Goal: Information Seeking & Learning: Learn about a topic

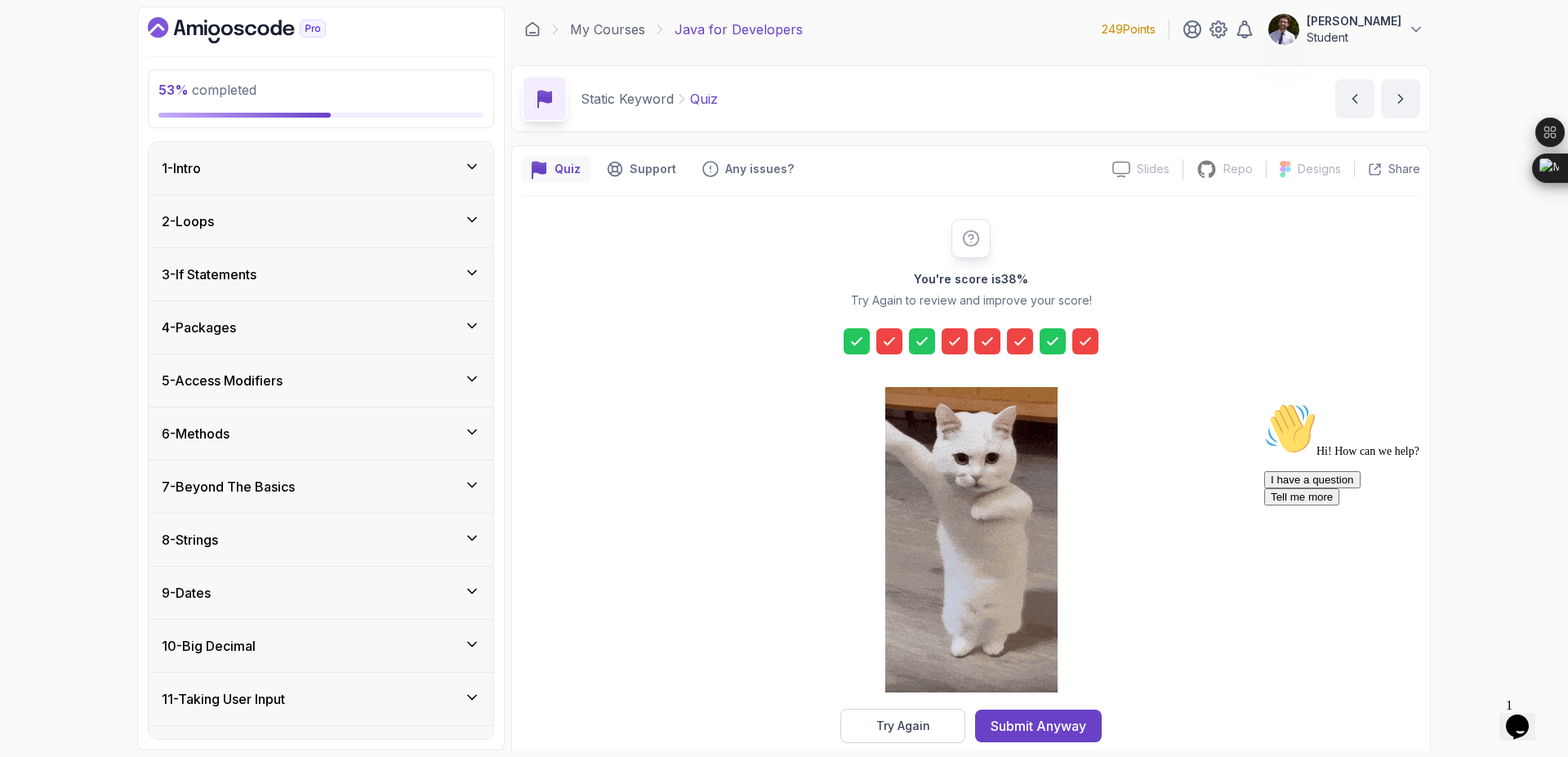
scroll to position [617, 0]
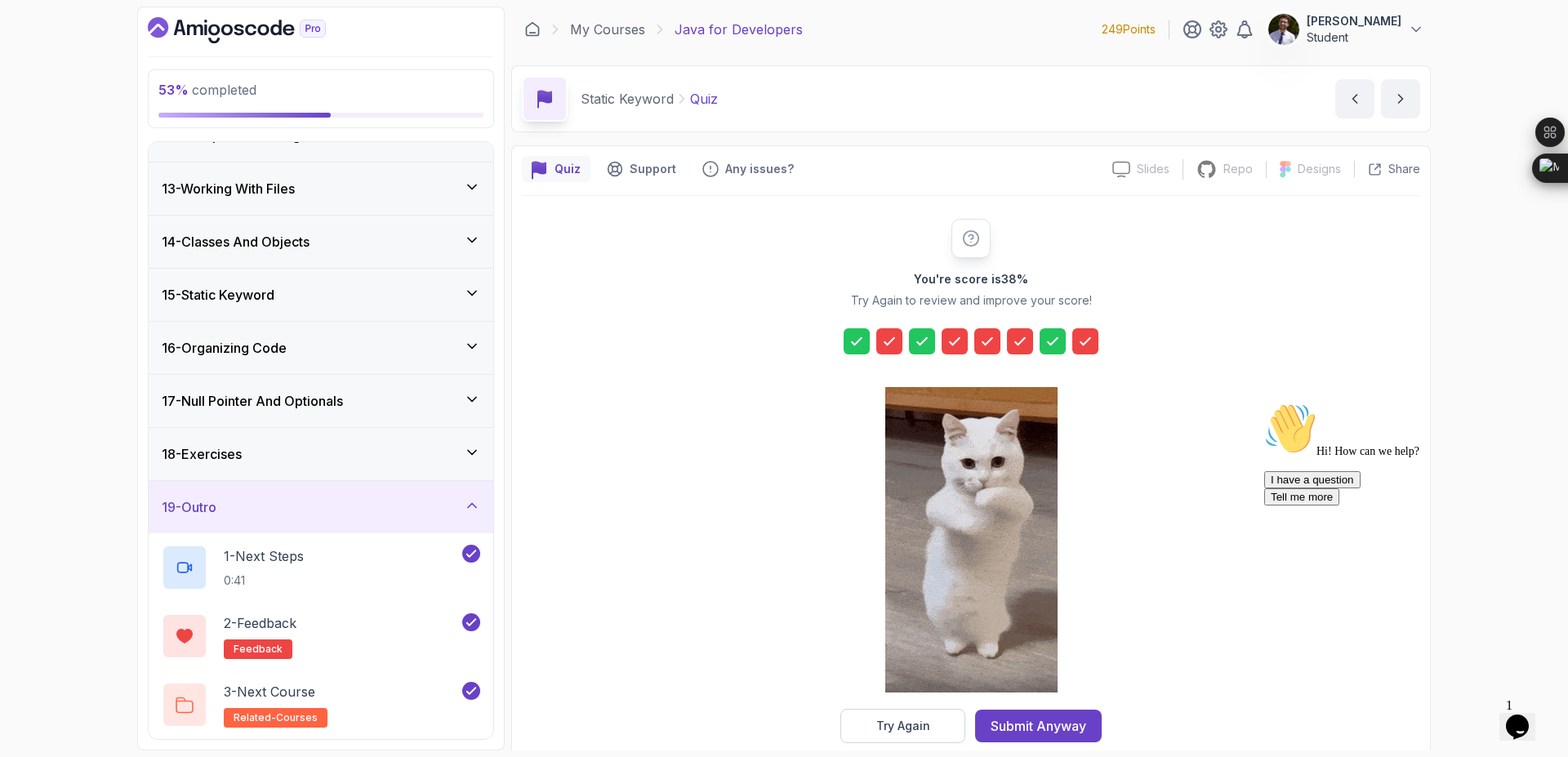
click at [892, 338] on icon at bounding box center [889, 342] width 17 height 17
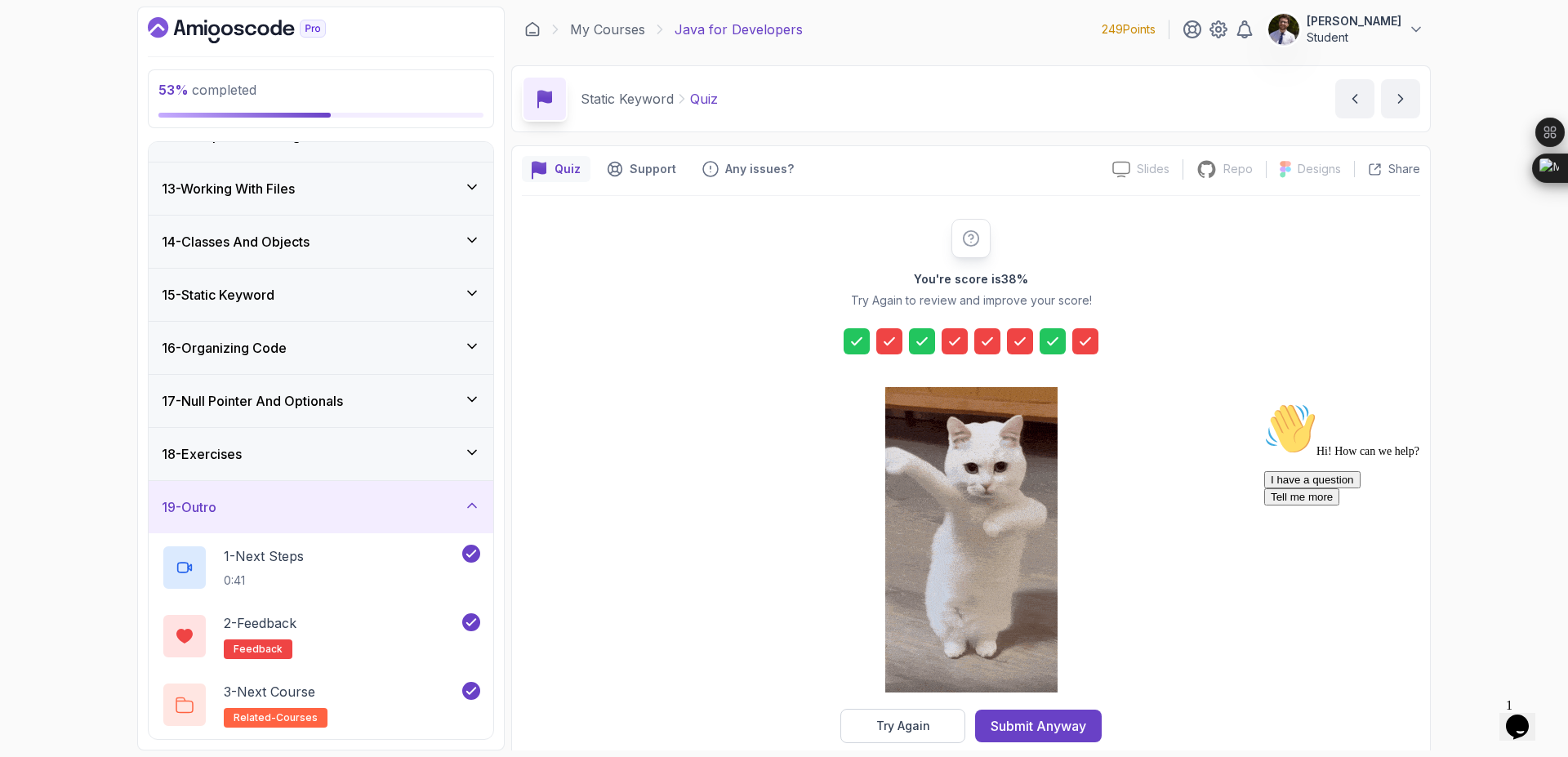
click at [888, 341] on icon at bounding box center [889, 342] width 17 height 17
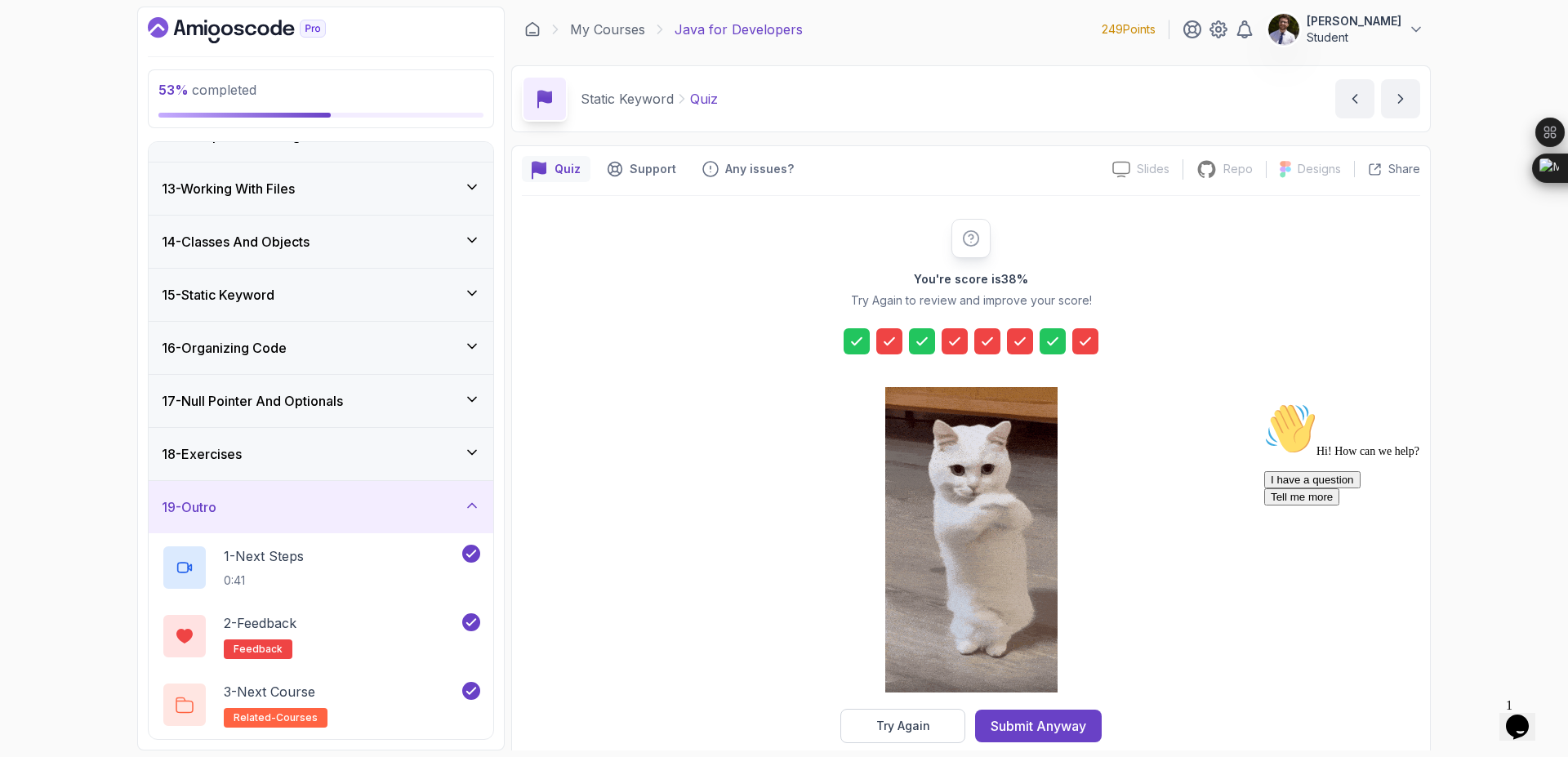
click at [866, 732] on button "Try Again" at bounding box center [903, 725] width 125 height 34
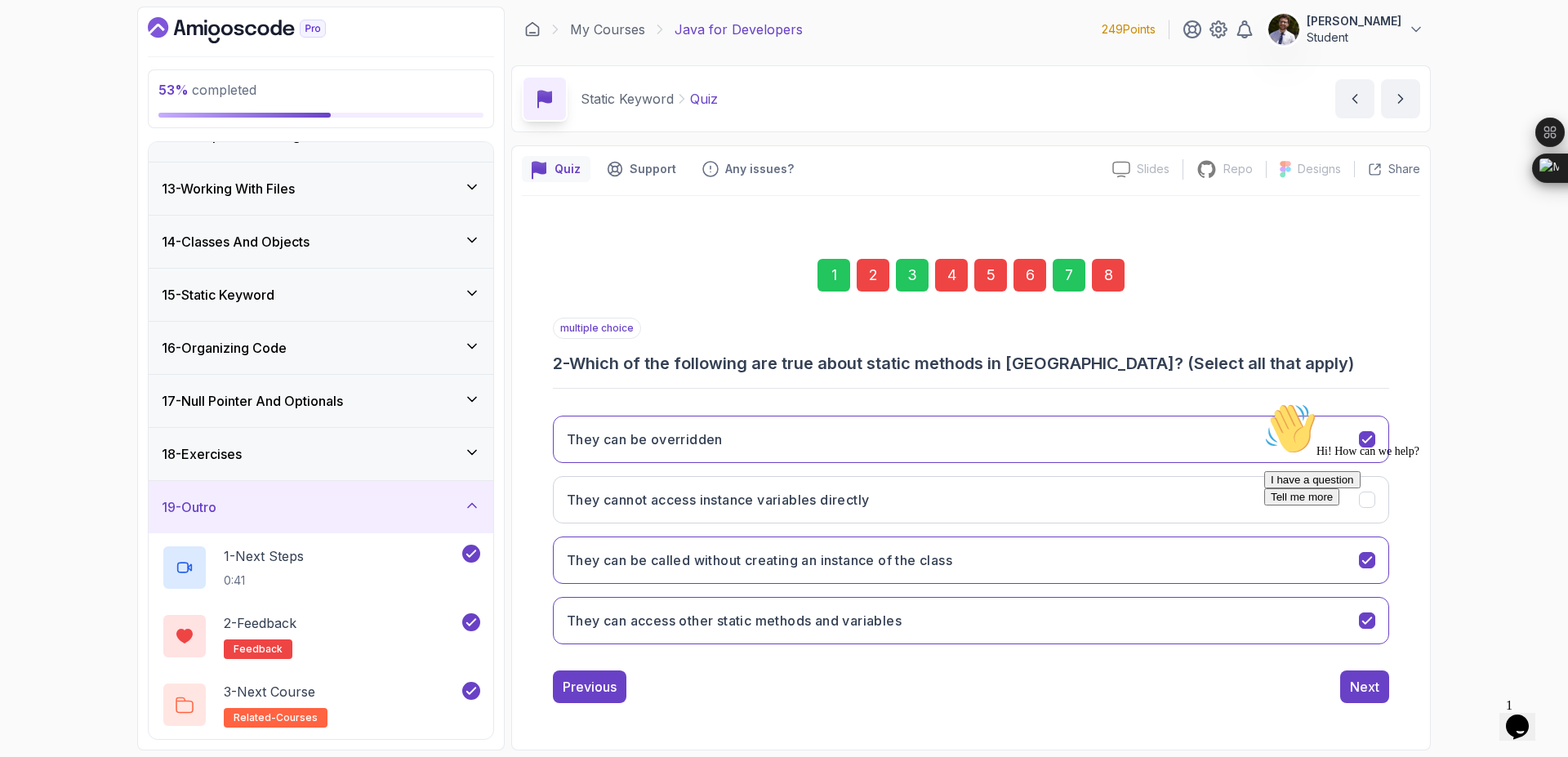
click at [878, 283] on div "2" at bounding box center [873, 274] width 32 height 32
click at [874, 282] on div "2" at bounding box center [873, 274] width 32 height 32
drag, startPoint x: 1535, startPoint y: 519, endPoint x: 2794, endPoint y: 916, distance: 1320.1
click at [1264, 403] on icon "Chat attention grabber" at bounding box center [1264, 403] width 0 height 0
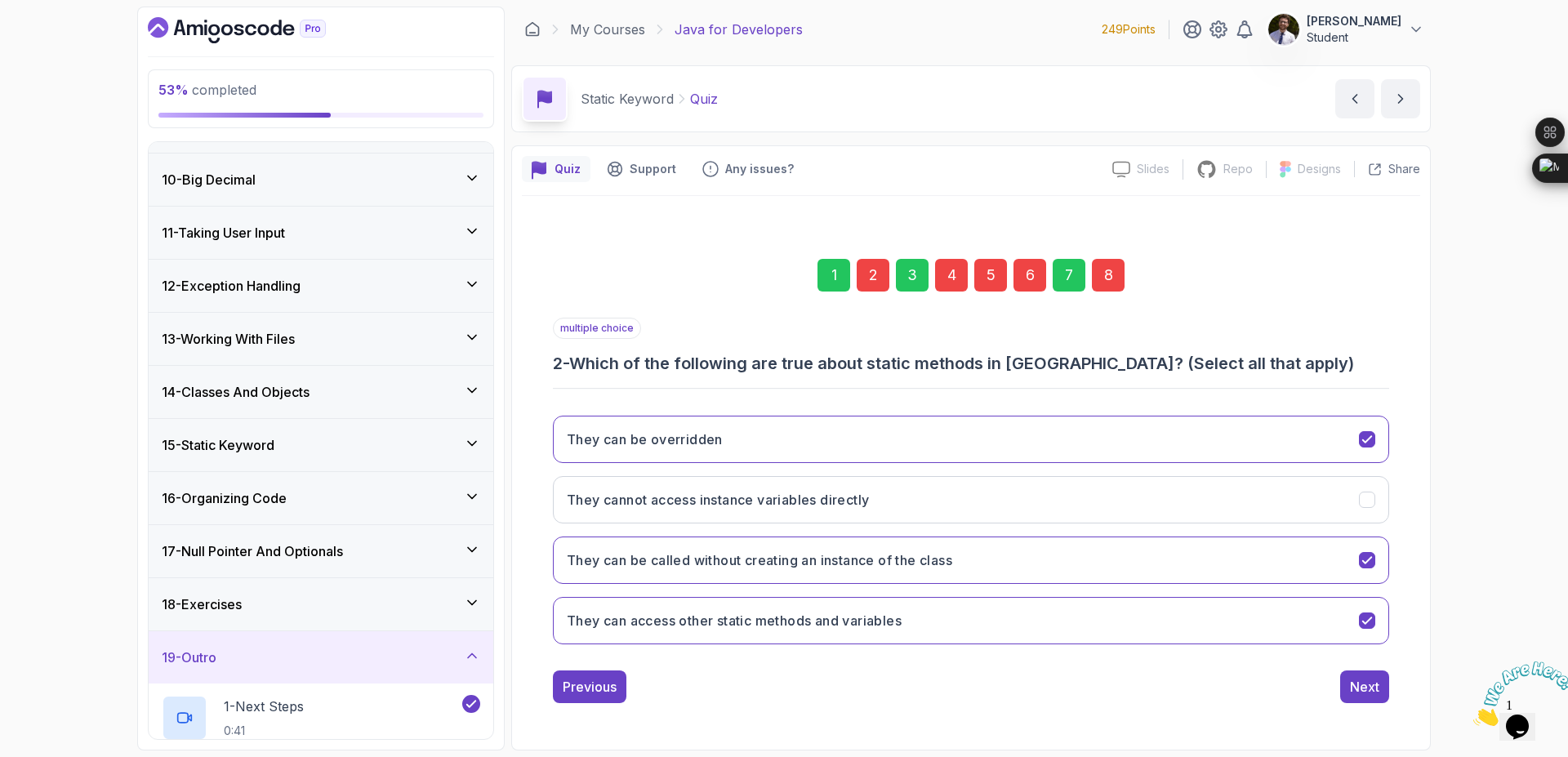
scroll to position [420, 0]
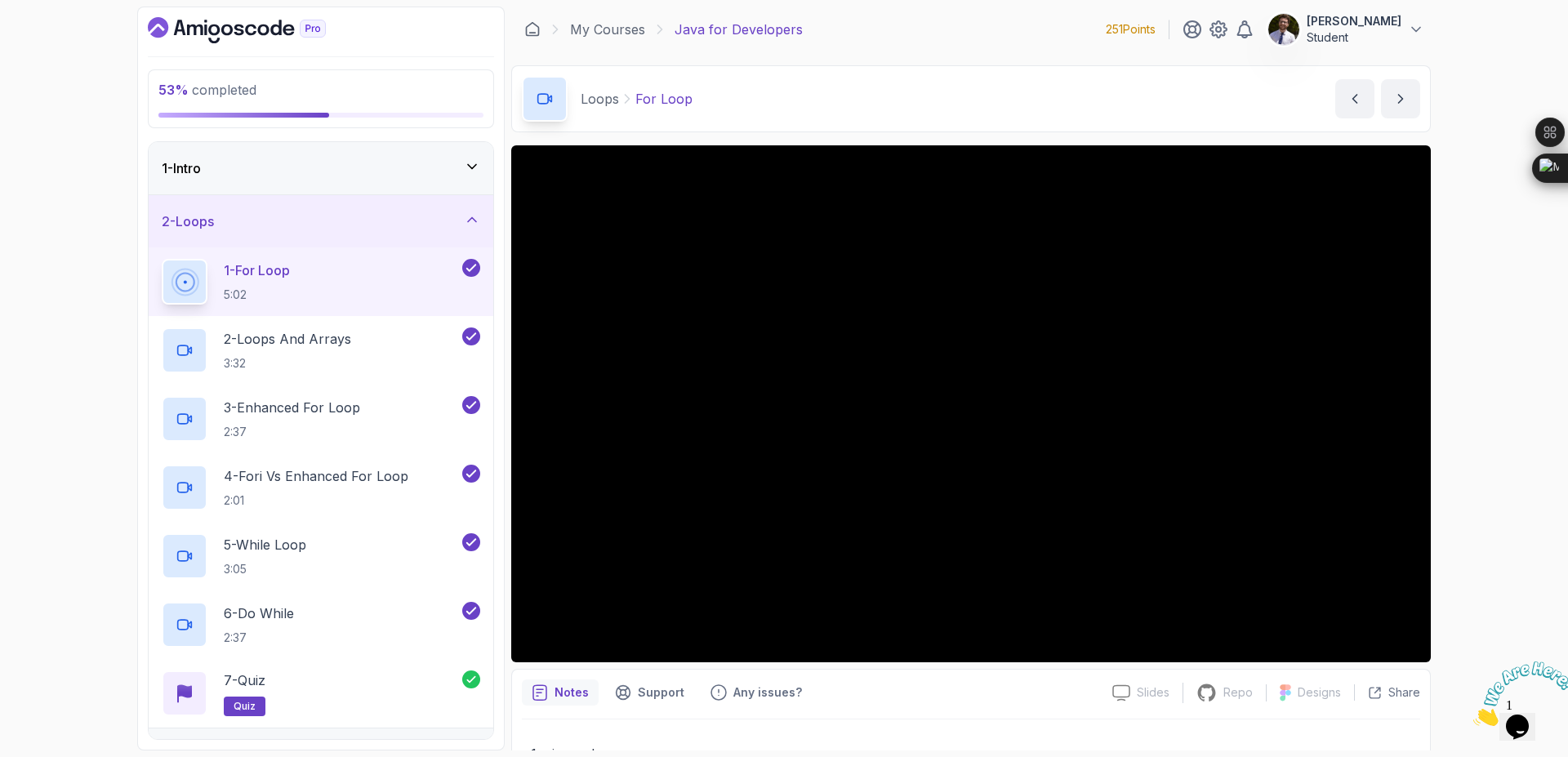
click at [486, 221] on div "2 - Loops" at bounding box center [321, 221] width 345 height 52
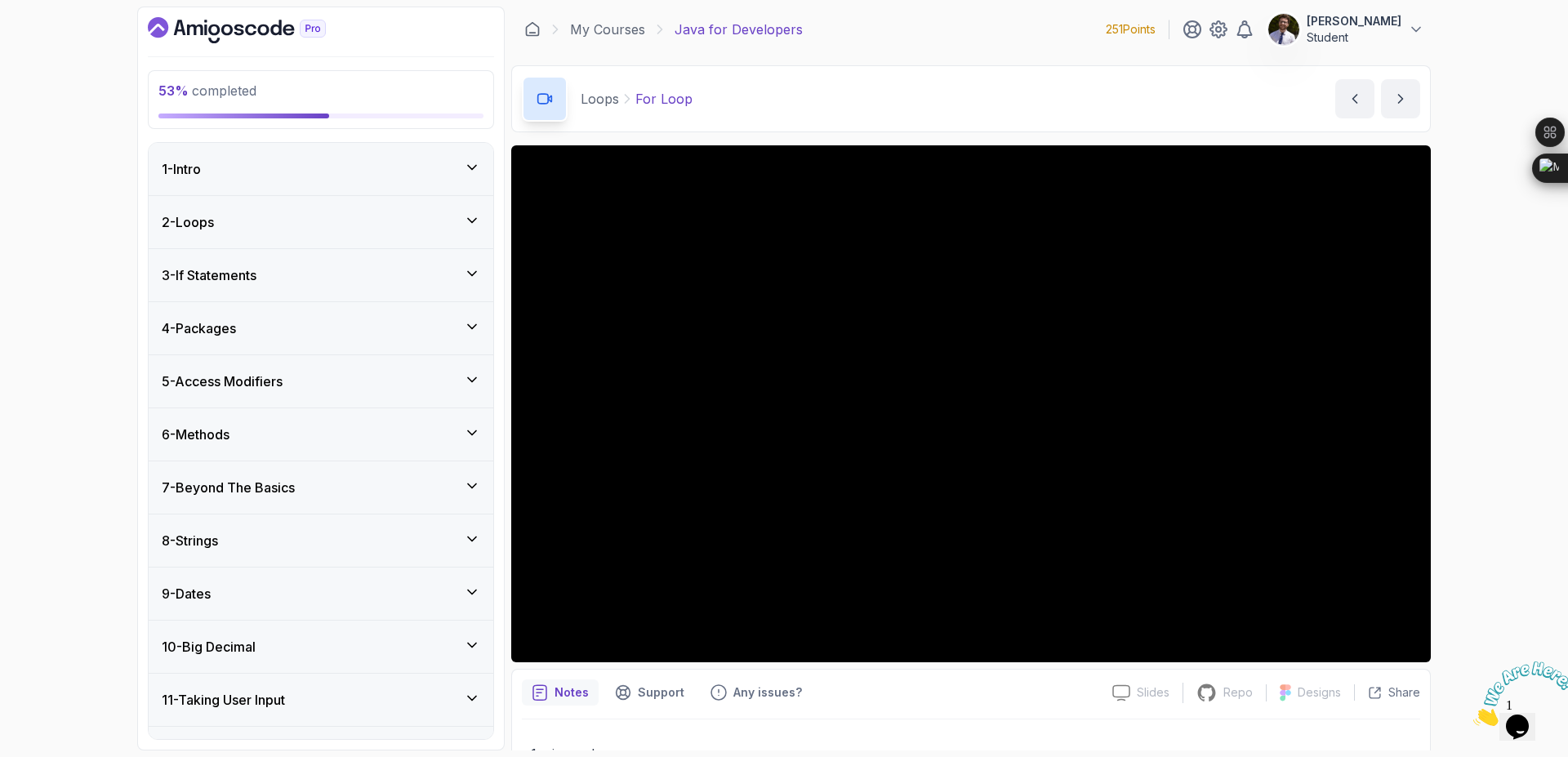
click at [483, 386] on div "5 - Access Modifiers" at bounding box center [321, 381] width 345 height 52
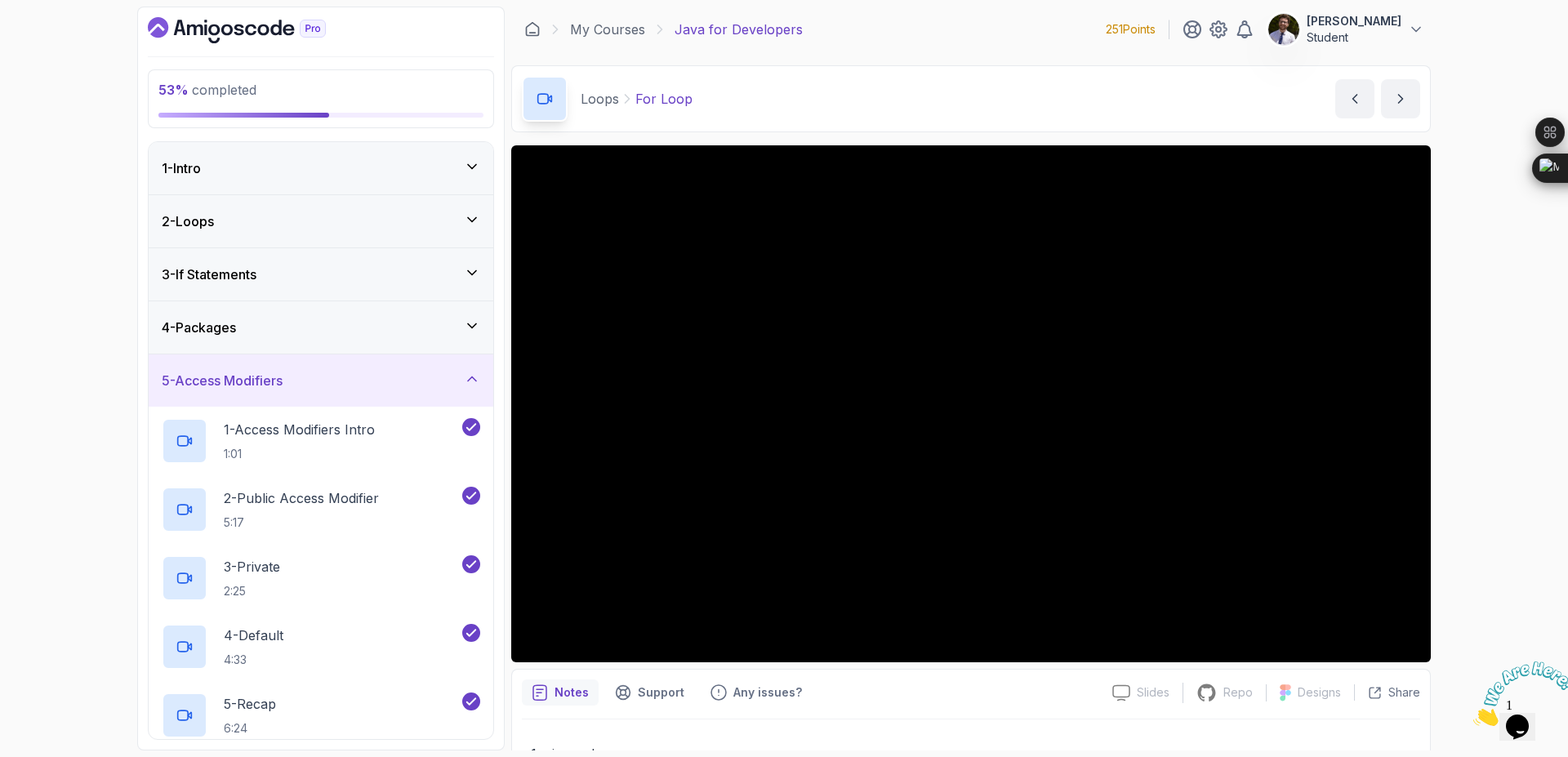
click at [470, 381] on icon at bounding box center [472, 379] width 17 height 17
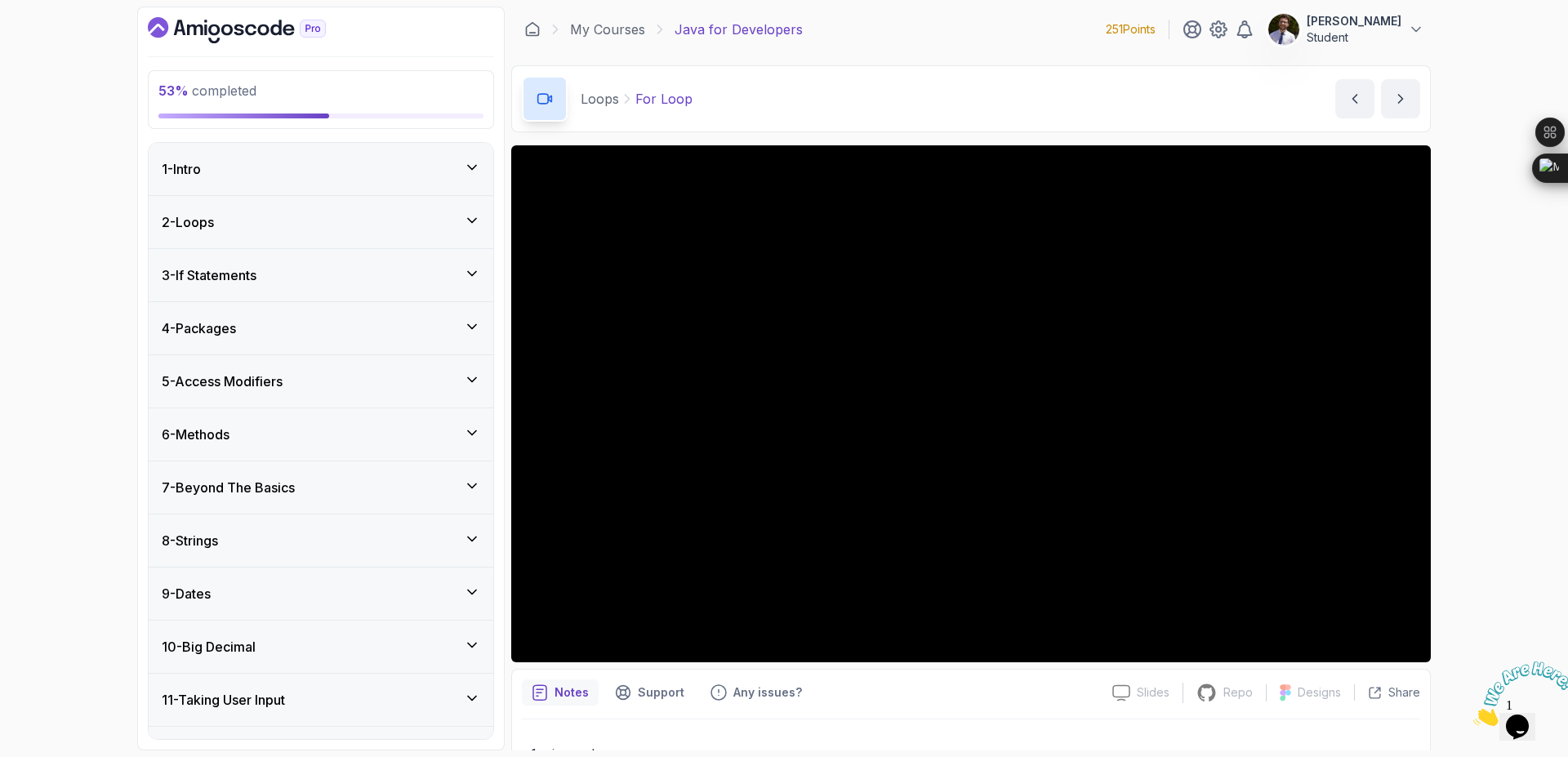
click at [472, 436] on icon at bounding box center [472, 433] width 17 height 17
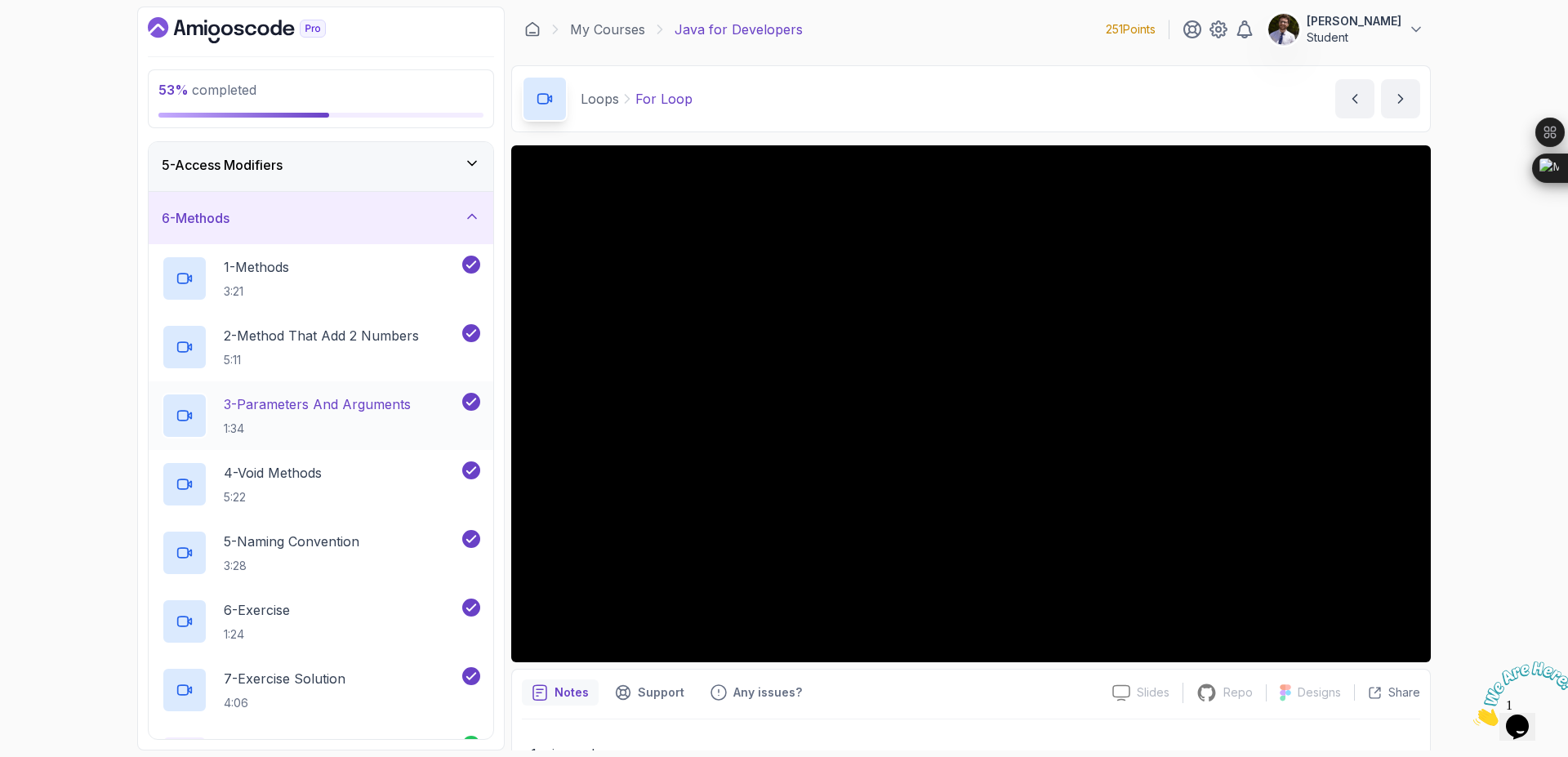
scroll to position [196, 0]
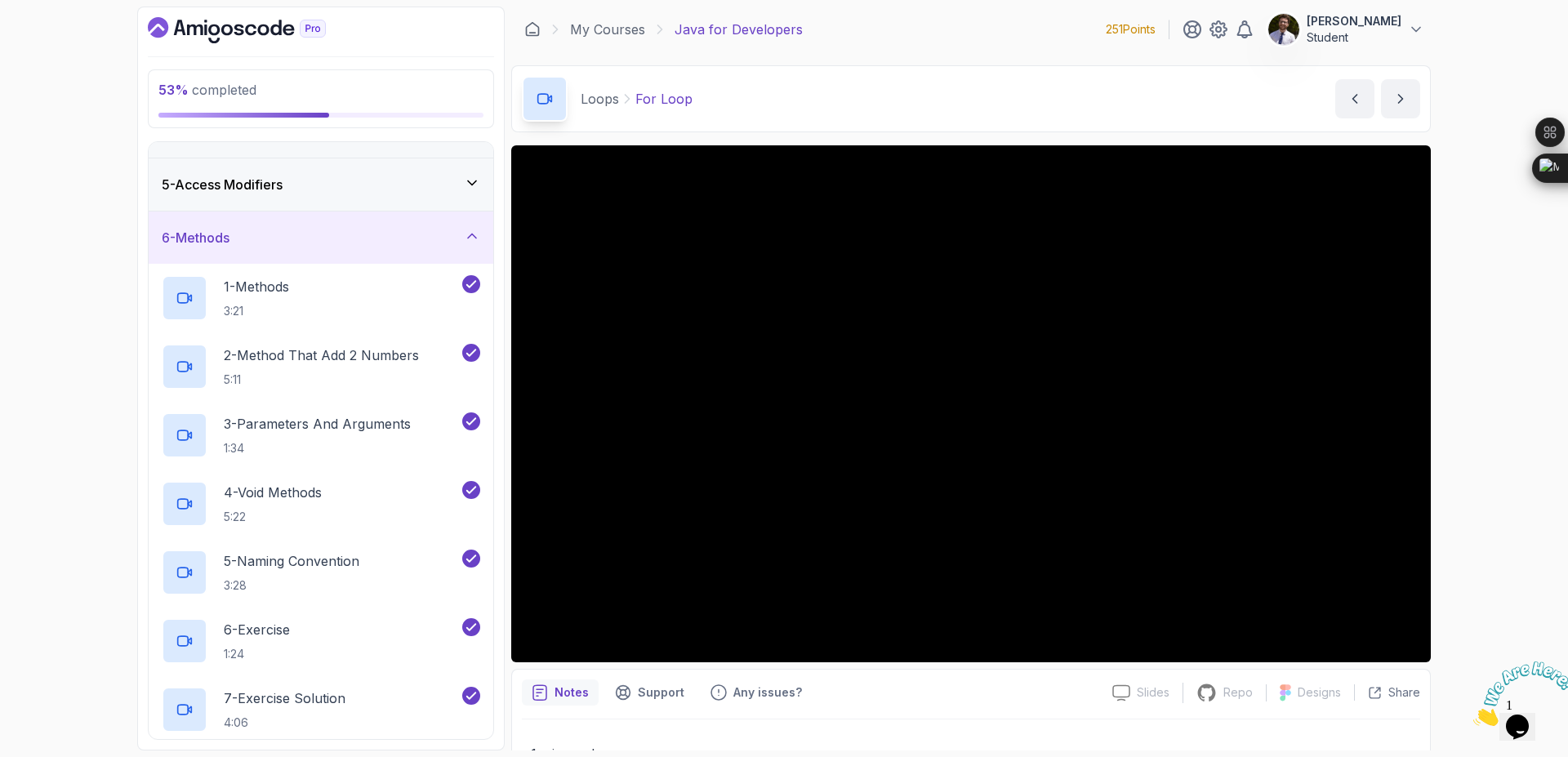
click at [475, 234] on icon at bounding box center [472, 236] width 17 height 17
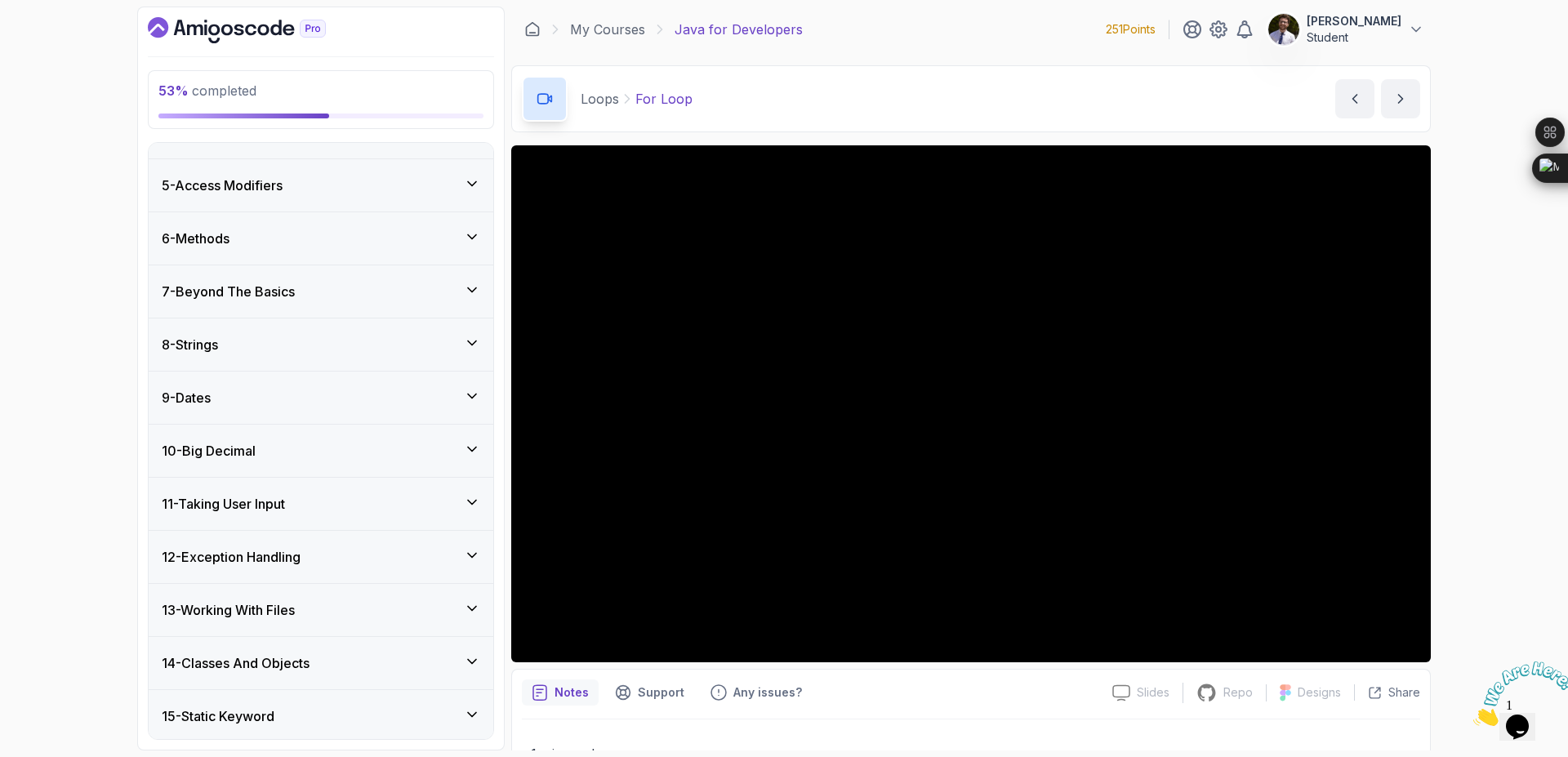
click at [476, 292] on icon at bounding box center [472, 290] width 17 height 17
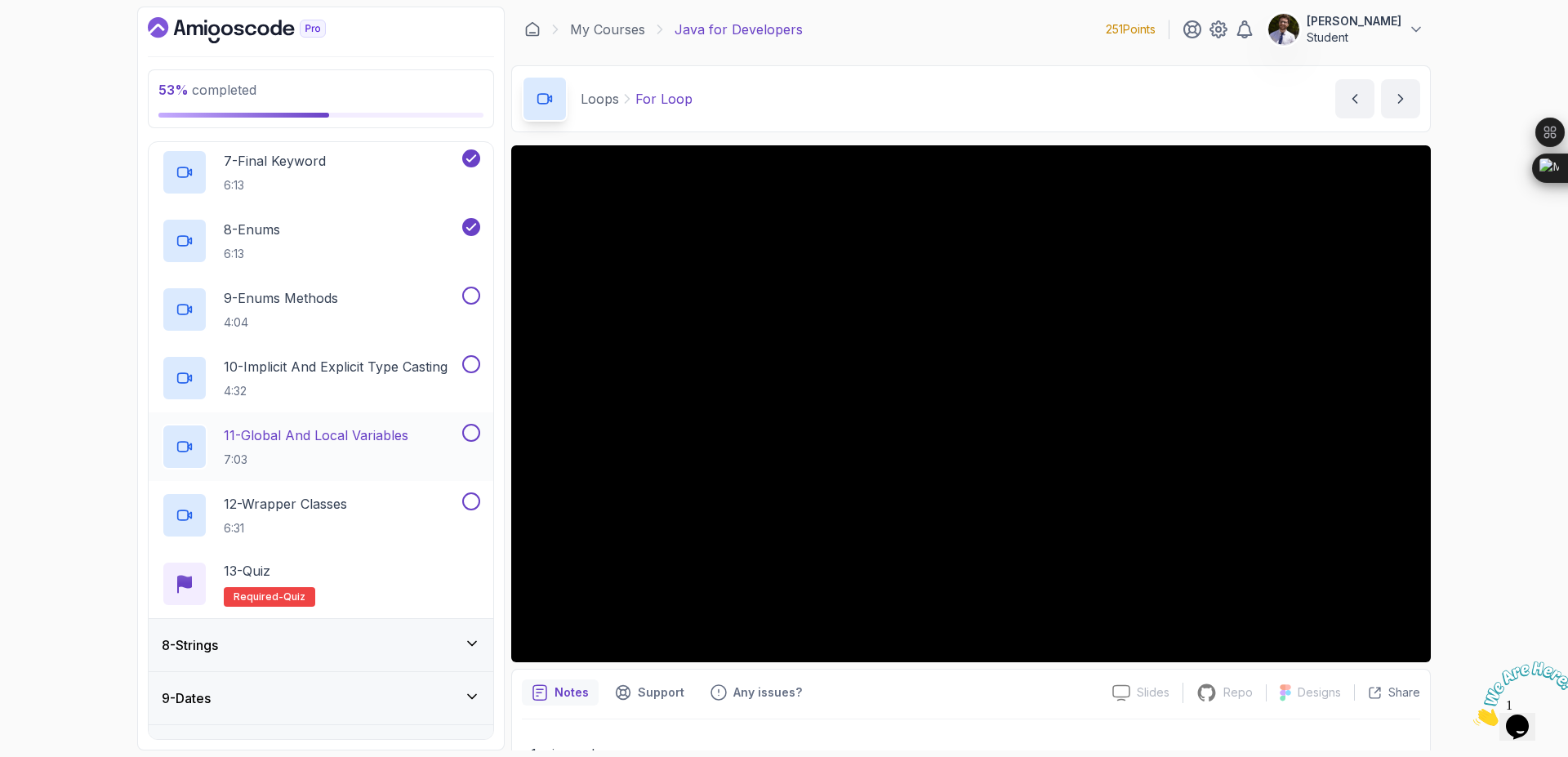
scroll to position [784, 0]
click at [286, 589] on h2 "13 - Quiz Required- quiz" at bounding box center [269, 586] width 91 height 46
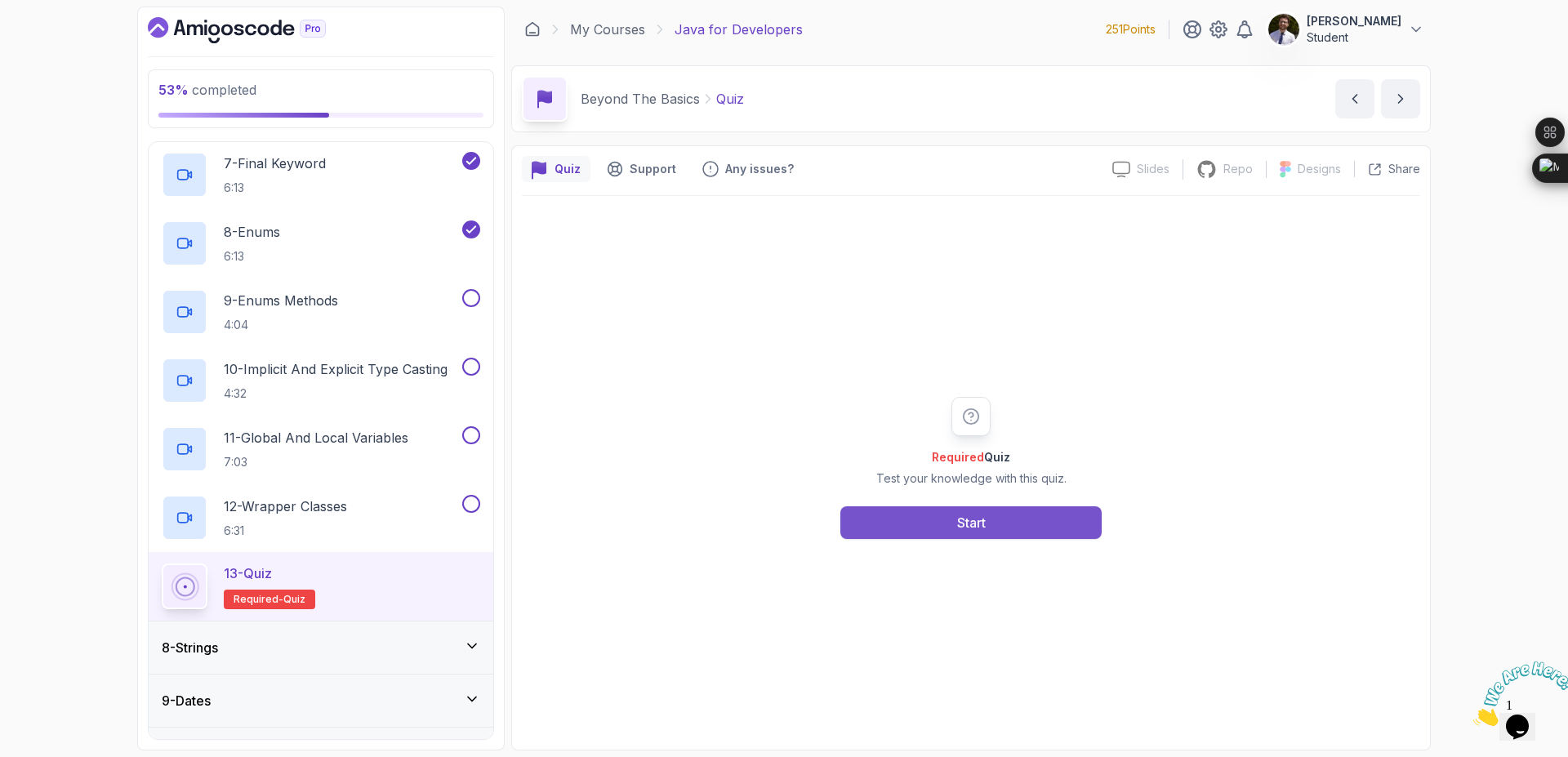
click at [973, 526] on div "Start" at bounding box center [971, 523] width 28 height 20
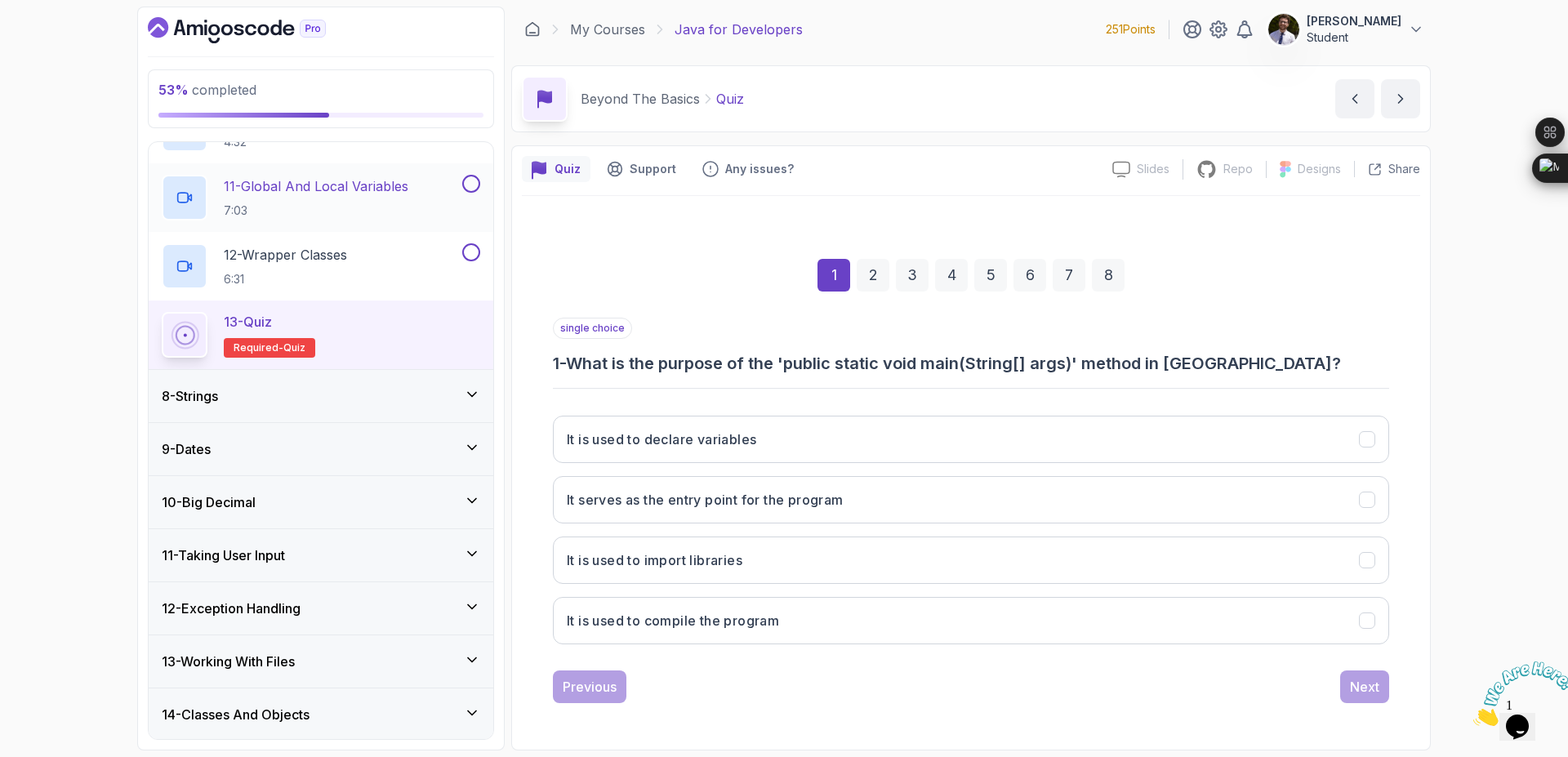
scroll to position [1083, 0]
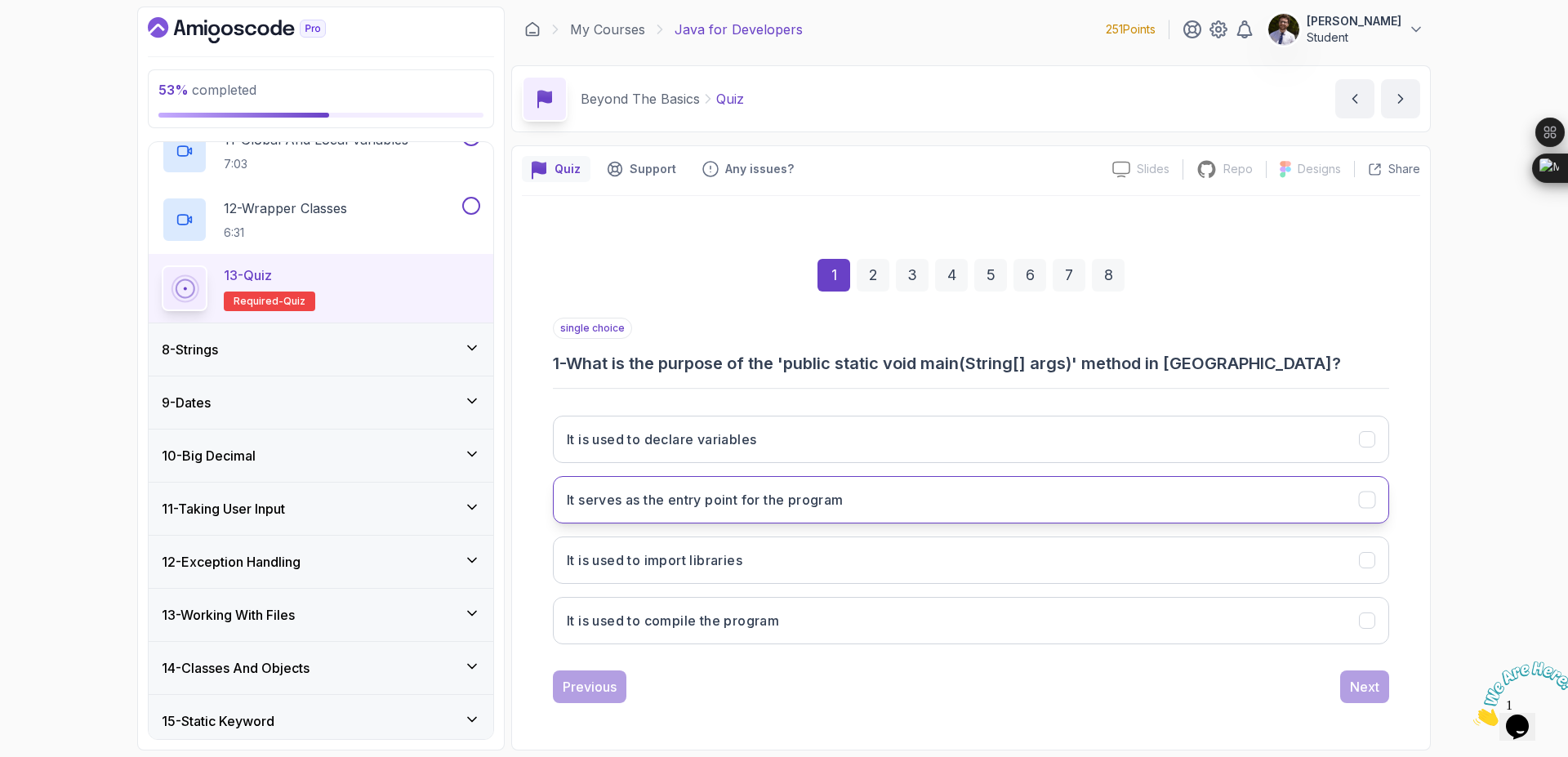
click at [861, 511] on button "It serves as the entry point for the program" at bounding box center [970, 499] width 836 height 47
click at [1362, 684] on div "Next" at bounding box center [1364, 687] width 29 height 20
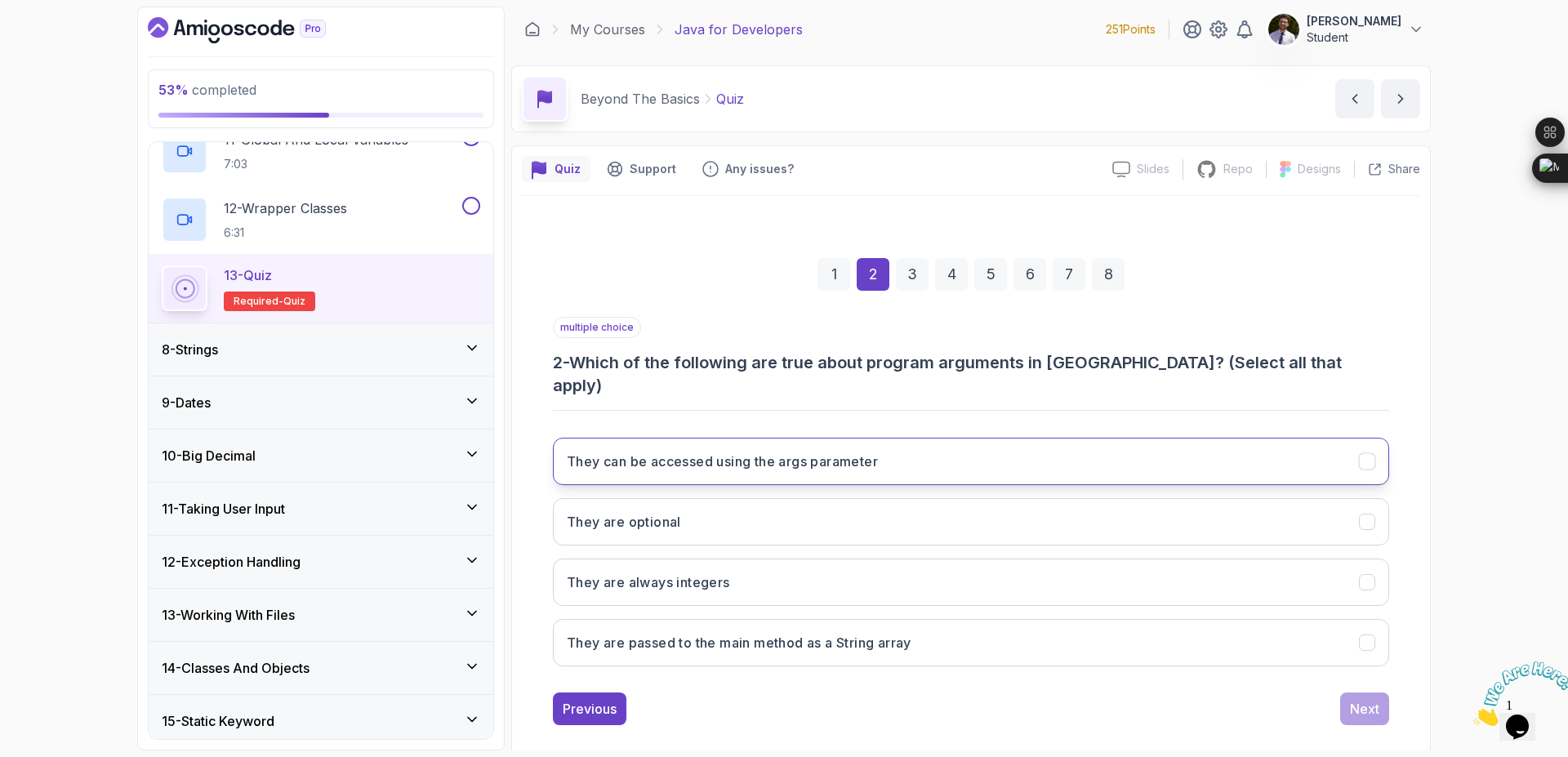
click at [1353, 439] on button "They can be accessed using the args parameter" at bounding box center [970, 461] width 836 height 47
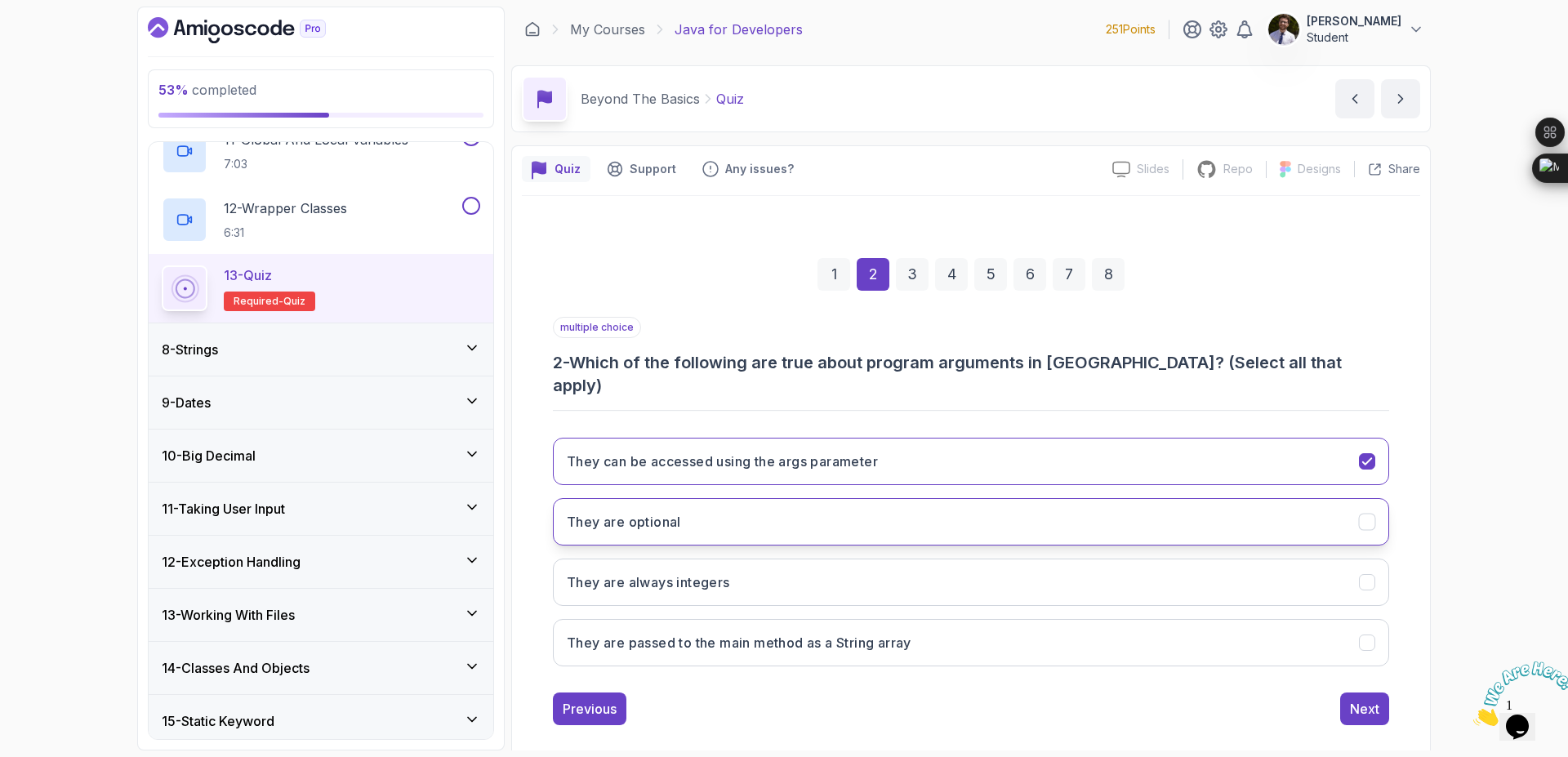
click at [1355, 498] on button "They are optional" at bounding box center [970, 522] width 836 height 47
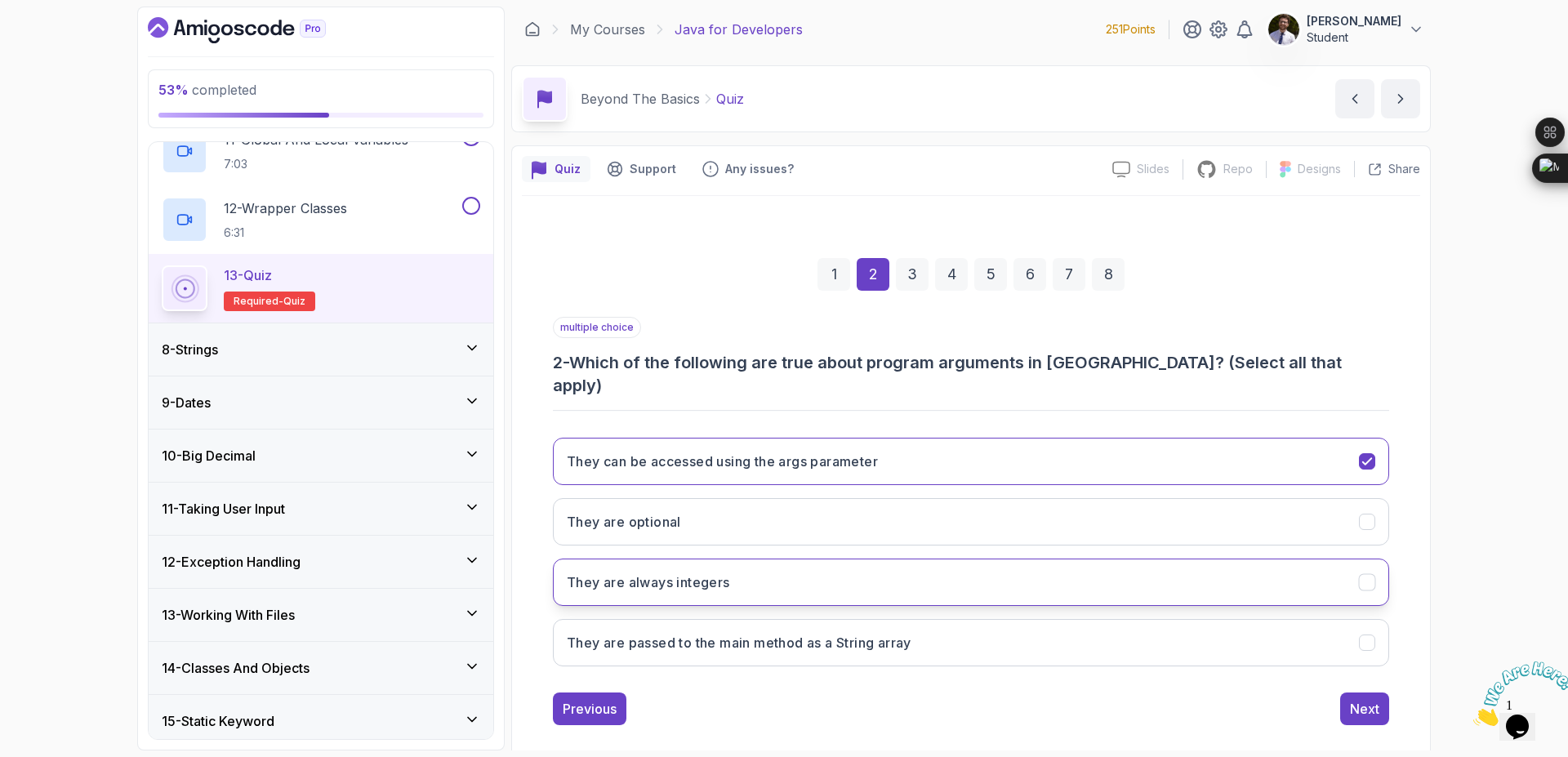
click at [1369, 559] on button "They are always integers" at bounding box center [970, 582] width 836 height 47
click at [1369, 515] on icon "They are optional" at bounding box center [1367, 522] width 16 height 16
click at [1368, 559] on button "They are always integers" at bounding box center [970, 582] width 836 height 47
click at [1368, 699] on div "Next" at bounding box center [1364, 709] width 29 height 20
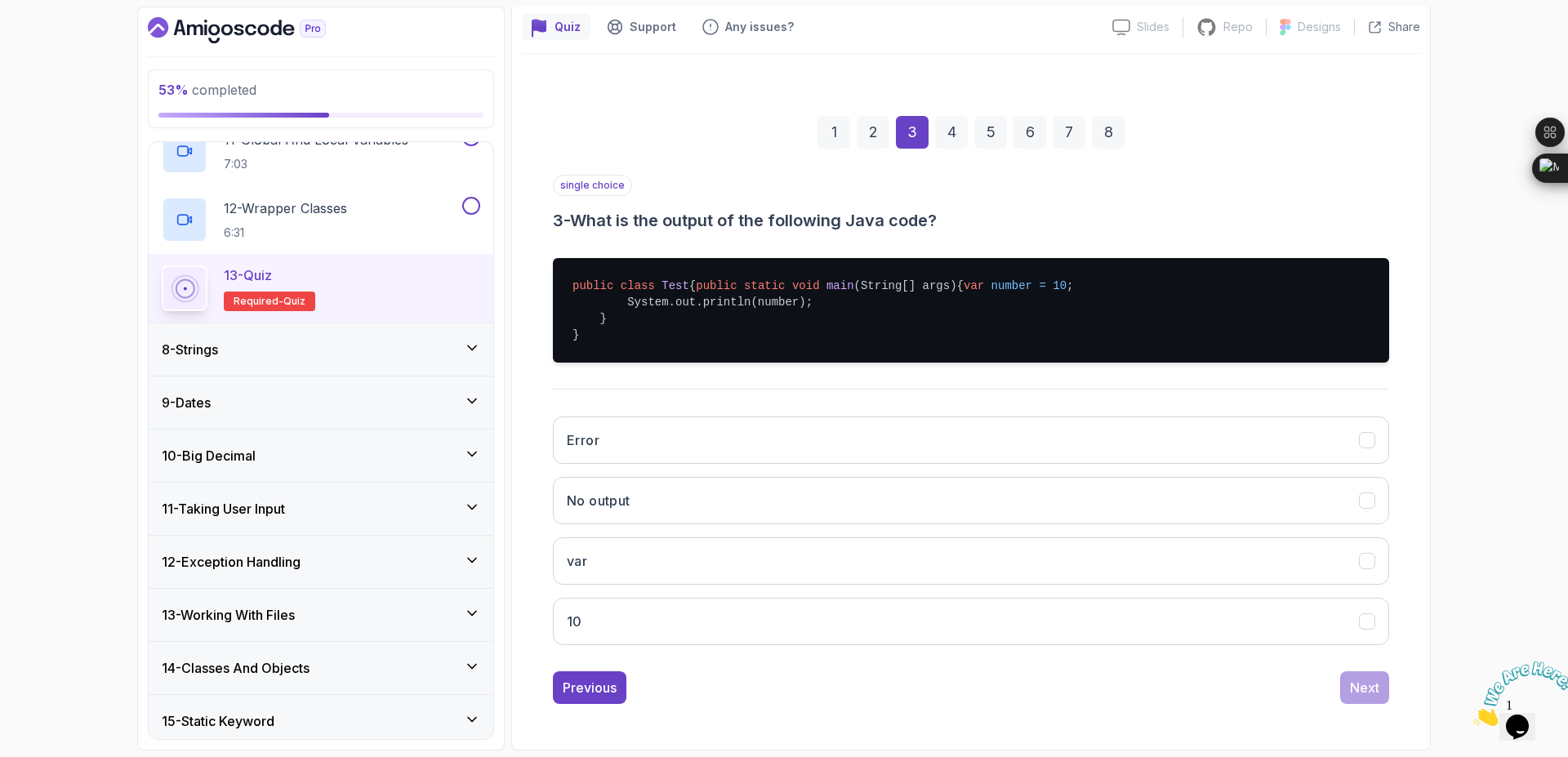
scroll to position [174, 0]
click at [1184, 634] on button "10" at bounding box center [970, 621] width 836 height 47
click at [1357, 687] on div "Next" at bounding box center [1364, 688] width 29 height 20
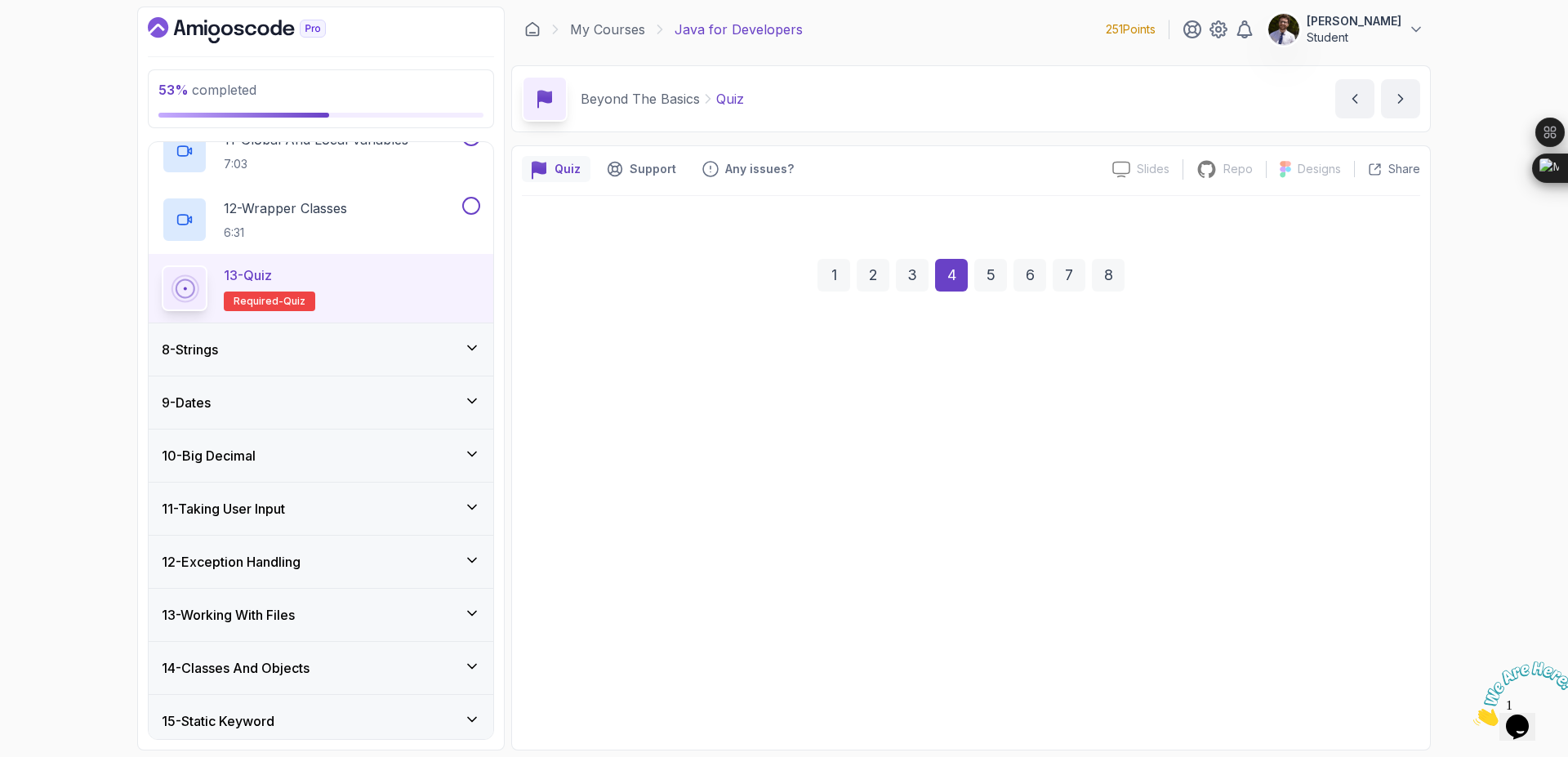
scroll to position [0, 0]
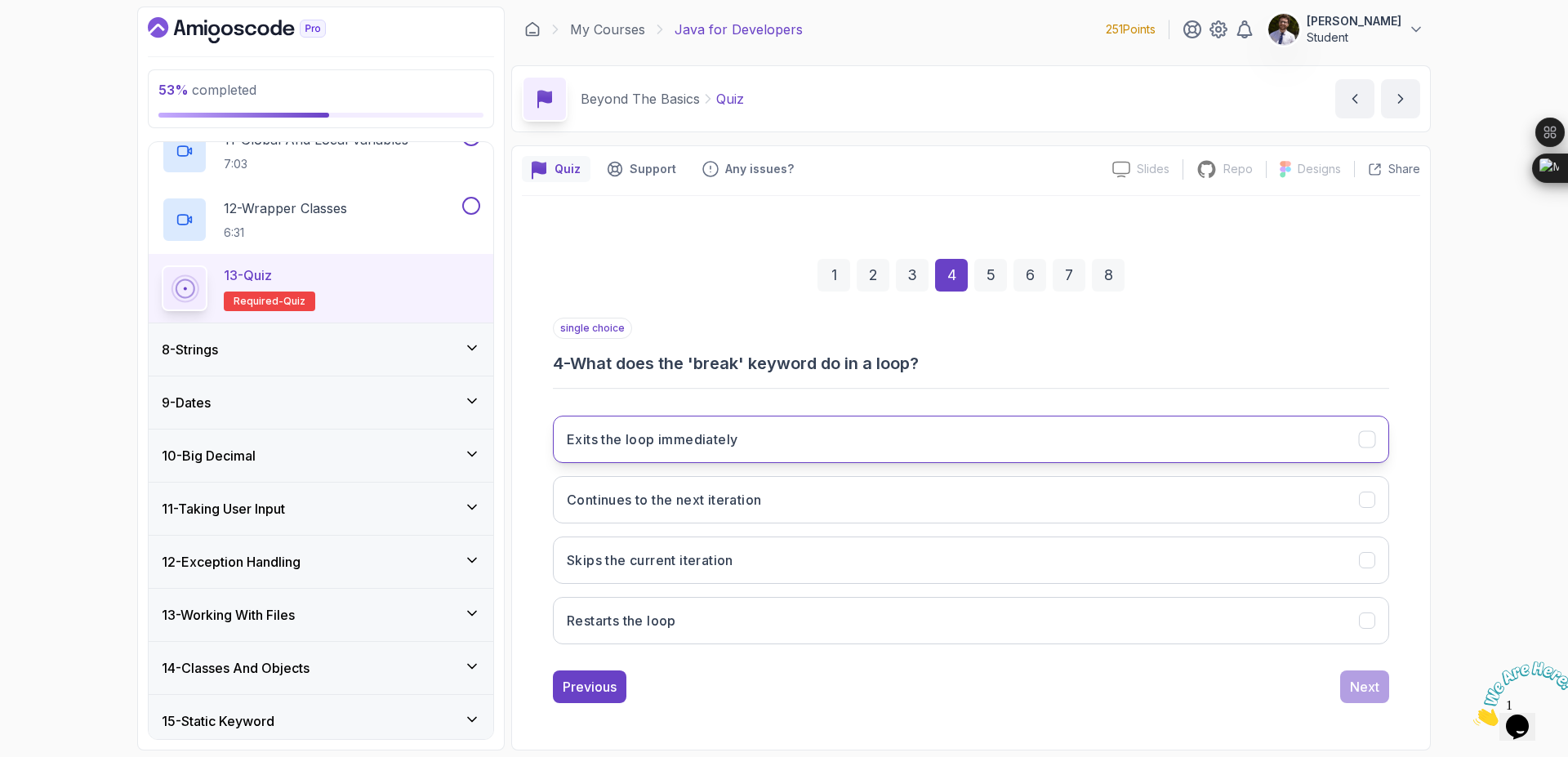
click at [1159, 451] on button "Exits the loop immediately" at bounding box center [970, 439] width 836 height 47
click at [1371, 691] on div "Next" at bounding box center [1364, 687] width 29 height 20
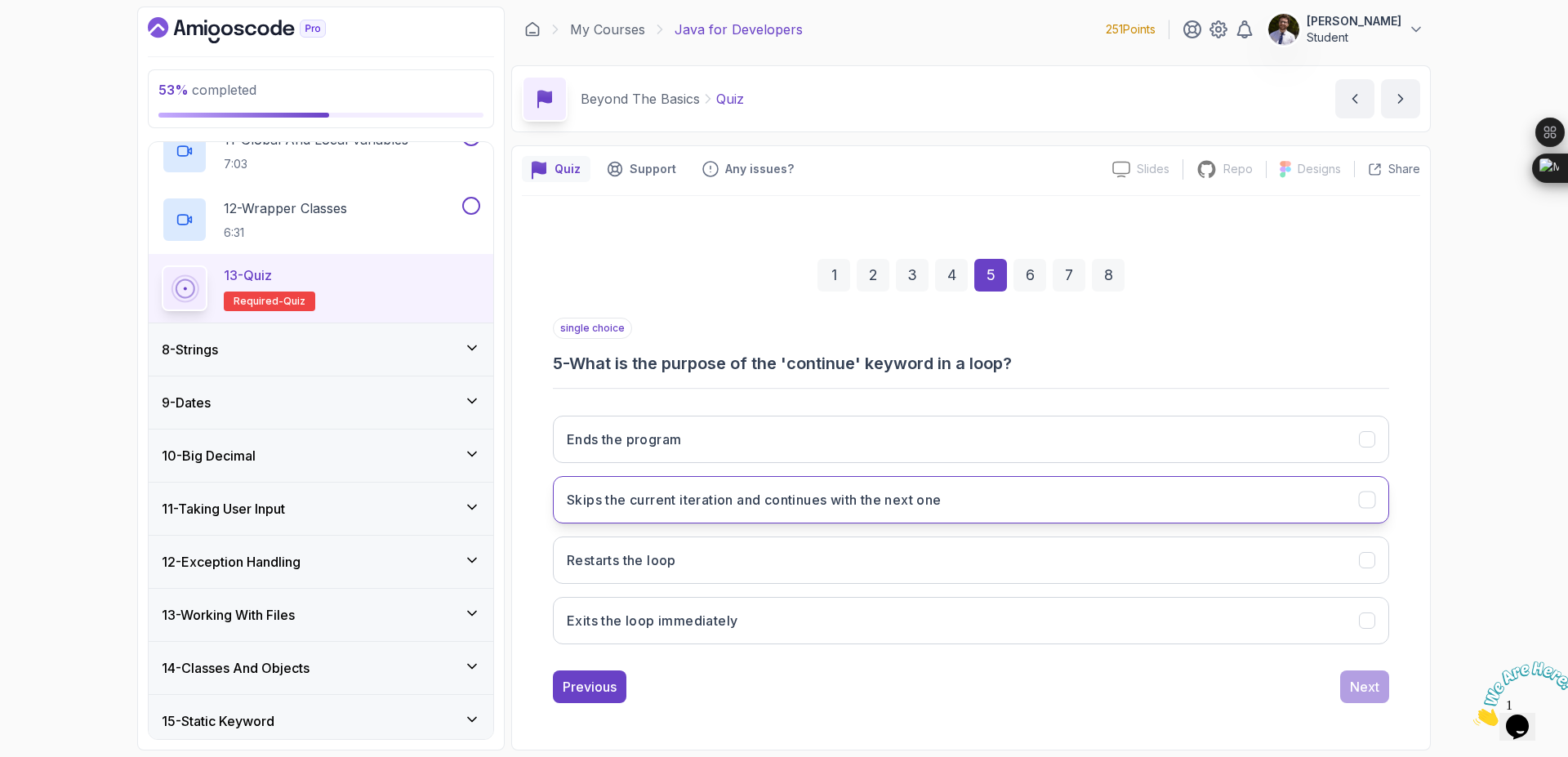
click at [1178, 494] on button "Skips the current iteration and continues with the next one" at bounding box center [970, 499] width 836 height 47
click at [1362, 686] on div "Next" at bounding box center [1364, 687] width 29 height 20
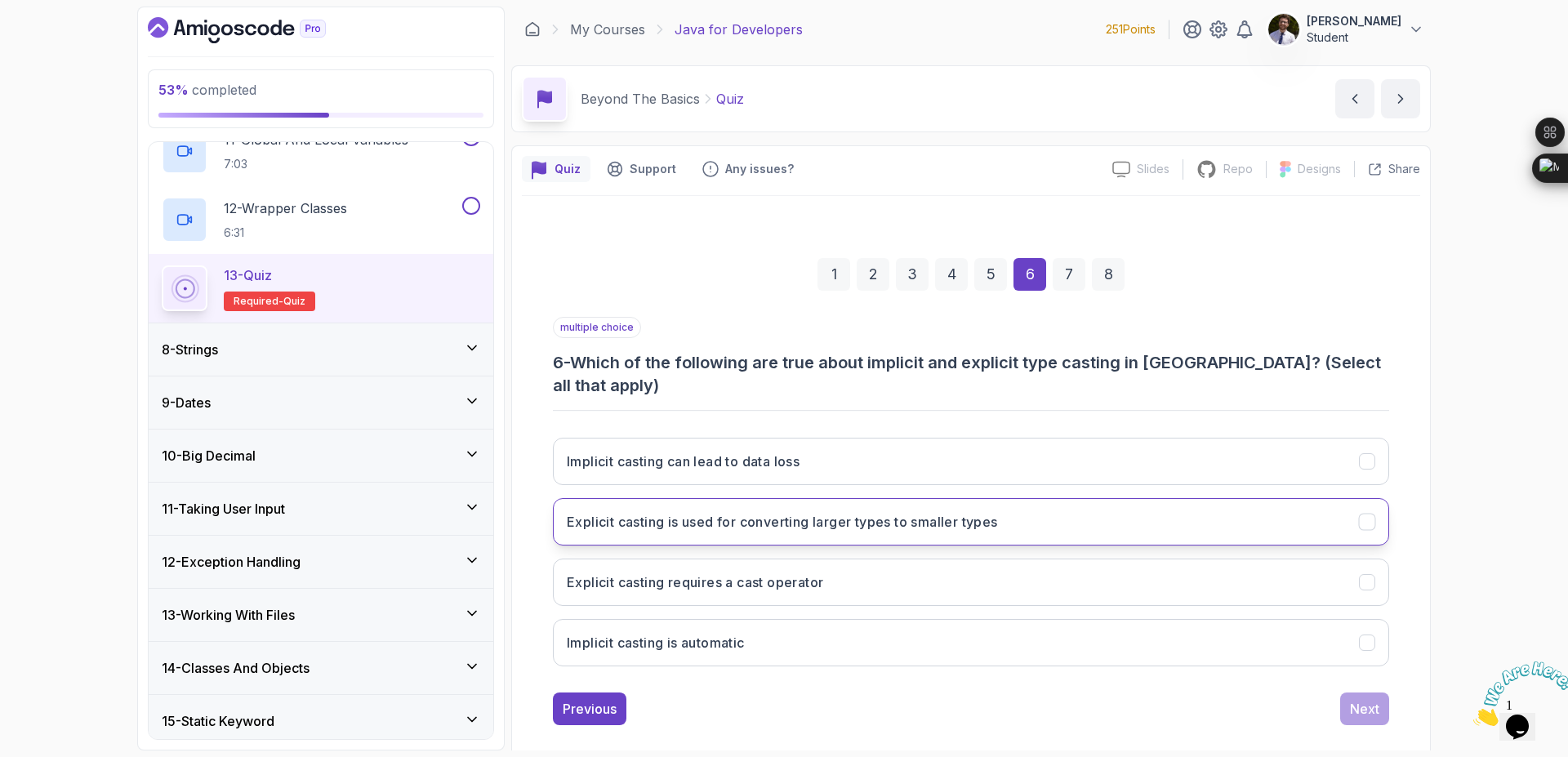
click at [1362, 498] on button "Explicit casting is used for converting larger types to smaller types" at bounding box center [970, 522] width 836 height 47
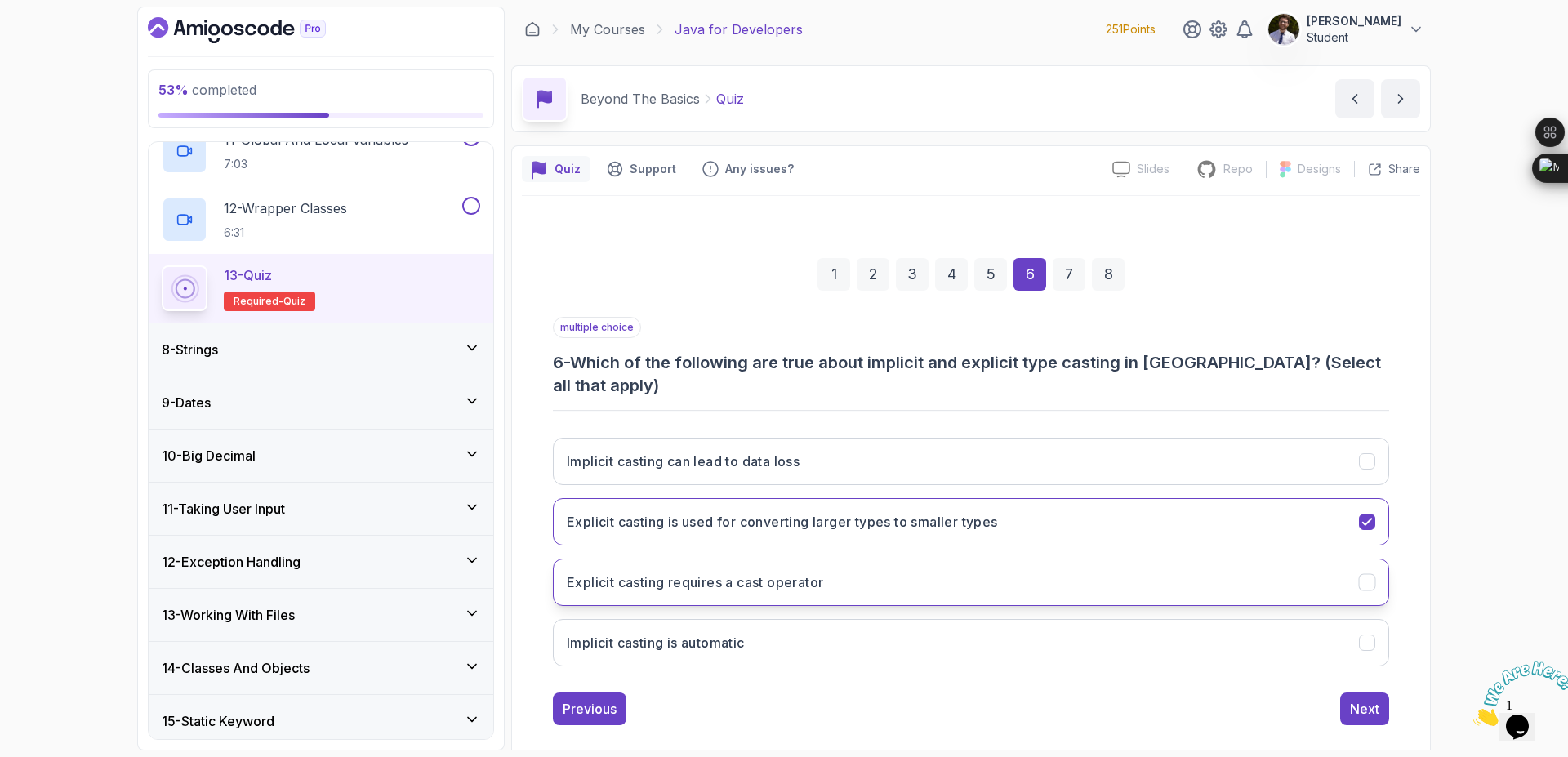
click at [1352, 559] on button "Explicit casting requires a cast operator" at bounding box center [970, 582] width 836 height 47
click at [1377, 699] on div "Next" at bounding box center [1364, 709] width 29 height 20
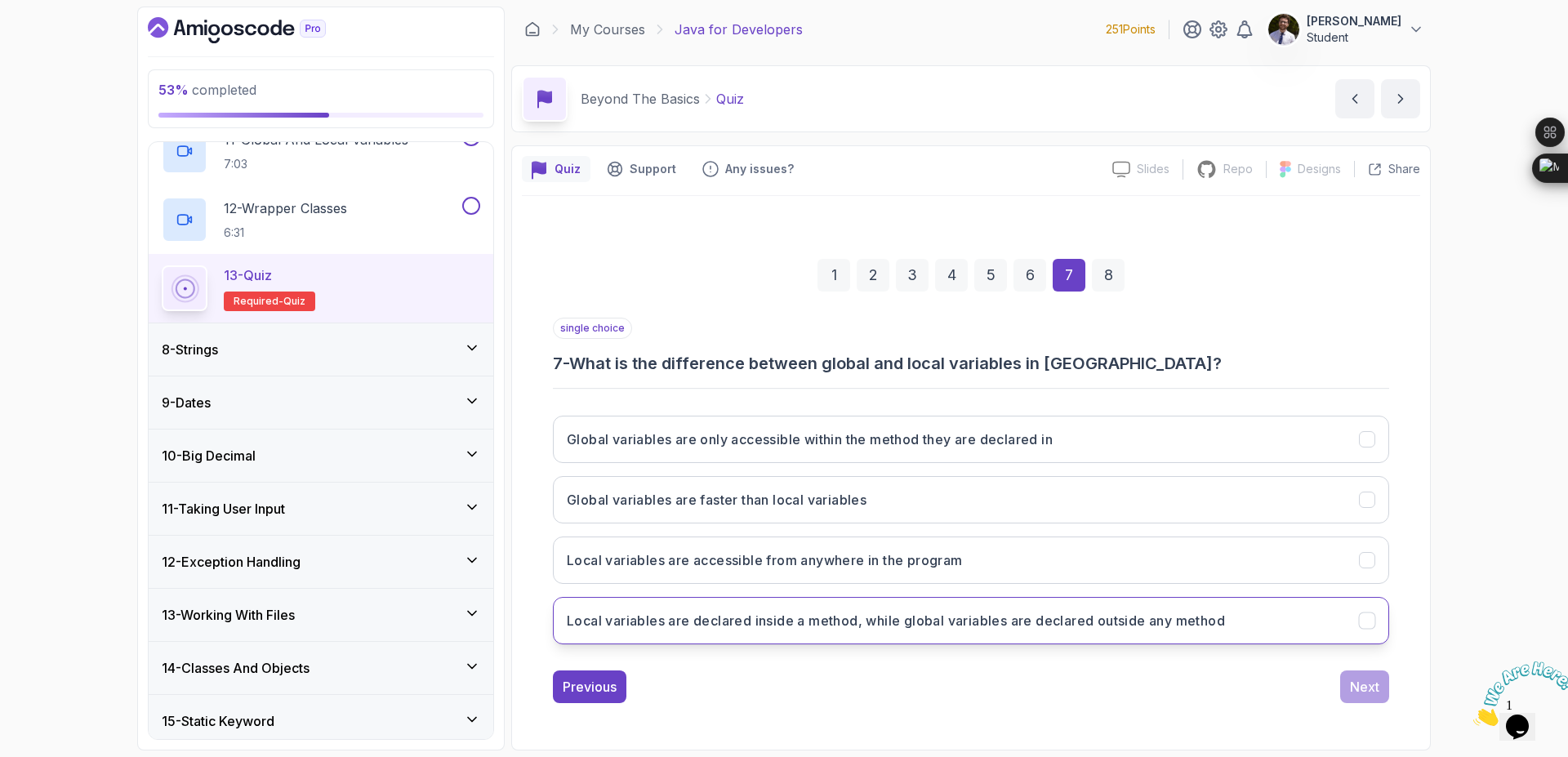
click at [1362, 609] on button "Local variables are declared inside a method, while global variables are declar…" at bounding box center [970, 620] width 836 height 47
click at [1363, 699] on button "Next" at bounding box center [1364, 687] width 49 height 32
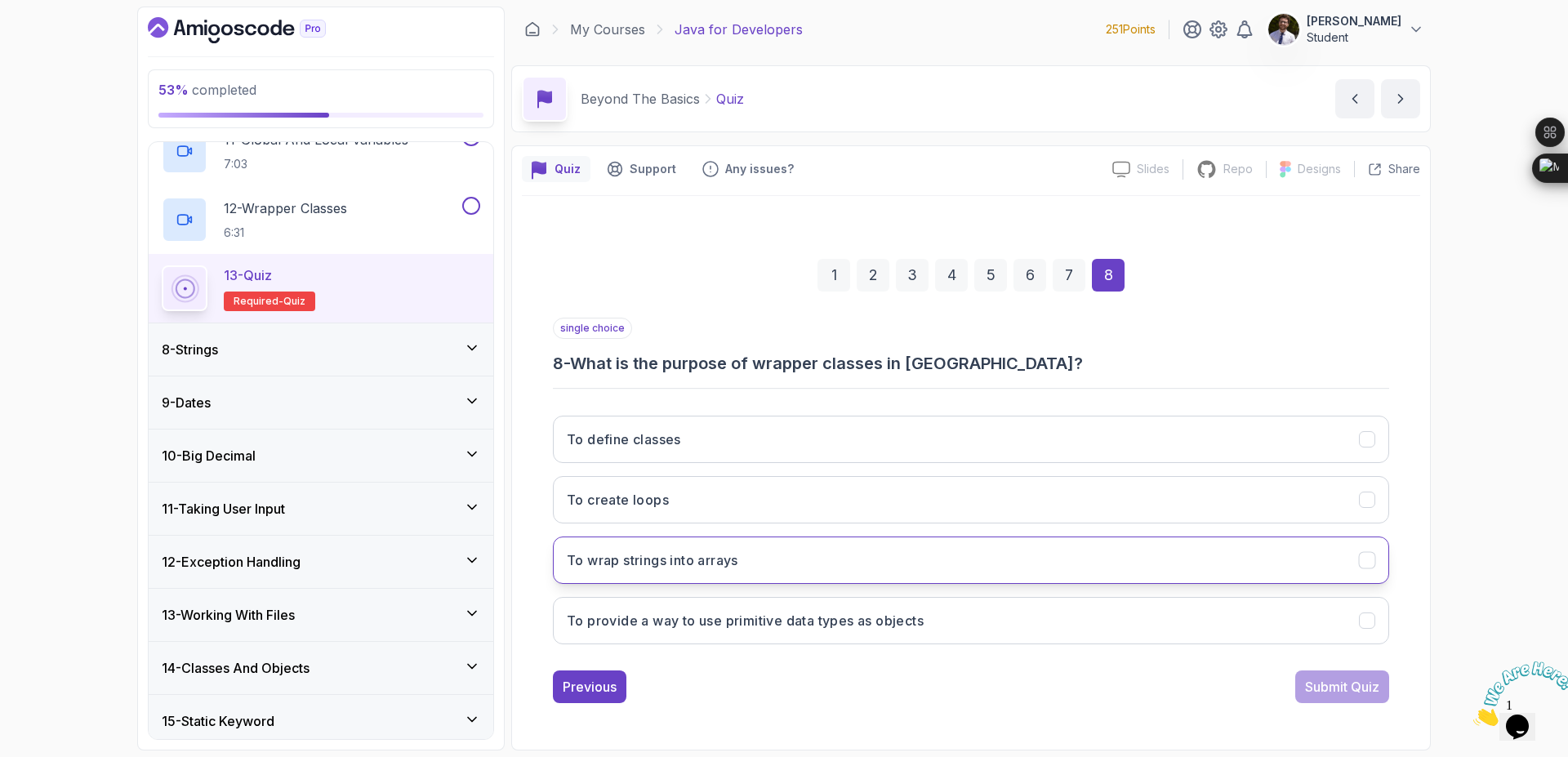
click at [1351, 583] on button "To wrap strings into arrays" at bounding box center [970, 560] width 836 height 47
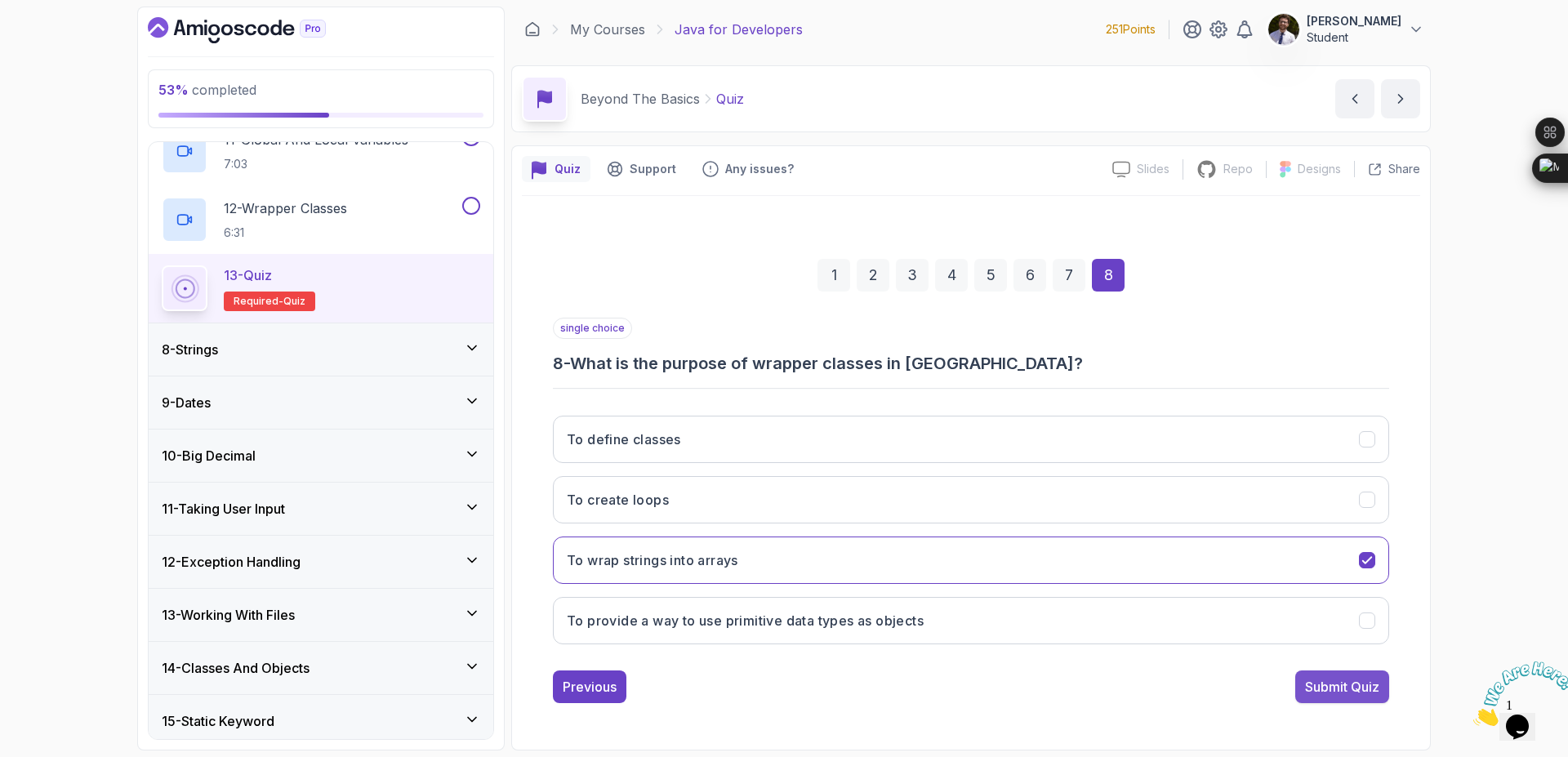
click at [1357, 687] on div "Submit Quiz" at bounding box center [1342, 687] width 75 height 20
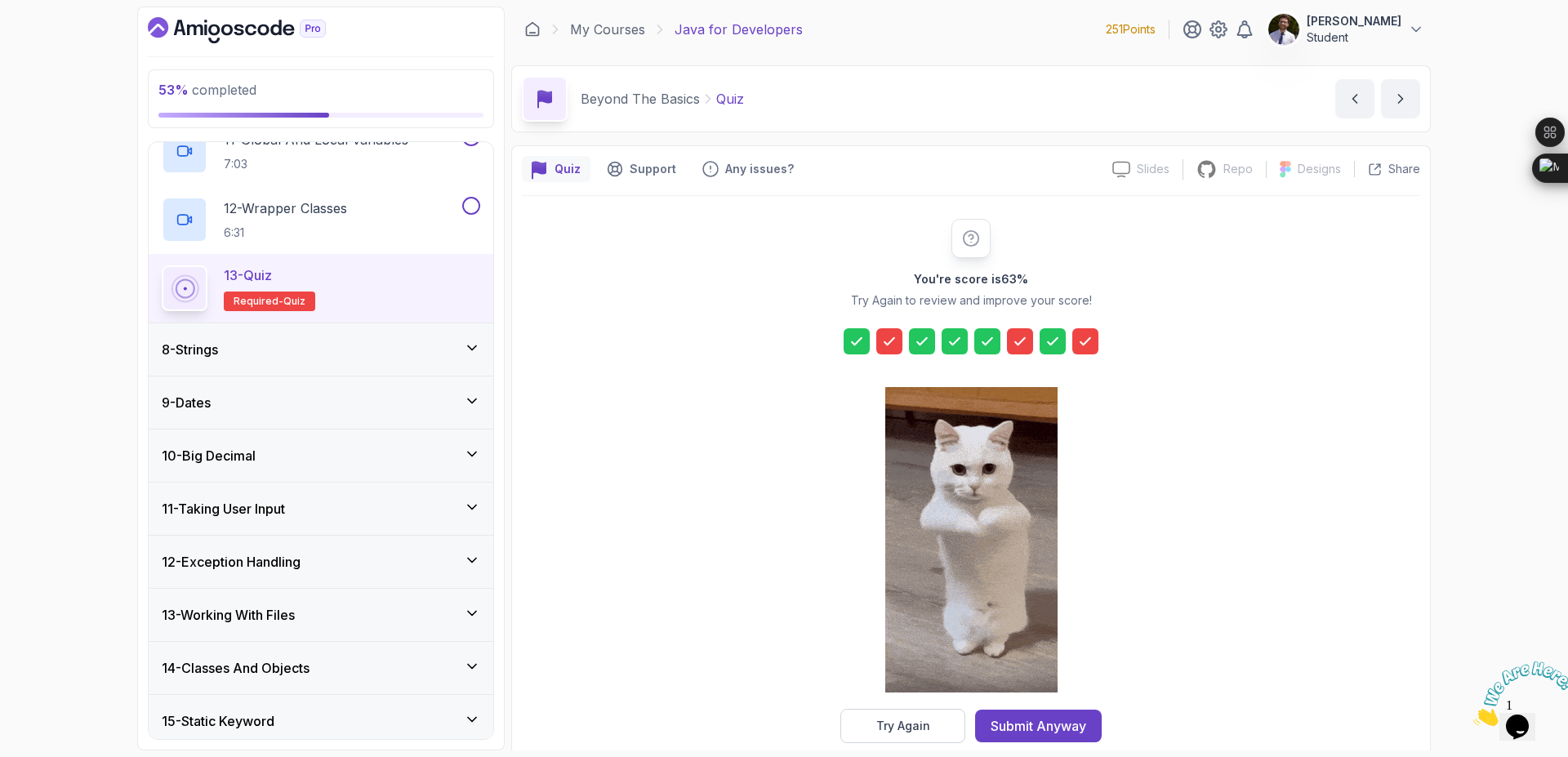
click at [888, 340] on icon at bounding box center [889, 342] width 17 height 17
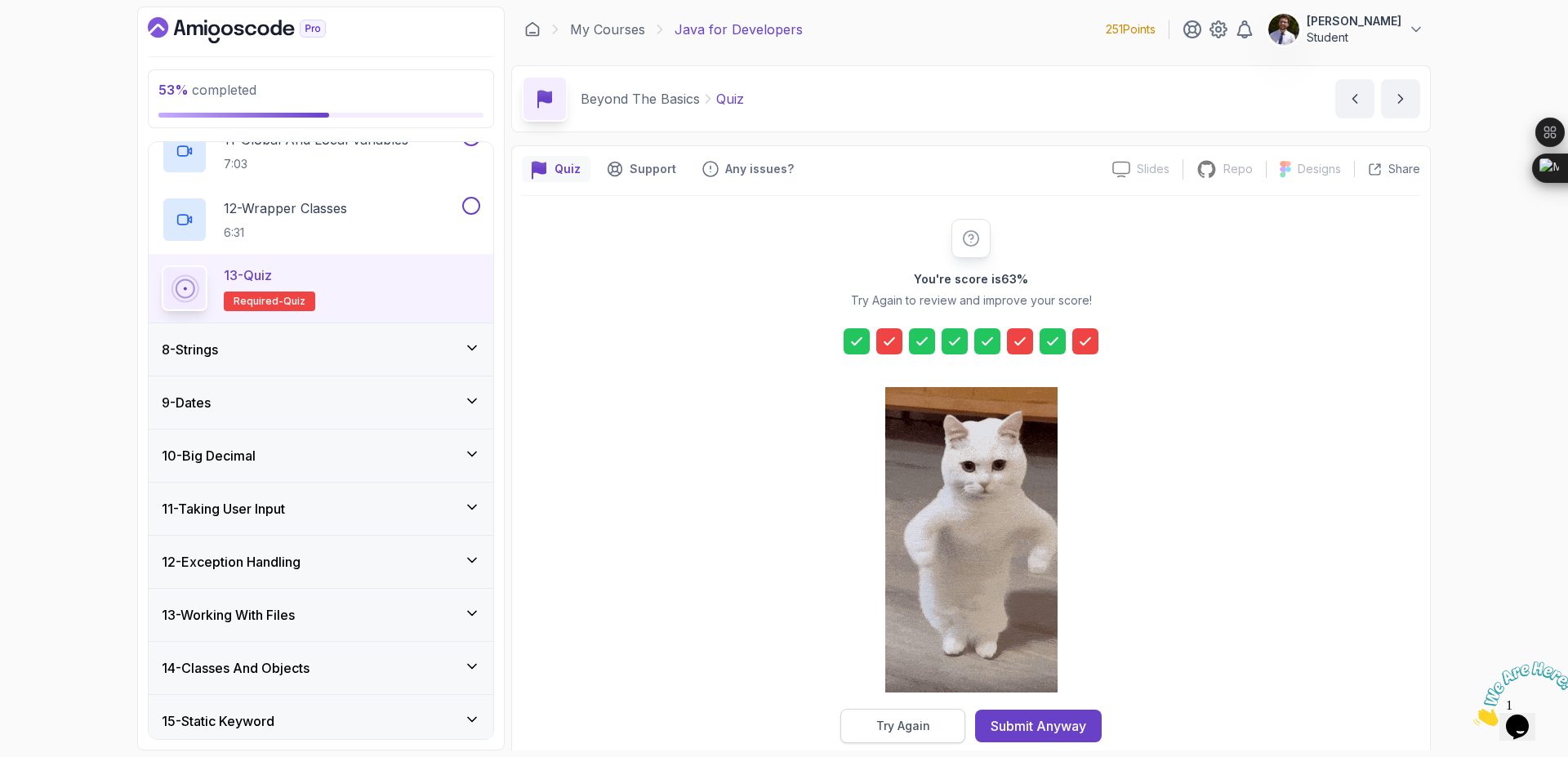
click at [914, 731] on div "Try Again" at bounding box center [903, 726] width 54 height 17
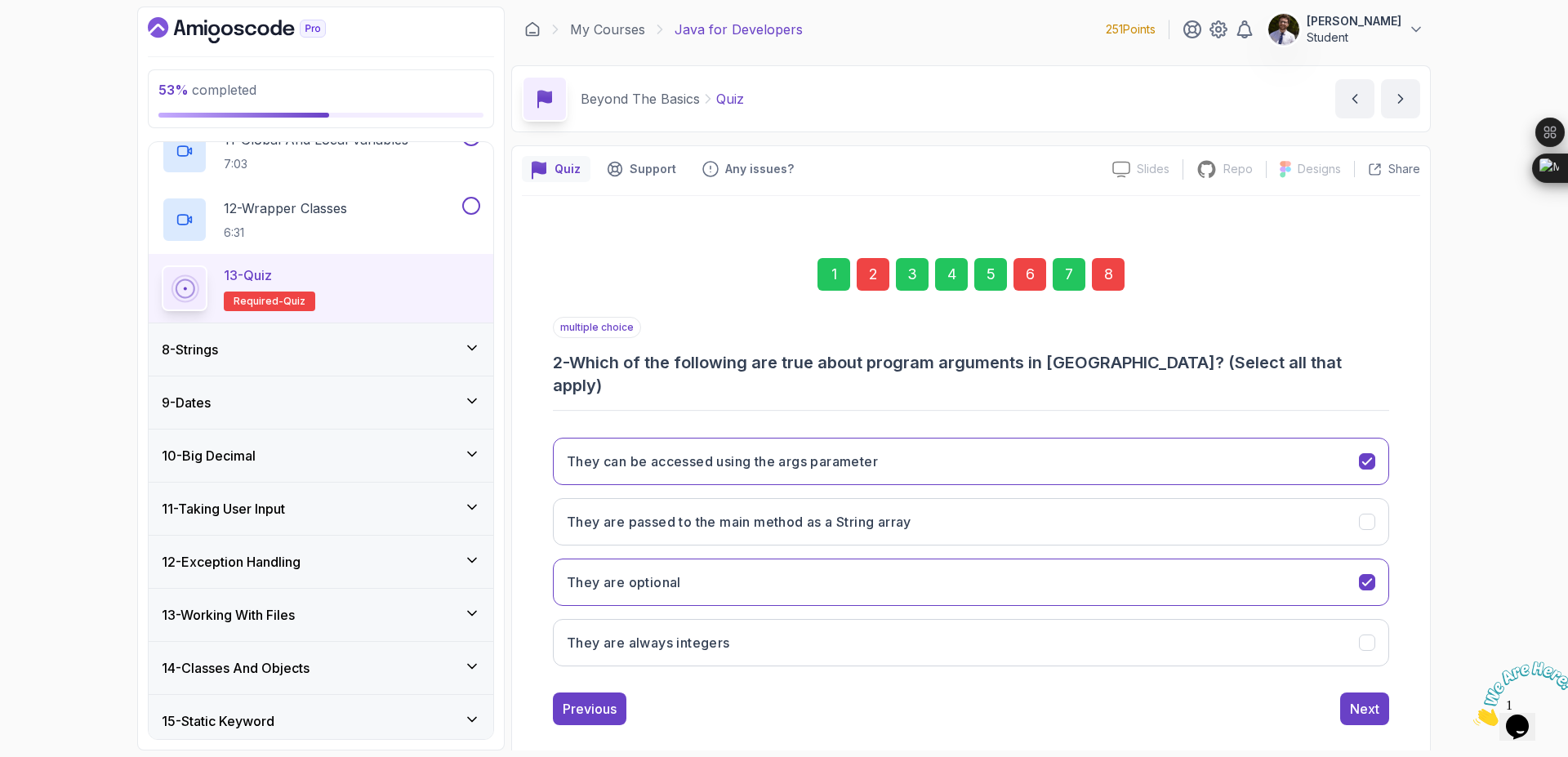
click at [876, 274] on div "2" at bounding box center [873, 274] width 32 height 32
click at [1111, 281] on div "8" at bounding box center [1107, 274] width 32 height 32
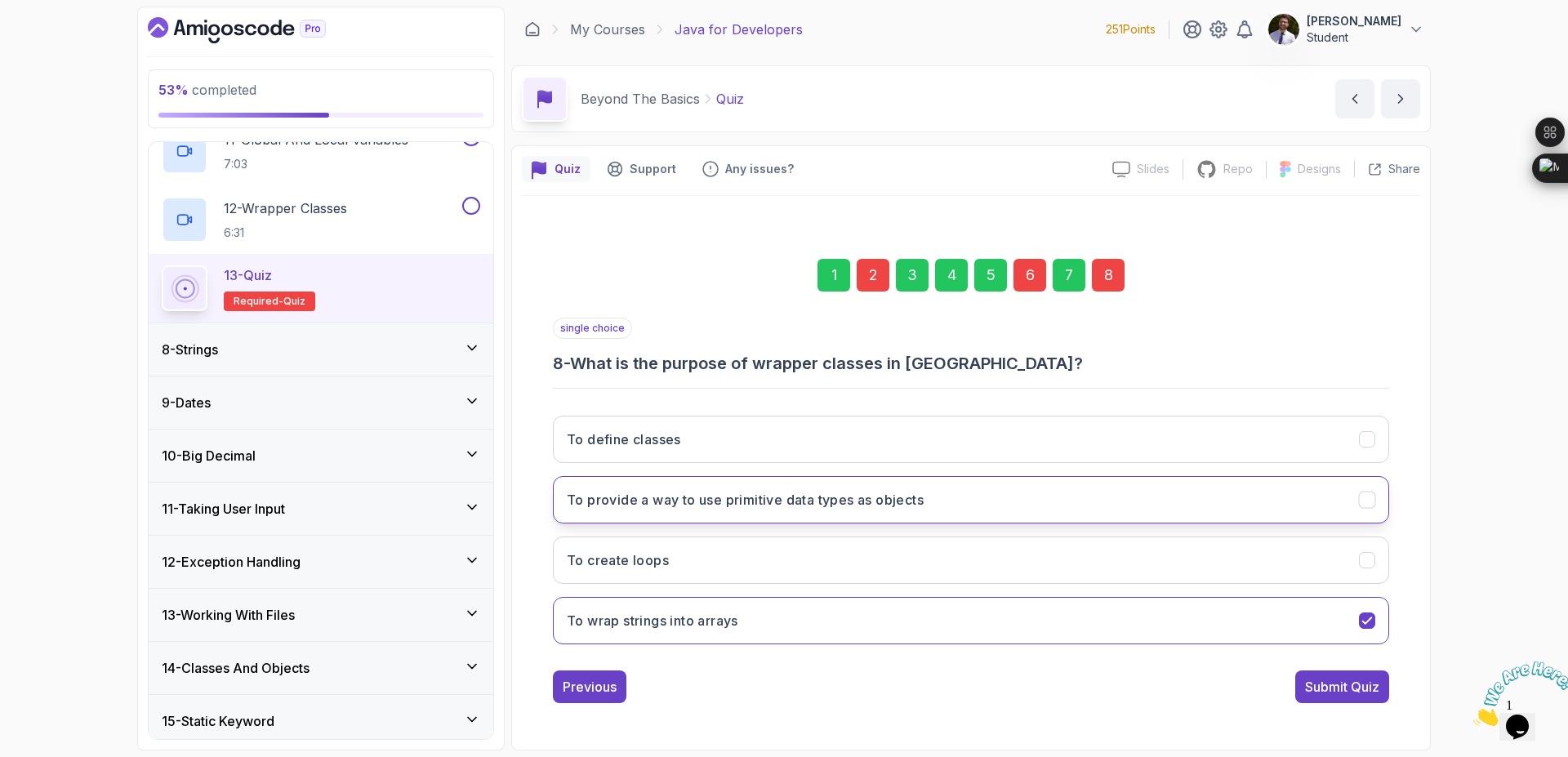
click at [1068, 500] on button "To provide a way to use primitive data types as objects" at bounding box center [970, 499] width 836 height 47
click at [1370, 681] on div "Submit Quiz" at bounding box center [1342, 687] width 75 height 20
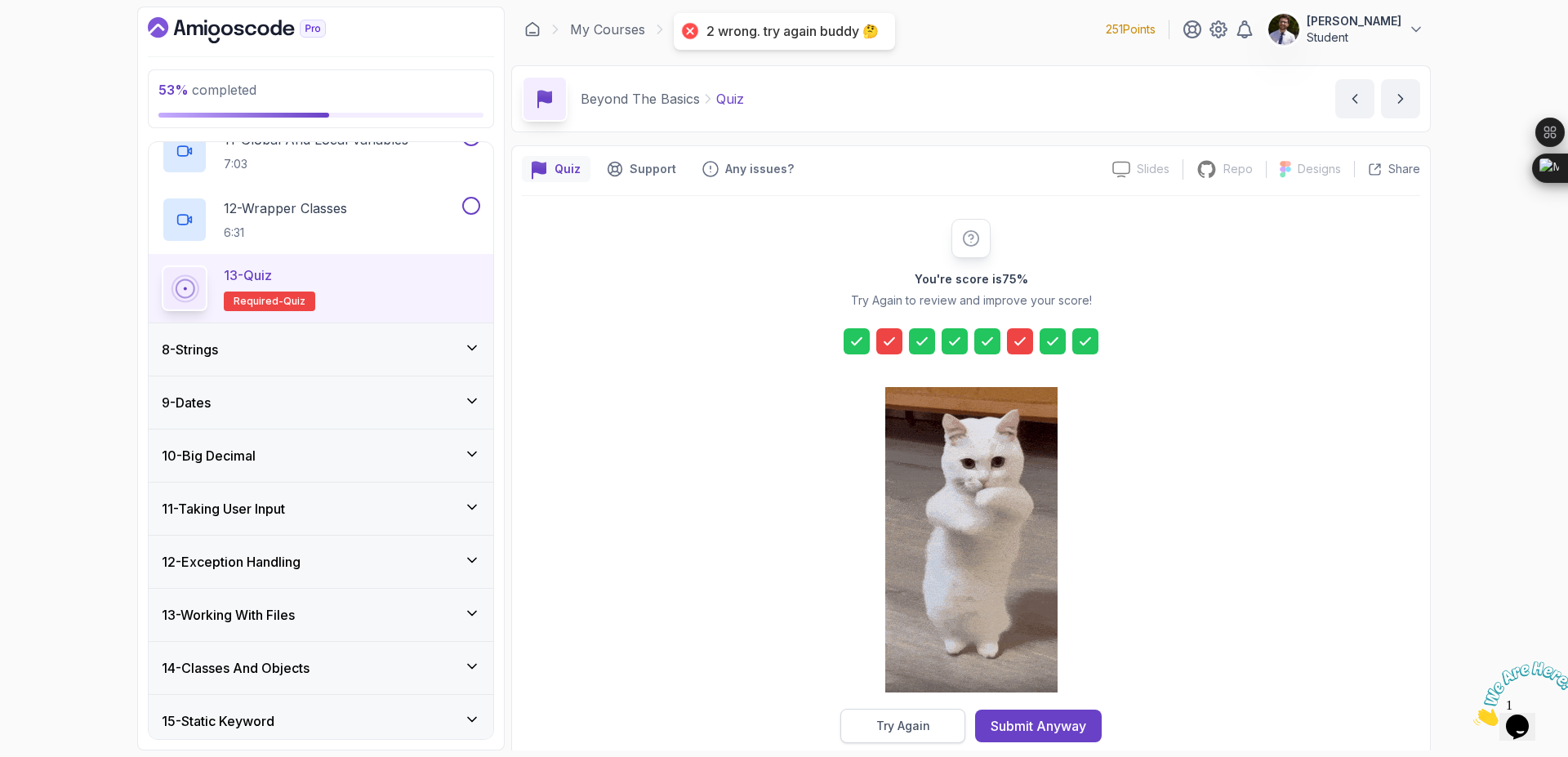
click at [930, 735] on button "Try Again" at bounding box center [903, 725] width 125 height 34
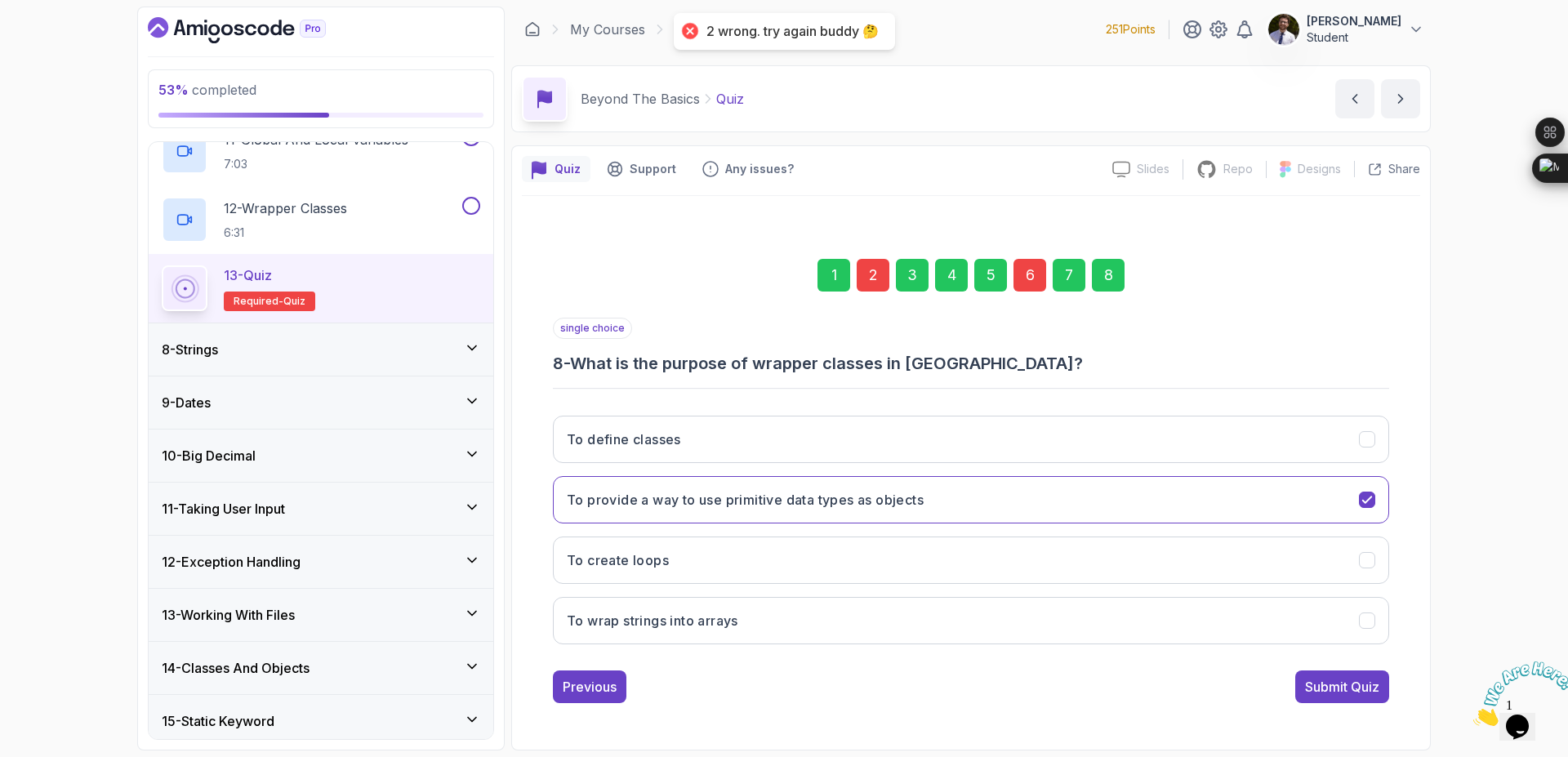
click at [1031, 265] on div "6" at bounding box center [1029, 274] width 32 height 32
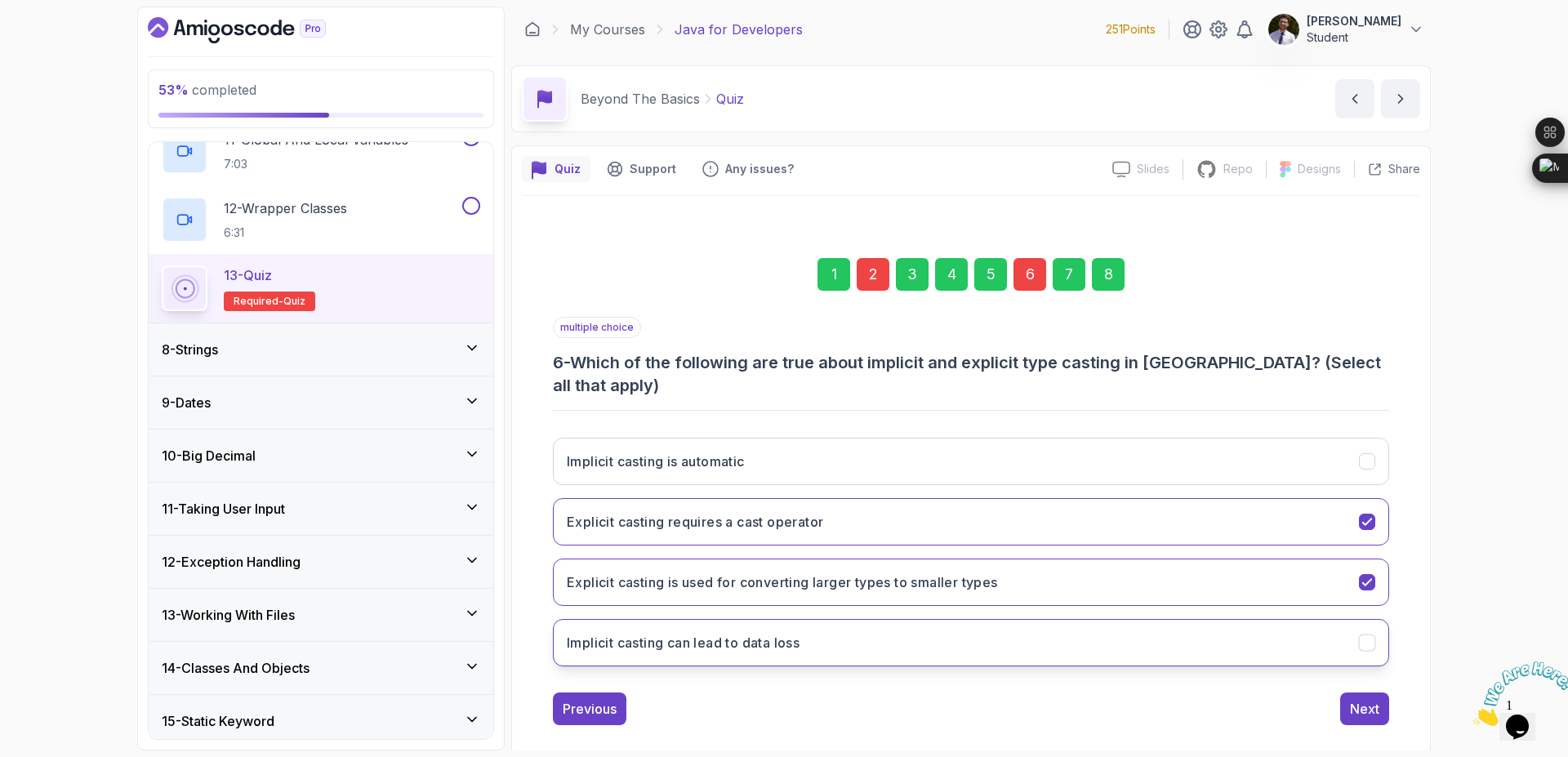
click at [1316, 619] on button "Implicit casting can lead to data loss" at bounding box center [970, 643] width 836 height 47
click at [1108, 286] on div "8" at bounding box center [1107, 274] width 32 height 32
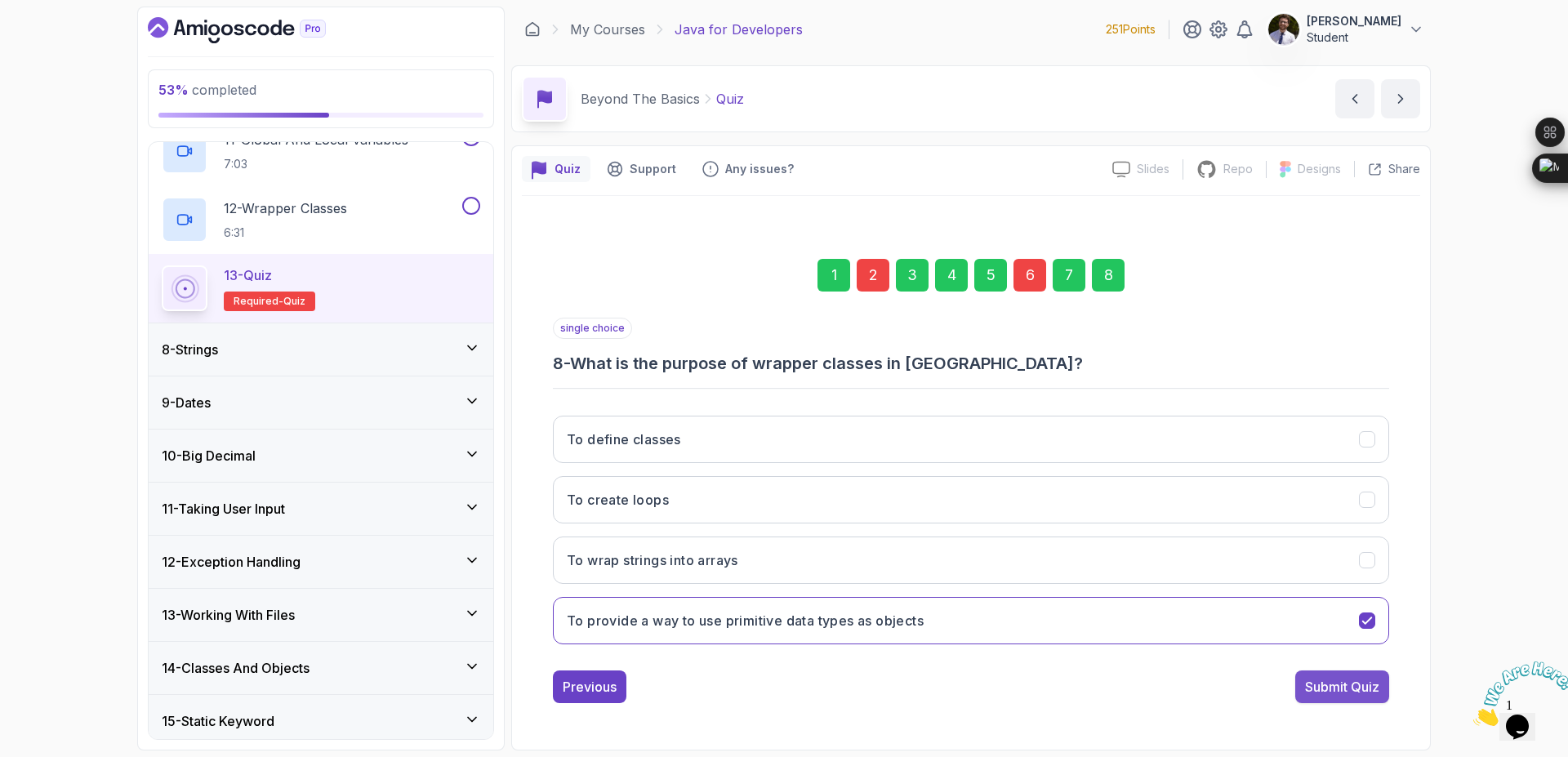
click at [1314, 685] on div "Submit Quiz" at bounding box center [1342, 687] width 75 height 20
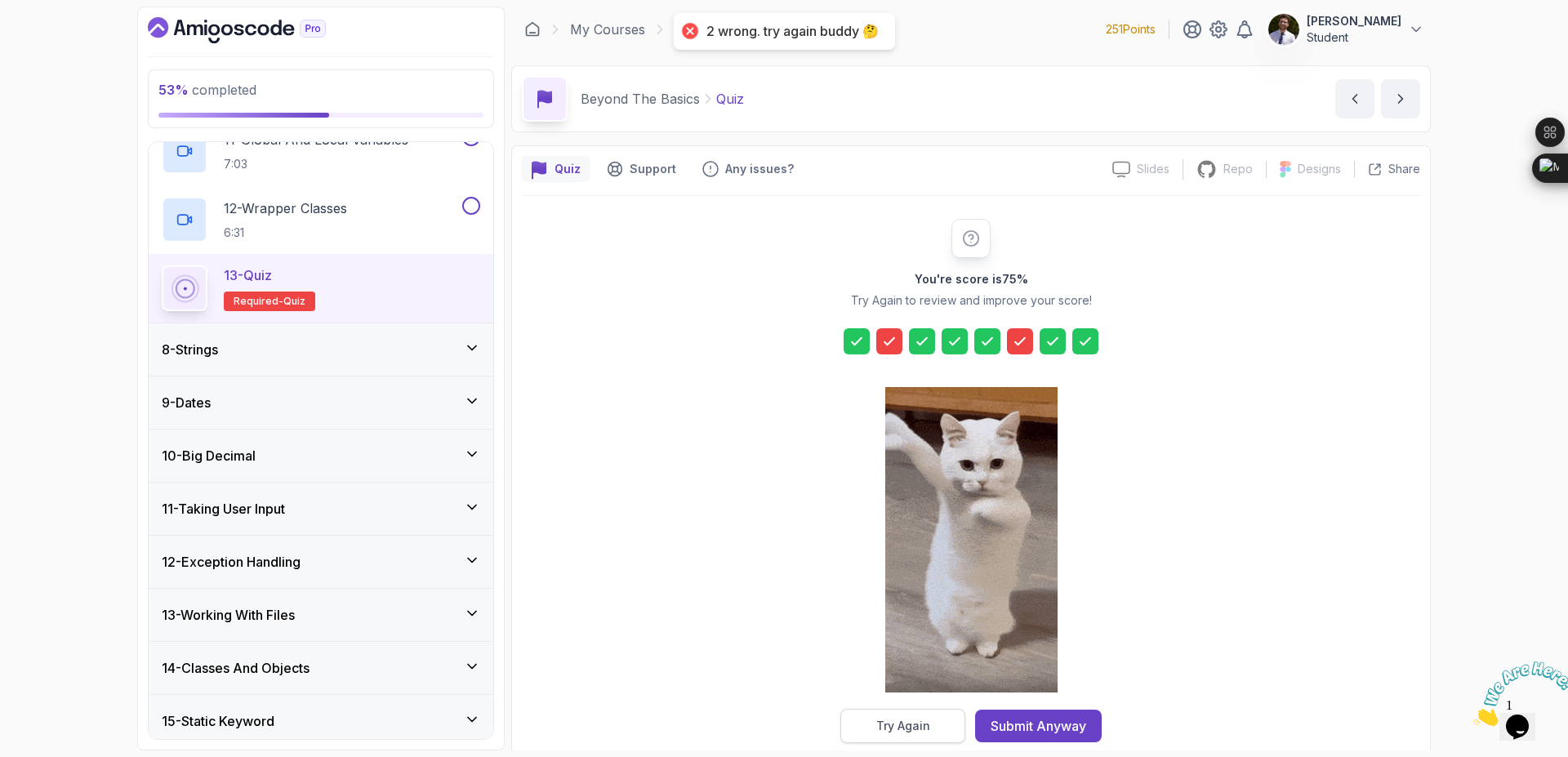
click at [936, 735] on button "Try Again" at bounding box center [903, 725] width 125 height 34
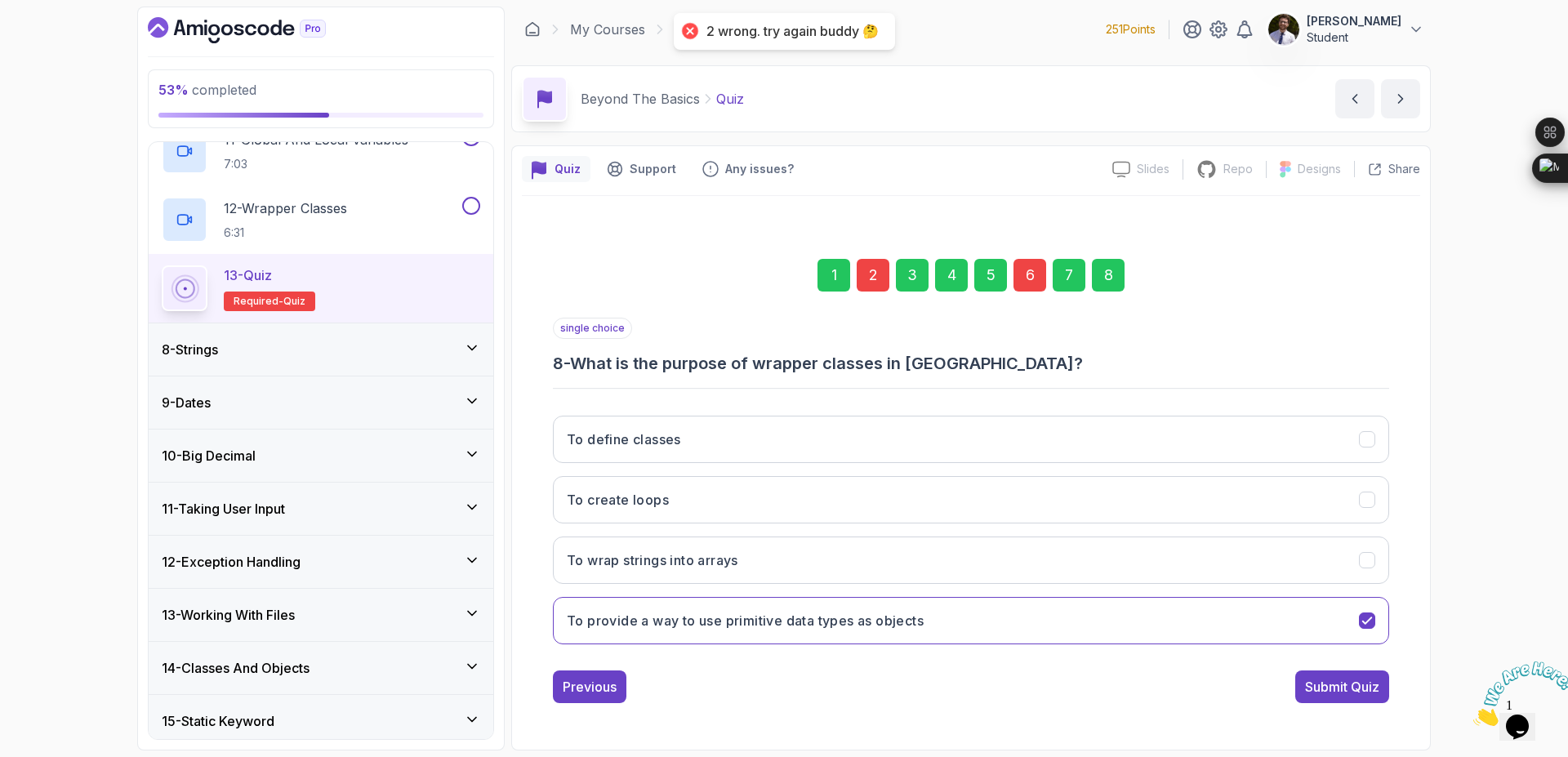
click at [1028, 278] on div "6" at bounding box center [1029, 274] width 32 height 32
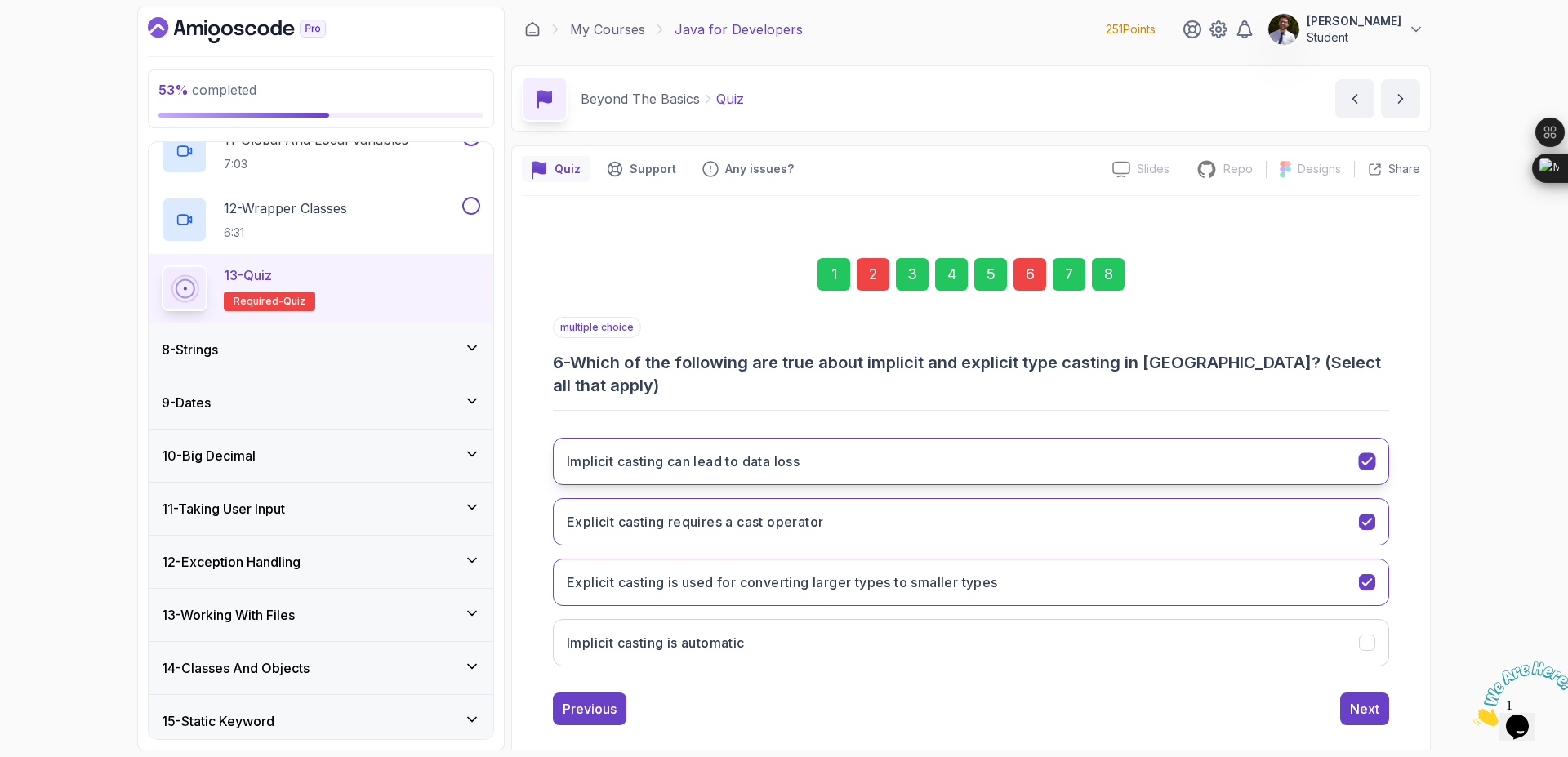
click at [1357, 438] on button "Implicit casting can lead to data loss" at bounding box center [970, 461] width 836 height 47
click at [877, 282] on div "2" at bounding box center [873, 274] width 32 height 32
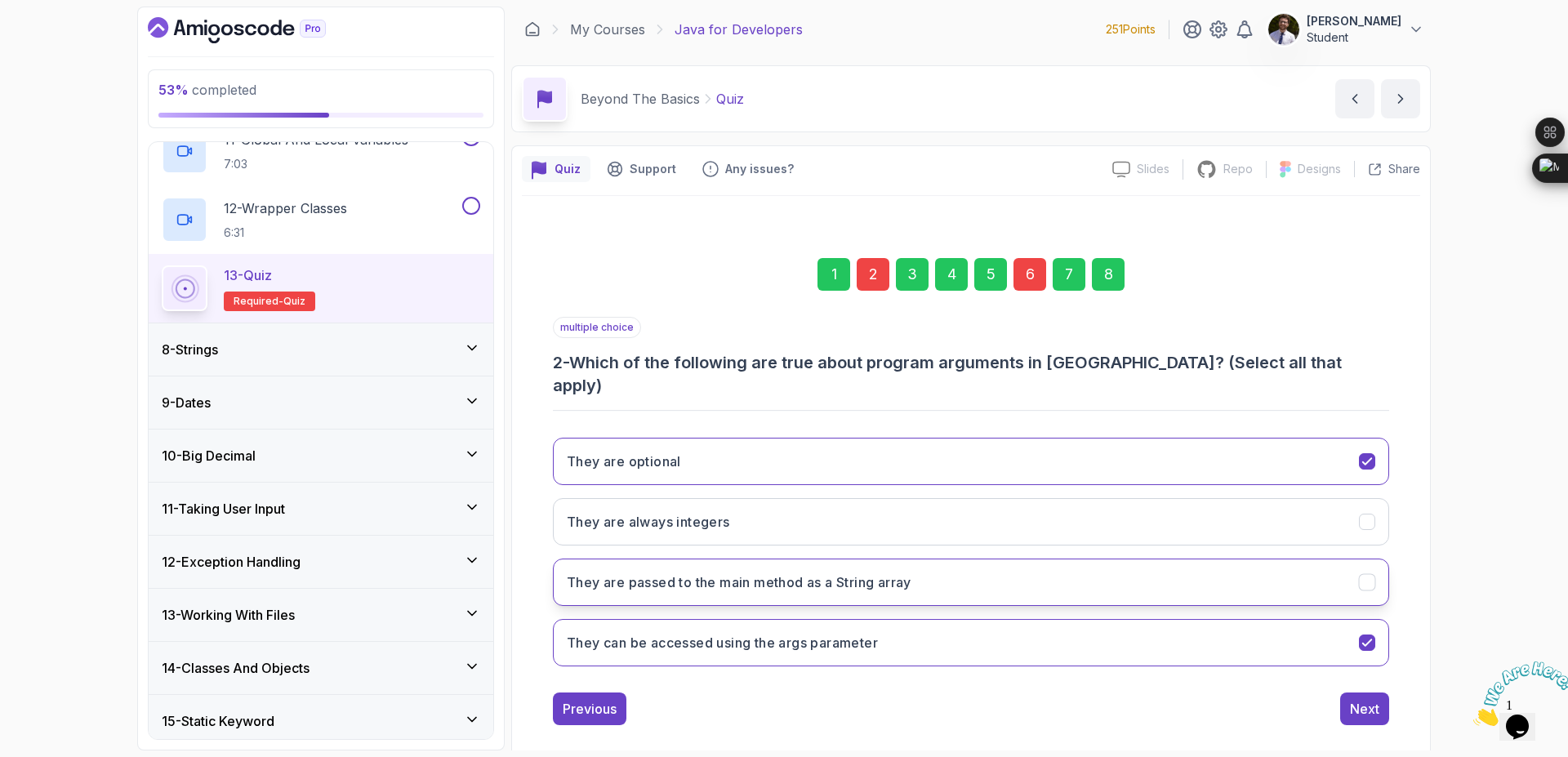
drag, startPoint x: 680, startPoint y: 546, endPoint x: 717, endPoint y: 551, distance: 37.3
click at [680, 559] on button "They are passed to the main method as a String array" at bounding box center [970, 582] width 836 height 47
click at [1111, 274] on div "8" at bounding box center [1107, 274] width 32 height 32
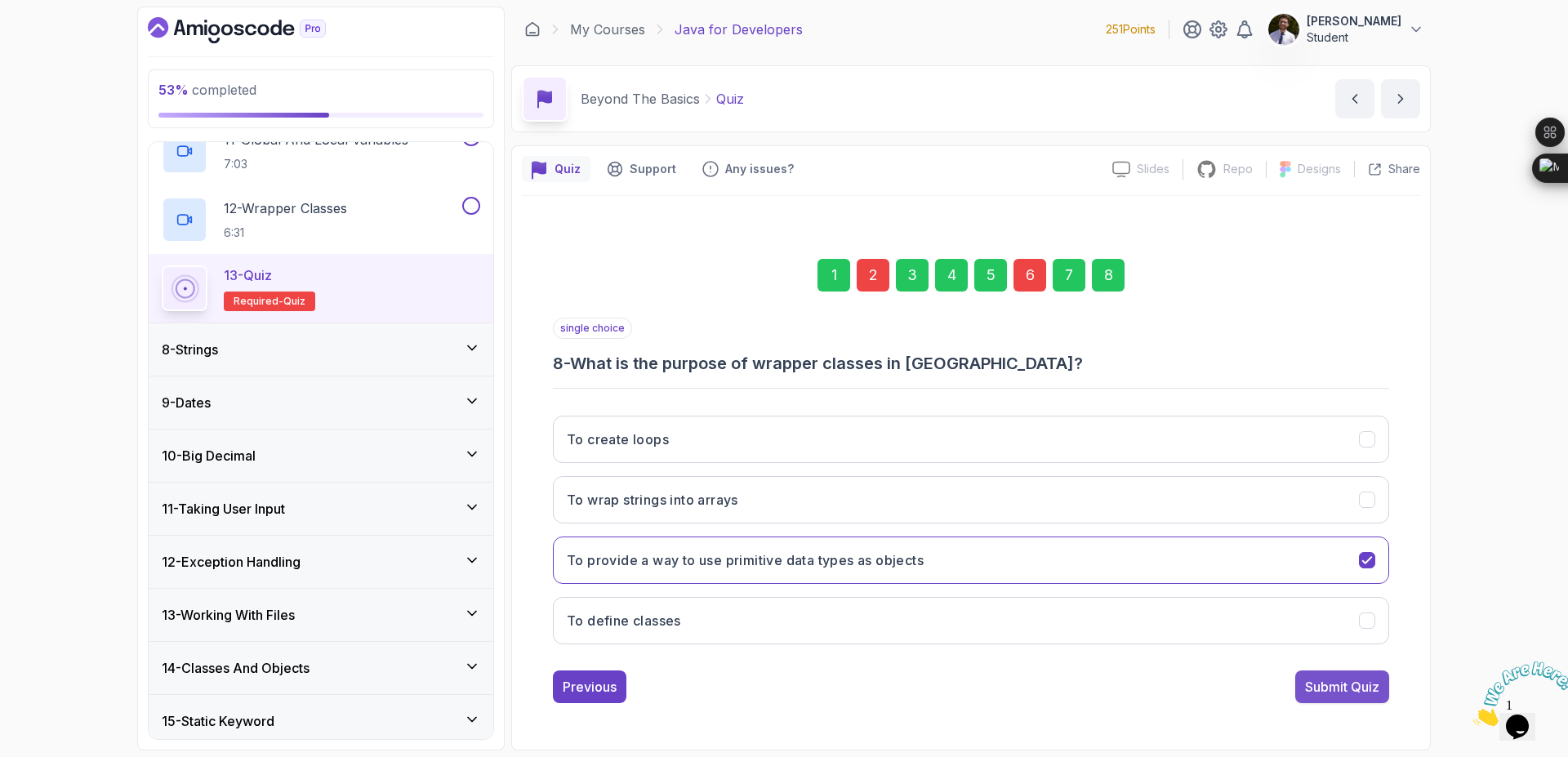
click at [1345, 689] on div "Submit Quiz" at bounding box center [1342, 687] width 75 height 20
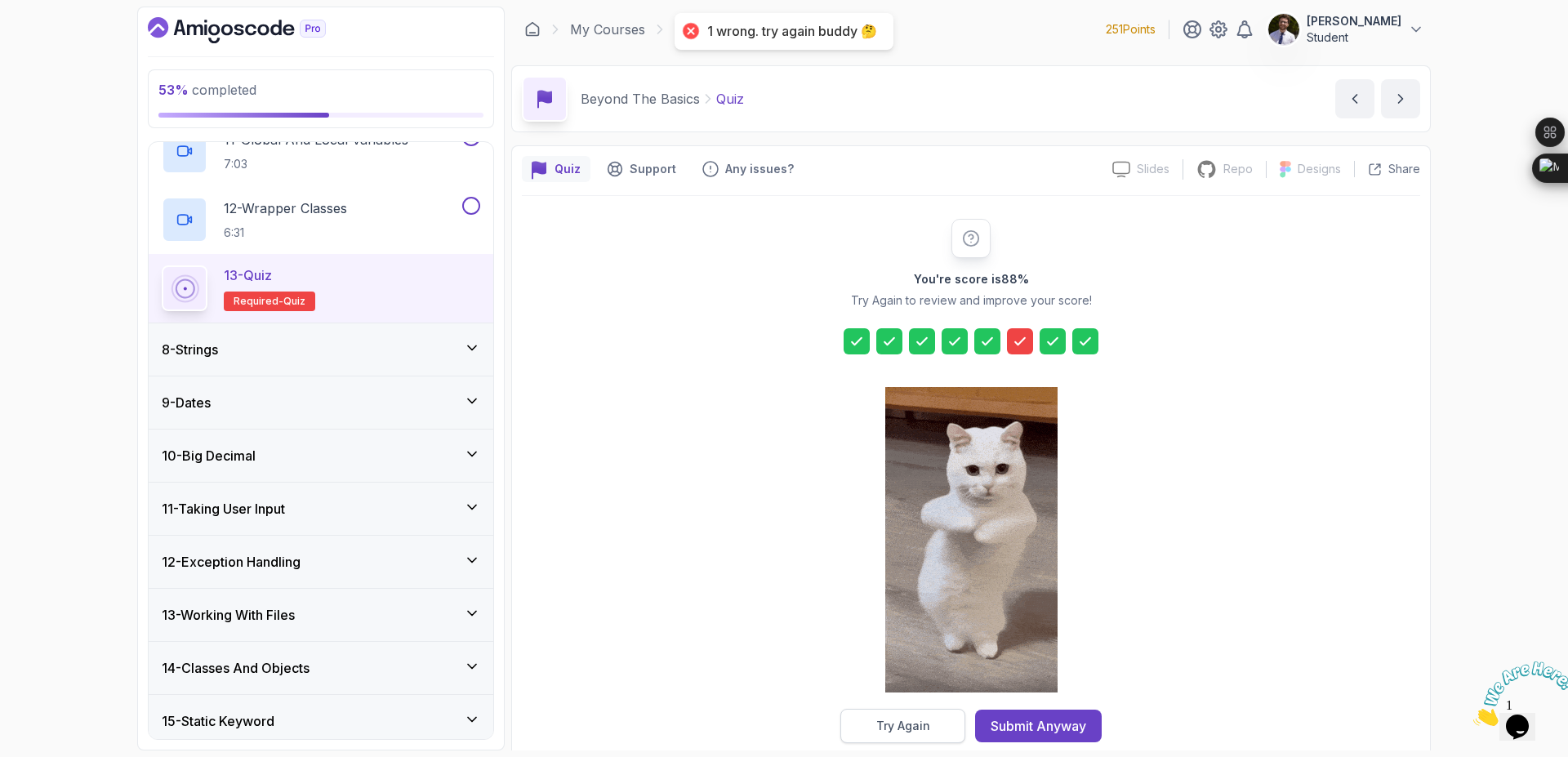
click at [939, 723] on button "Try Again" at bounding box center [903, 725] width 125 height 34
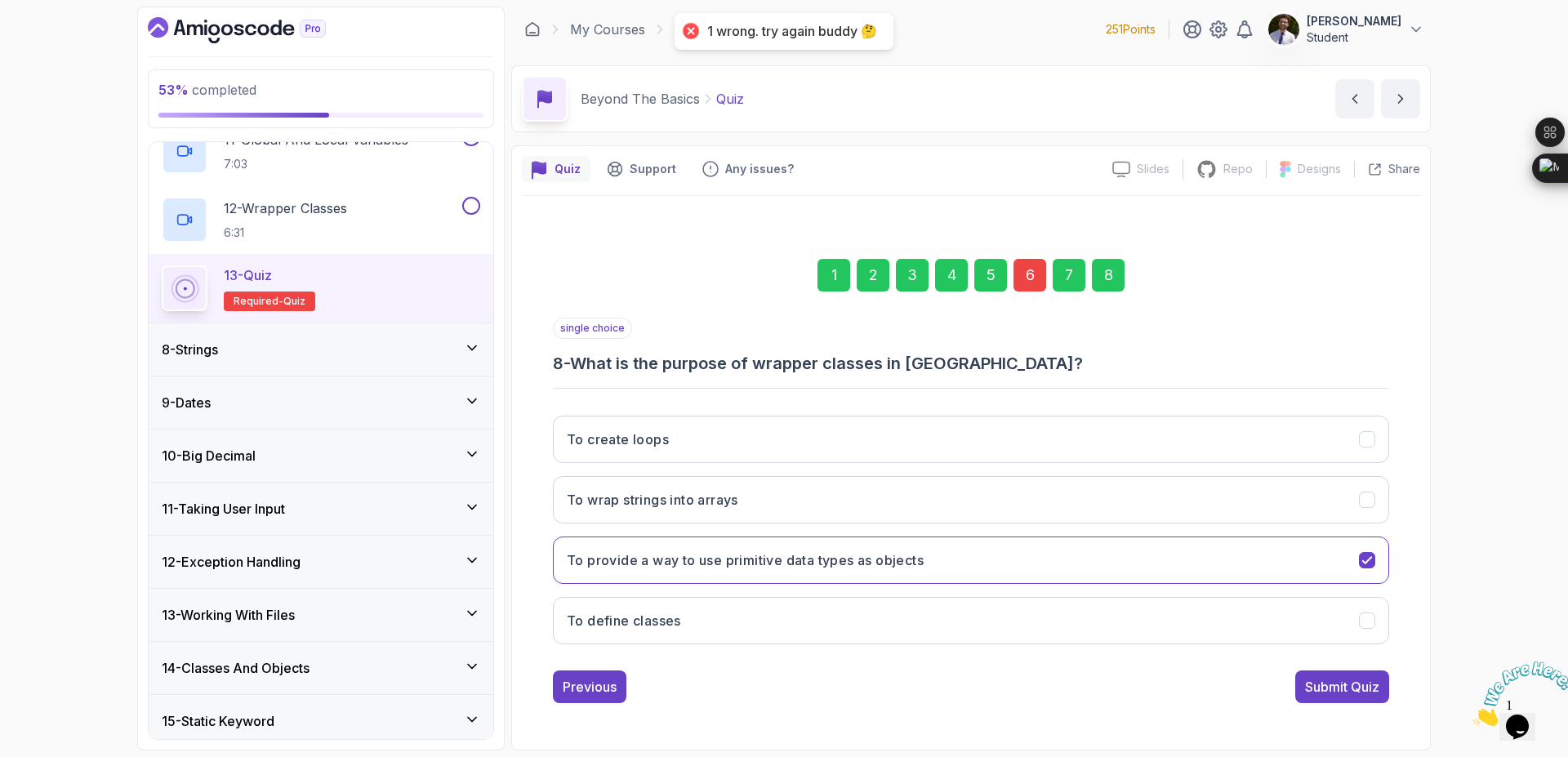
click at [1028, 274] on div "6" at bounding box center [1029, 274] width 32 height 32
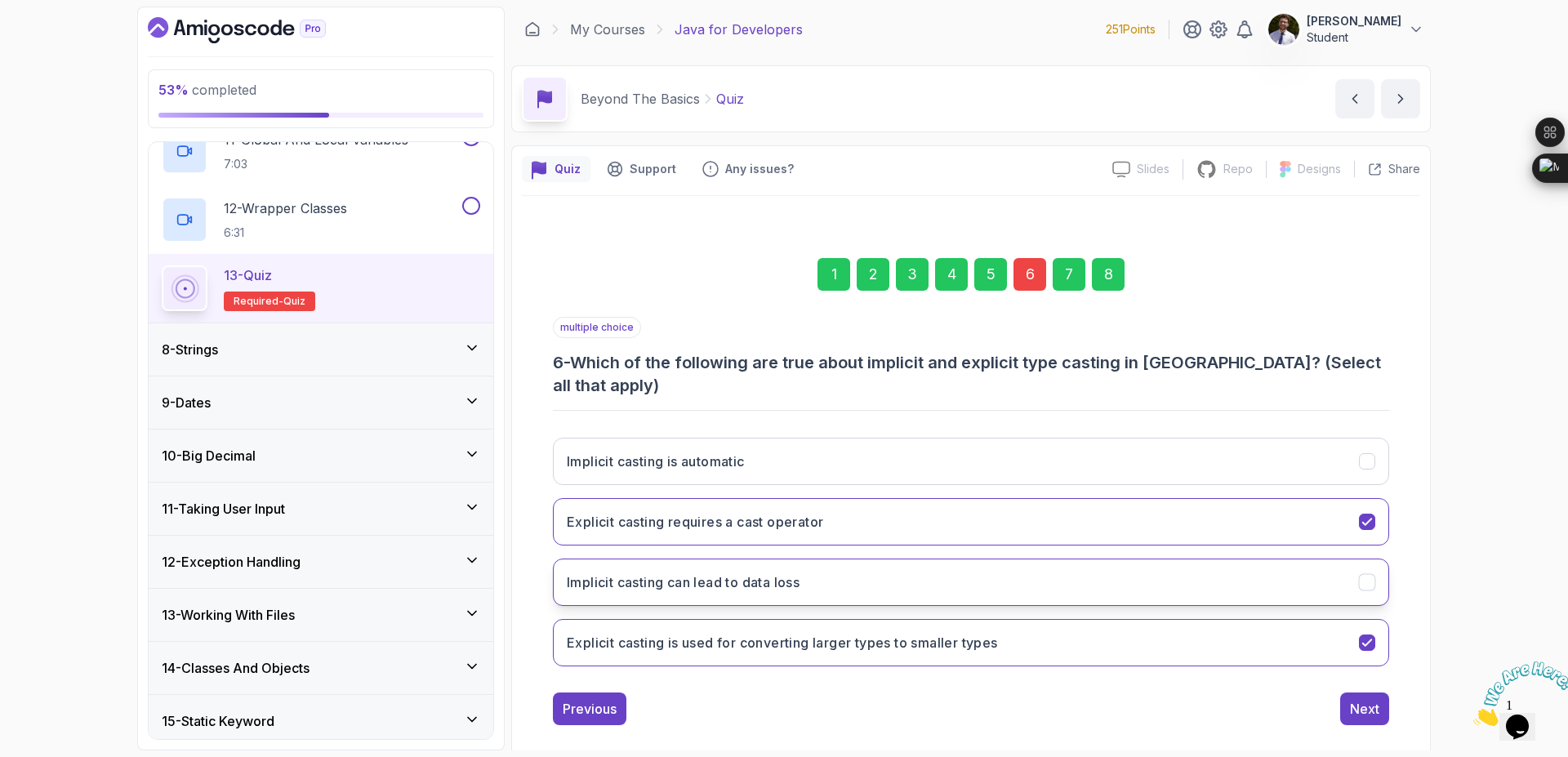
click at [1362, 559] on button "Implicit casting can lead to data loss" at bounding box center [970, 582] width 836 height 47
click at [1349, 444] on button "Implicit casting is automatic" at bounding box center [970, 461] width 836 height 47
click at [1111, 276] on div "8" at bounding box center [1107, 274] width 32 height 32
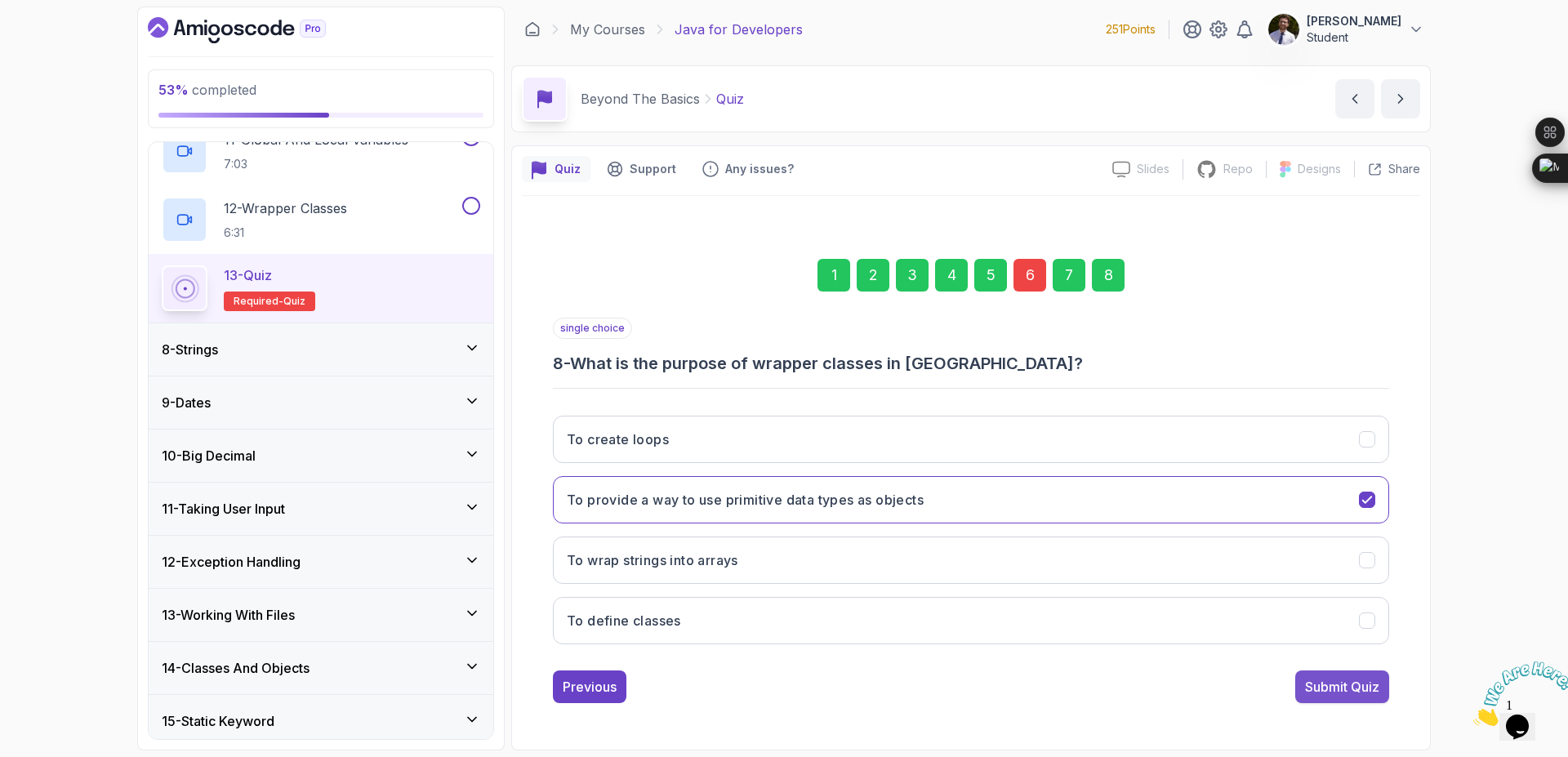
click at [1348, 694] on div "Submit Quiz" at bounding box center [1342, 687] width 75 height 20
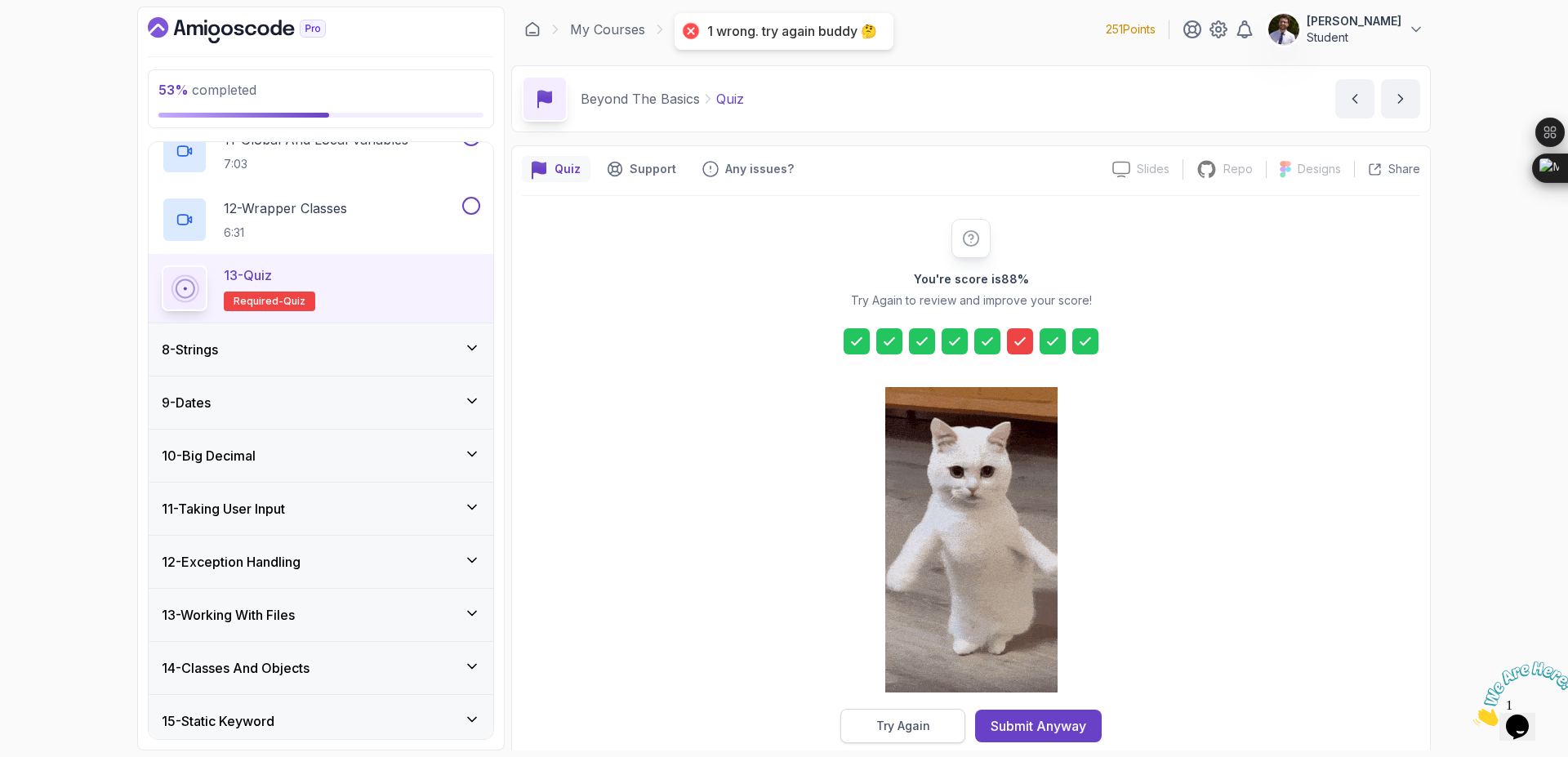
click at [927, 732] on div "Try Again" at bounding box center [903, 726] width 54 height 17
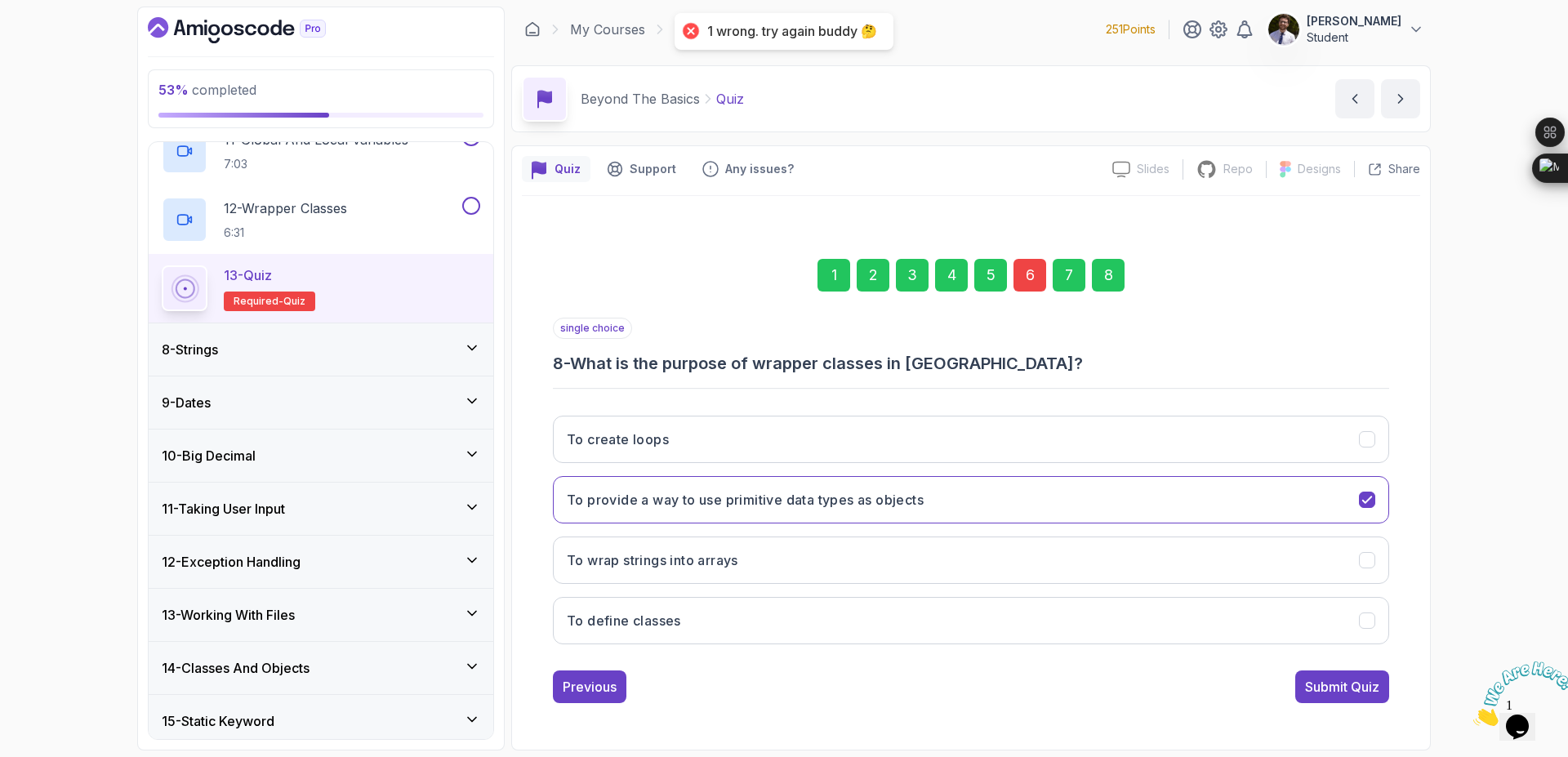
click at [1040, 280] on div "6" at bounding box center [1029, 274] width 32 height 32
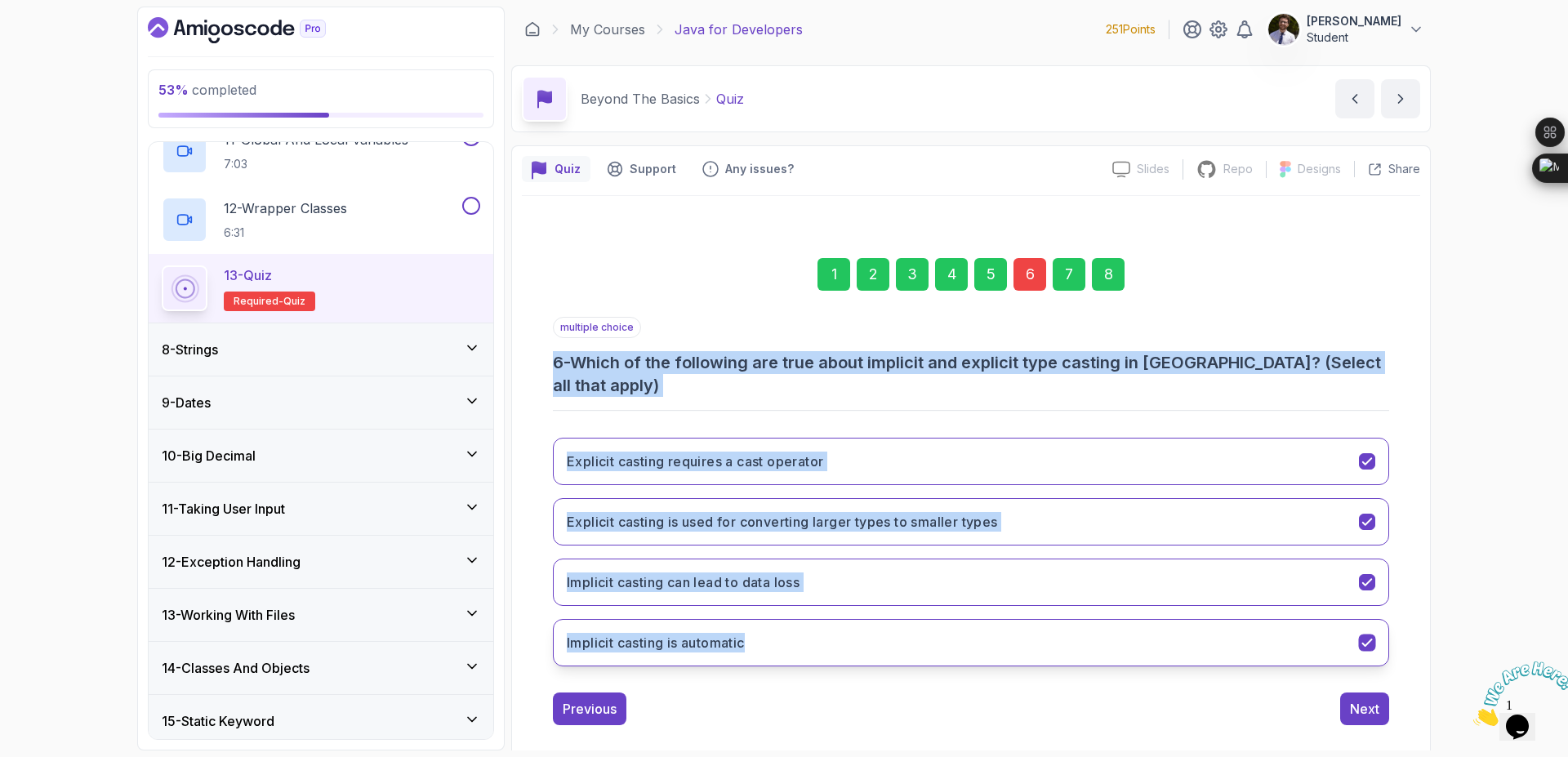
drag, startPoint x: 546, startPoint y: 364, endPoint x: 757, endPoint y: 635, distance: 343.5
click at [757, 635] on div "1 2 3 4 5 6 7 8 multiple choice 6 - Which of the following are true about impli…" at bounding box center [971, 478] width 898 height 520
copy div "6 - Which of the following are true about implicit and explicit type casting in…"
click at [1363, 575] on icon "Implicit casting can lead to data loss" at bounding box center [1367, 583] width 16 height 16
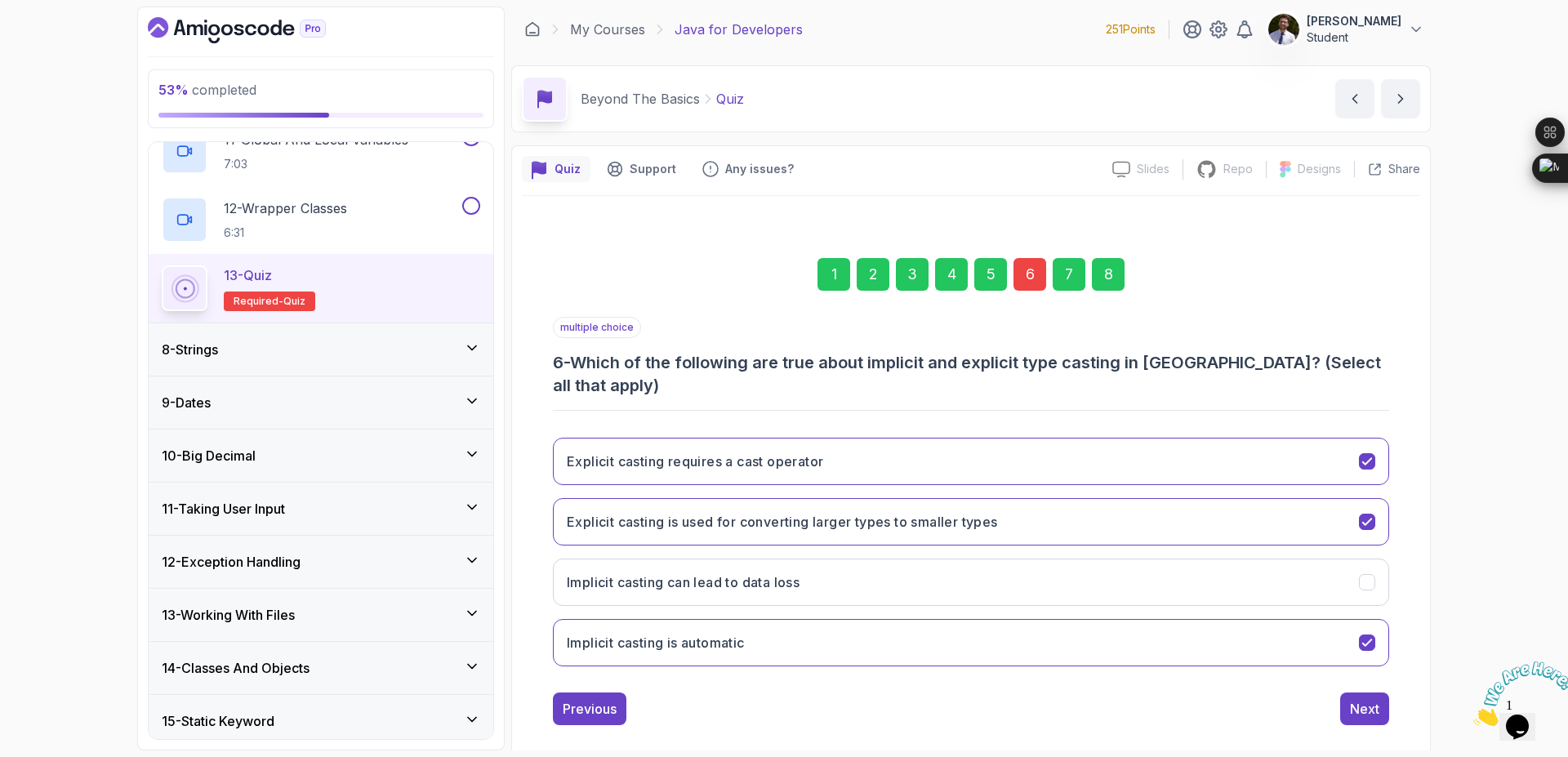
click at [1107, 277] on div "8" at bounding box center [1107, 274] width 32 height 32
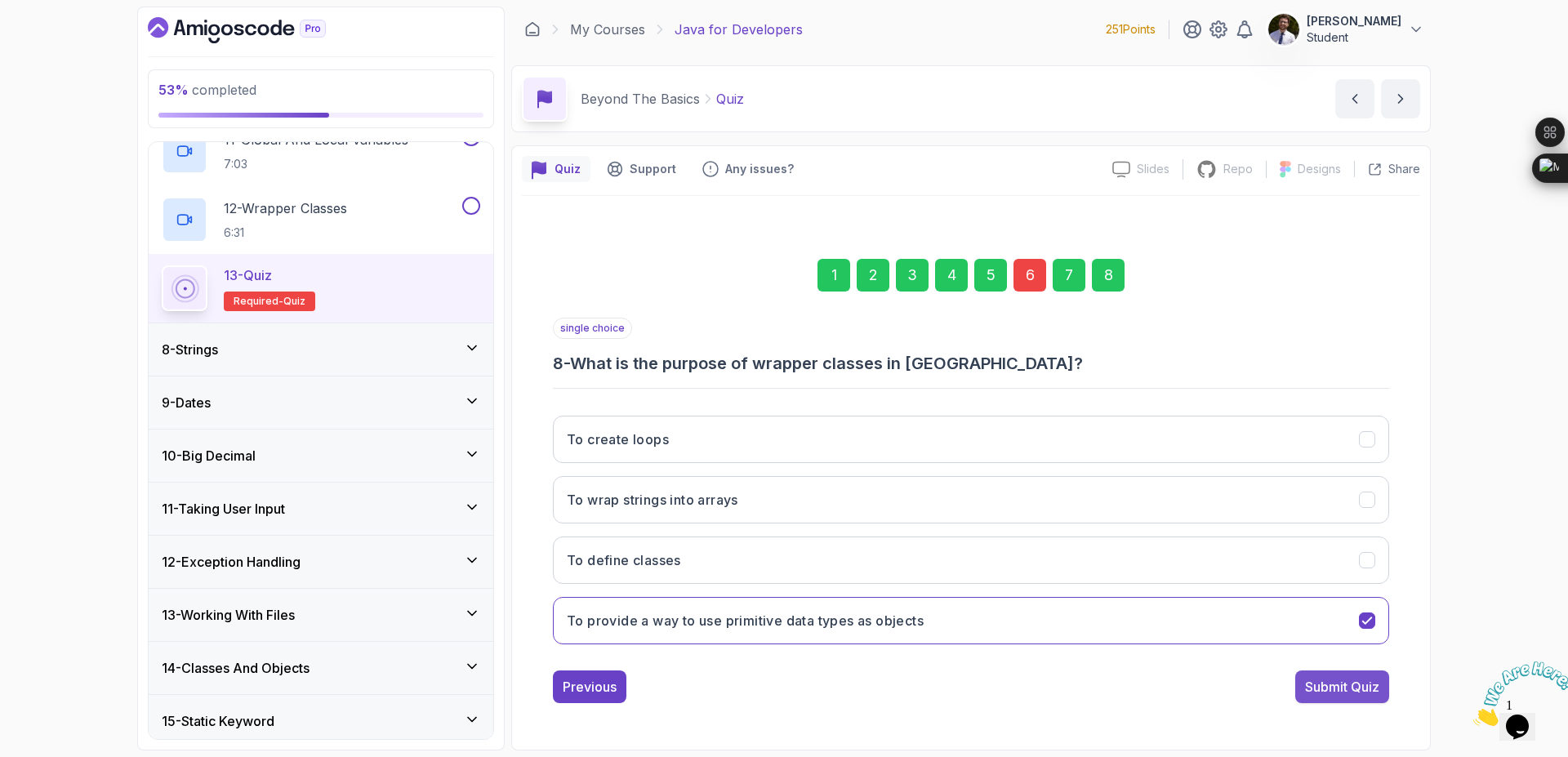
click at [1358, 688] on div "Submit Quiz" at bounding box center [1342, 687] width 75 height 20
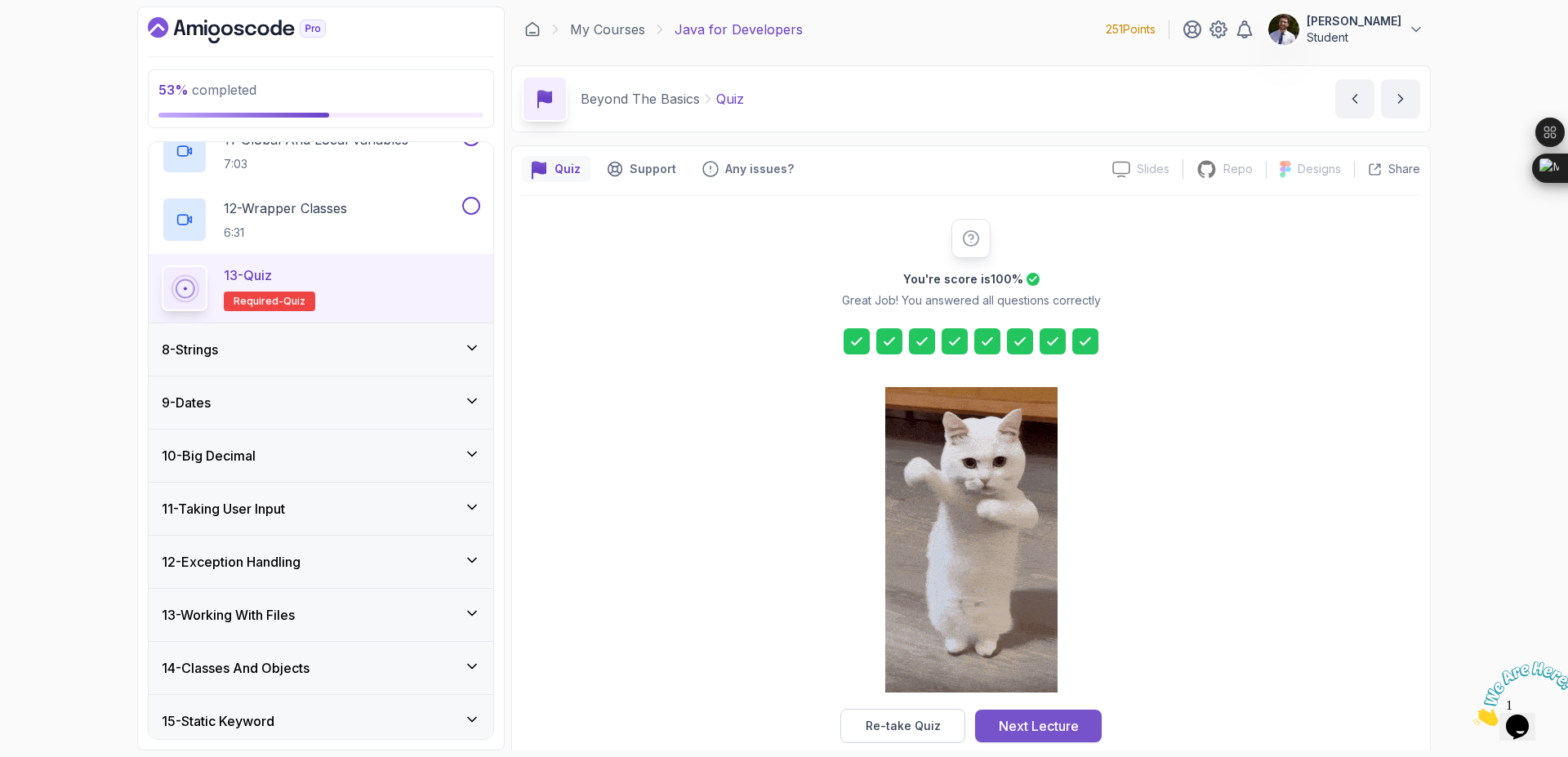
click at [1035, 727] on div "Next Lecture" at bounding box center [1038, 726] width 80 height 20
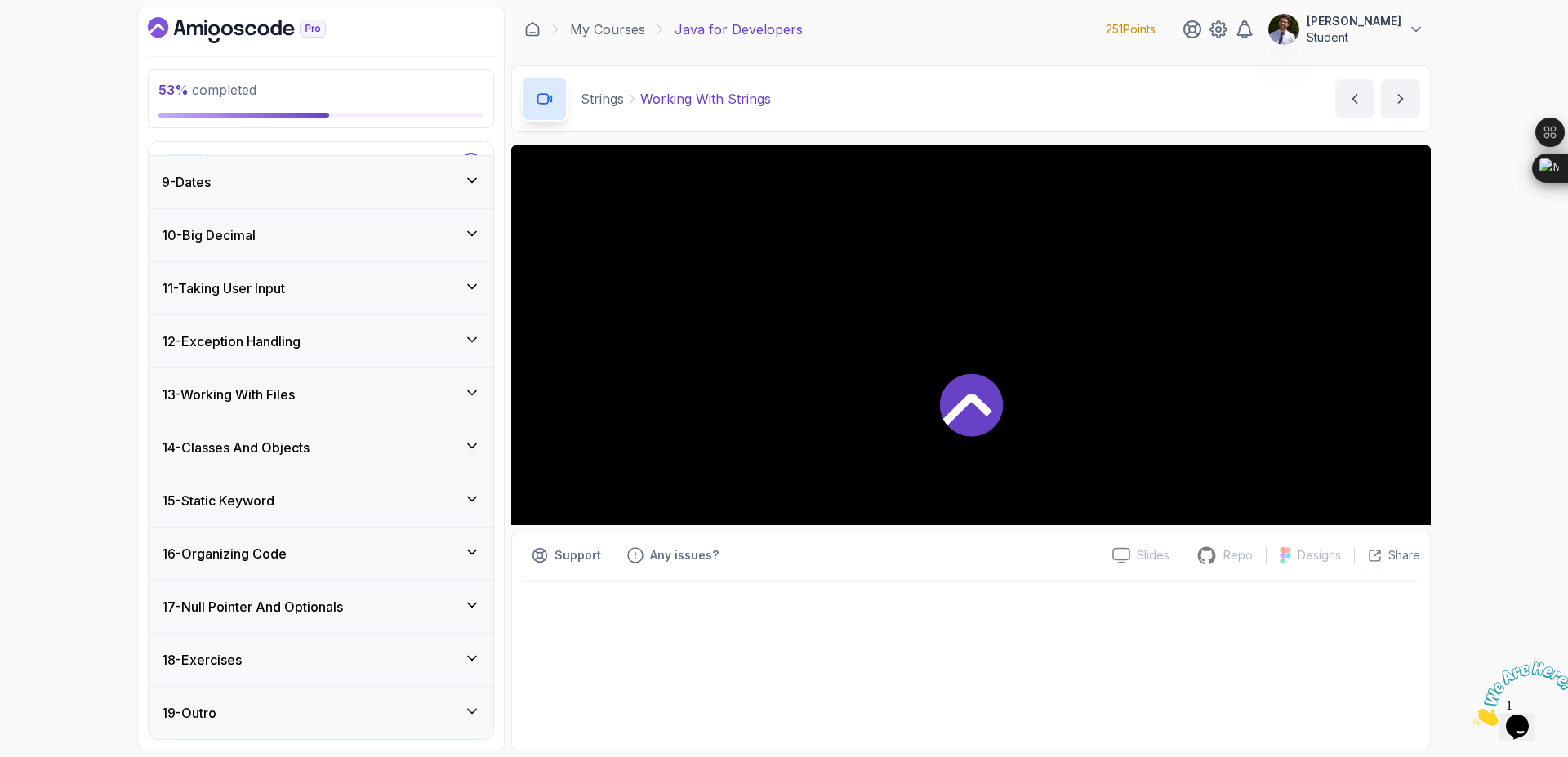
scroll to position [412, 0]
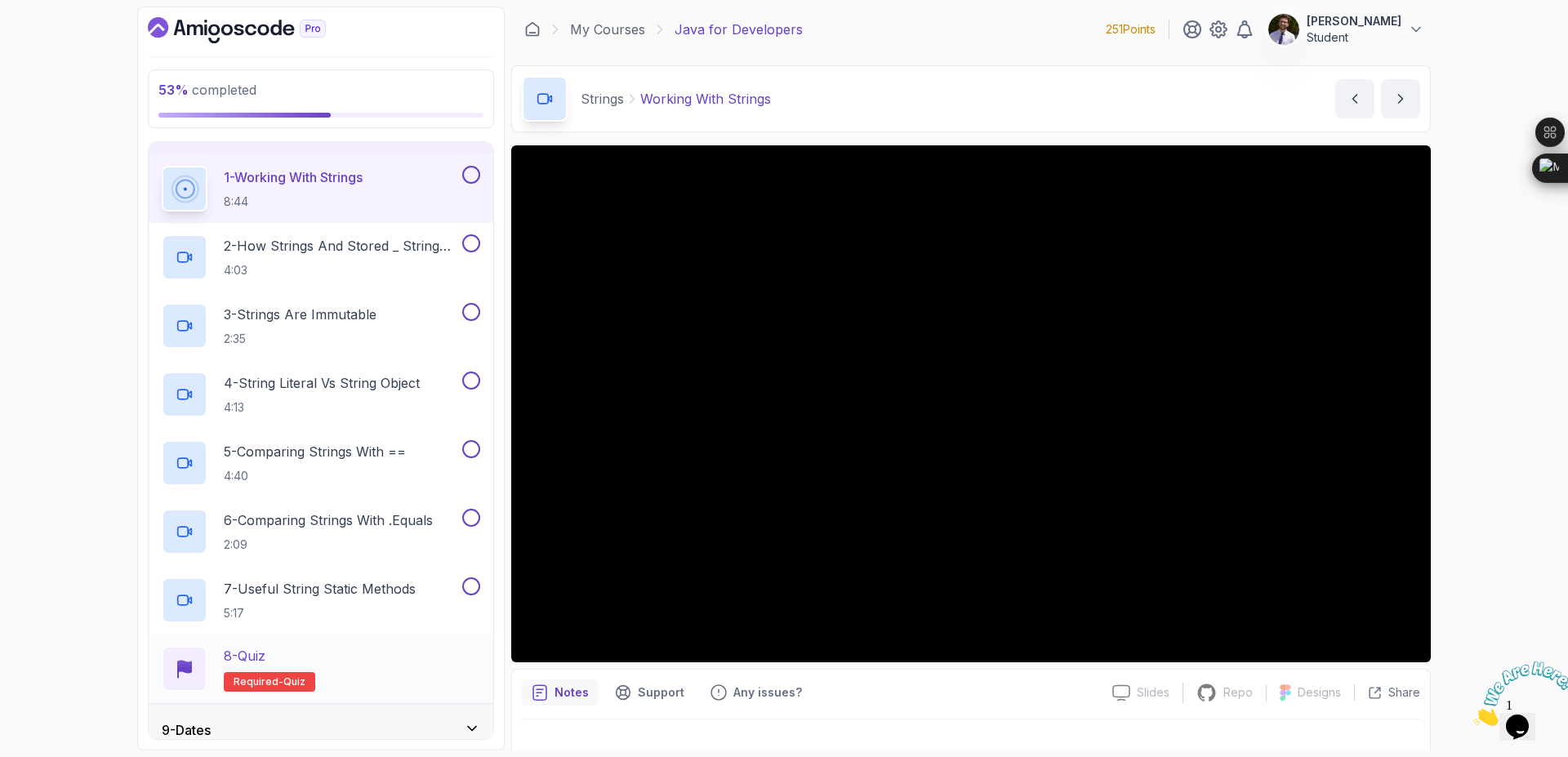
click at [277, 687] on span "Required-" at bounding box center [259, 682] width 50 height 13
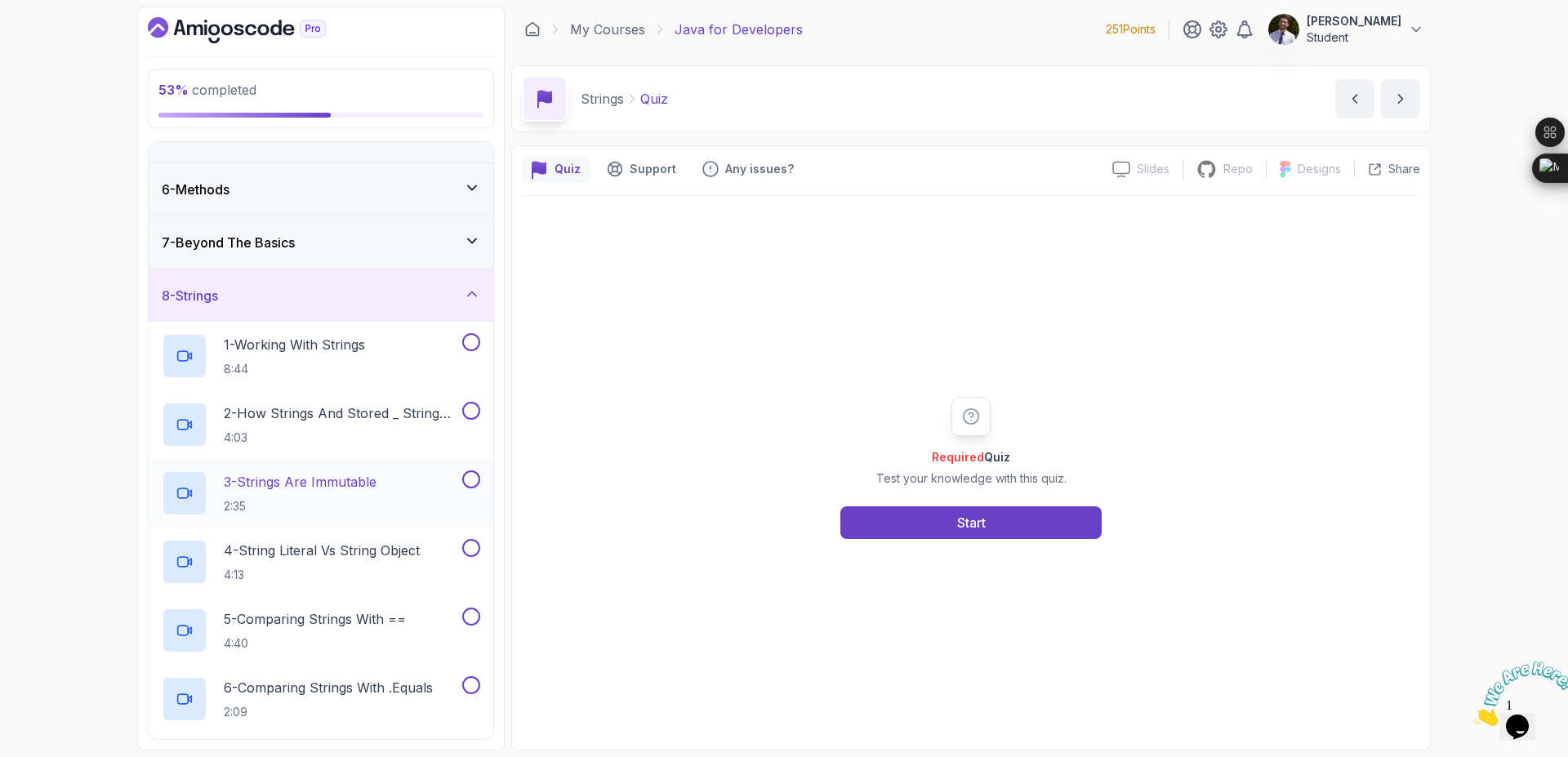
scroll to position [216, 0]
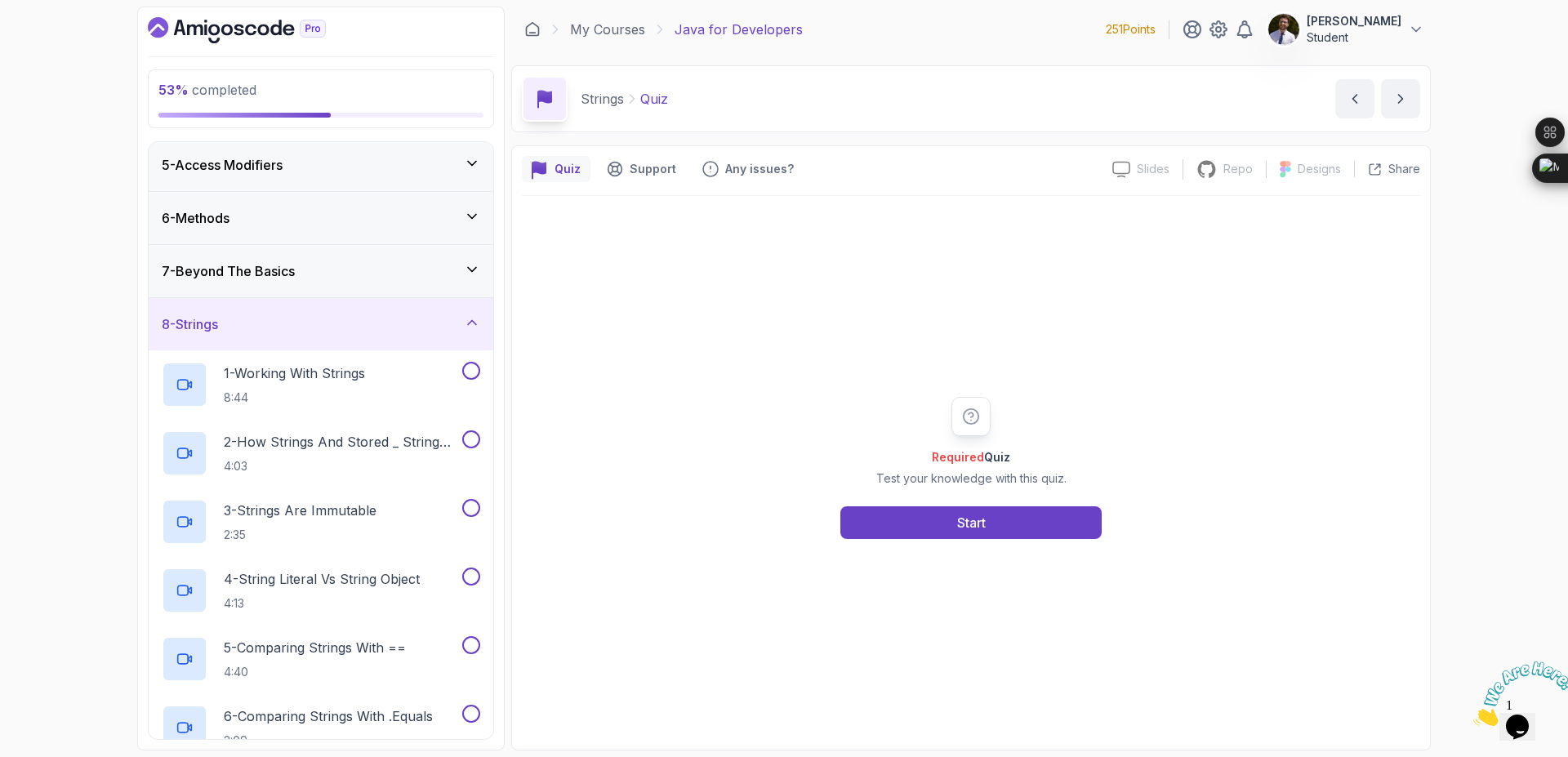
click at [439, 261] on div "7 - Beyond The Basics" at bounding box center [321, 271] width 318 height 20
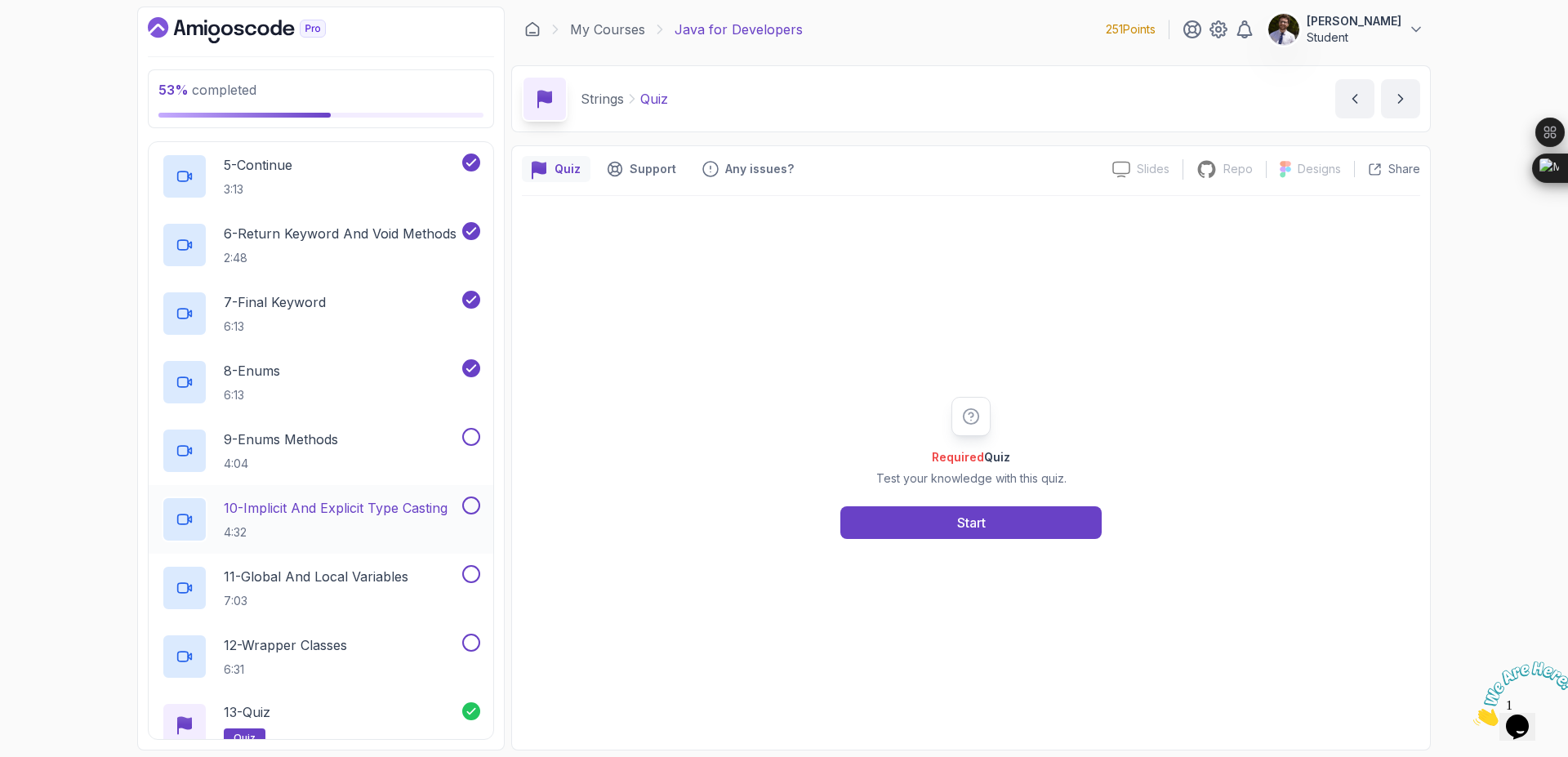
scroll to position [706, 0]
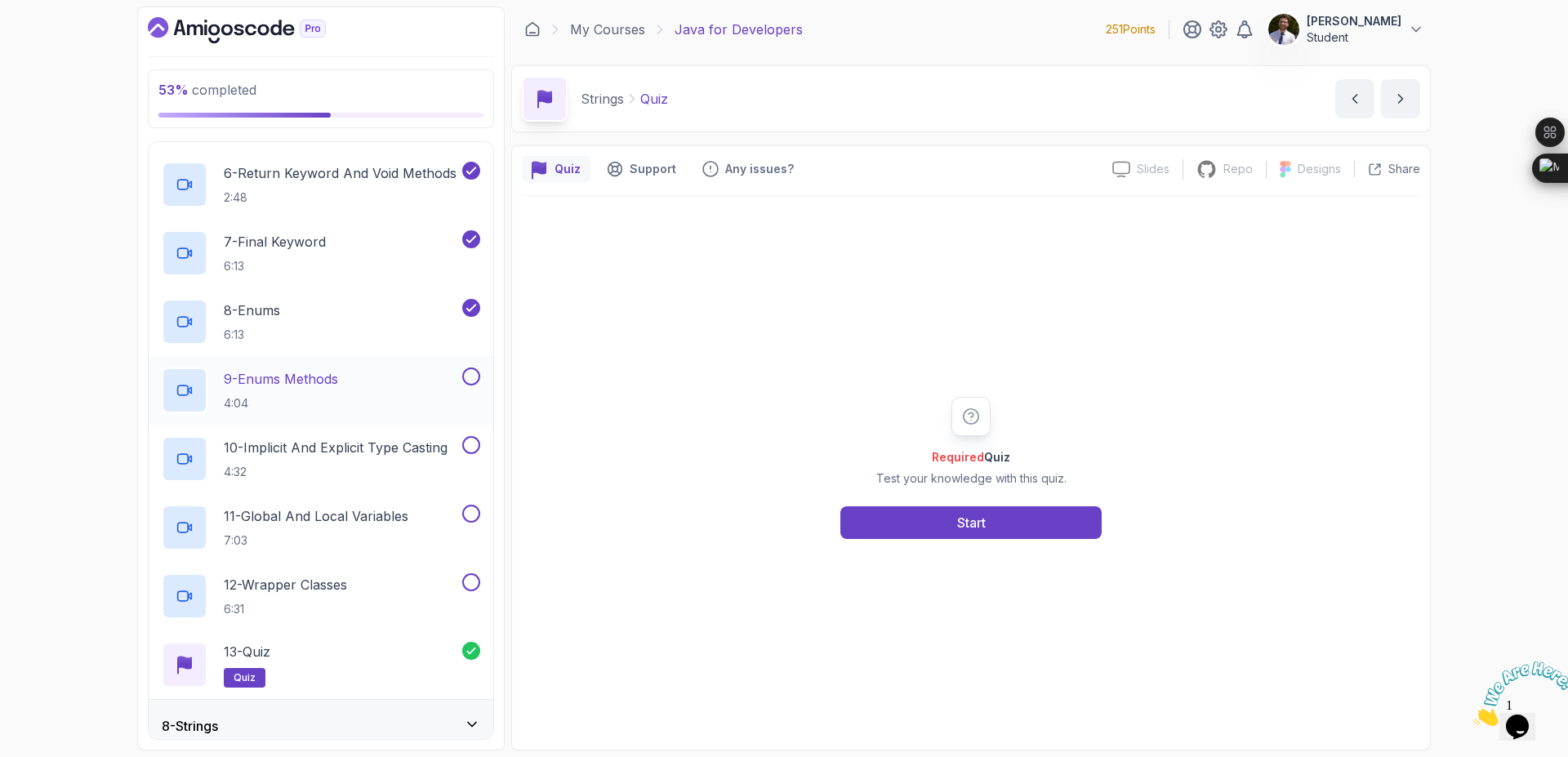
click at [474, 381] on button at bounding box center [472, 376] width 18 height 18
click at [468, 453] on button at bounding box center [472, 445] width 18 height 18
click at [468, 516] on button at bounding box center [472, 514] width 18 height 18
click at [473, 585] on button at bounding box center [472, 583] width 18 height 18
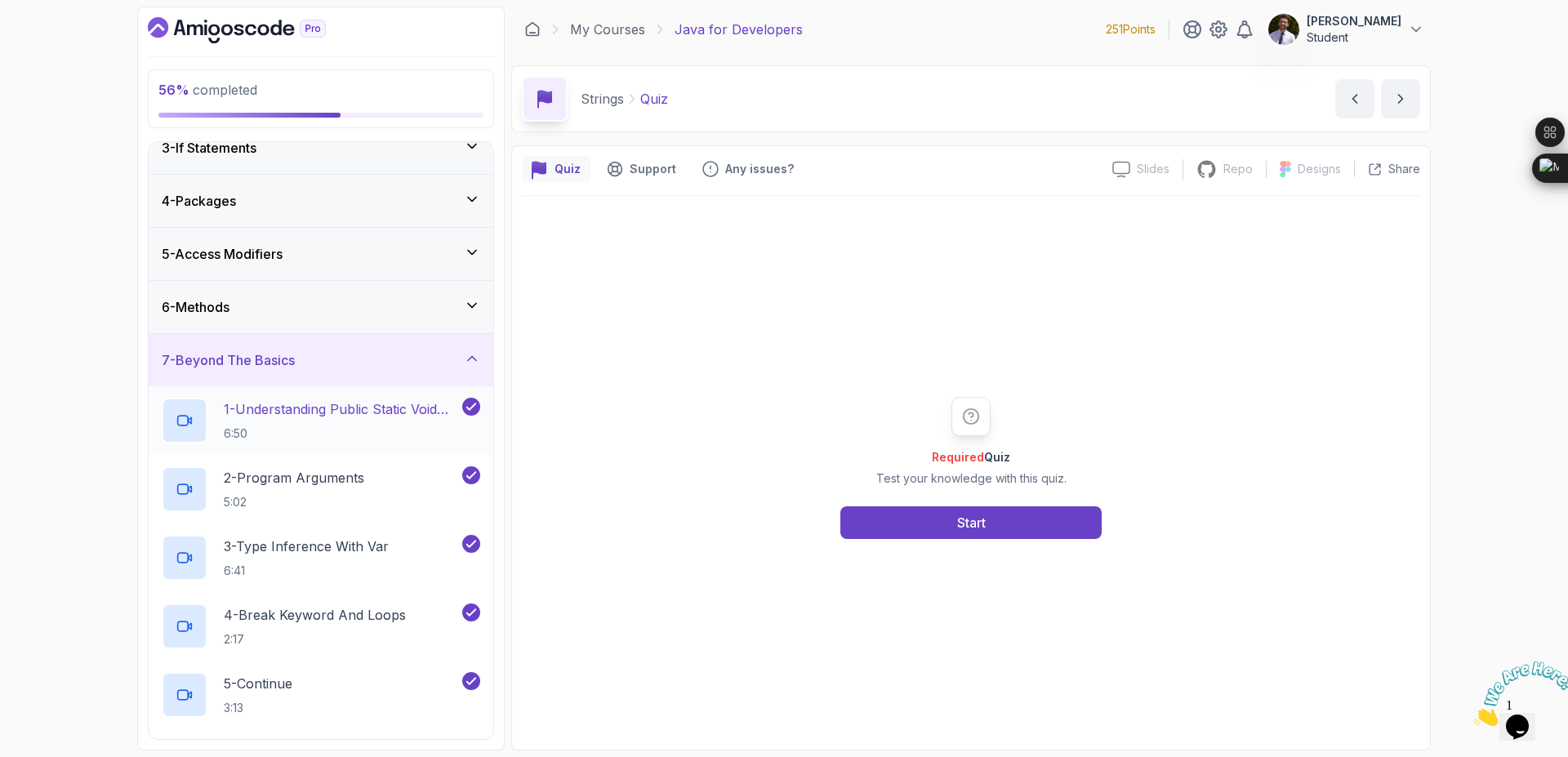
scroll to position [118, 0]
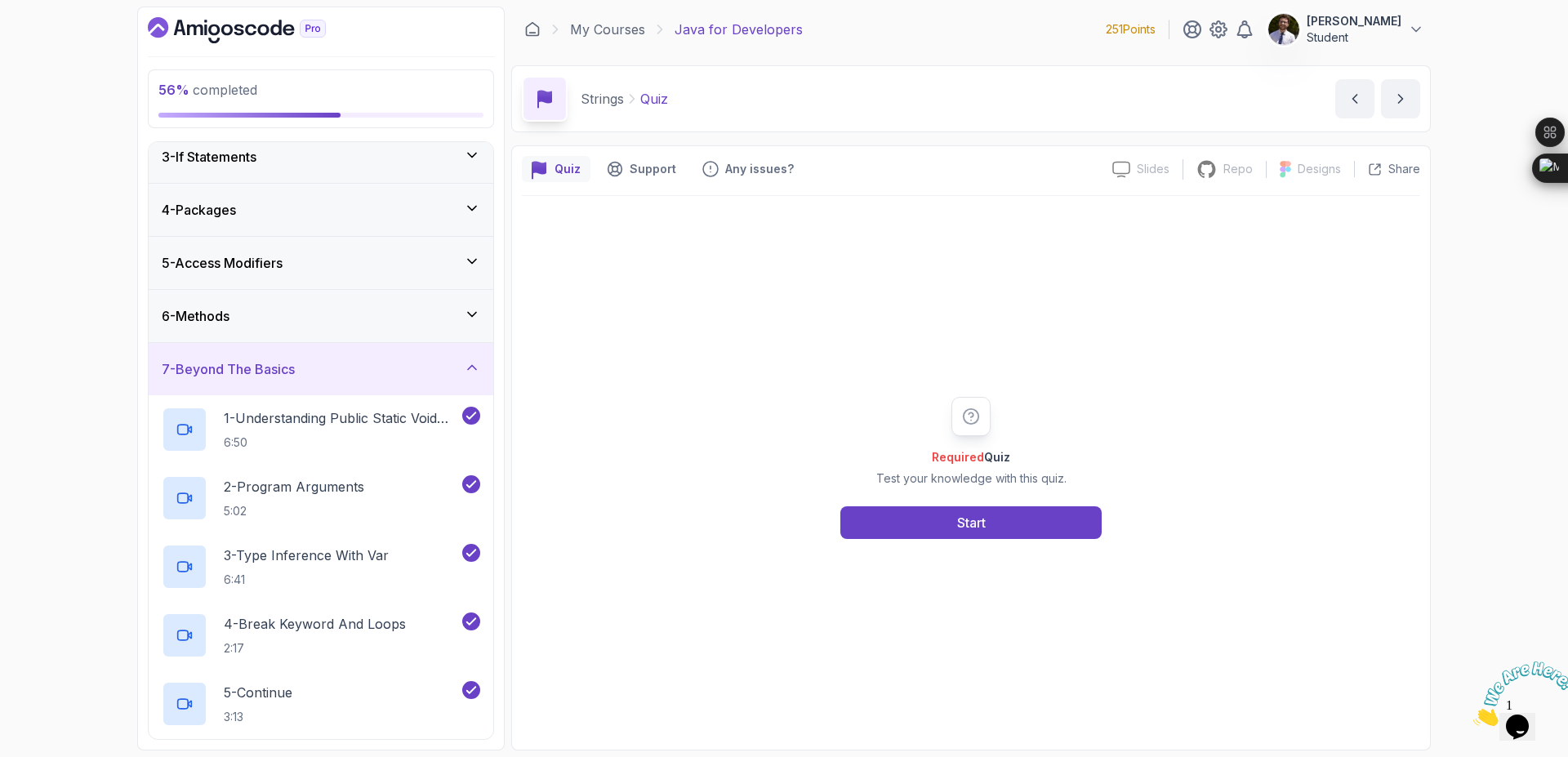
click at [475, 323] on div "6 - Methods" at bounding box center [321, 316] width 318 height 20
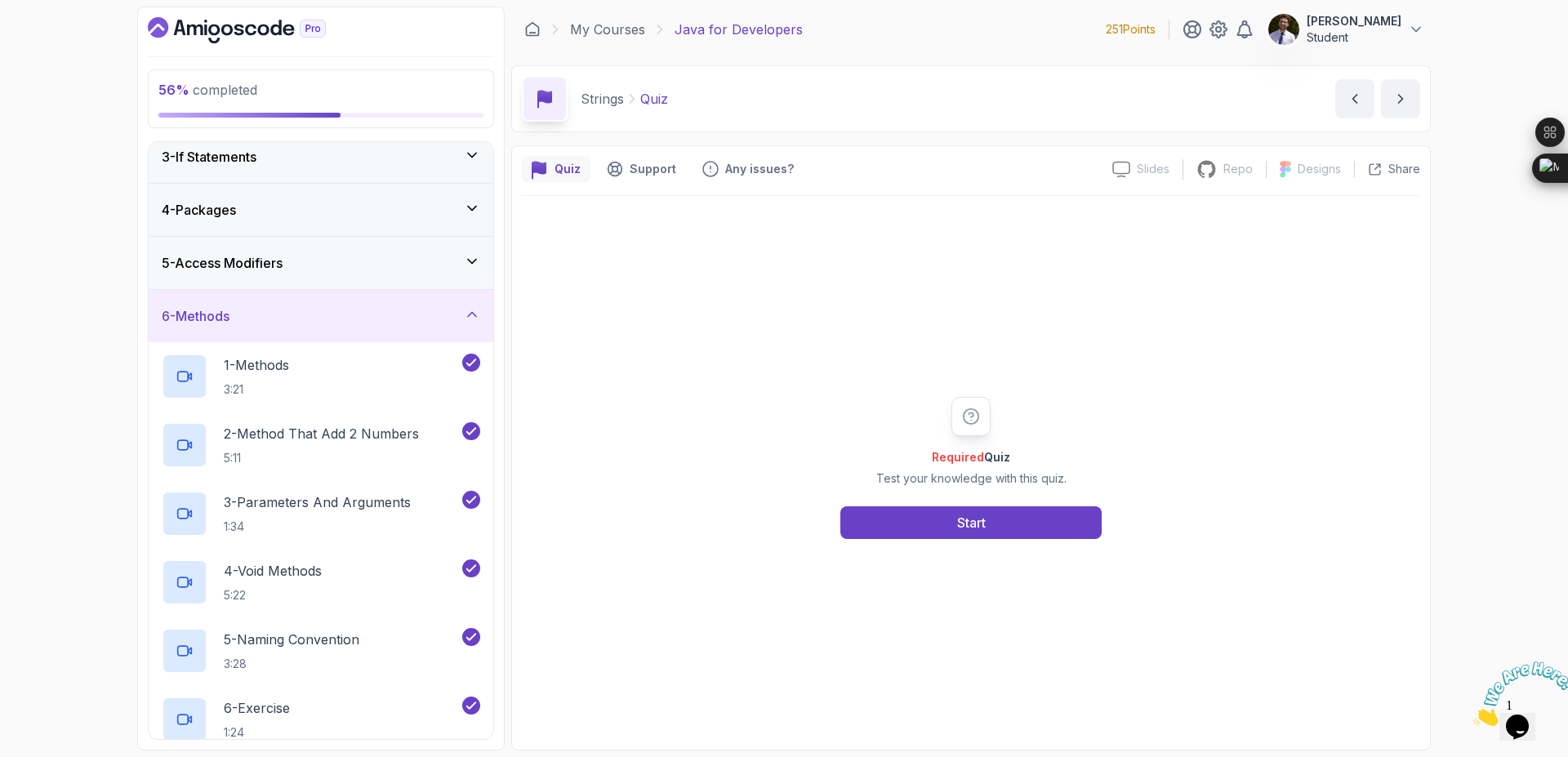
click at [467, 324] on div "6 - Methods" at bounding box center [321, 316] width 318 height 20
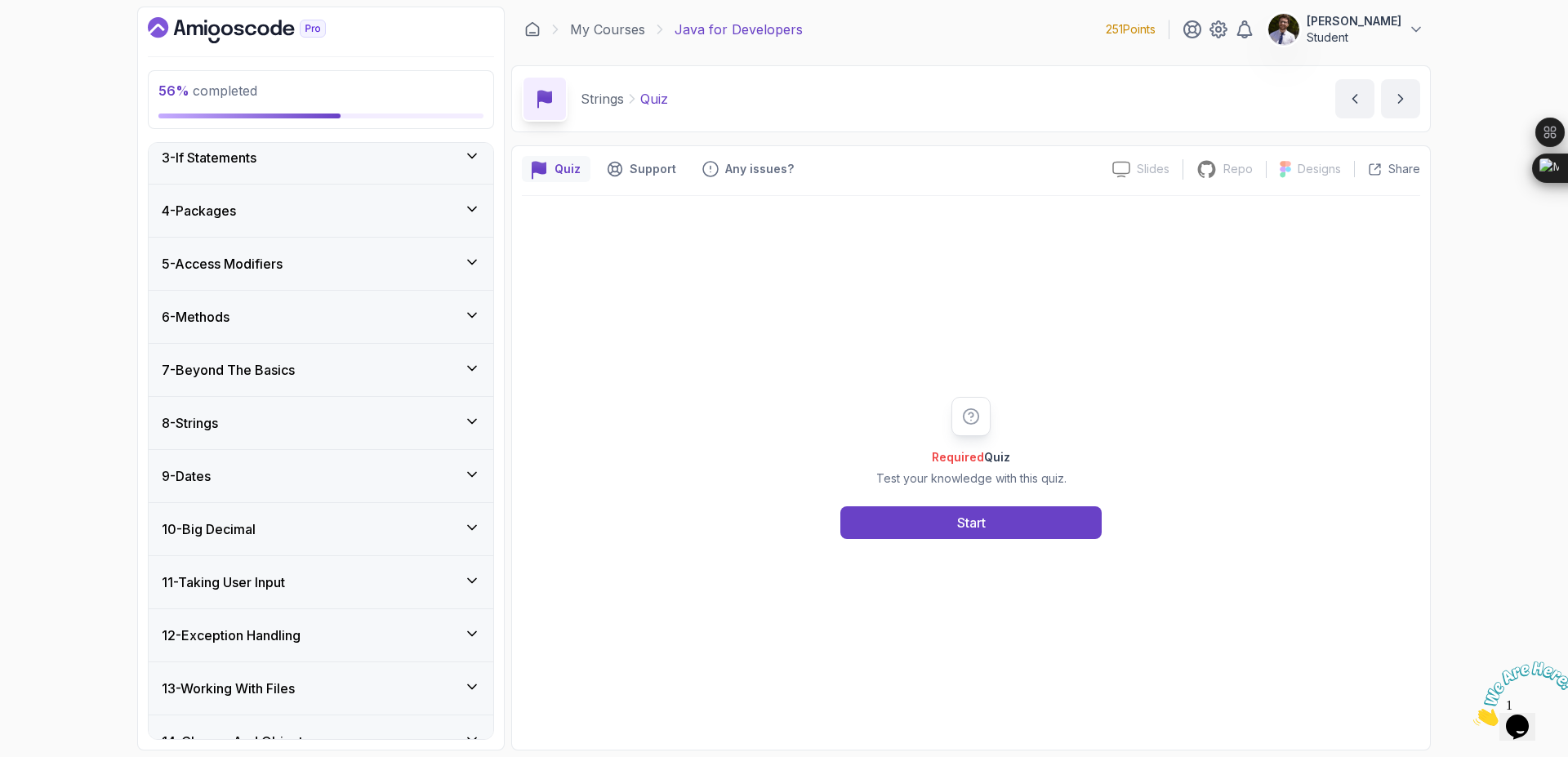
click at [466, 371] on icon at bounding box center [472, 369] width 17 height 17
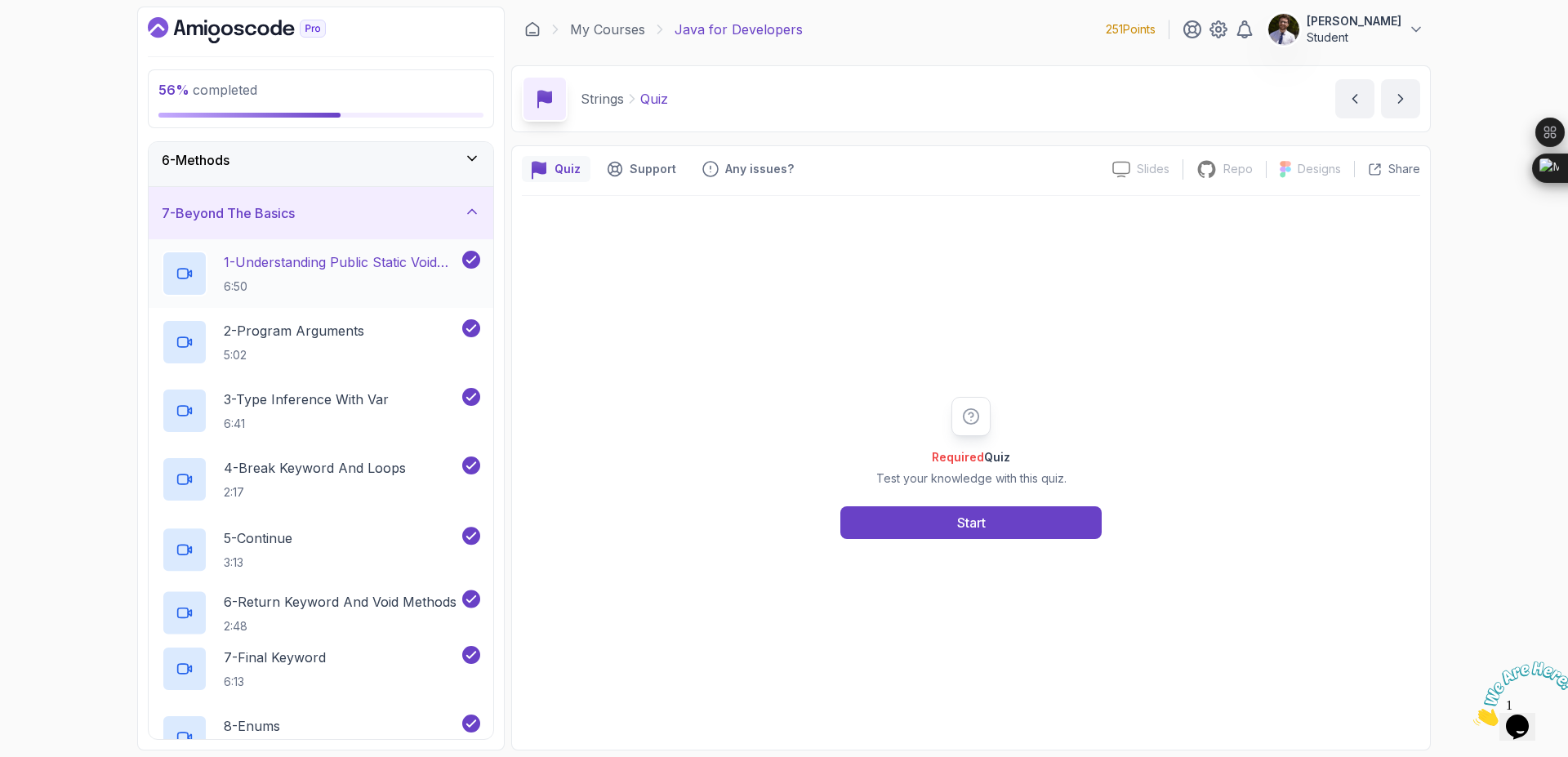
scroll to position [804, 0]
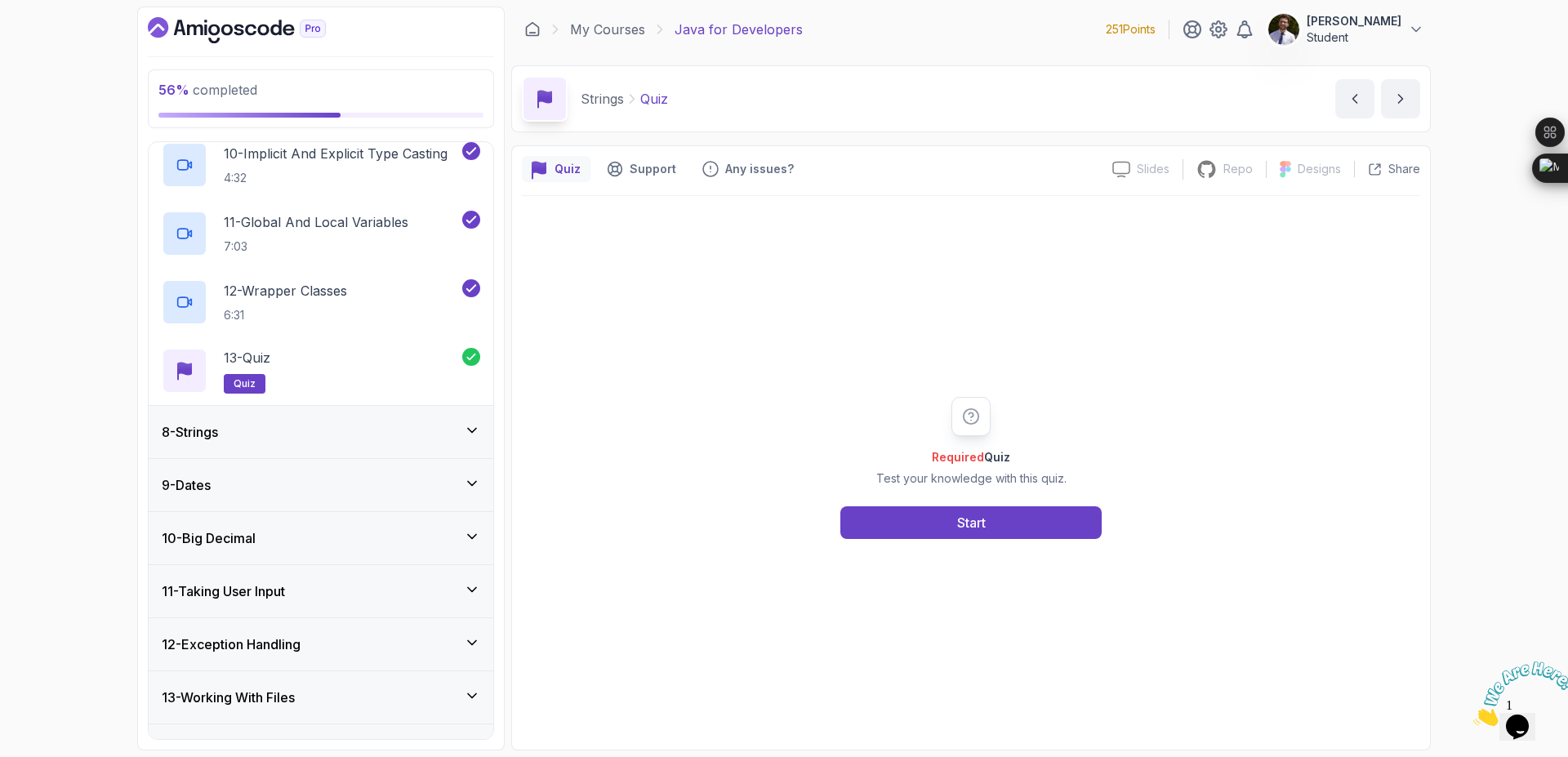
click at [477, 429] on icon at bounding box center [472, 430] width 17 height 17
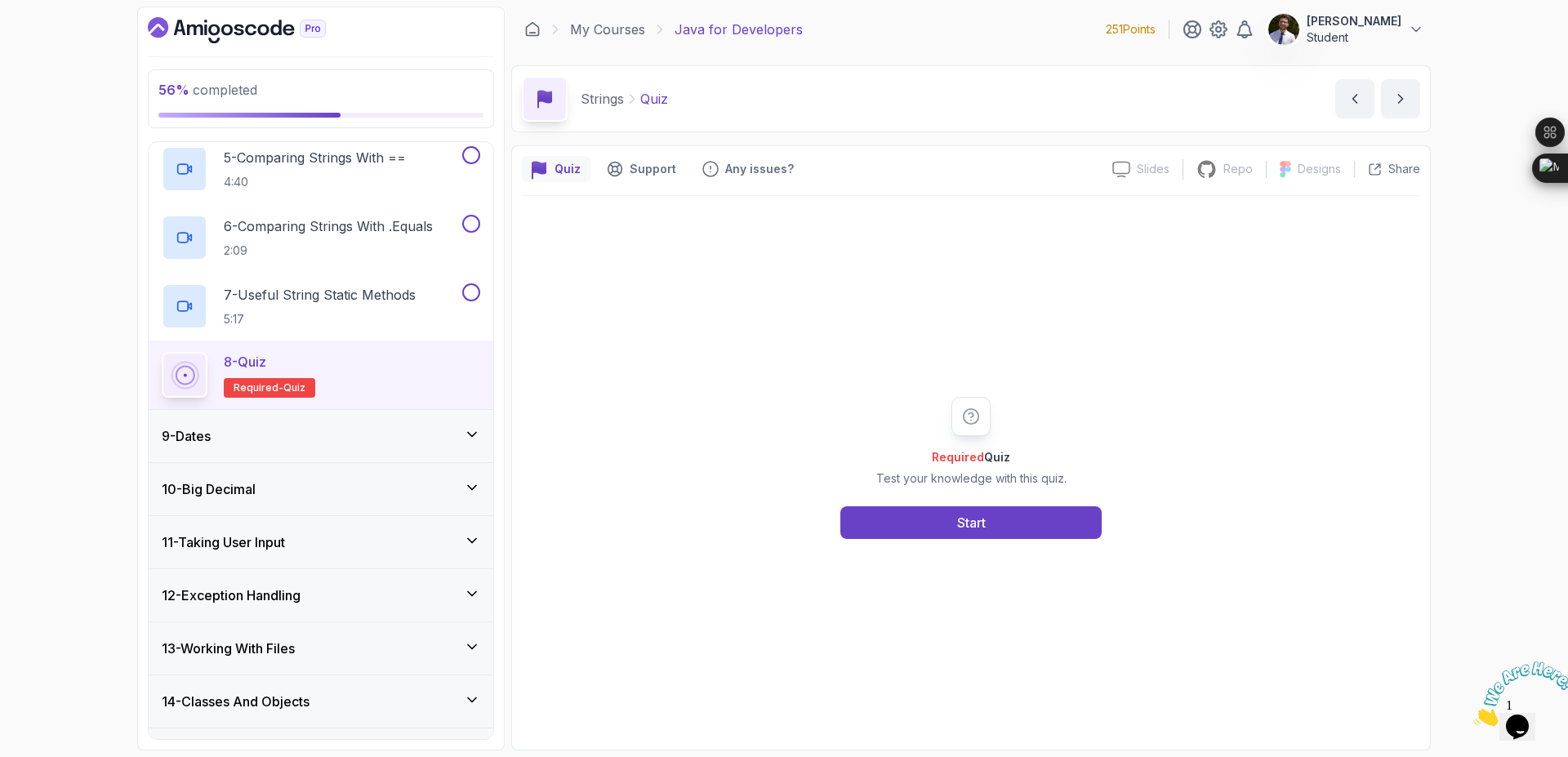
click at [467, 441] on icon at bounding box center [472, 434] width 17 height 17
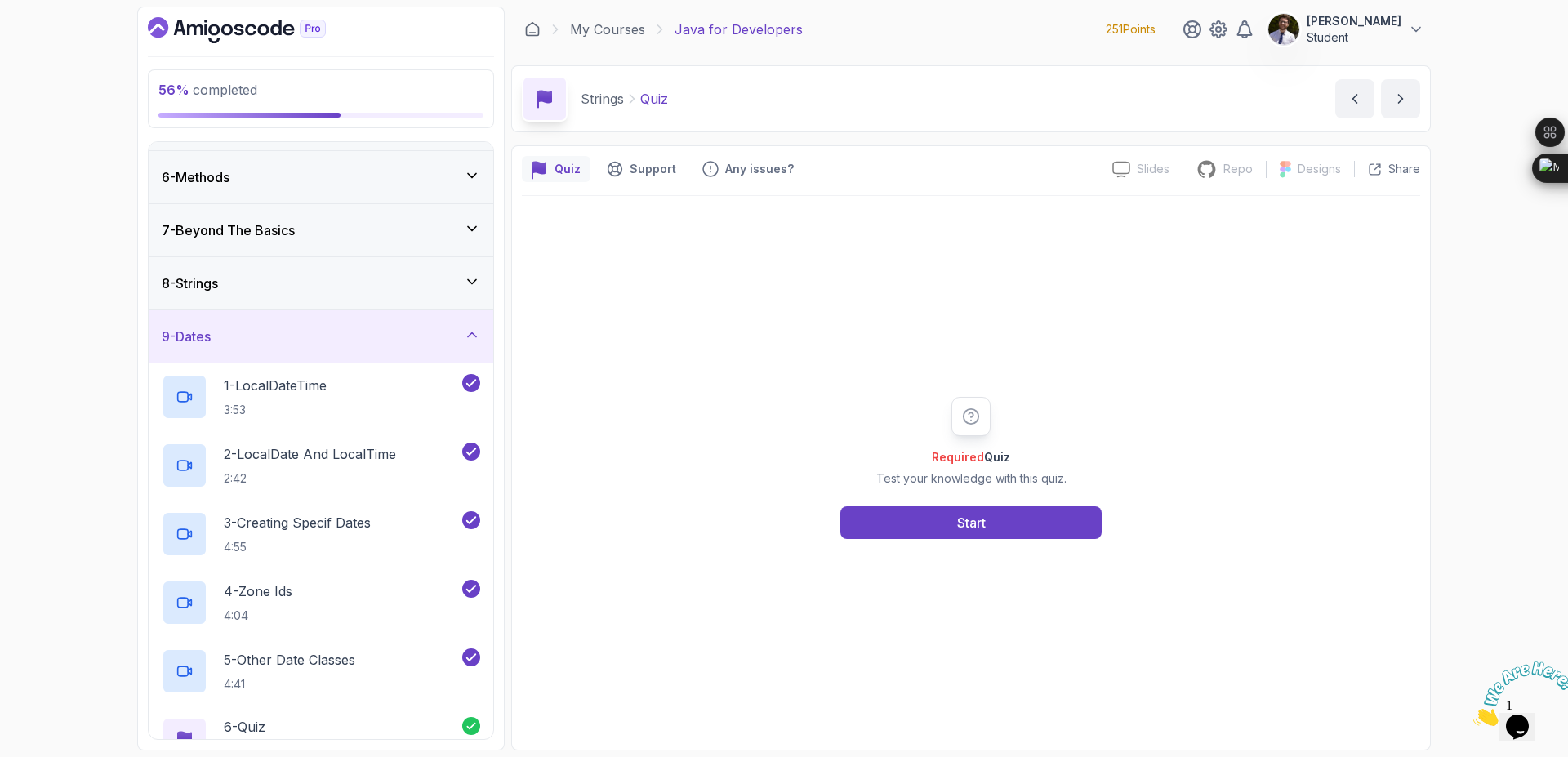
scroll to position [216, 0]
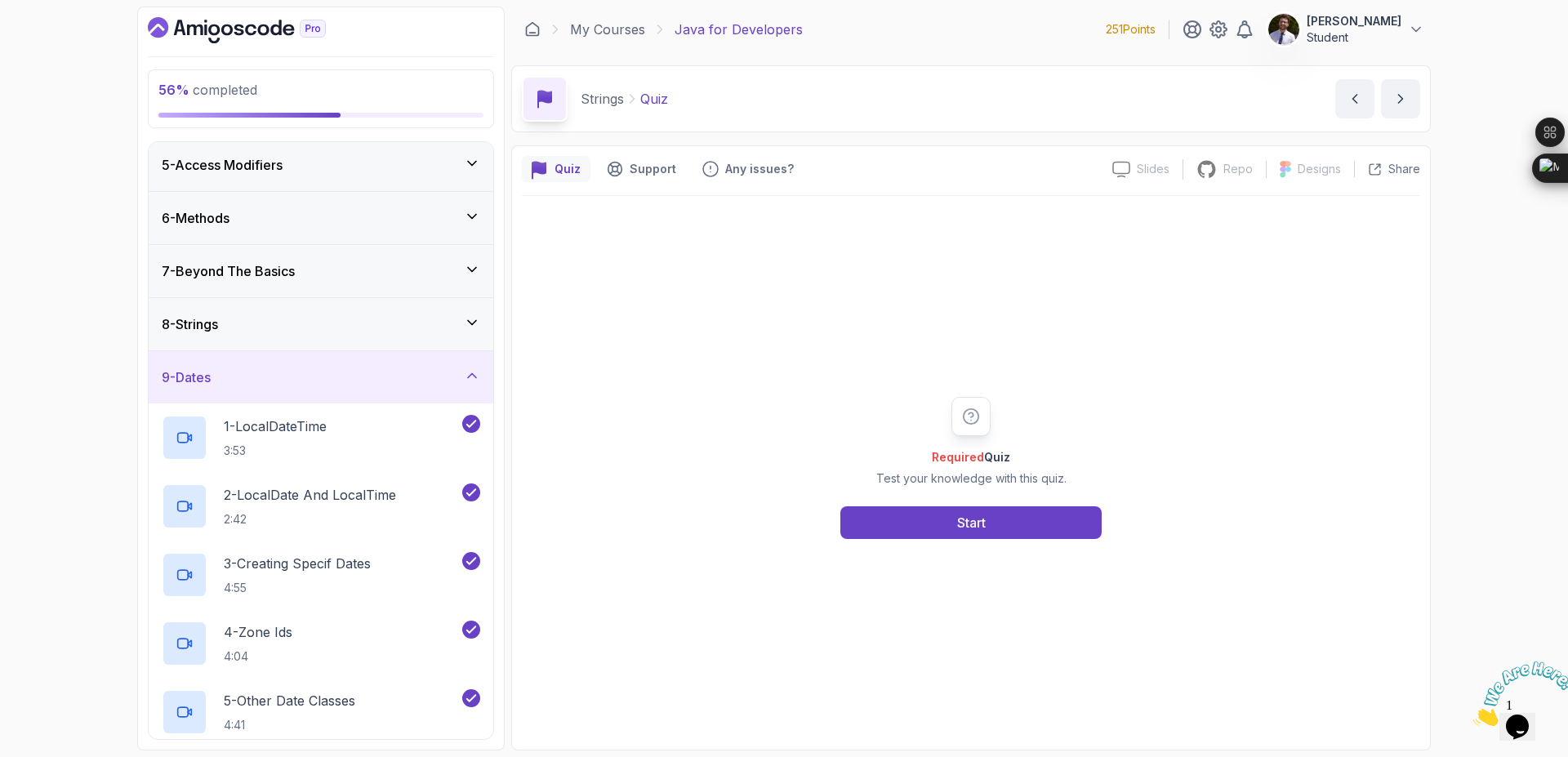
click at [472, 327] on icon at bounding box center [472, 323] width 17 height 17
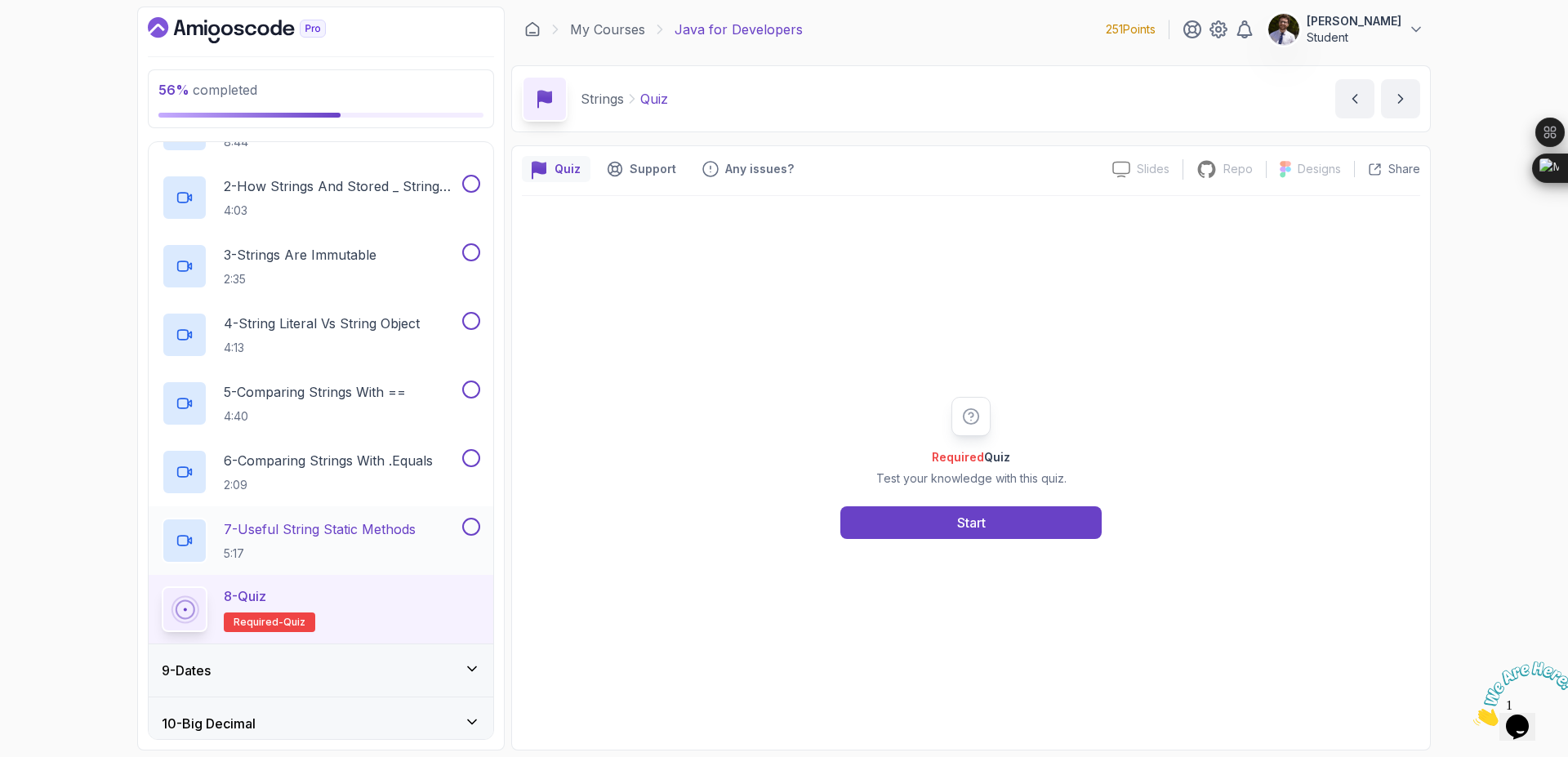
scroll to position [510, 0]
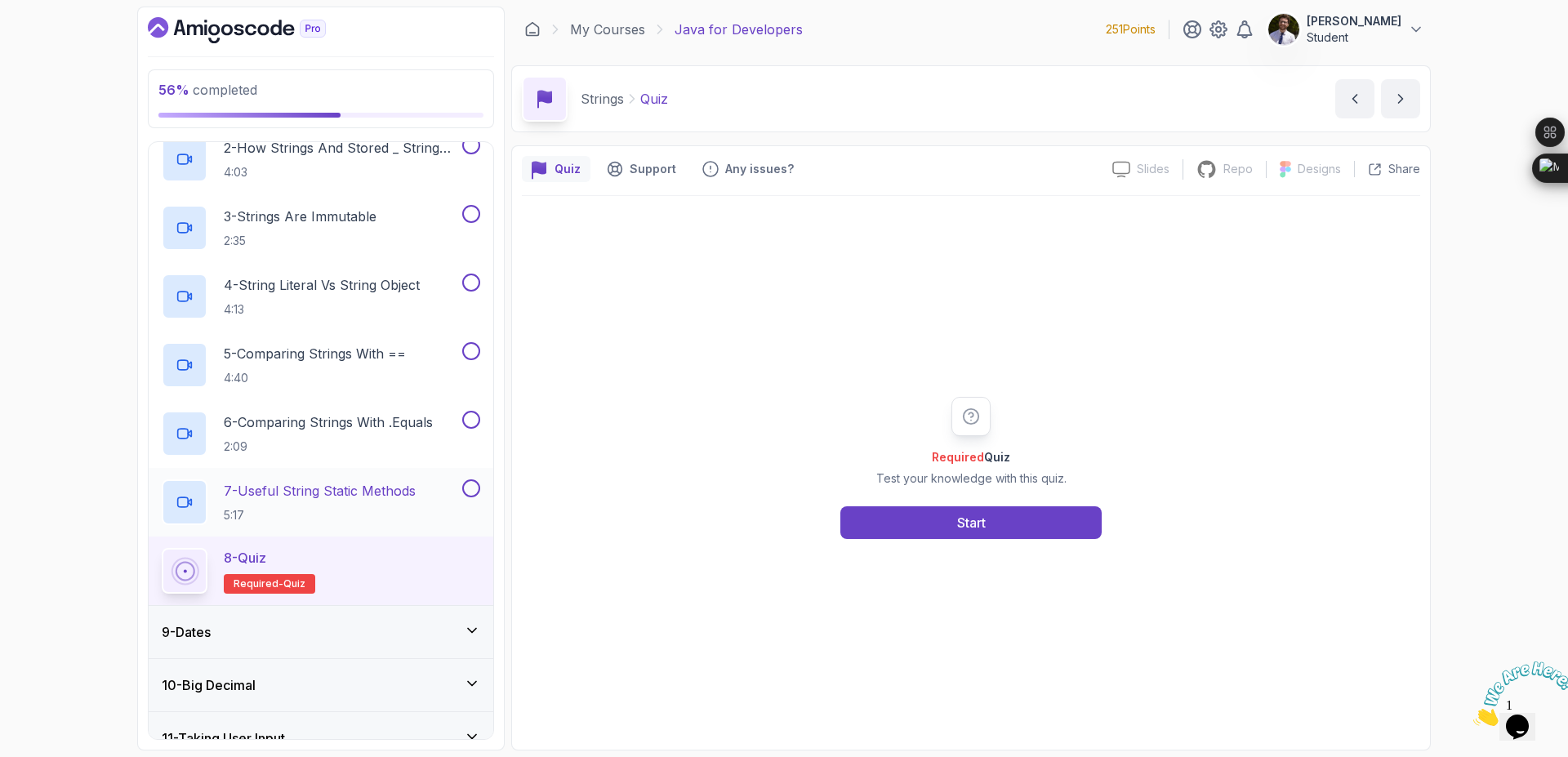
click at [472, 490] on button at bounding box center [472, 488] width 18 height 18
click at [472, 424] on button at bounding box center [472, 420] width 18 height 18
click at [459, 359] on div at bounding box center [470, 352] width 22 height 18
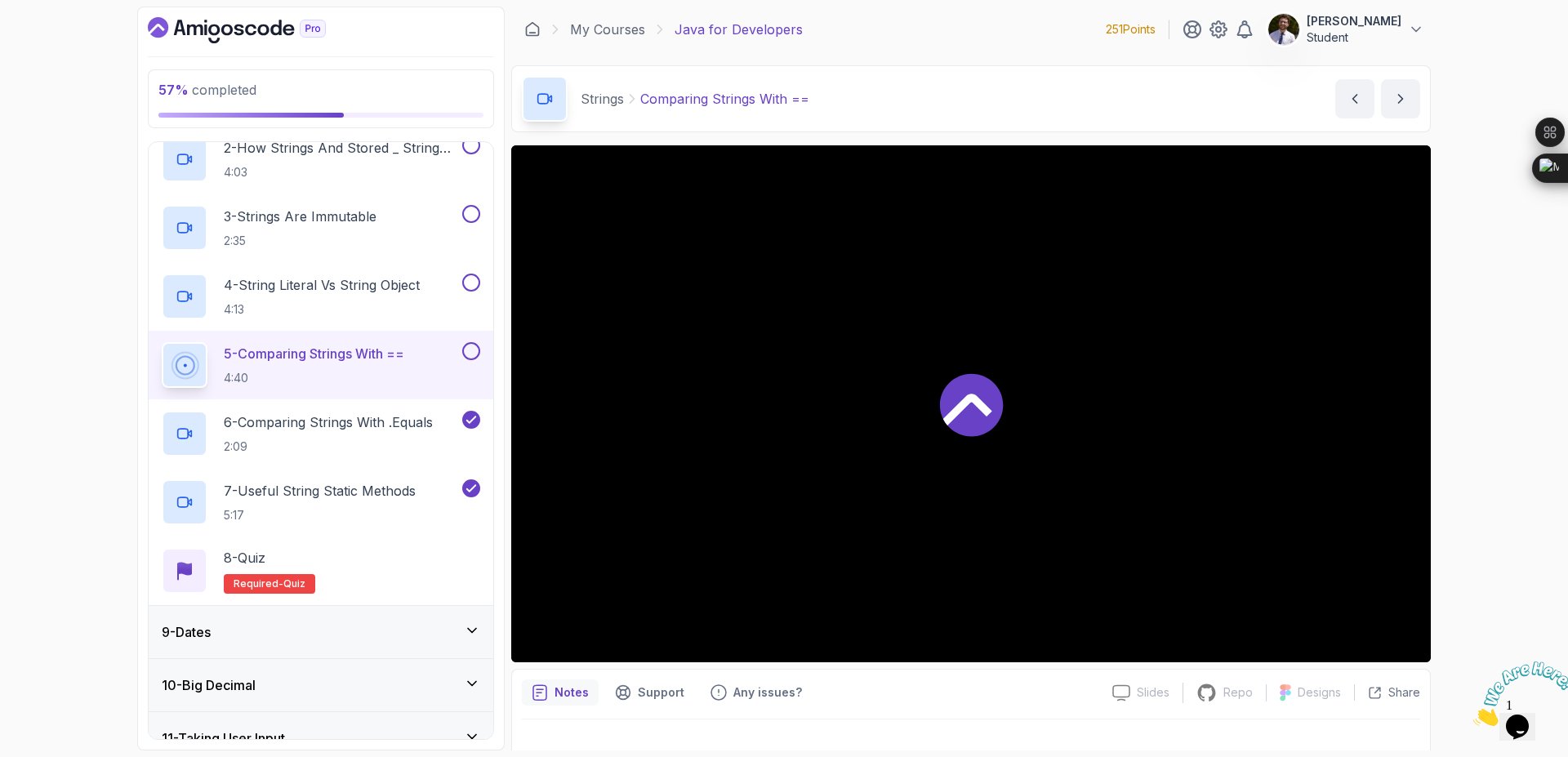
click at [467, 350] on button at bounding box center [472, 352] width 18 height 18
click at [466, 279] on button at bounding box center [472, 283] width 18 height 18
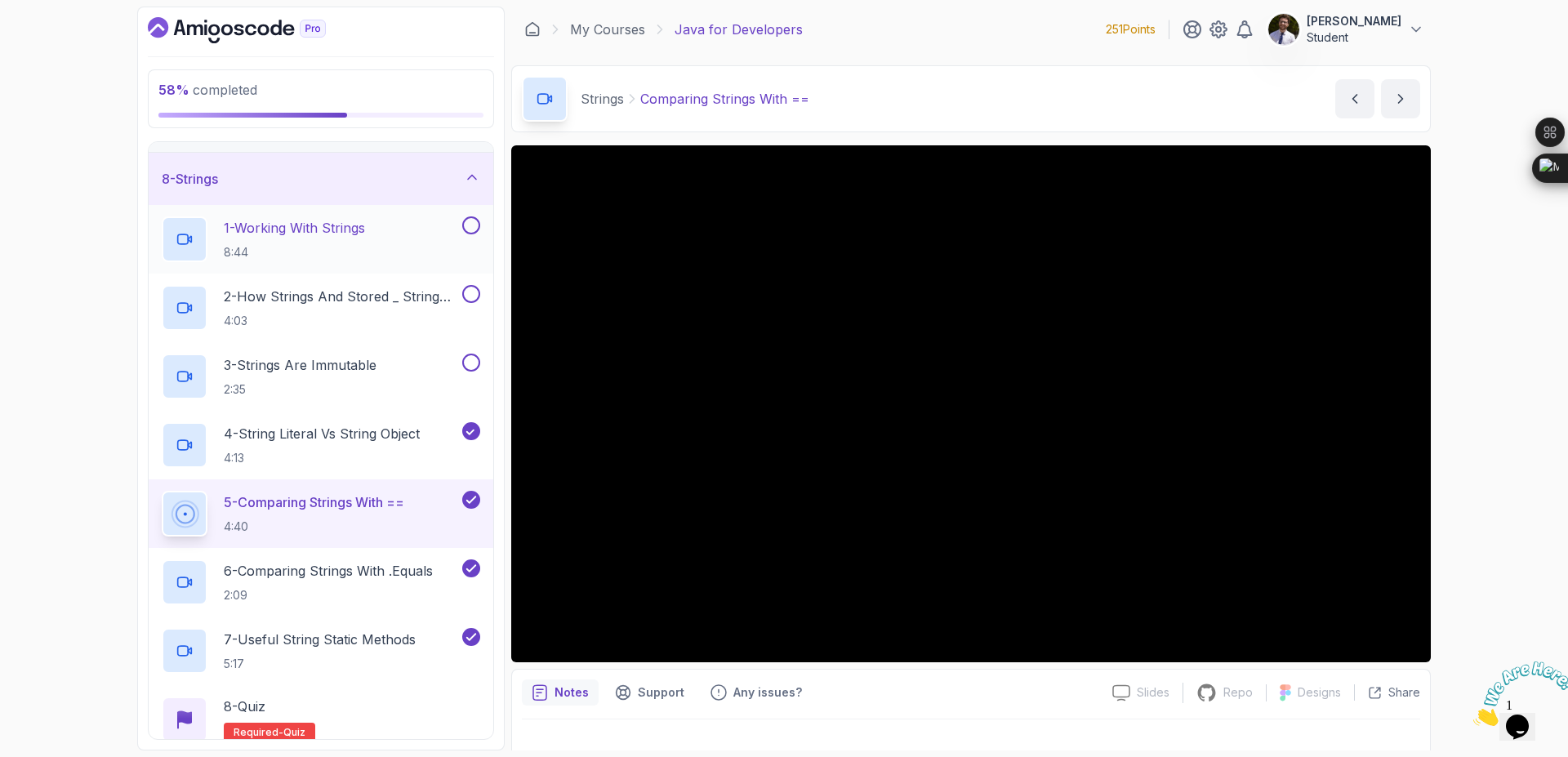
scroll to position [313, 0]
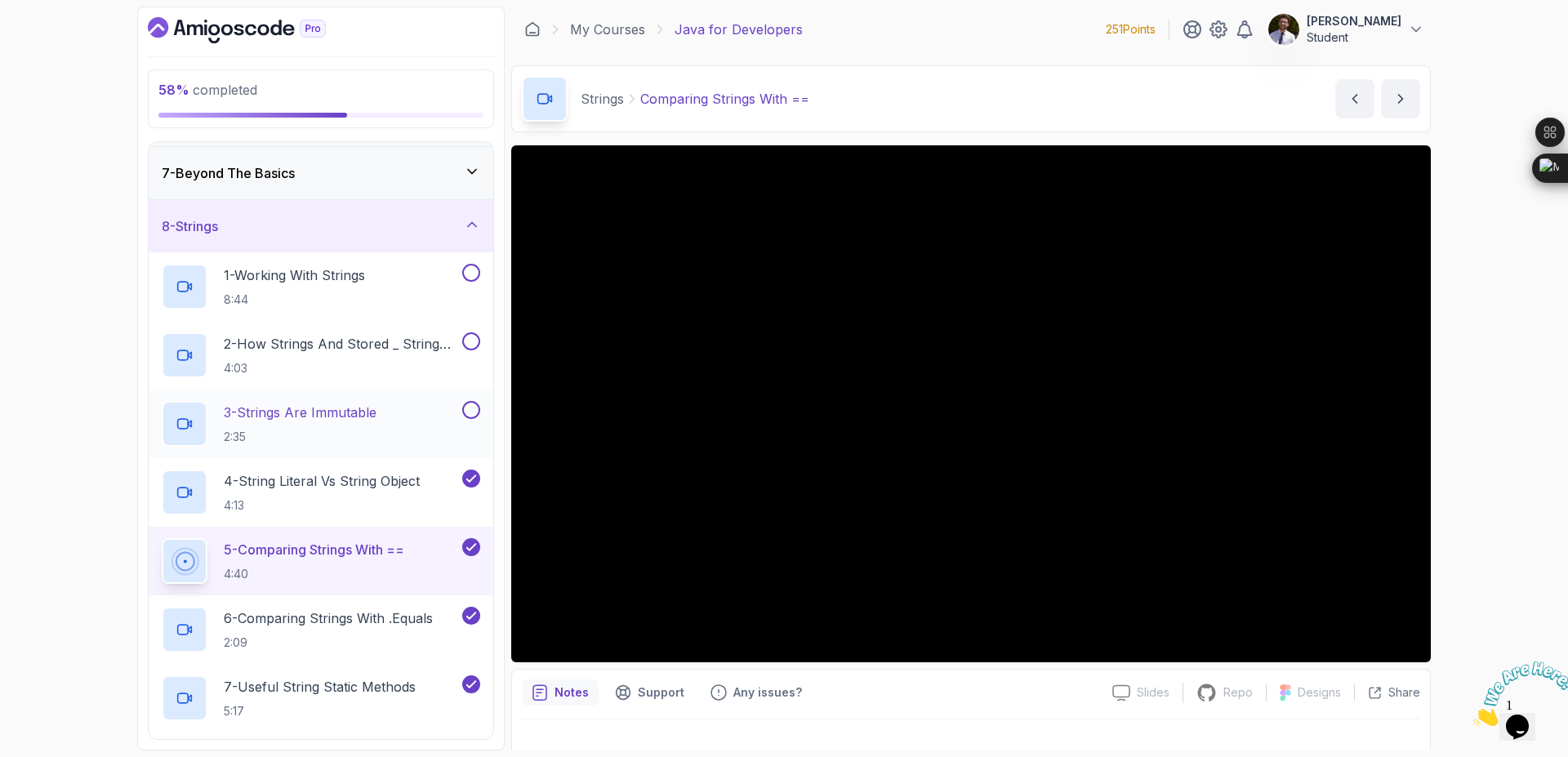
drag, startPoint x: 472, startPoint y: 413, endPoint x: 471, endPoint y: 391, distance: 22.0
click at [471, 413] on button at bounding box center [472, 410] width 18 height 18
click at [471, 342] on button at bounding box center [472, 342] width 18 height 18
click at [468, 278] on button at bounding box center [472, 273] width 18 height 18
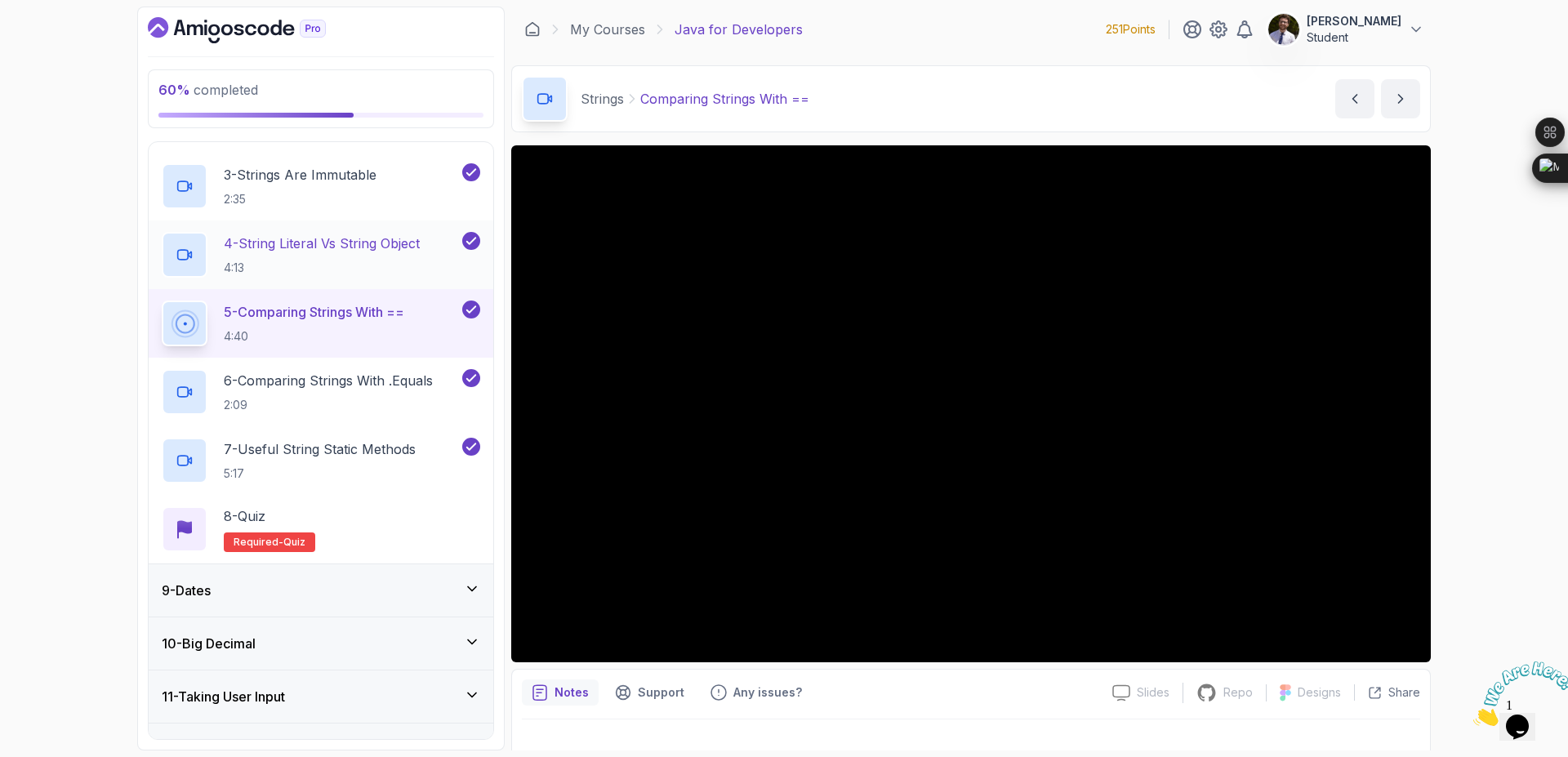
scroll to position [608, 0]
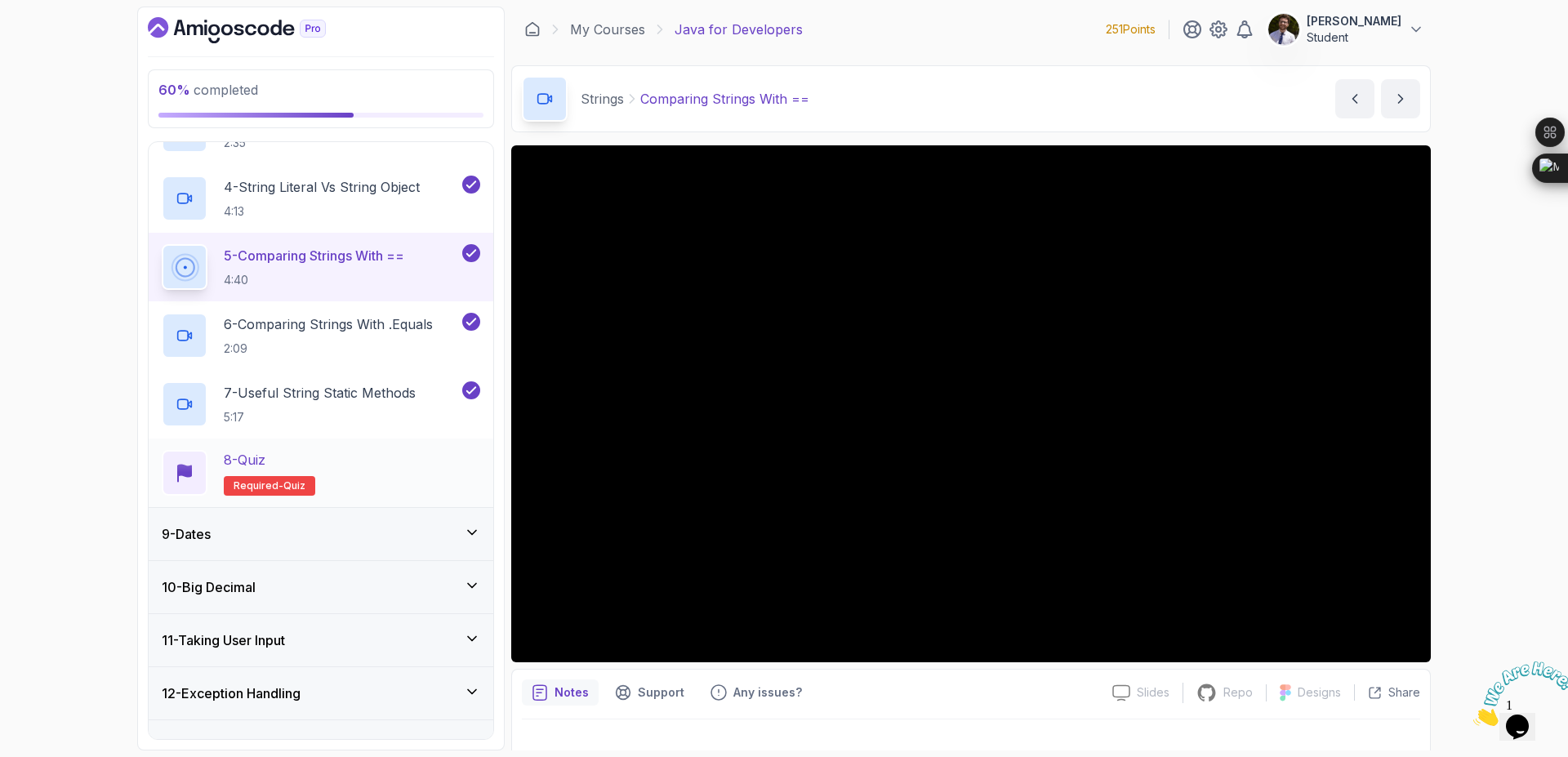
click at [289, 487] on span "quiz" at bounding box center [294, 486] width 22 height 13
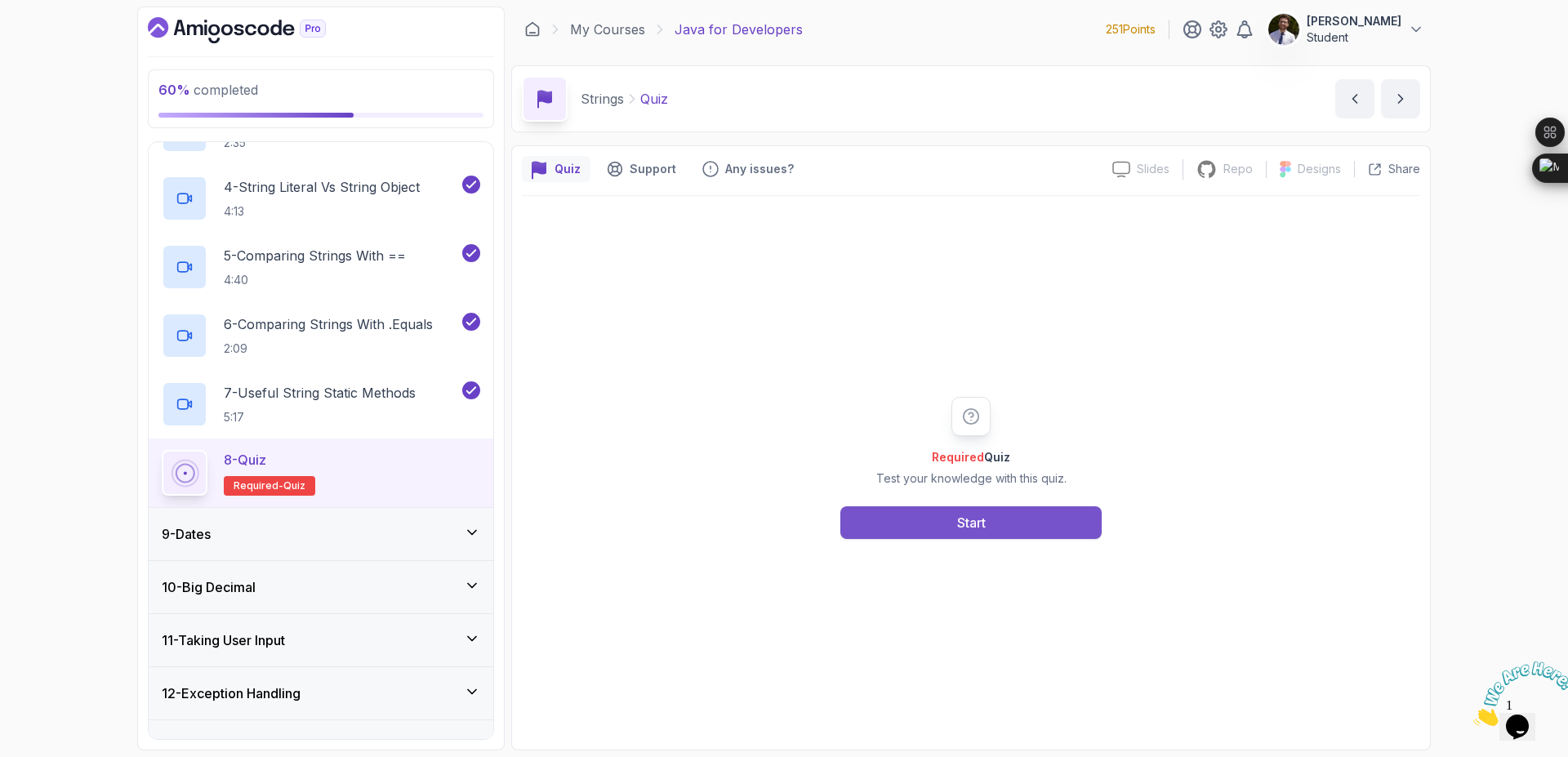
click at [971, 522] on div "Start" at bounding box center [971, 523] width 28 height 20
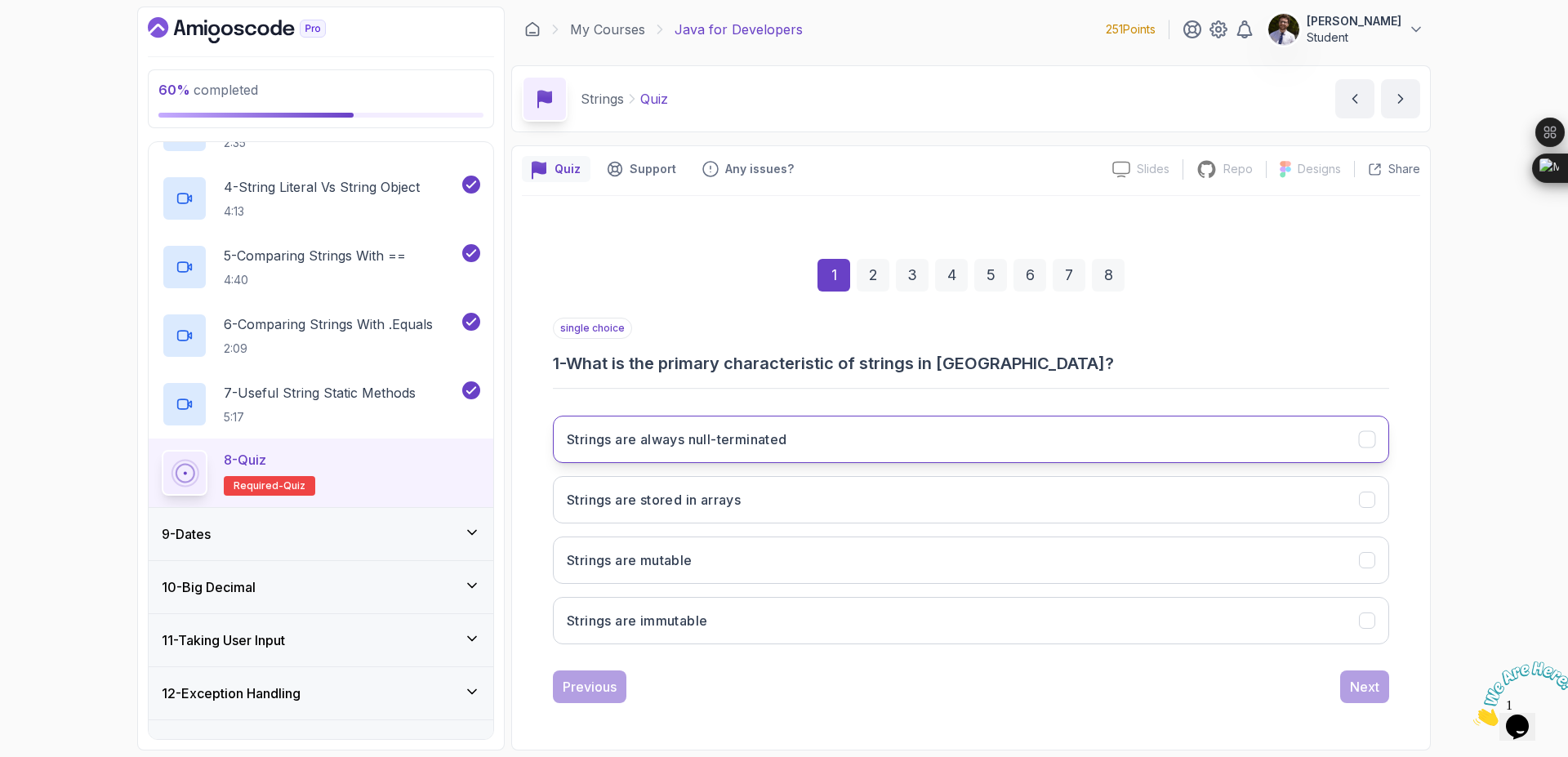
click at [805, 448] on button "Strings are always null-terminated" at bounding box center [970, 439] width 836 height 47
click at [1377, 682] on div "Next" at bounding box center [1364, 687] width 29 height 20
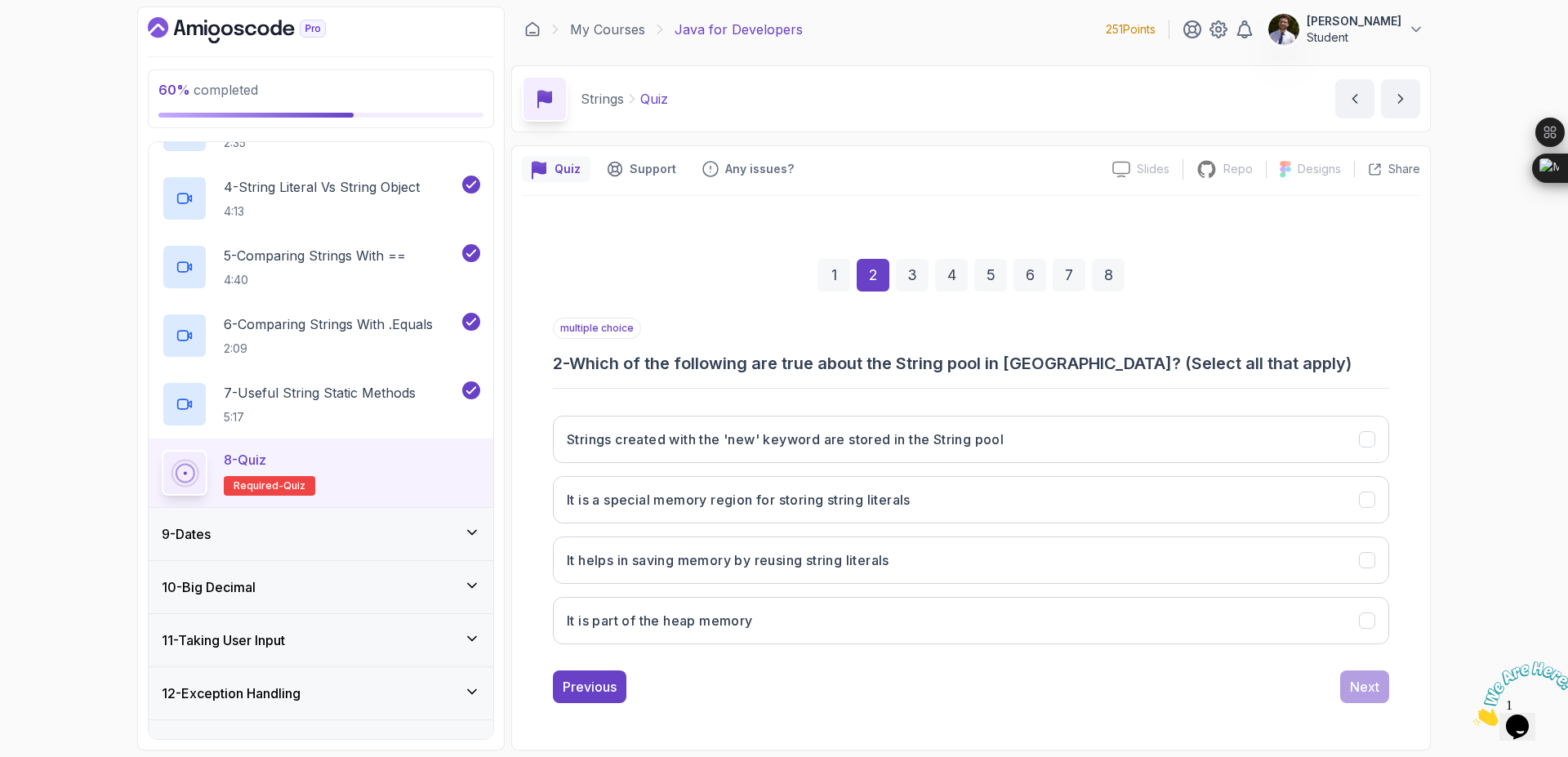
click at [839, 283] on div "1" at bounding box center [833, 274] width 32 height 32
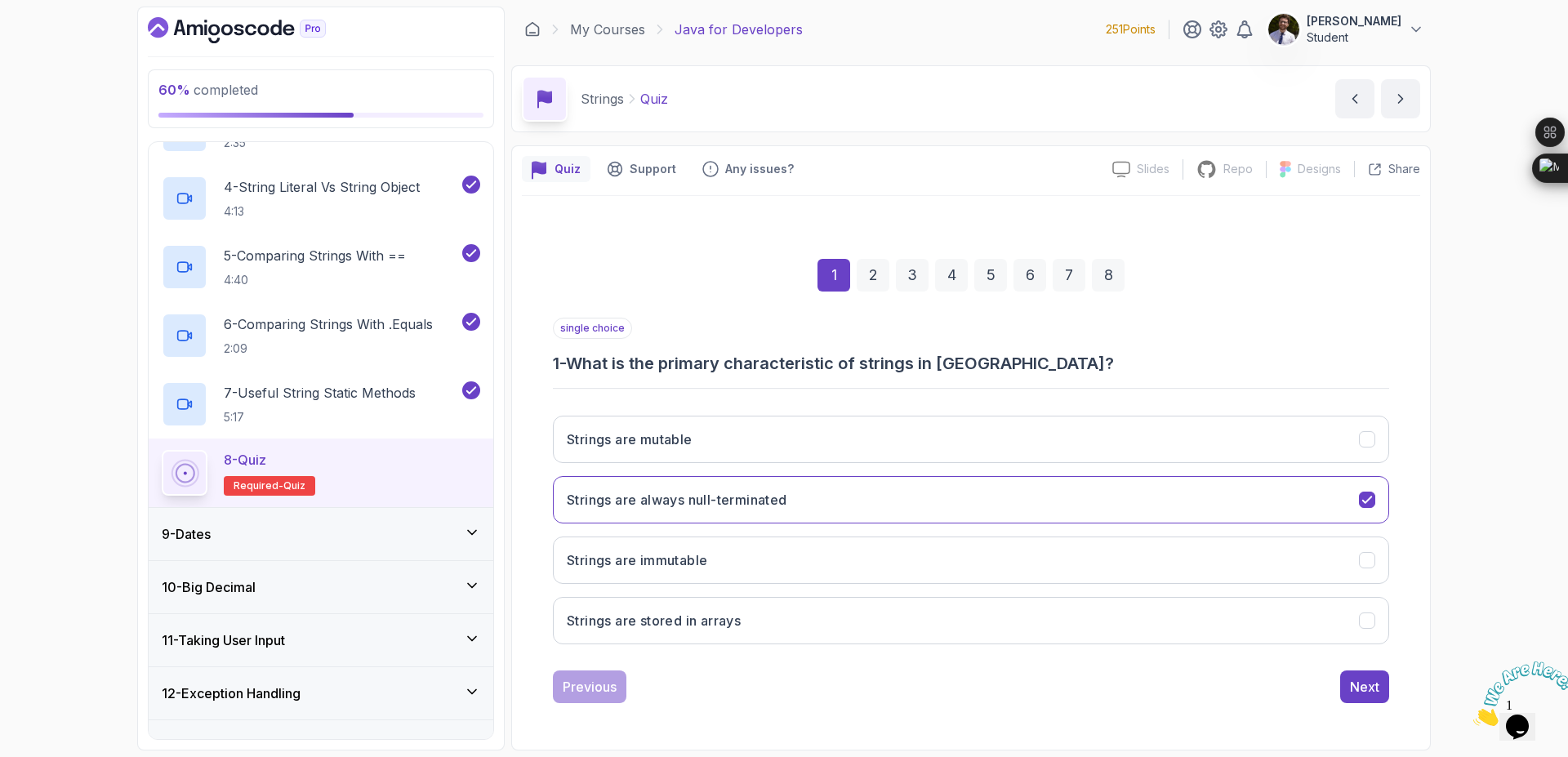
click at [868, 270] on div "2" at bounding box center [873, 274] width 32 height 32
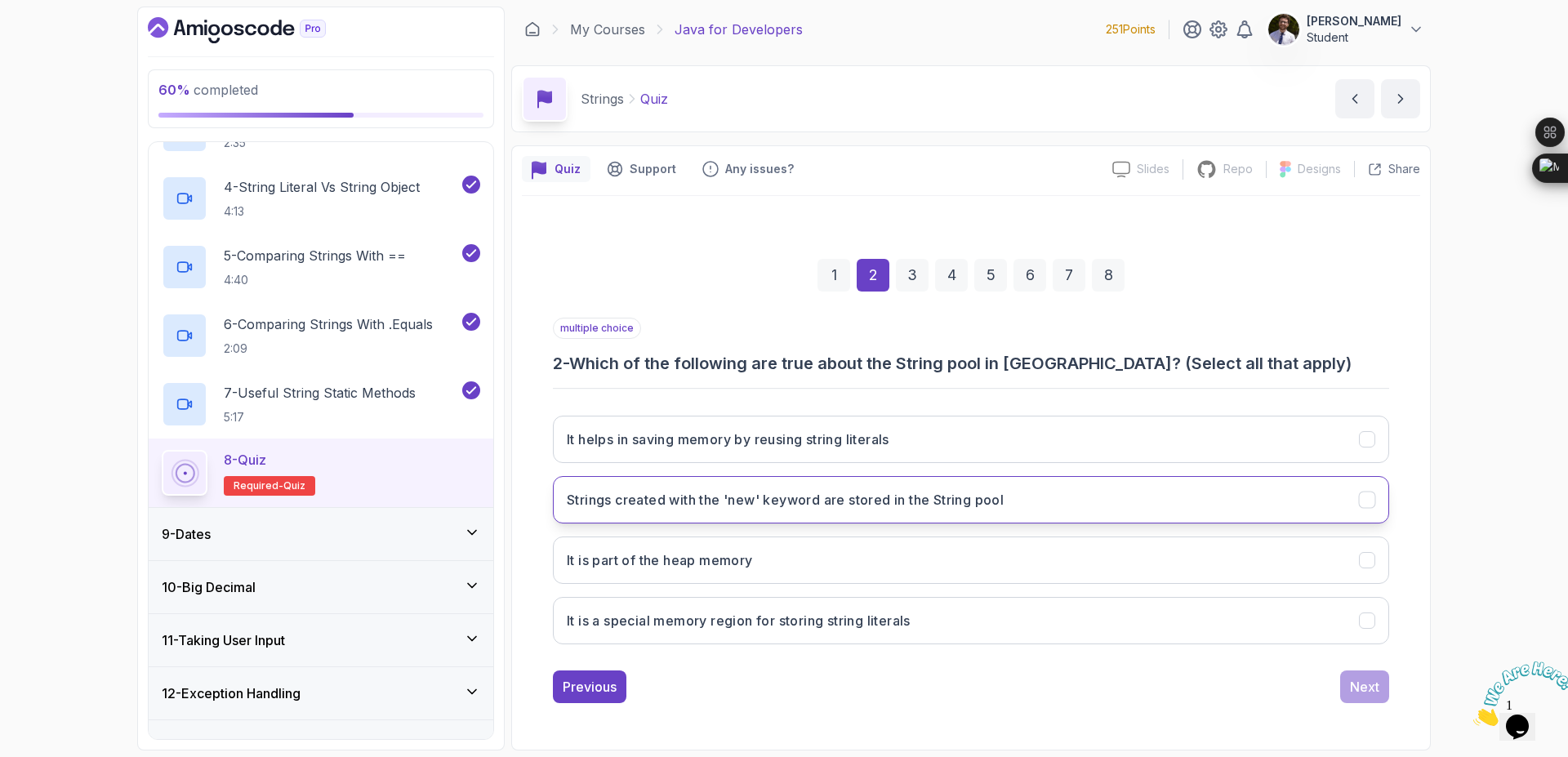
click at [995, 506] on h3 "Strings created with the 'new' keyword are stored in the String pool" at bounding box center [785, 500] width 437 height 20
click at [929, 565] on button "It is part of the heap memory" at bounding box center [970, 560] width 836 height 47
click at [916, 283] on div "3" at bounding box center [912, 274] width 32 height 32
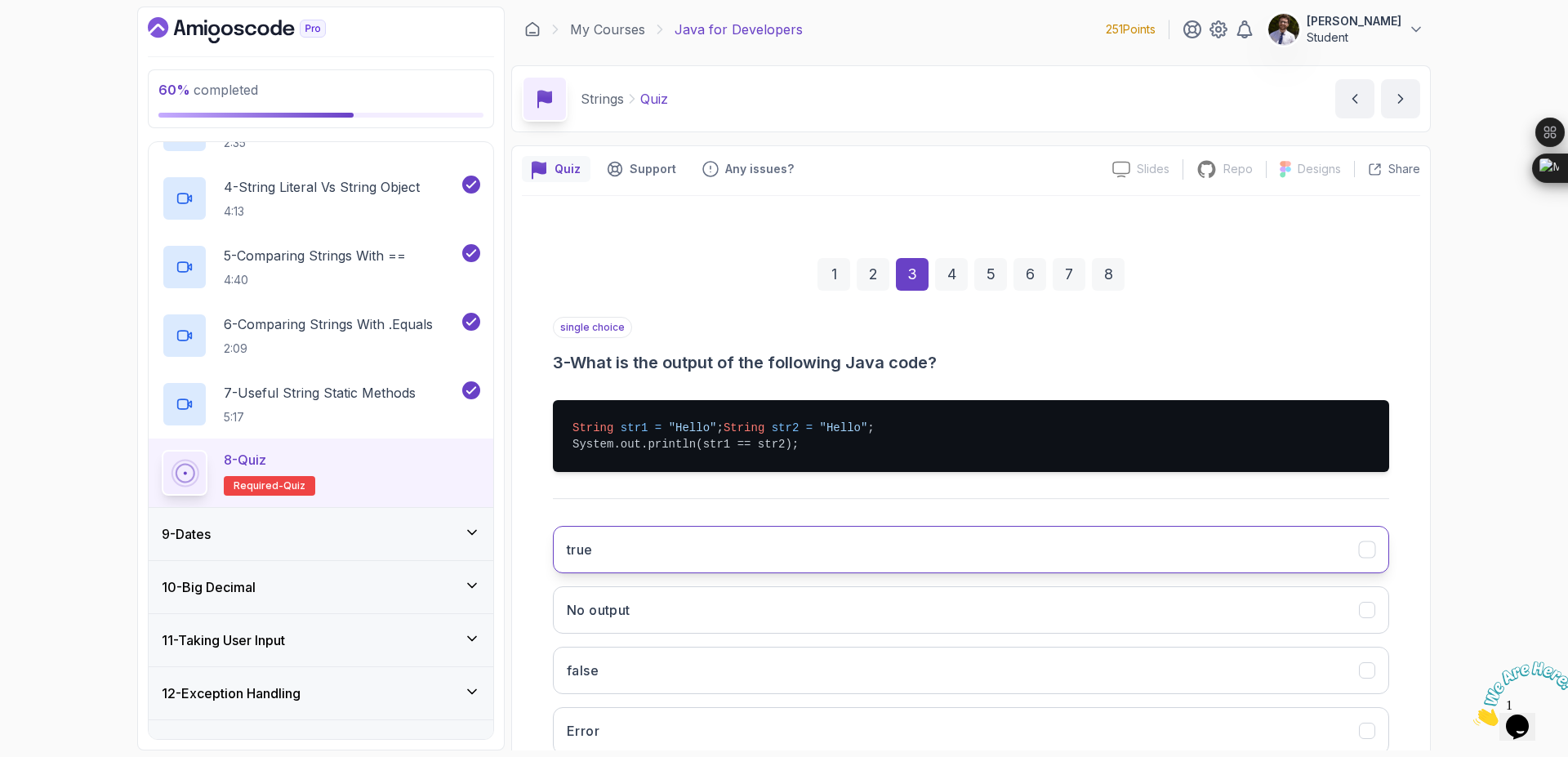
click at [699, 551] on button "true" at bounding box center [970, 550] width 836 height 47
click at [957, 274] on div "4" at bounding box center [951, 274] width 32 height 32
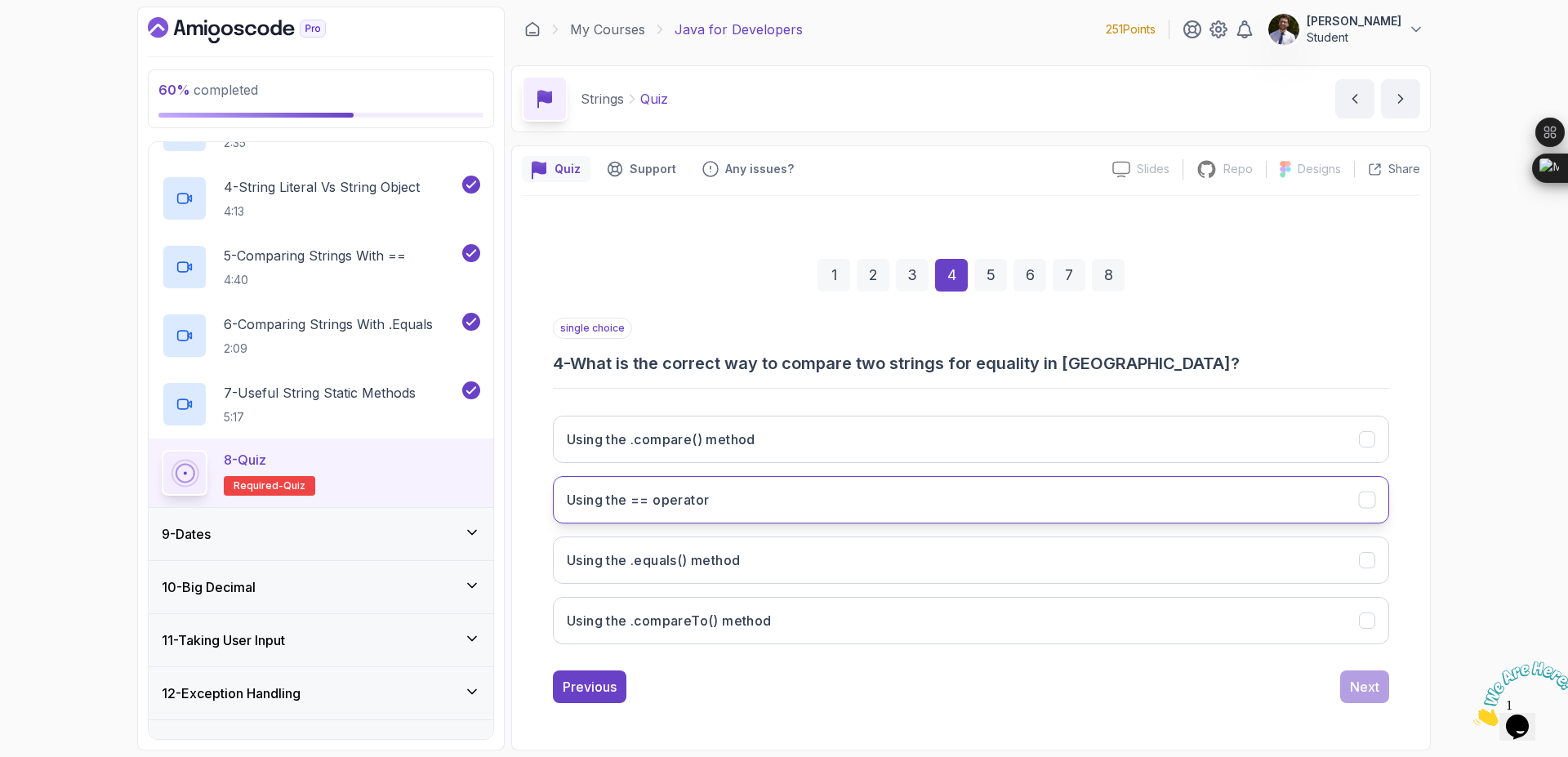
click at [796, 481] on button "Using the == operator" at bounding box center [970, 499] width 836 height 47
click at [816, 563] on button "Using the .equals() method" at bounding box center [970, 560] width 836 height 47
click at [996, 279] on div "5" at bounding box center [990, 274] width 32 height 32
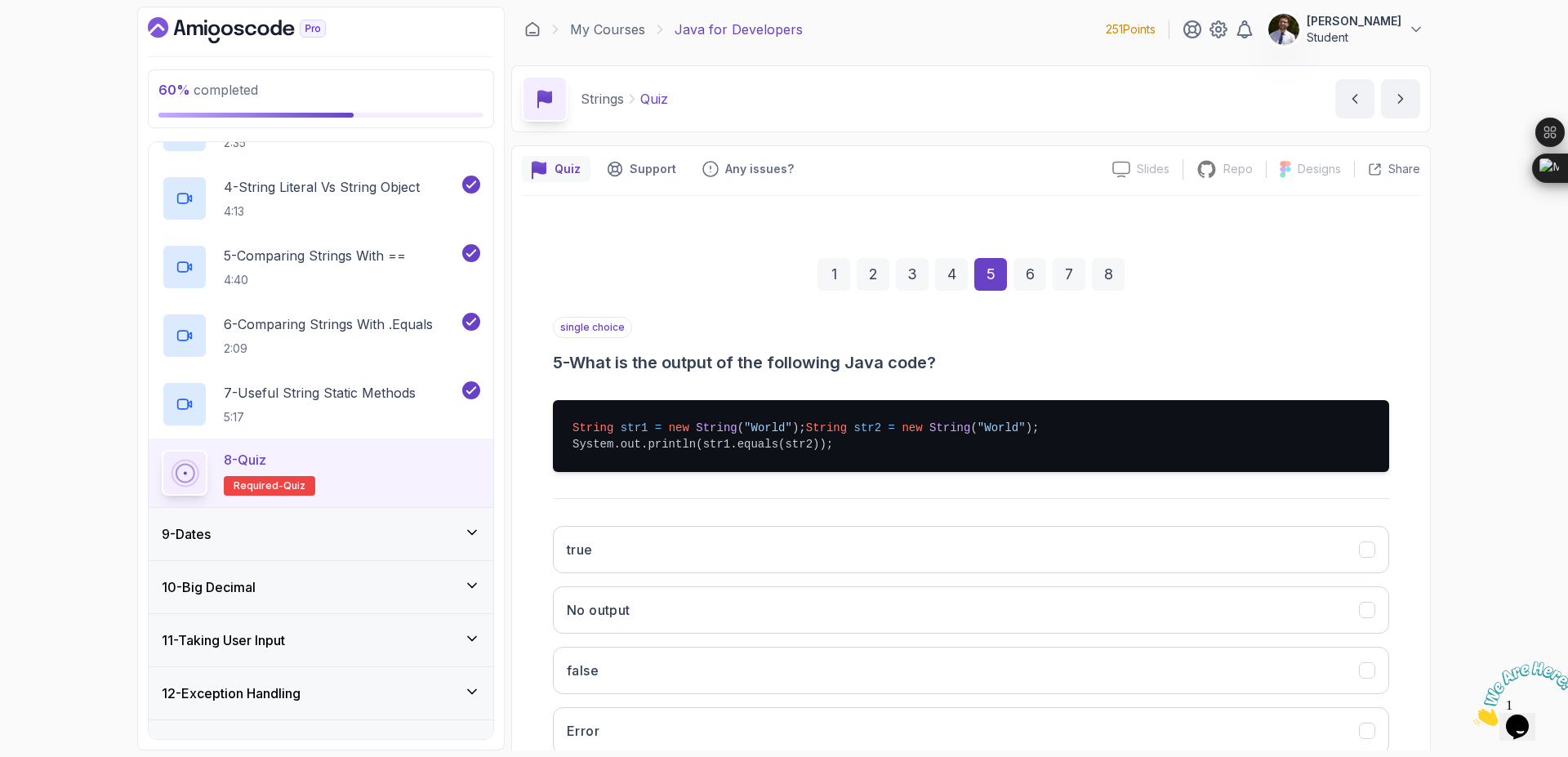
click at [831, 536] on div "true No output false Error" at bounding box center [970, 640] width 836 height 255
click at [775, 562] on button "true" at bounding box center [970, 550] width 836 height 47
click at [1038, 283] on div "6" at bounding box center [1029, 274] width 32 height 32
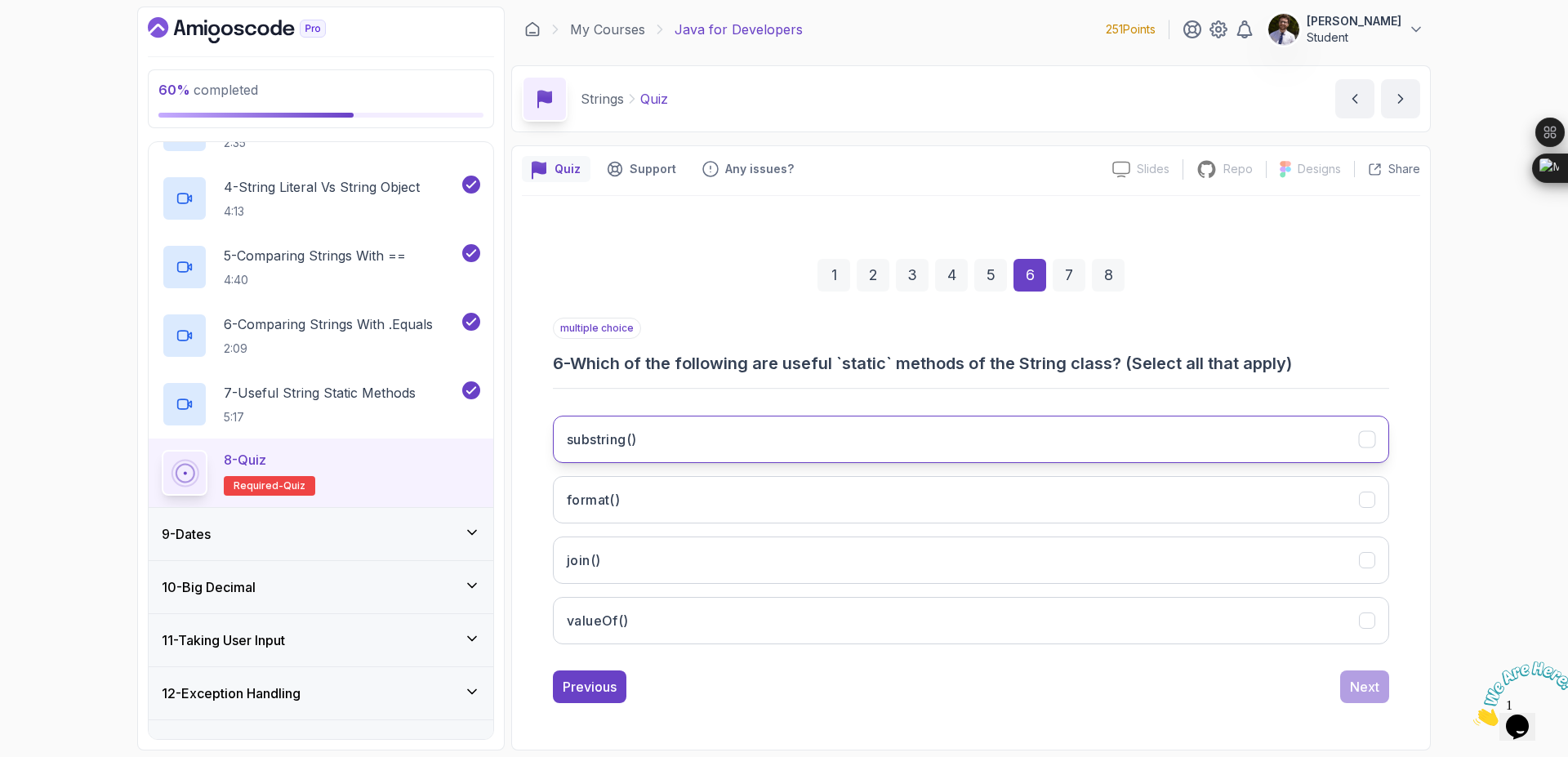
click at [853, 444] on button "substring()" at bounding box center [970, 439] width 836 height 47
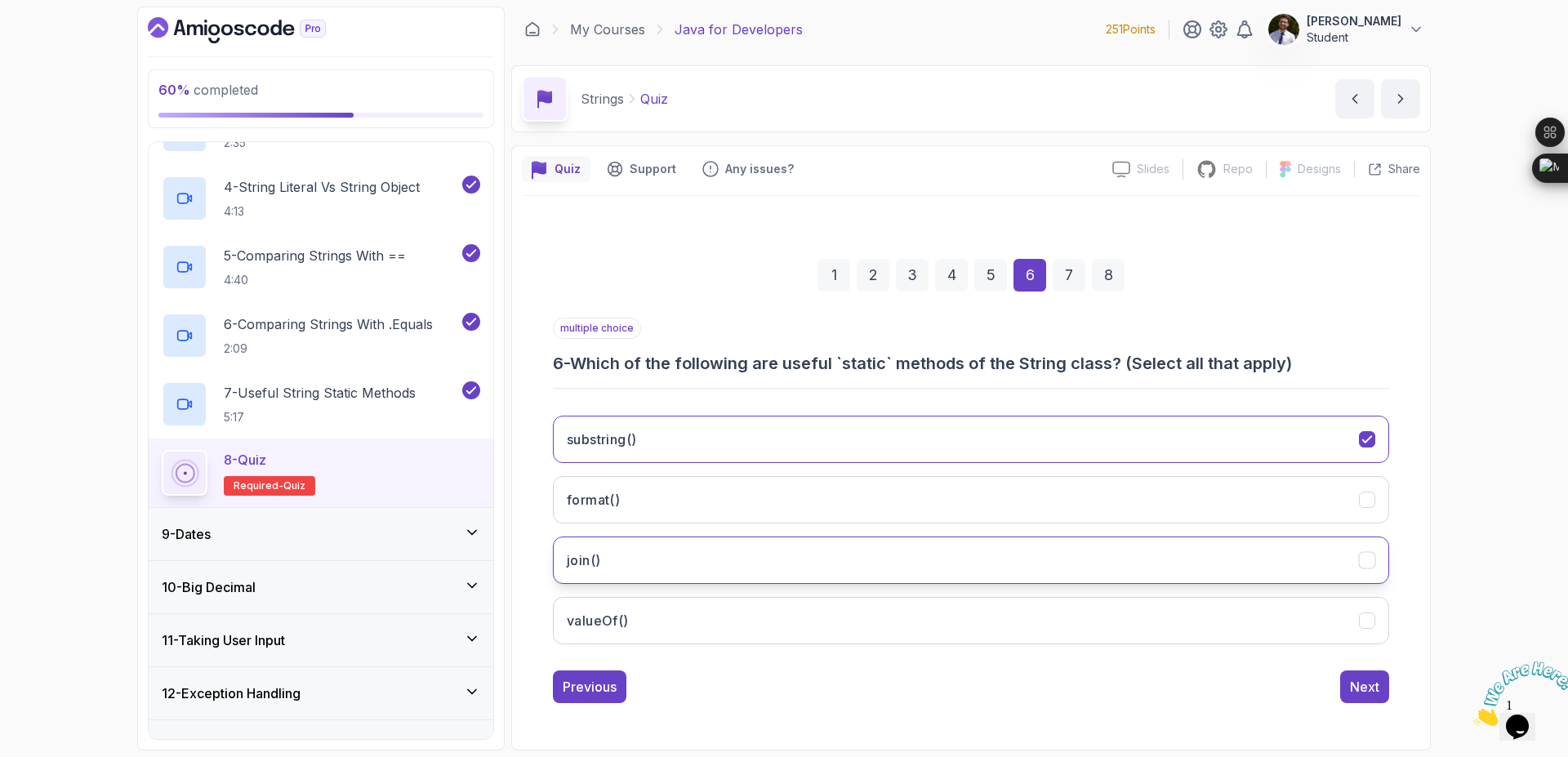
click at [849, 546] on button "join()" at bounding box center [970, 560] width 836 height 47
click at [1060, 278] on div "7" at bounding box center [1068, 274] width 32 height 32
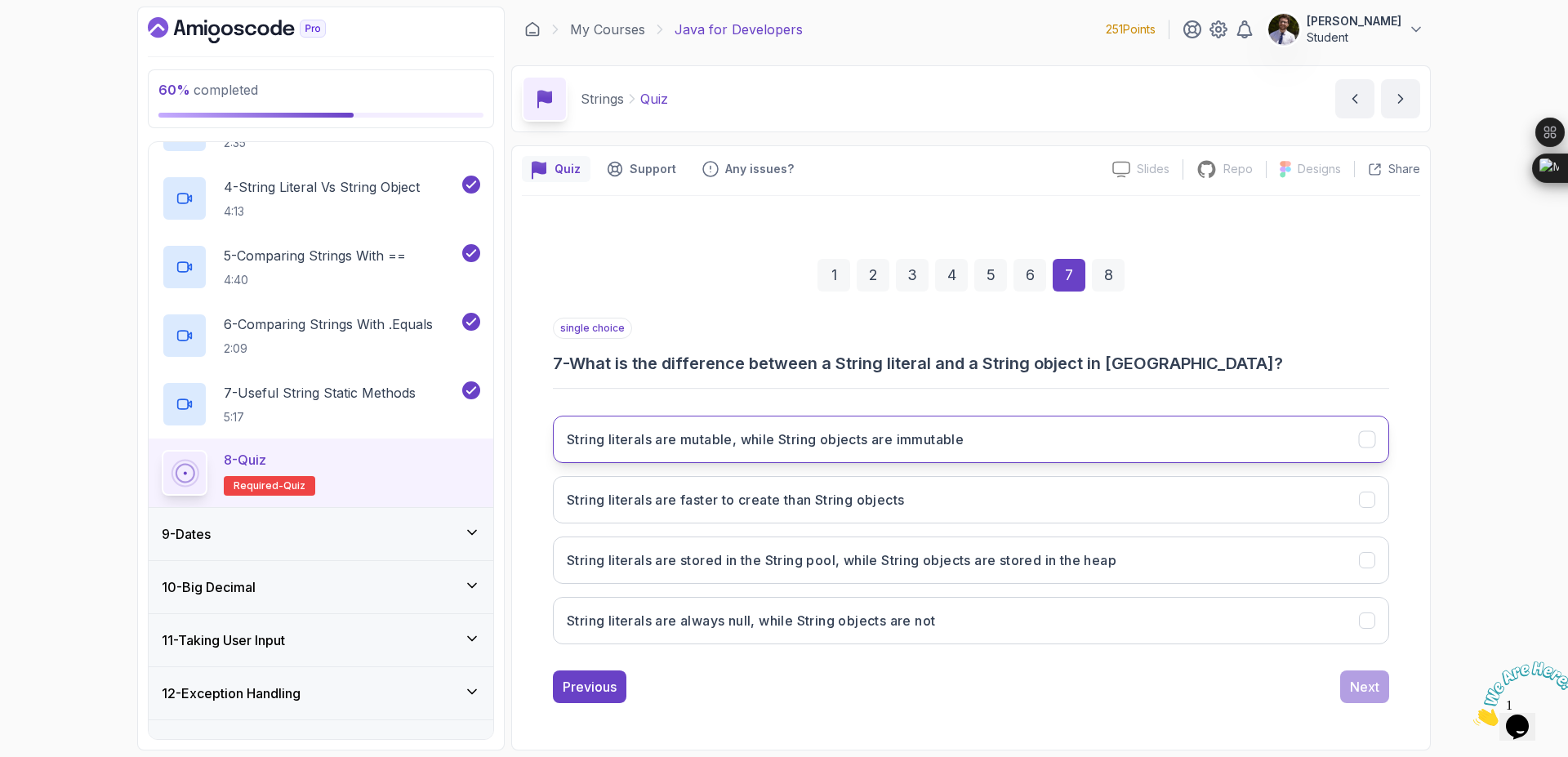
click at [830, 442] on h3 "String literals are mutable, while String objects are immutable" at bounding box center [765, 439] width 397 height 20
click at [1096, 274] on div "8" at bounding box center [1107, 274] width 32 height 32
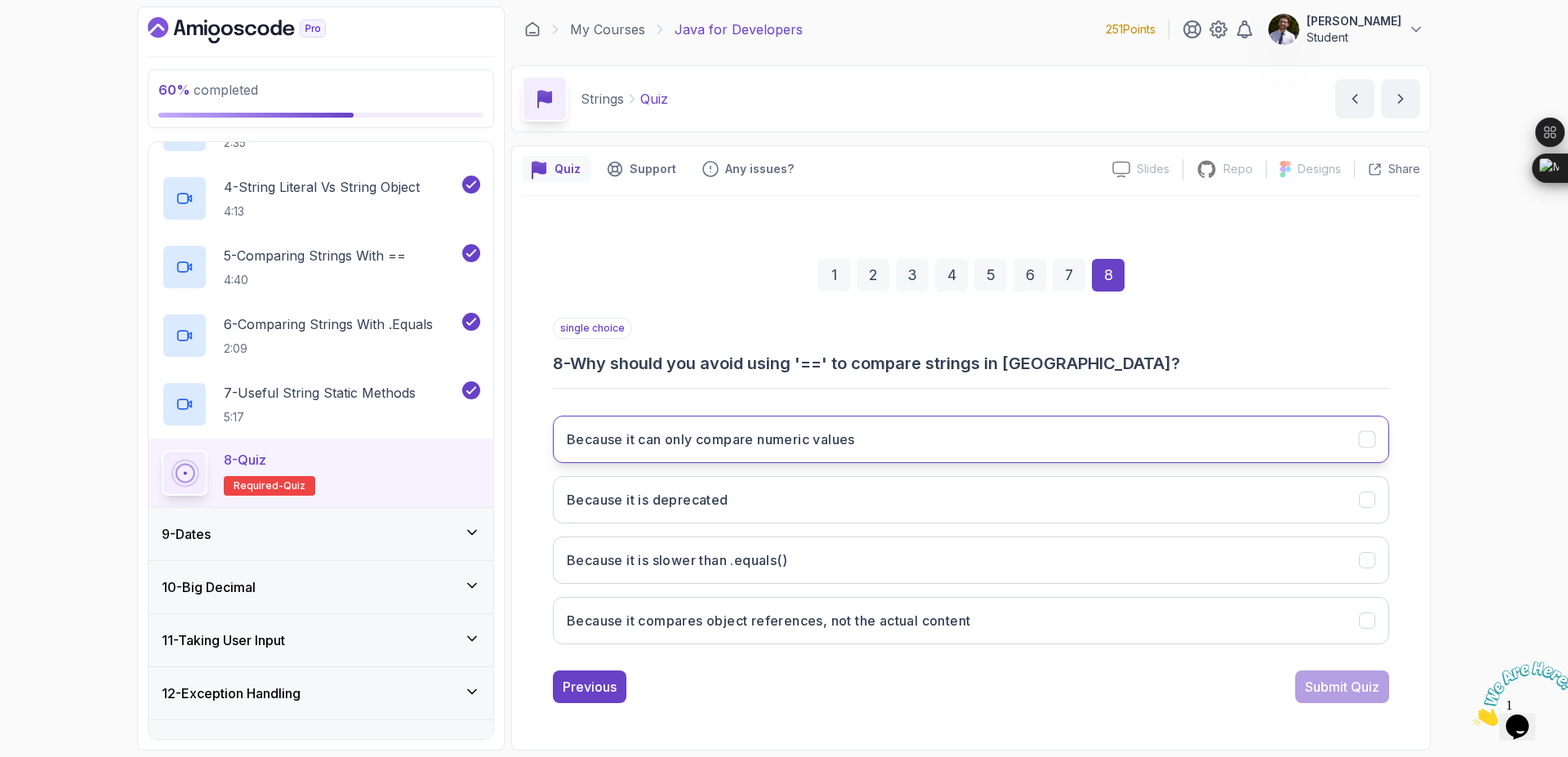
click at [992, 443] on button "Because it can only compare numeric values" at bounding box center [970, 439] width 836 height 47
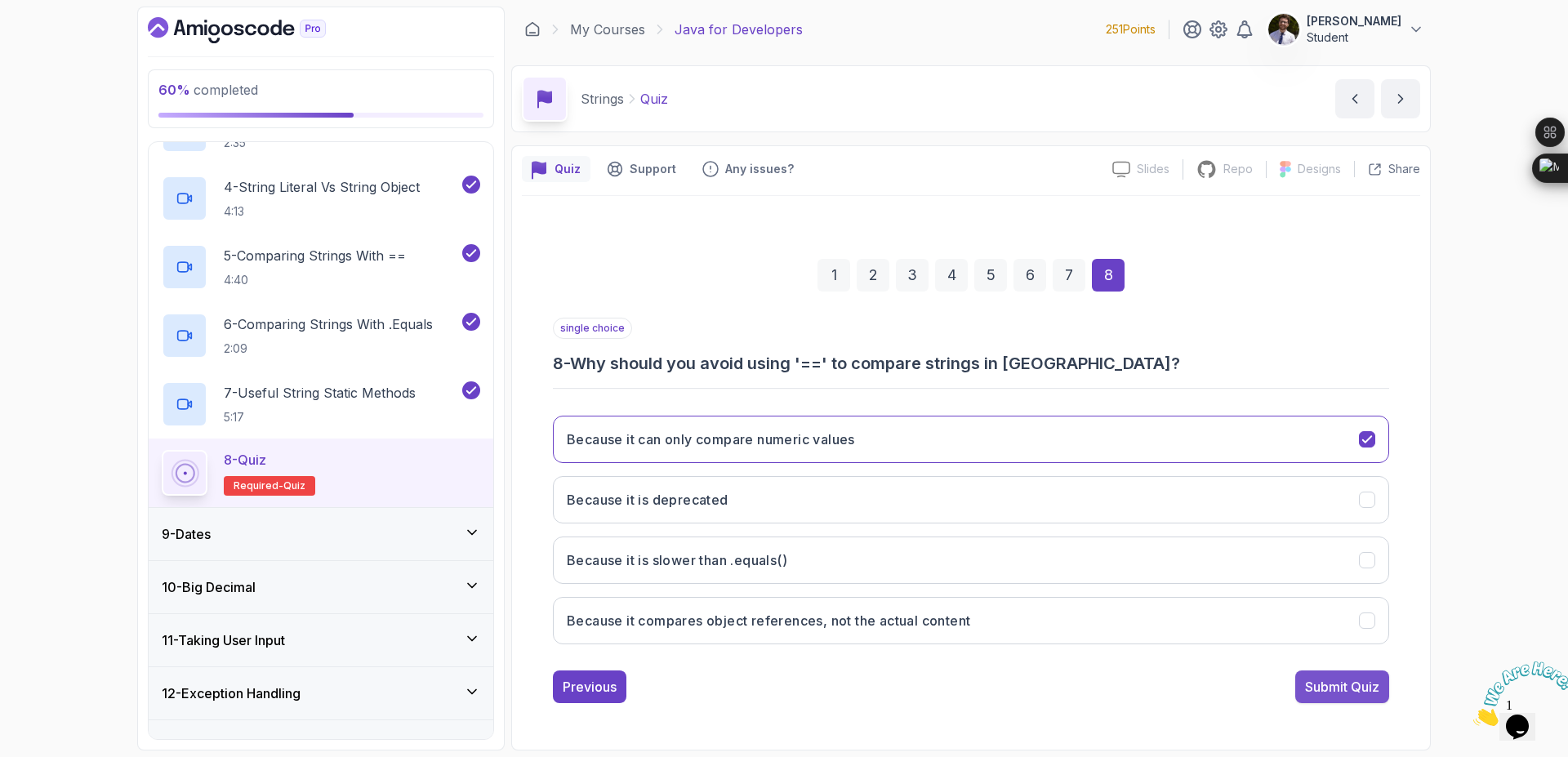
click at [1333, 683] on div "Submit Quiz" at bounding box center [1342, 687] width 75 height 20
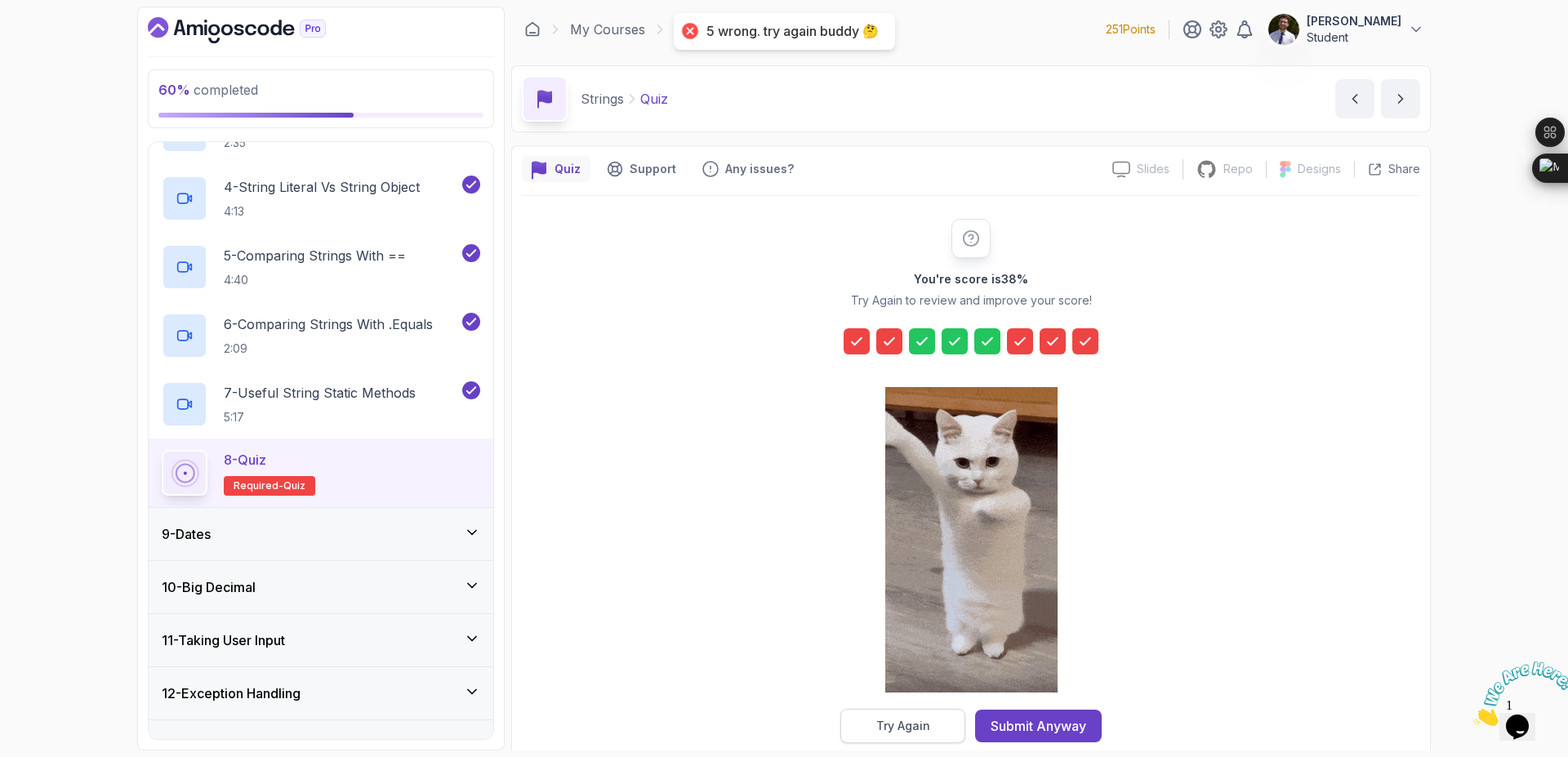
click at [924, 735] on button "Try Again" at bounding box center [903, 725] width 125 height 34
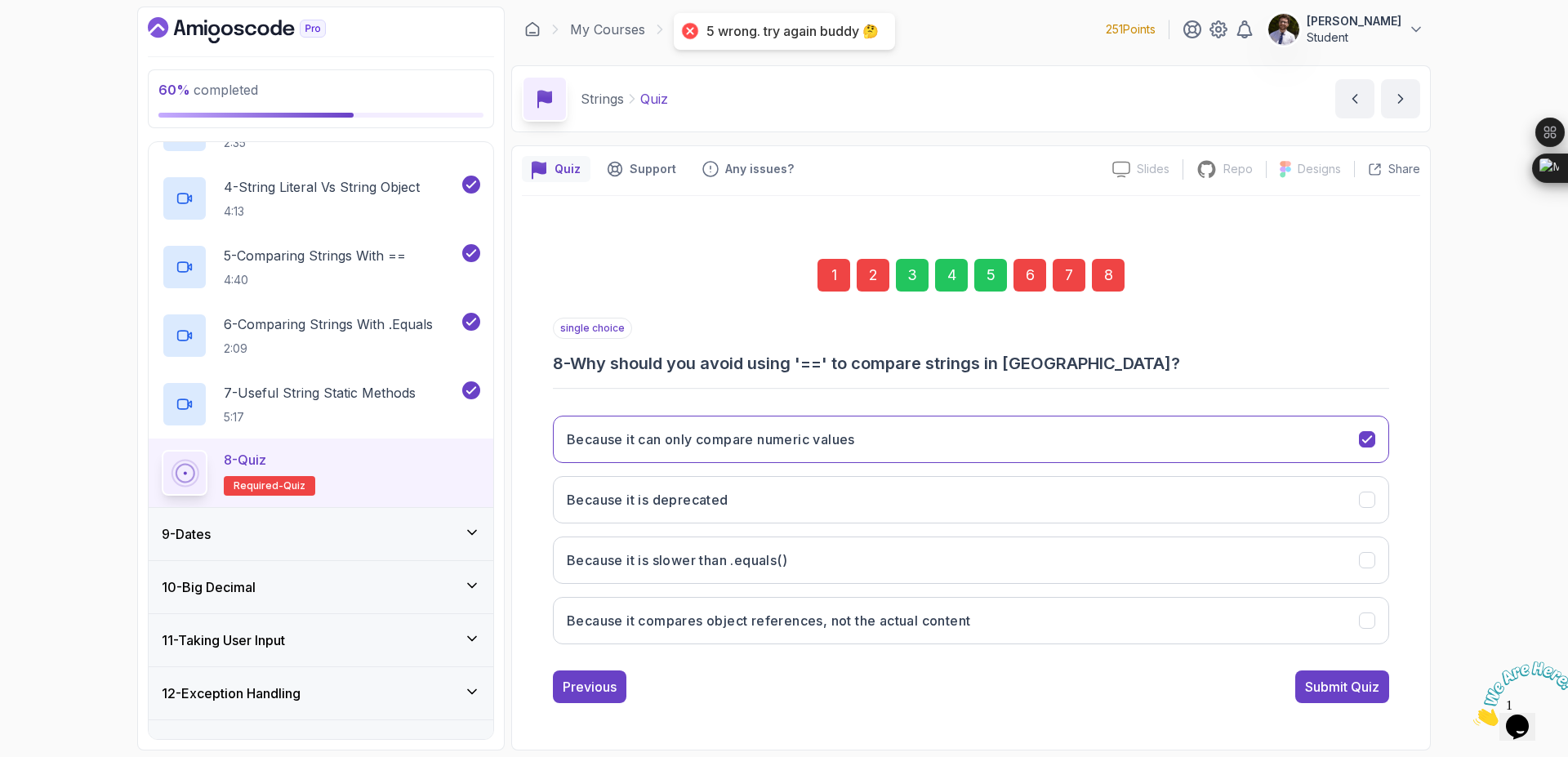
click at [925, 275] on div "3" at bounding box center [912, 274] width 32 height 32
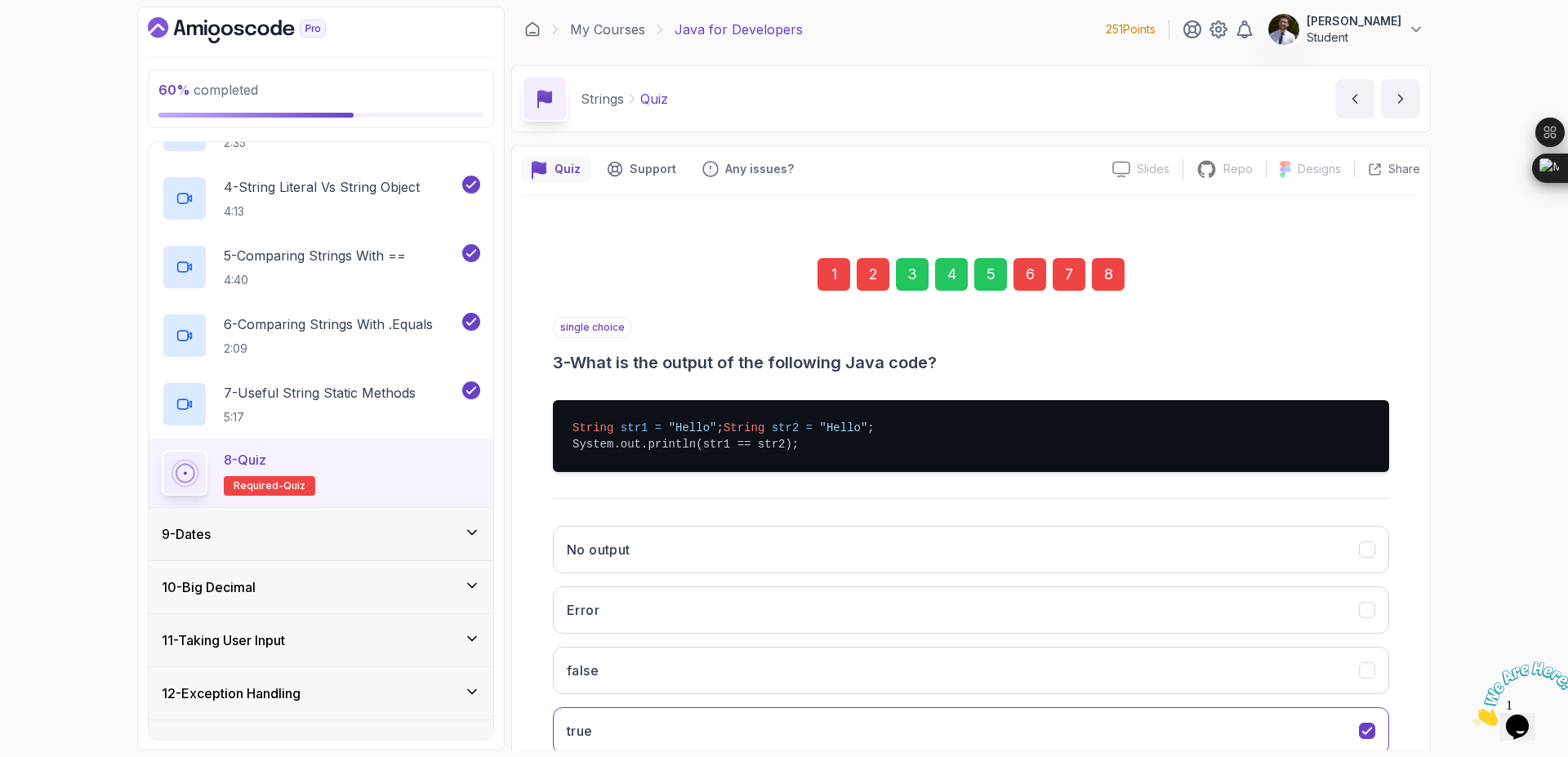
click at [959, 275] on div "4" at bounding box center [951, 274] width 32 height 32
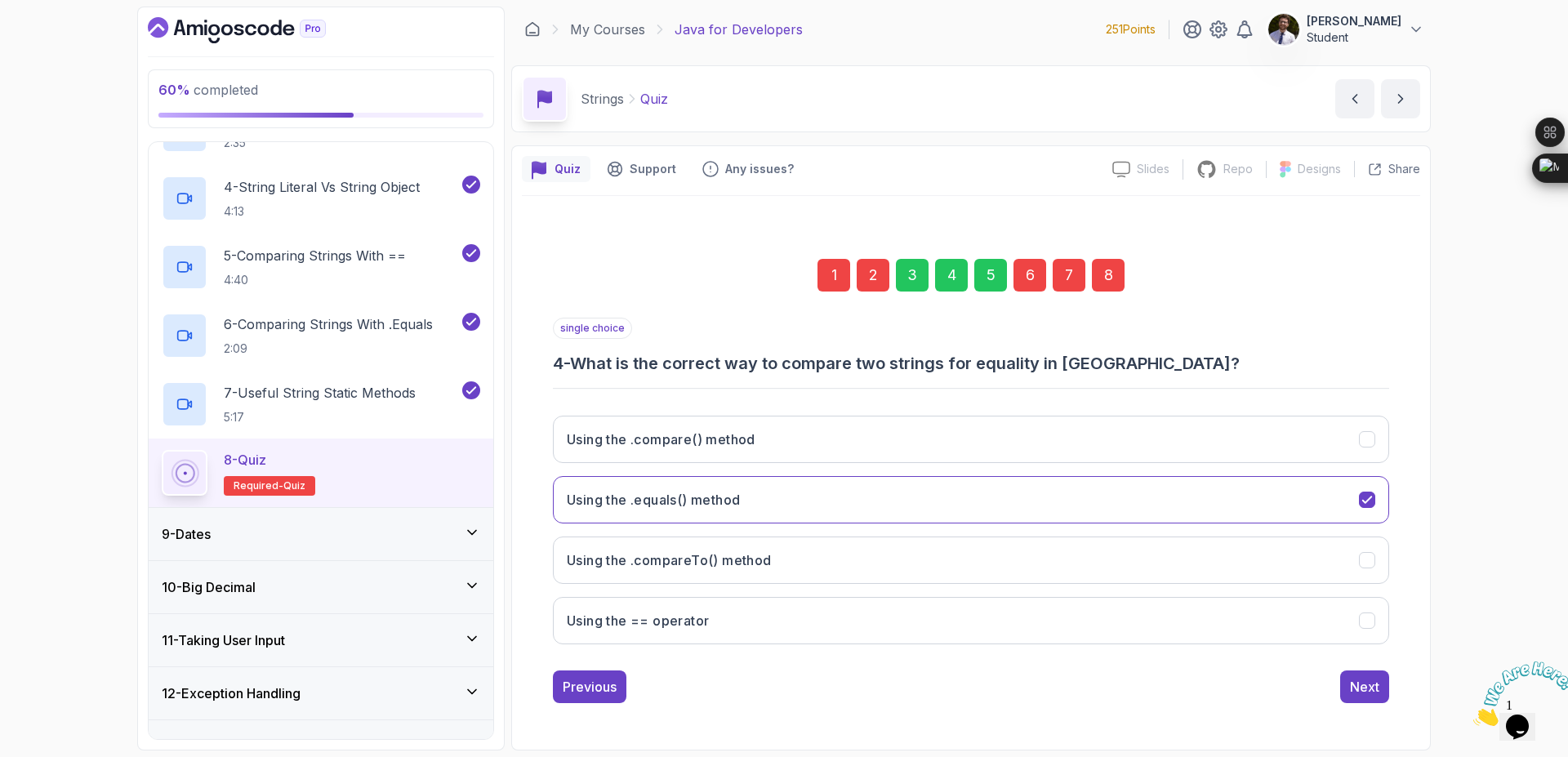
click at [999, 273] on div "5" at bounding box center [990, 274] width 32 height 32
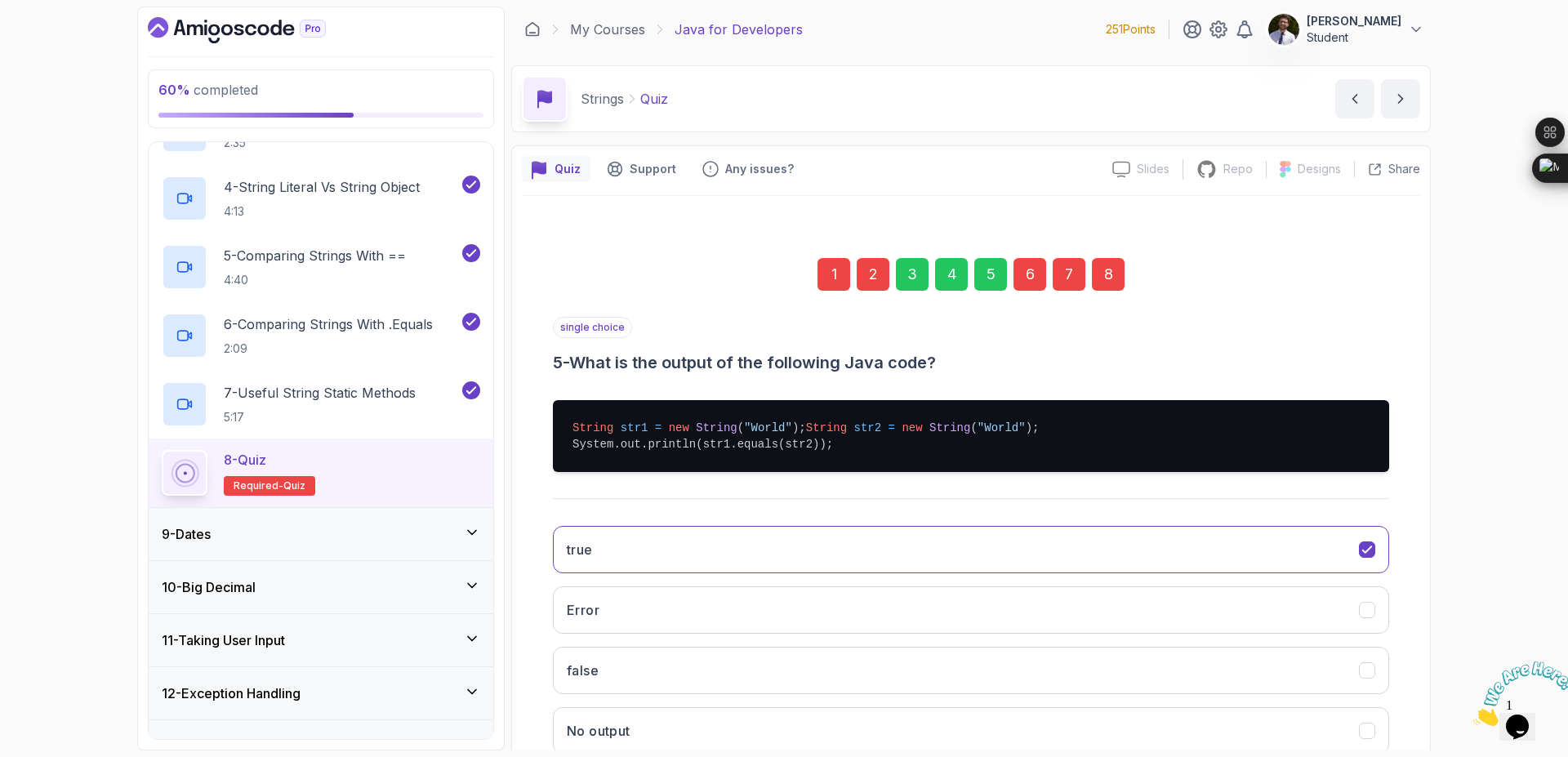
click at [841, 278] on div "1" at bounding box center [833, 274] width 32 height 32
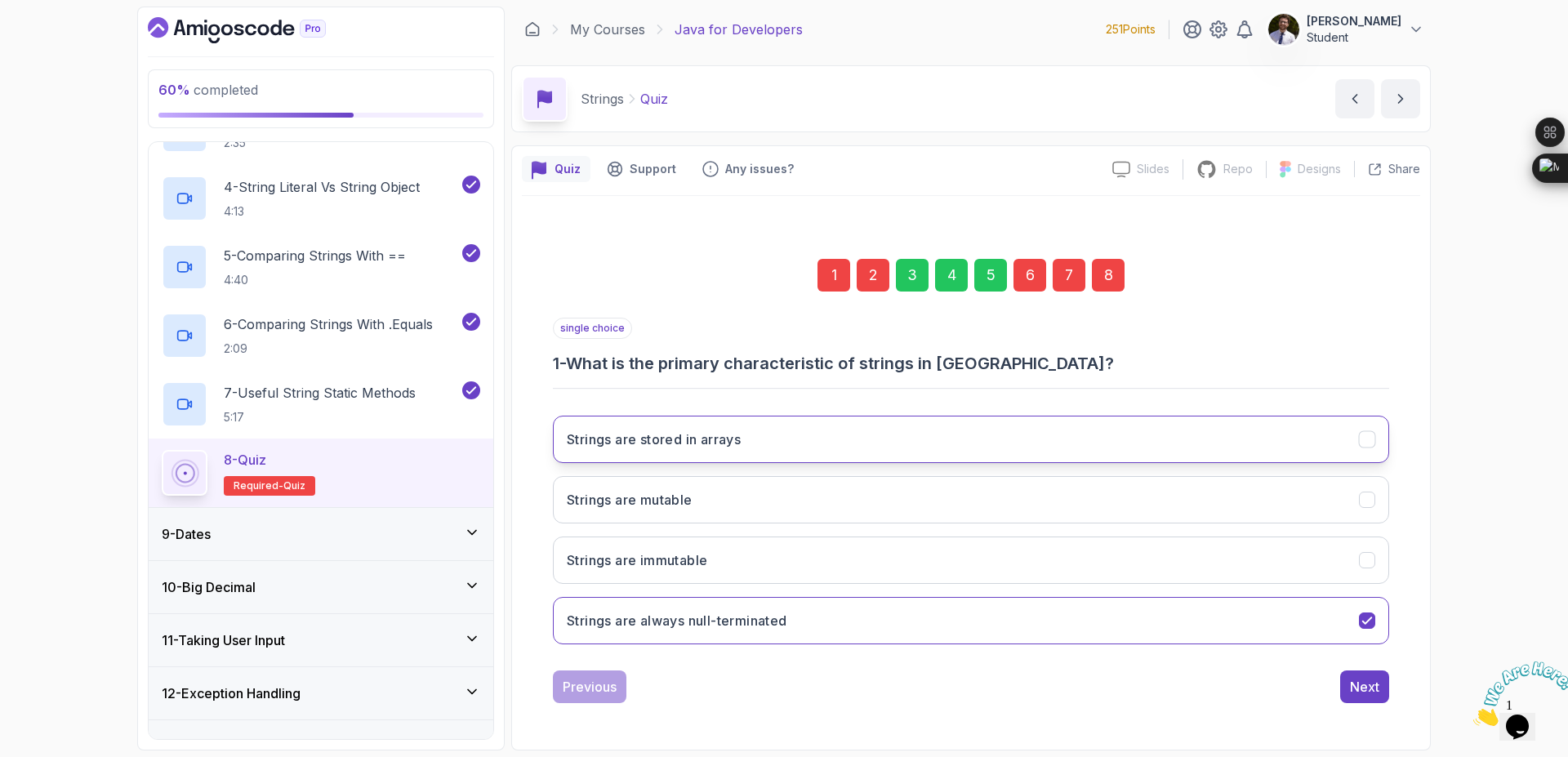
click at [835, 440] on button "Strings are stored in arrays" at bounding box center [970, 439] width 836 height 47
click at [1117, 272] on div "8" at bounding box center [1107, 274] width 32 height 32
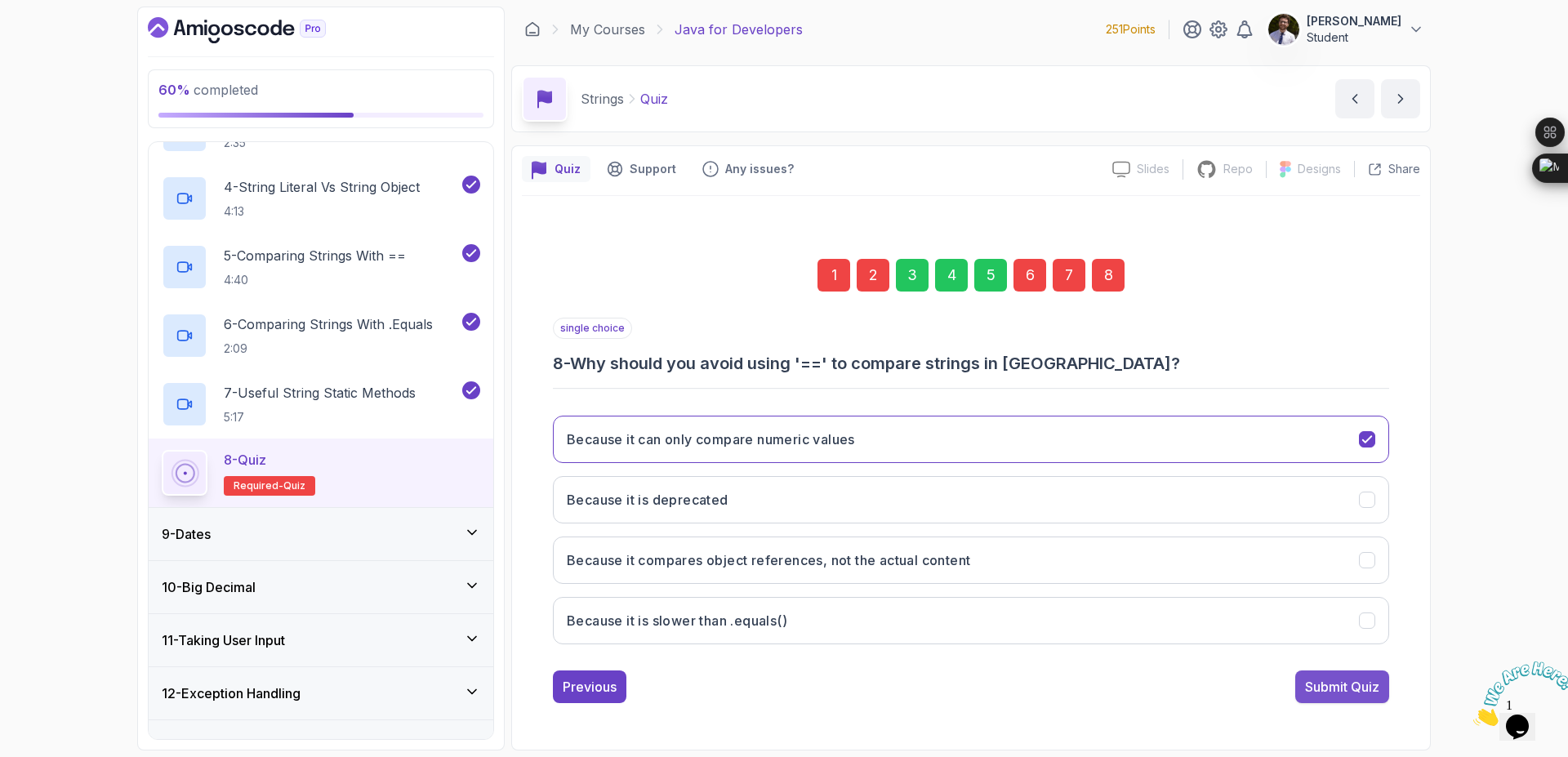
click at [1347, 691] on div "Submit Quiz" at bounding box center [1342, 687] width 75 height 20
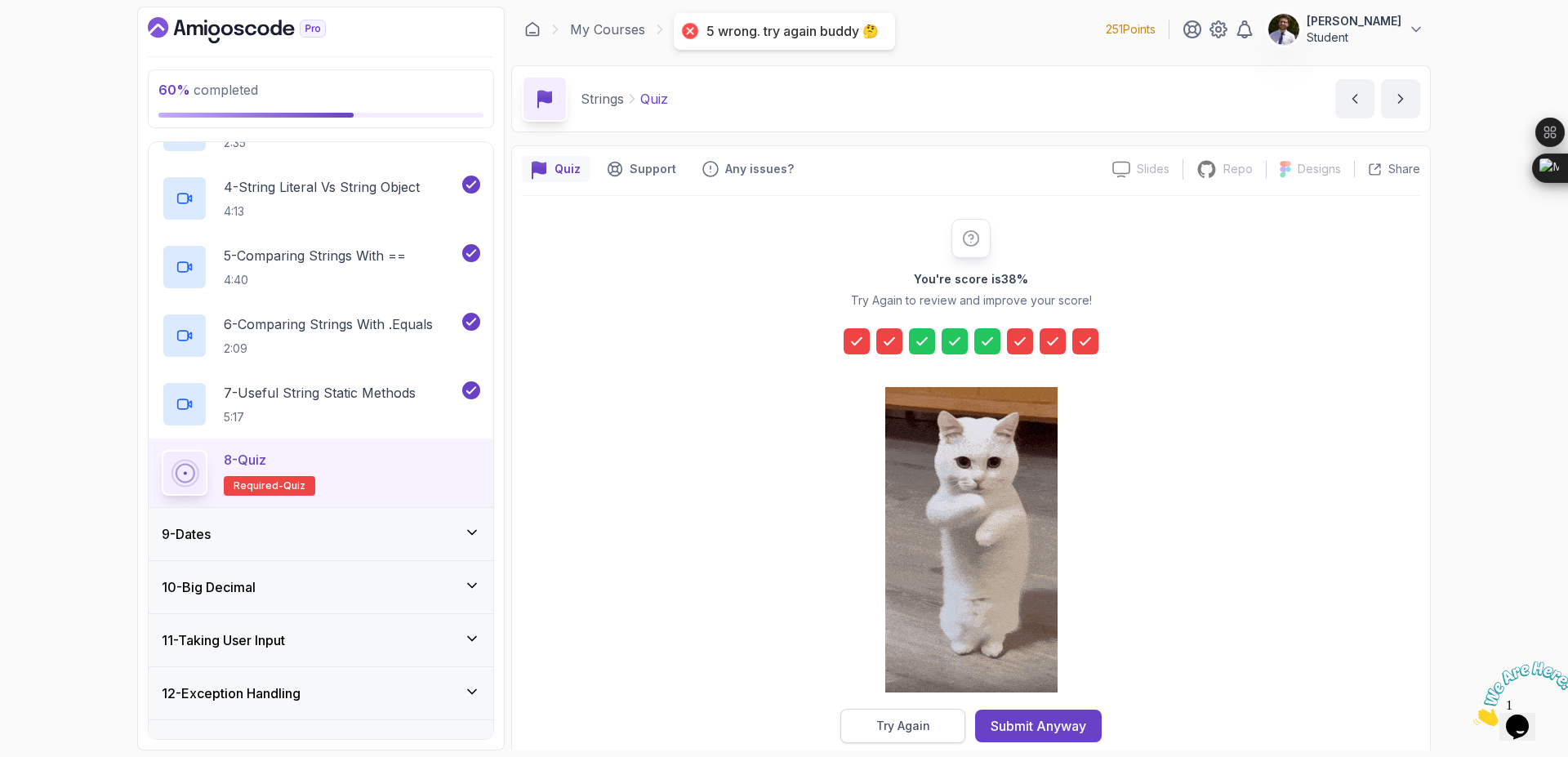
click at [903, 725] on div "Try Again" at bounding box center [903, 726] width 54 height 17
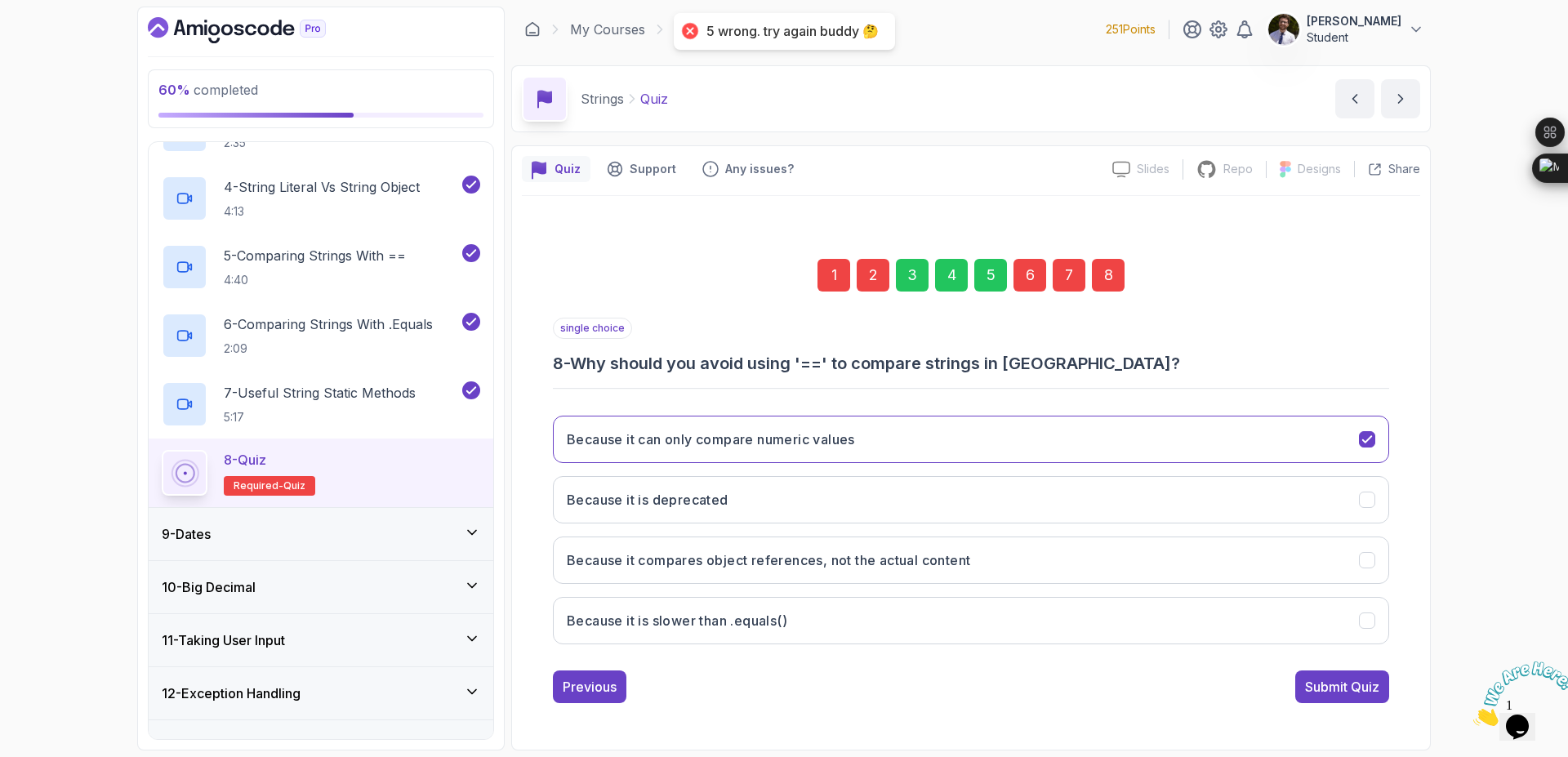
click at [832, 285] on div "1" at bounding box center [833, 274] width 32 height 32
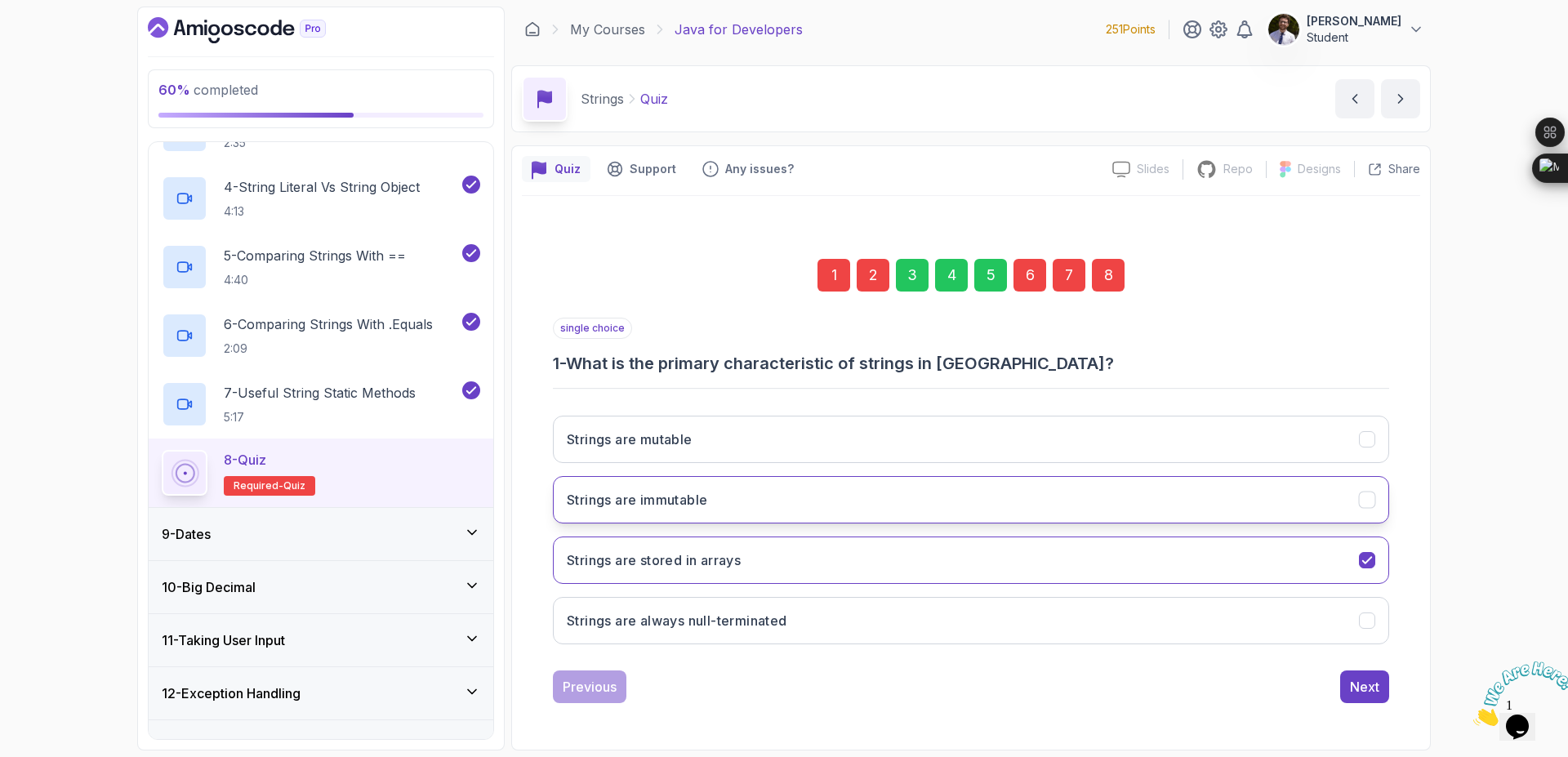
click at [1145, 490] on button "Strings are immutable" at bounding box center [970, 499] width 836 height 47
click at [1122, 278] on div "8" at bounding box center [1107, 274] width 32 height 32
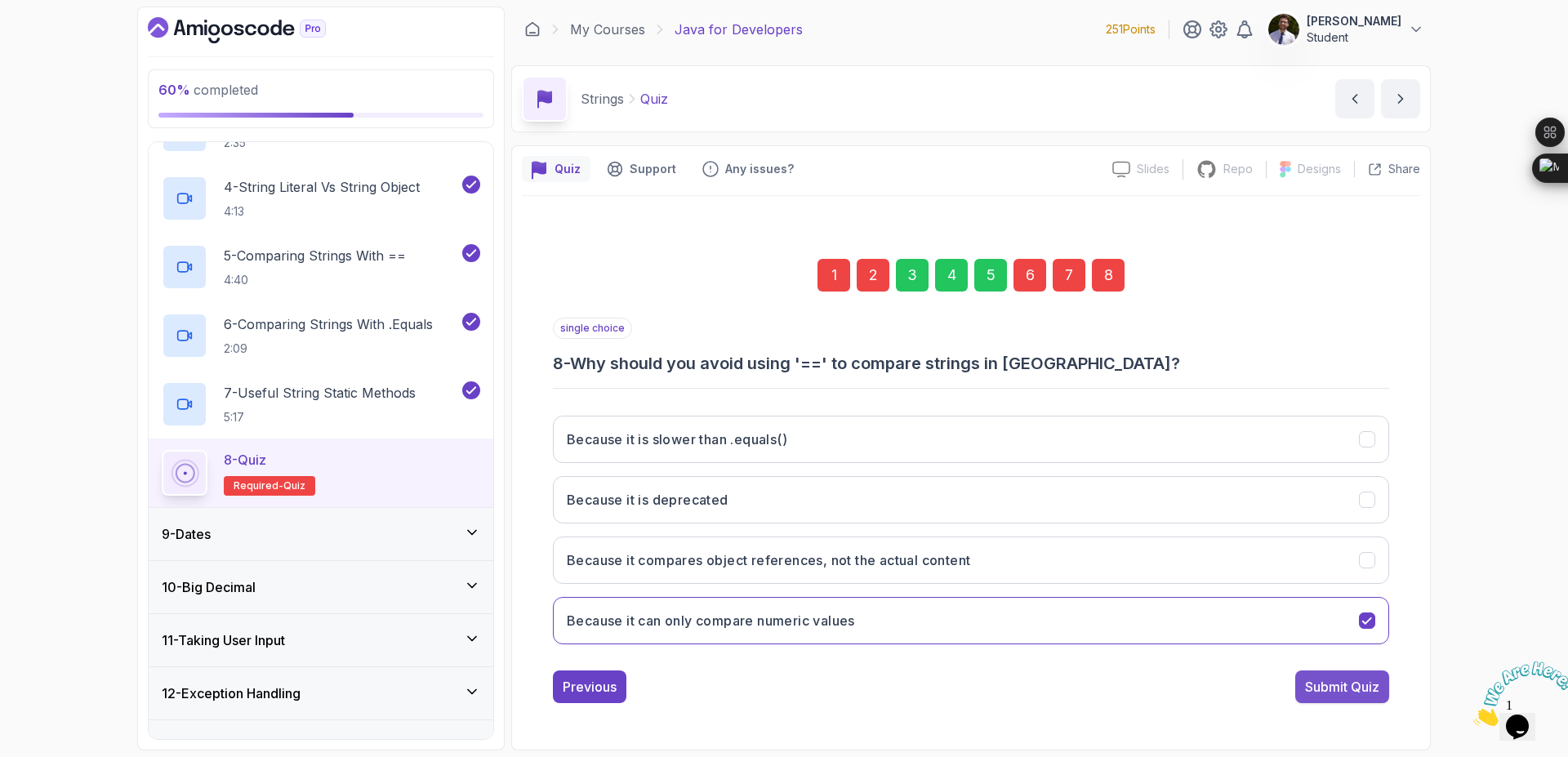
click at [1351, 688] on div "Submit Quiz" at bounding box center [1342, 687] width 75 height 20
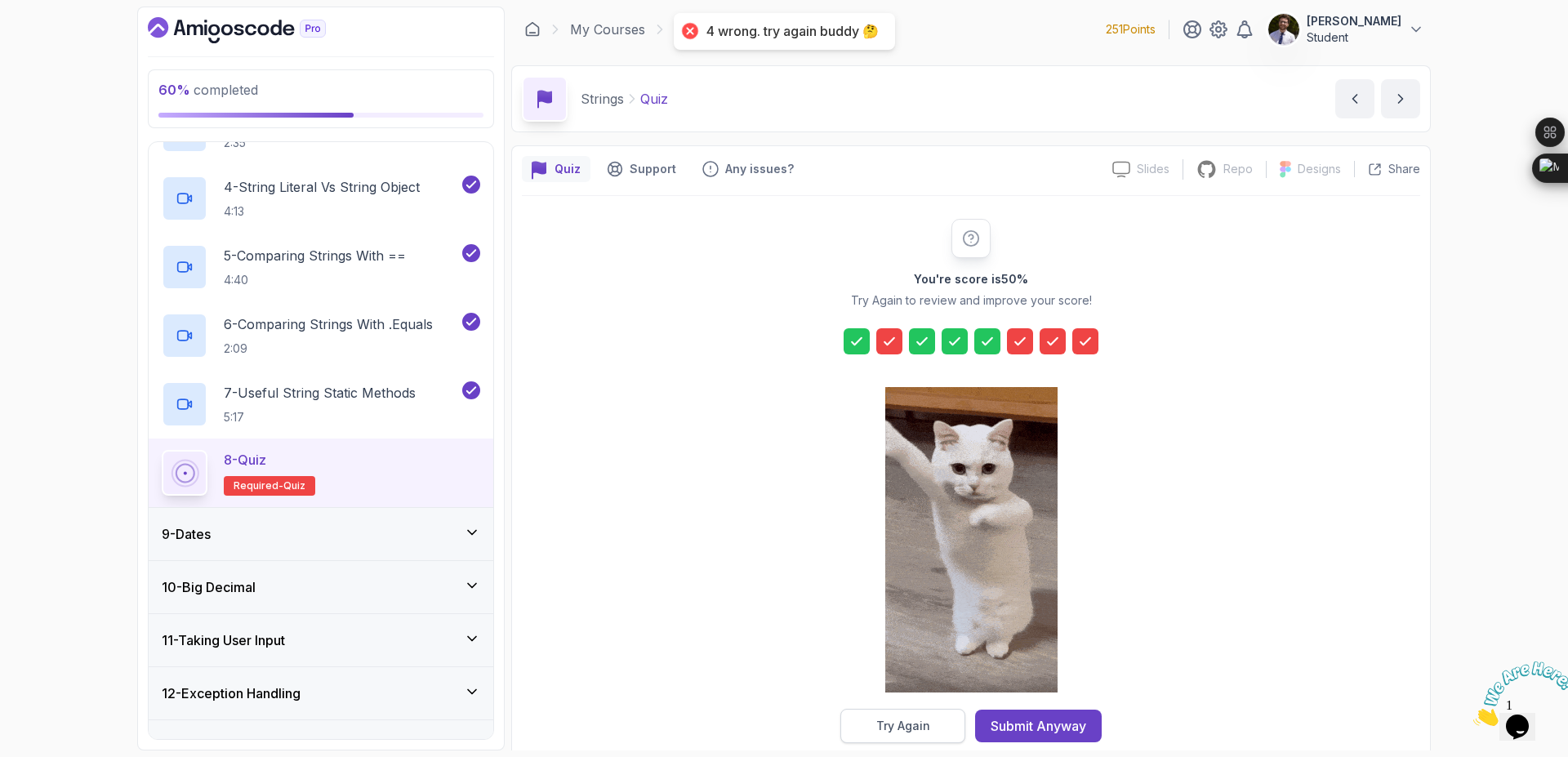
click at [900, 727] on div "Try Again" at bounding box center [903, 726] width 54 height 17
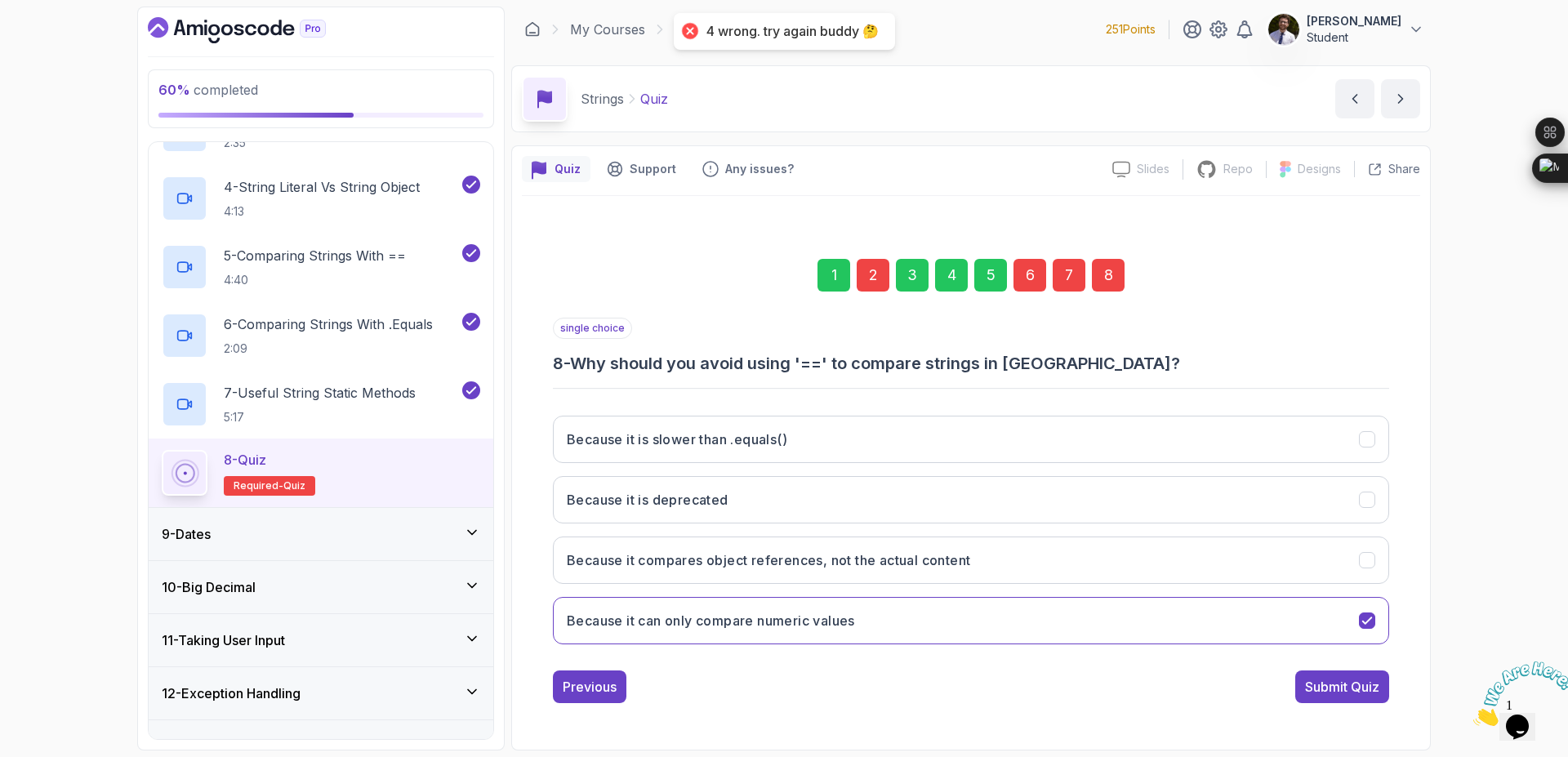
click at [875, 279] on div "2" at bounding box center [873, 274] width 32 height 32
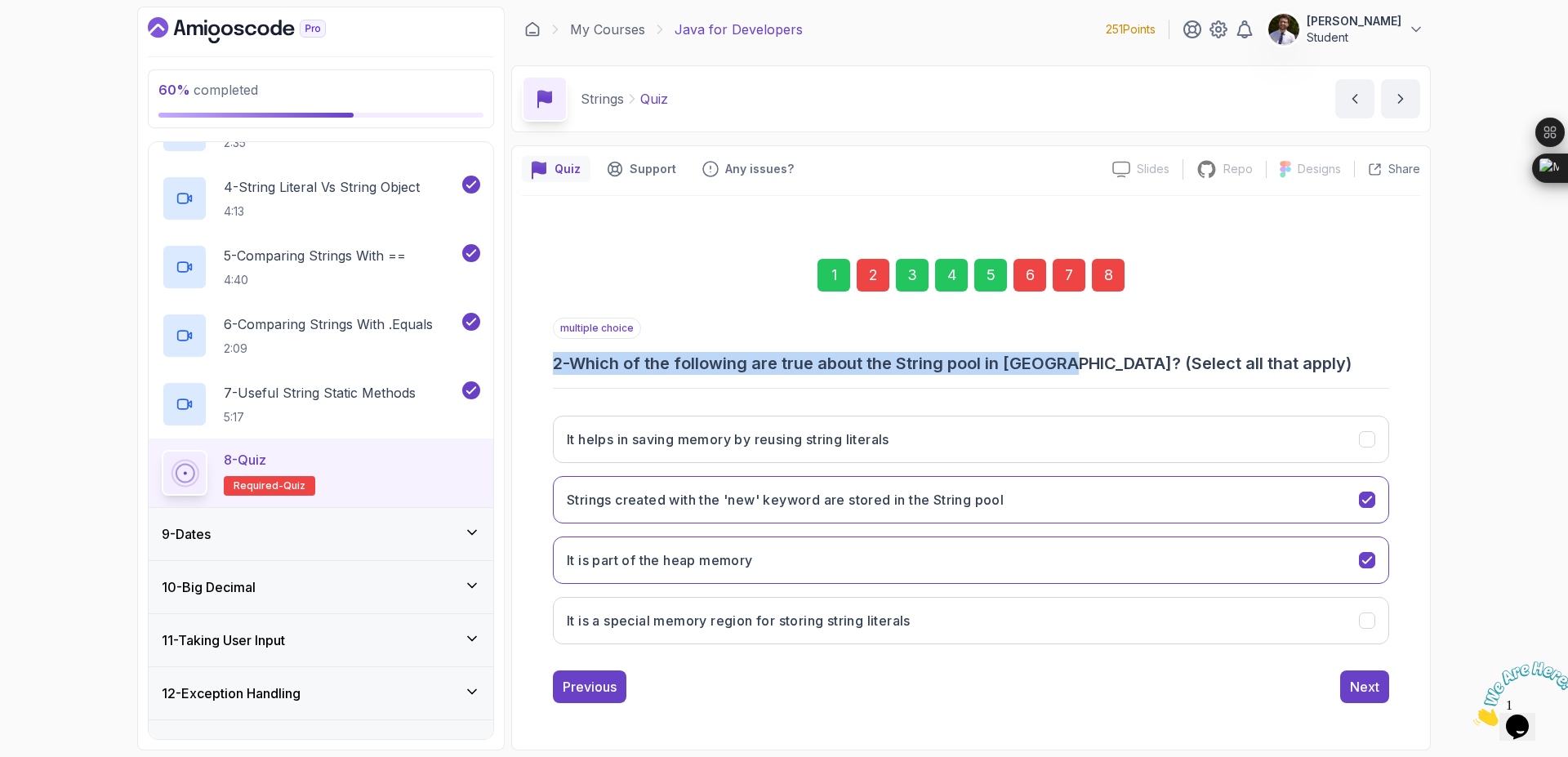
drag, startPoint x: 556, startPoint y: 360, endPoint x: 1142, endPoint y: 372, distance: 586.1
click at [1085, 372] on h3 "2 - Which of the following are true about the String pool in Java? (Select all …" at bounding box center [970, 364] width 836 height 23
click at [1343, 357] on h3 "2 - Which of the following are true about the String pool in Java? (Select all …" at bounding box center [970, 364] width 836 height 23
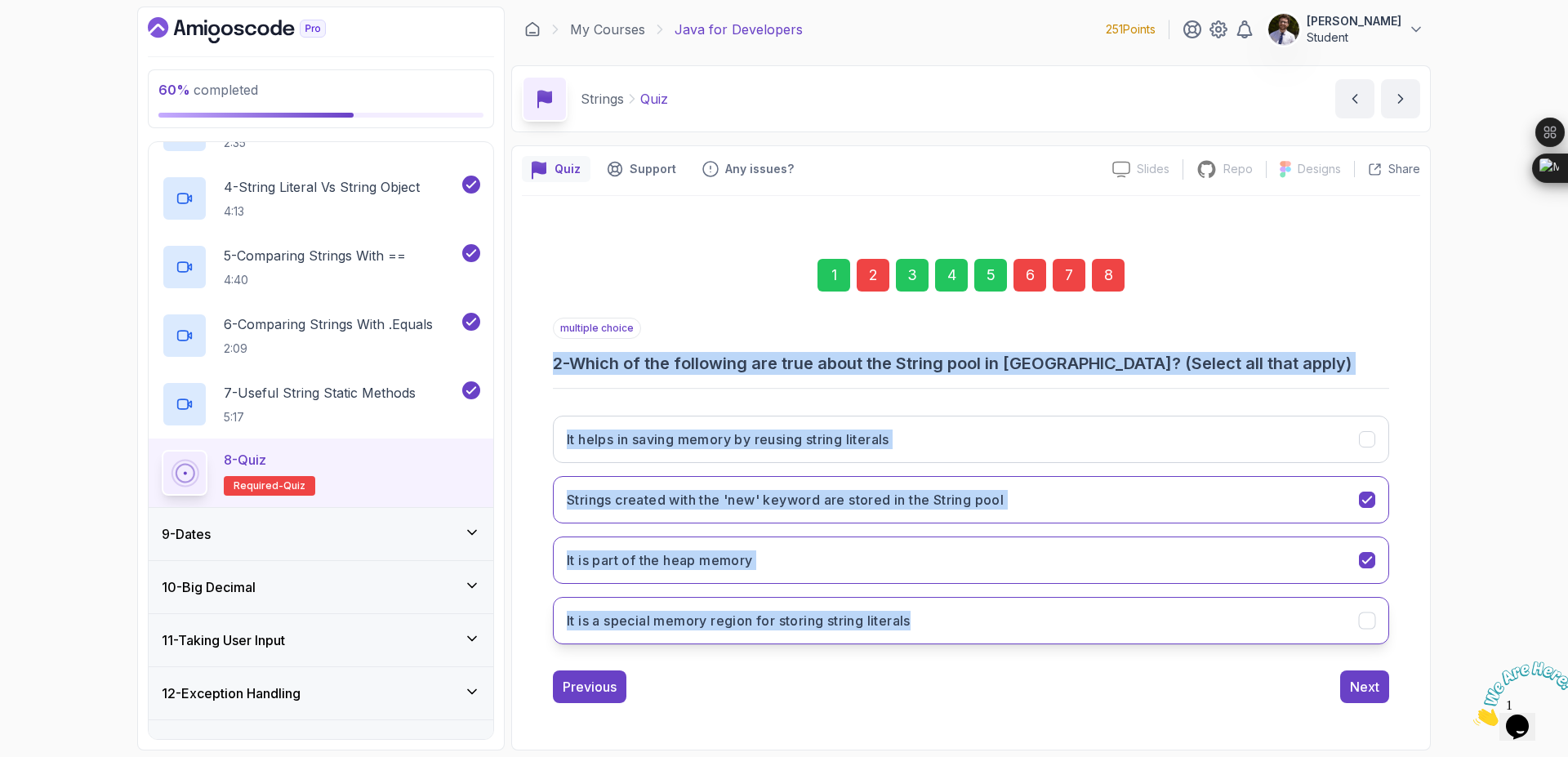
drag, startPoint x: 552, startPoint y: 356, endPoint x: 934, endPoint y: 614, distance: 461.0
click at [934, 614] on div "1 2 3 4 5 6 7 8 multiple choice 2 - Which of the following are true about the S…" at bounding box center [971, 468] width 898 height 497
copy div "2 - Which of the following are true about the String pool in Java? (Select all …"
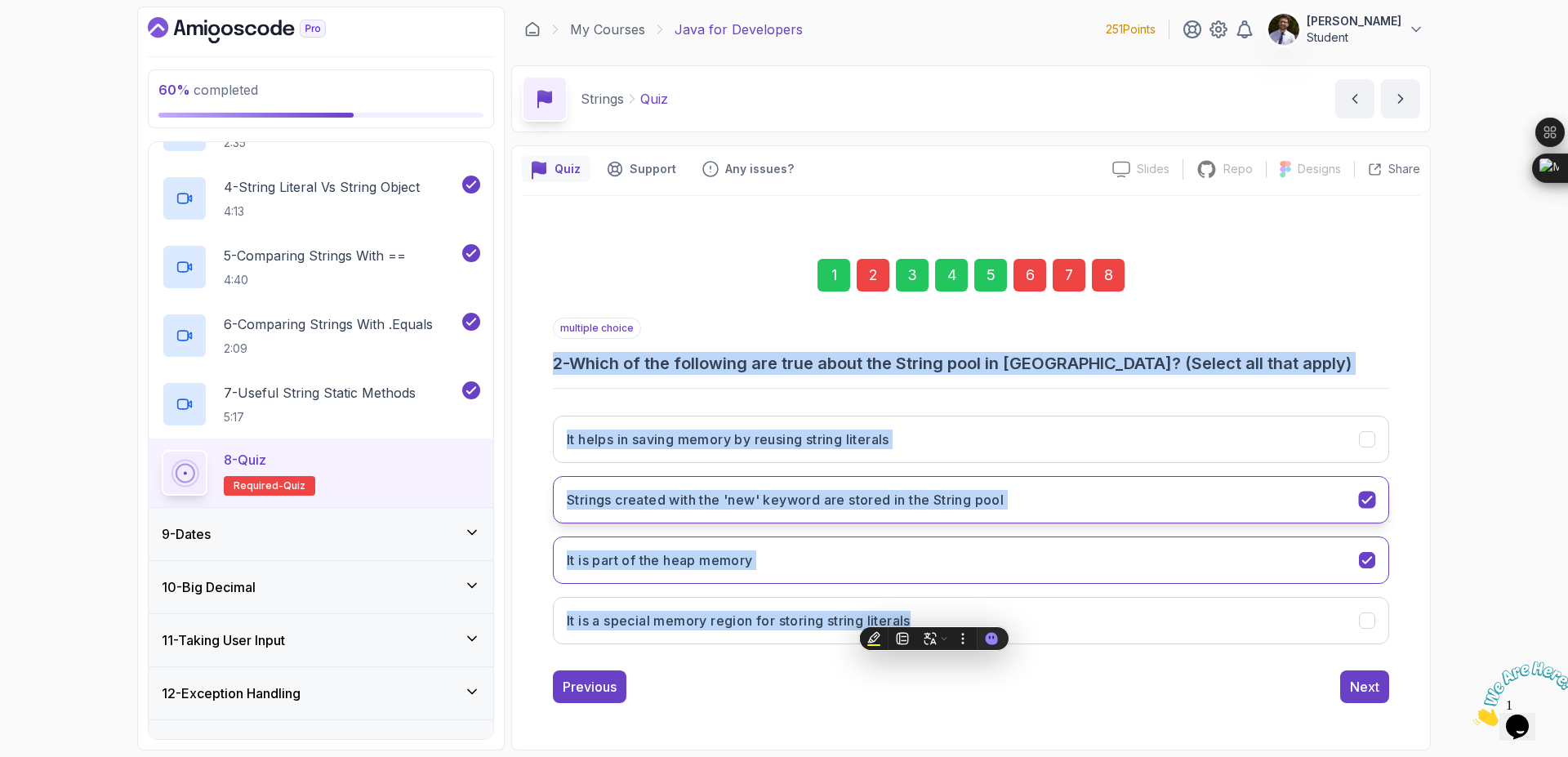
click at [1375, 504] on div "Strings created with the 'new' keyword are stored in the String pool" at bounding box center [1367, 500] width 17 height 17
drag, startPoint x: 1357, startPoint y: 443, endPoint x: 1371, endPoint y: 478, distance: 37.7
click at [1359, 444] on button "It helps in saving memory by reusing string literals" at bounding box center [970, 439] width 836 height 47
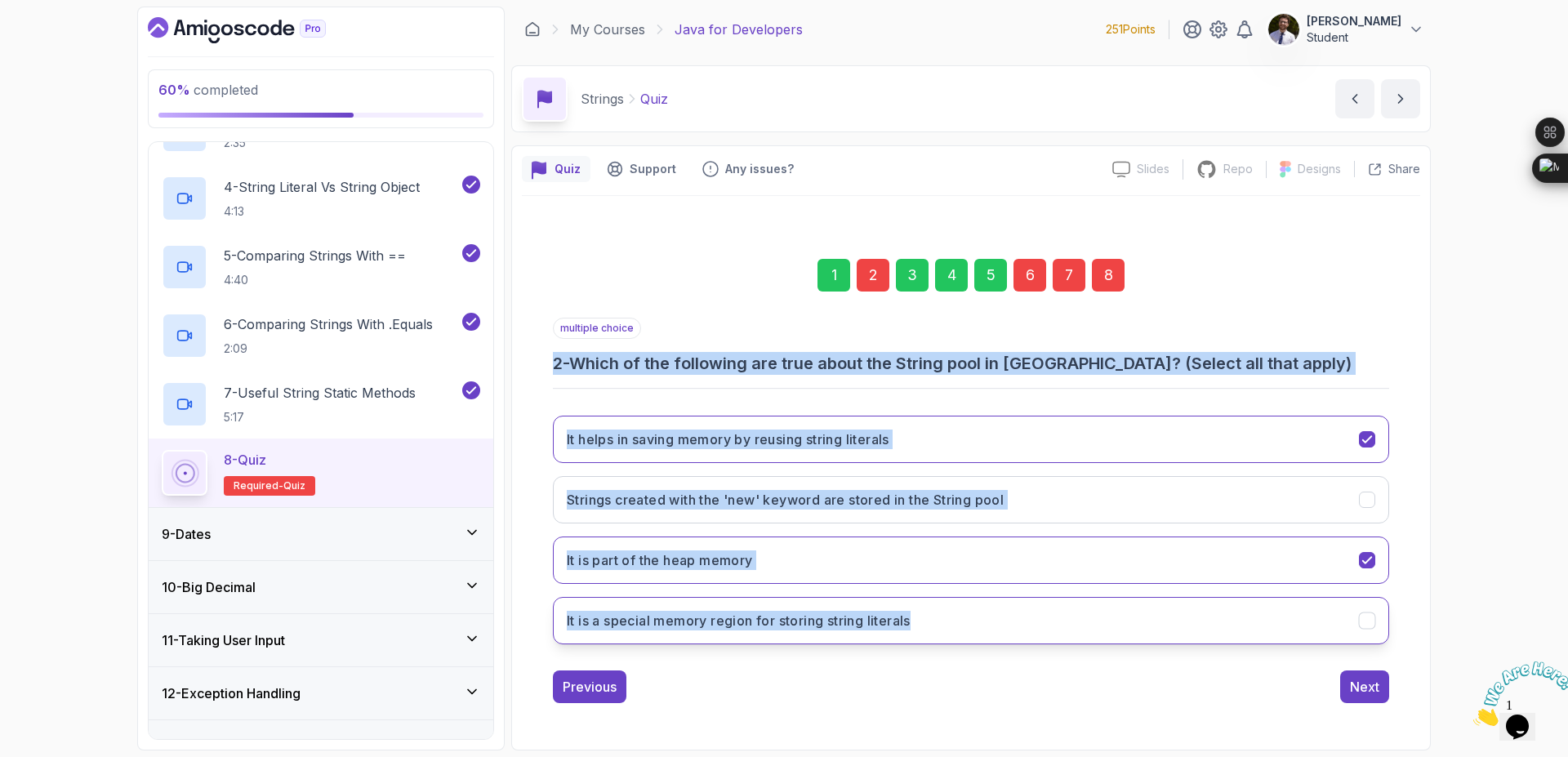
click at [1370, 628] on icon "It is a special memory region for storing string literals" at bounding box center [1367, 621] width 16 height 16
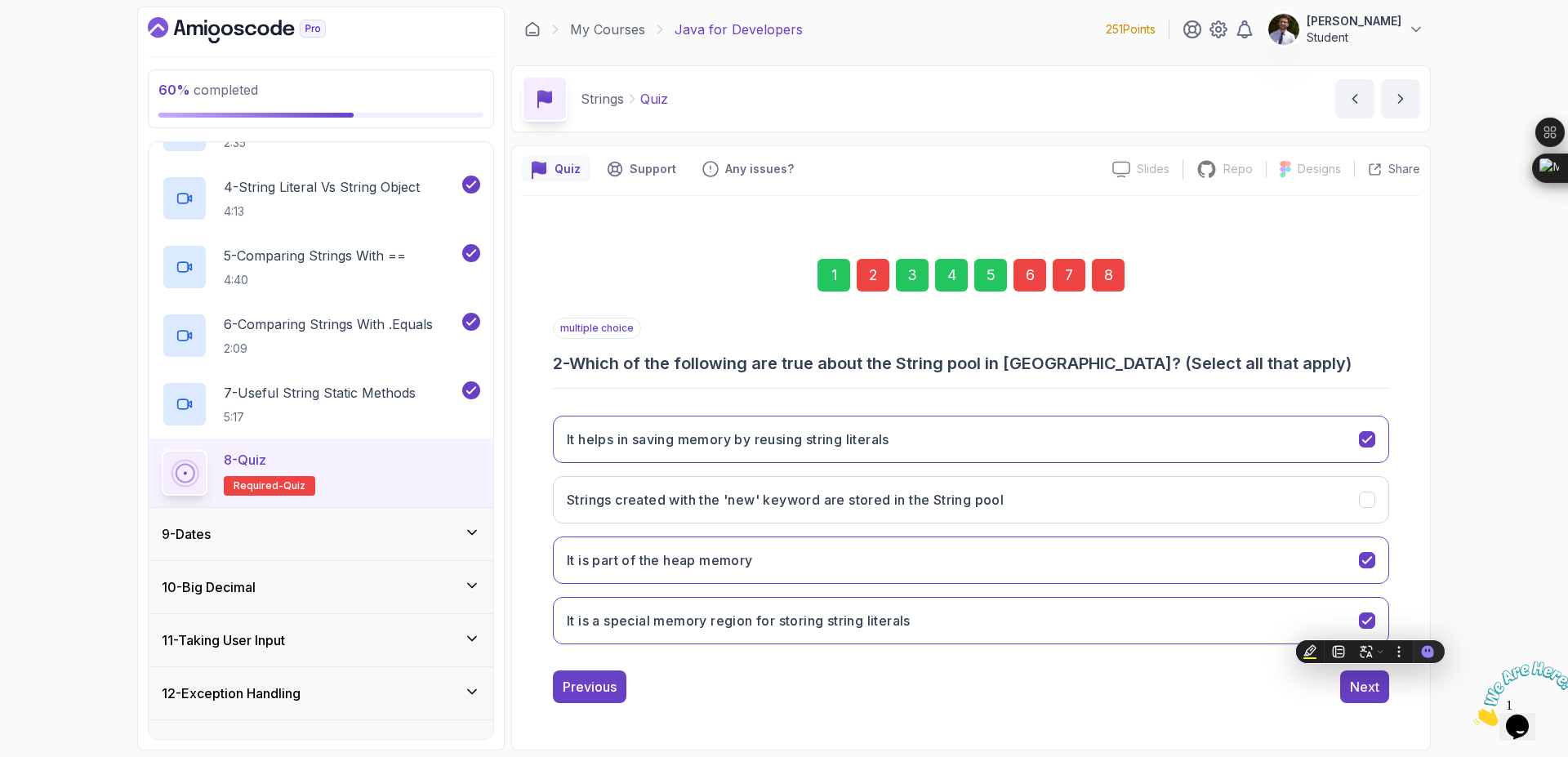
click at [1128, 280] on div "1 2 3 4 5 6 7 8" at bounding box center [970, 275] width 836 height 85
click at [1115, 295] on div "1 2 3 4 5 6 7 8" at bounding box center [970, 275] width 836 height 85
click at [1116, 275] on div "8" at bounding box center [1107, 274] width 32 height 32
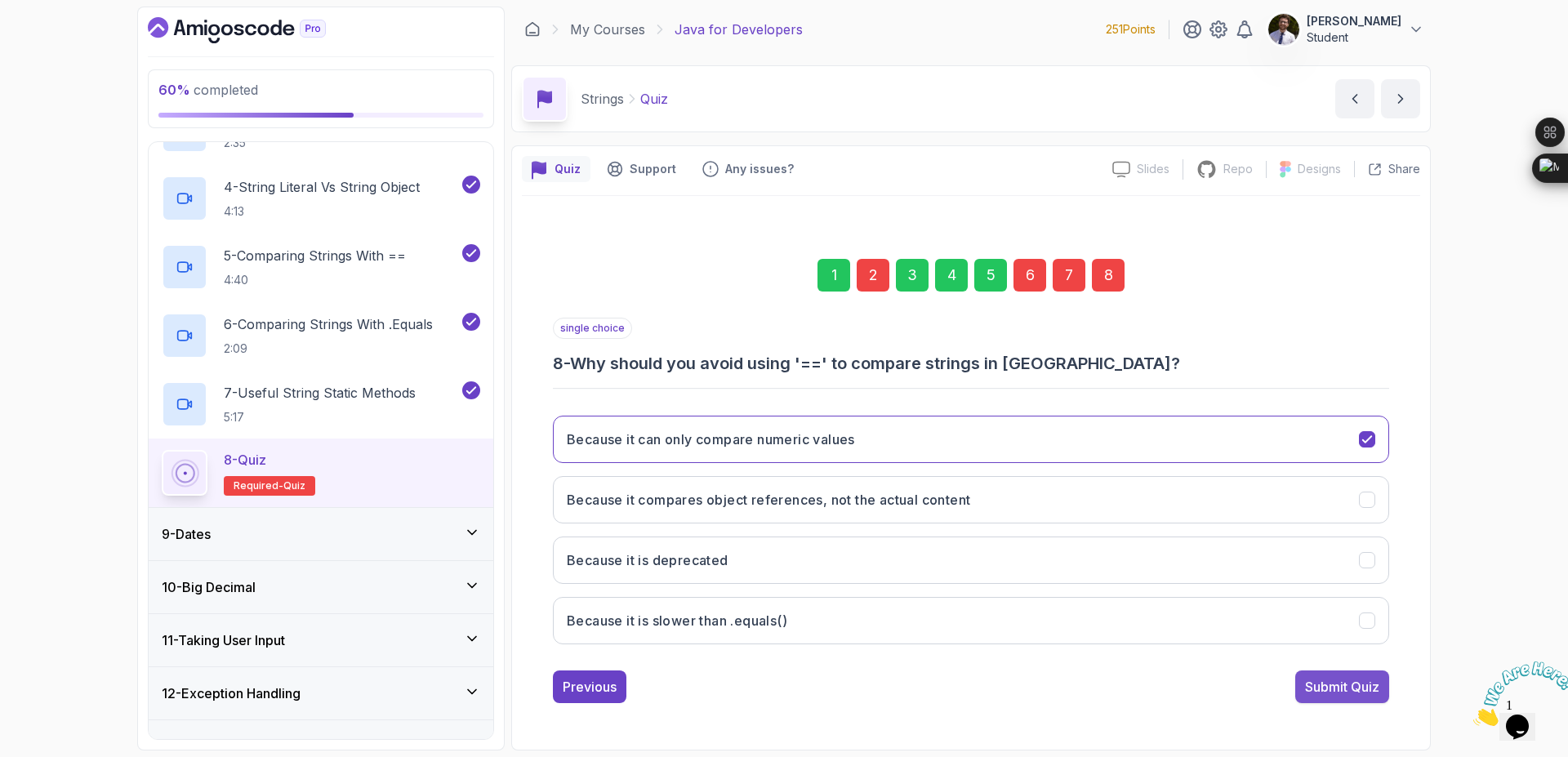
click at [1348, 693] on div "Submit Quiz" at bounding box center [1342, 687] width 75 height 20
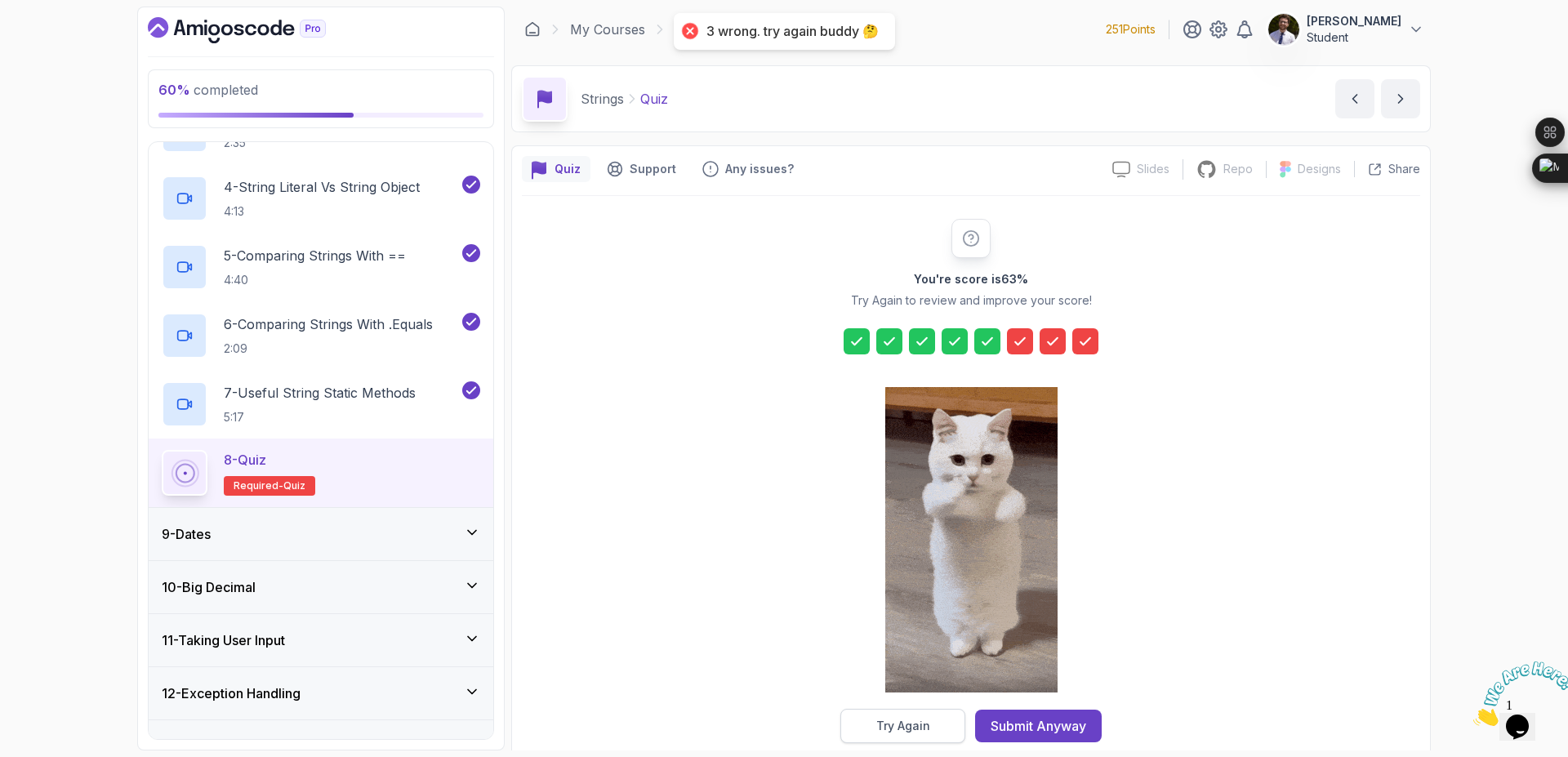
click at [951, 717] on button "Try Again" at bounding box center [903, 725] width 125 height 34
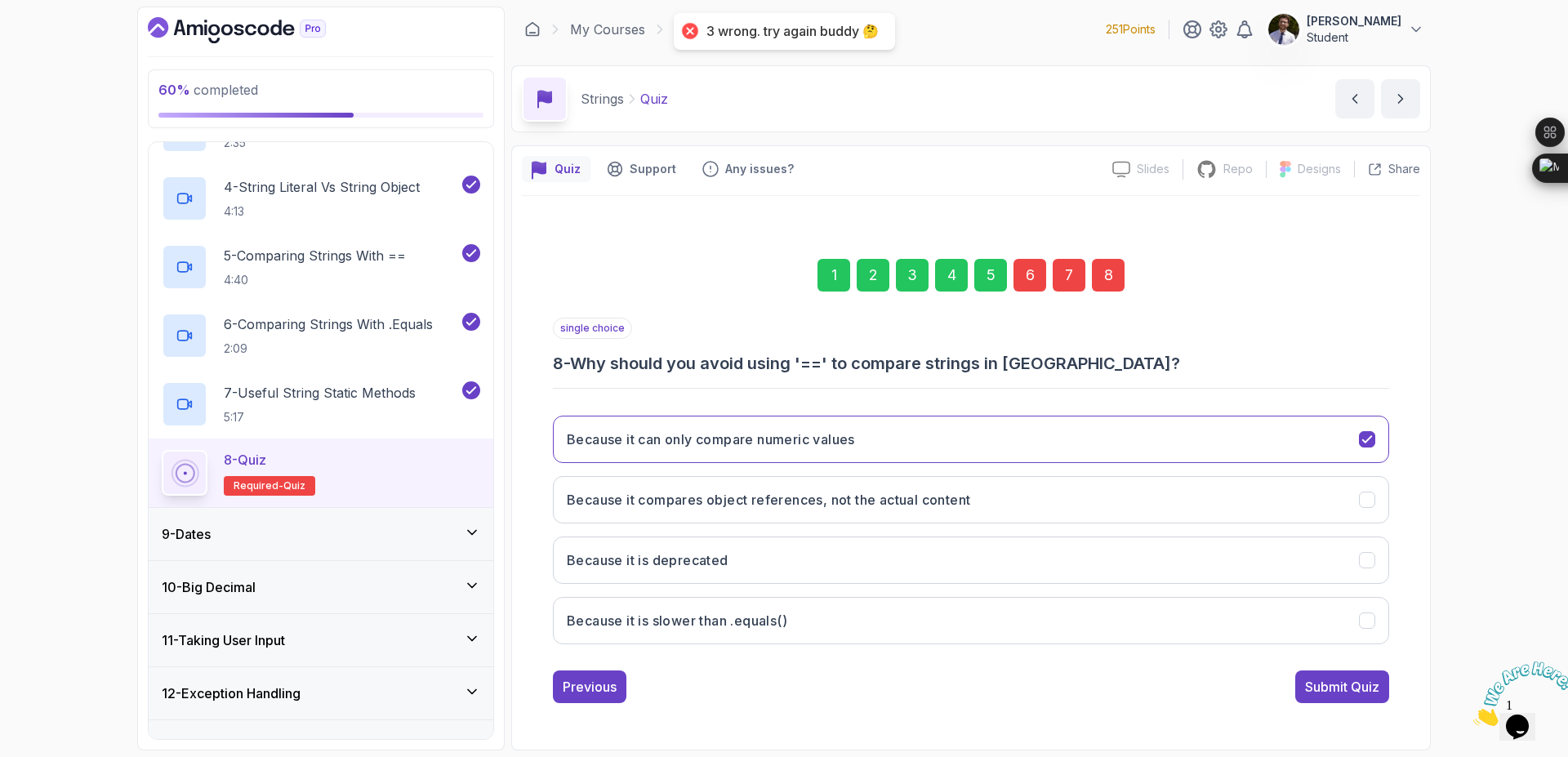
click at [1034, 284] on div "6" at bounding box center [1029, 274] width 32 height 32
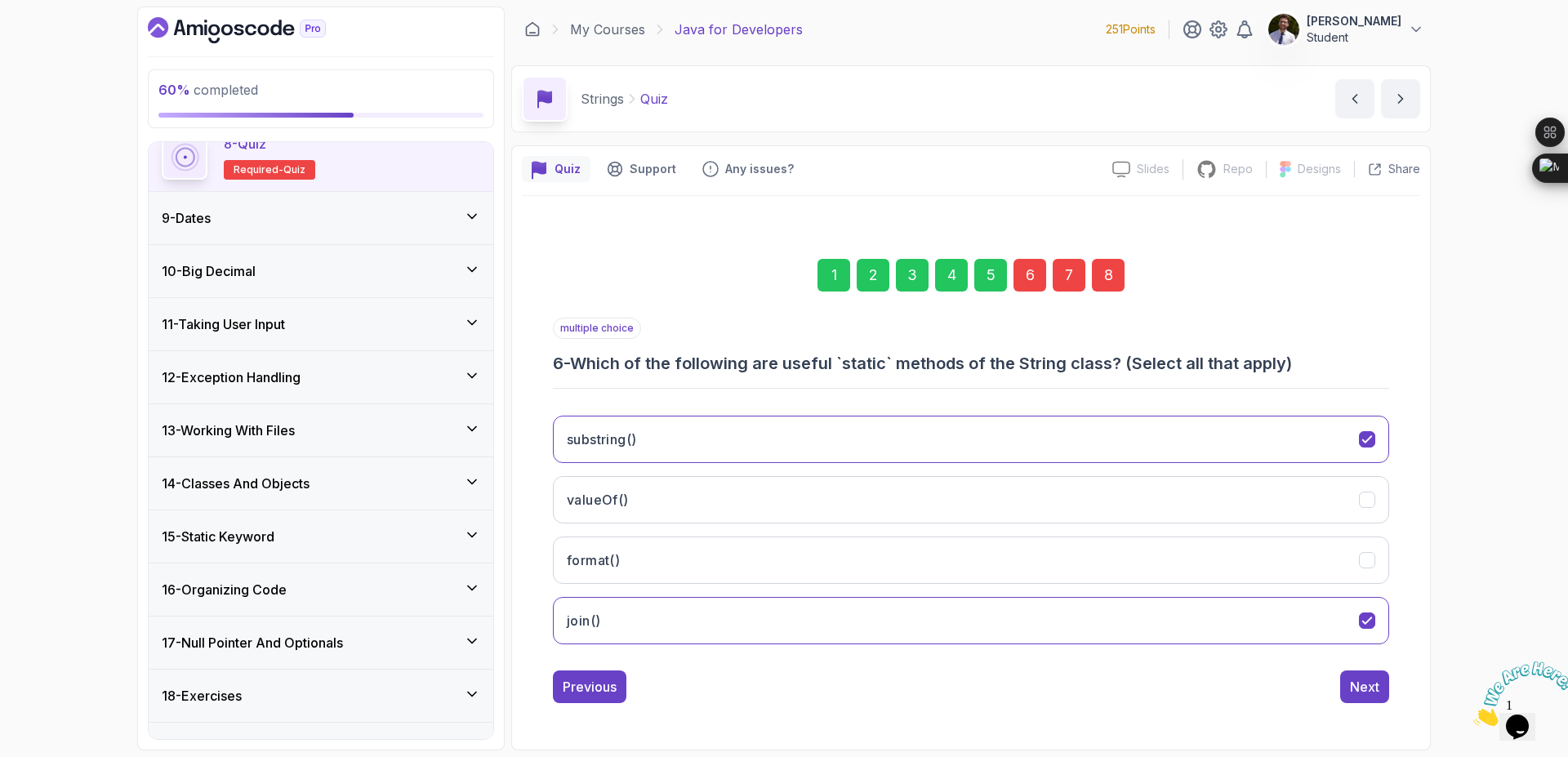
scroll to position [960, 0]
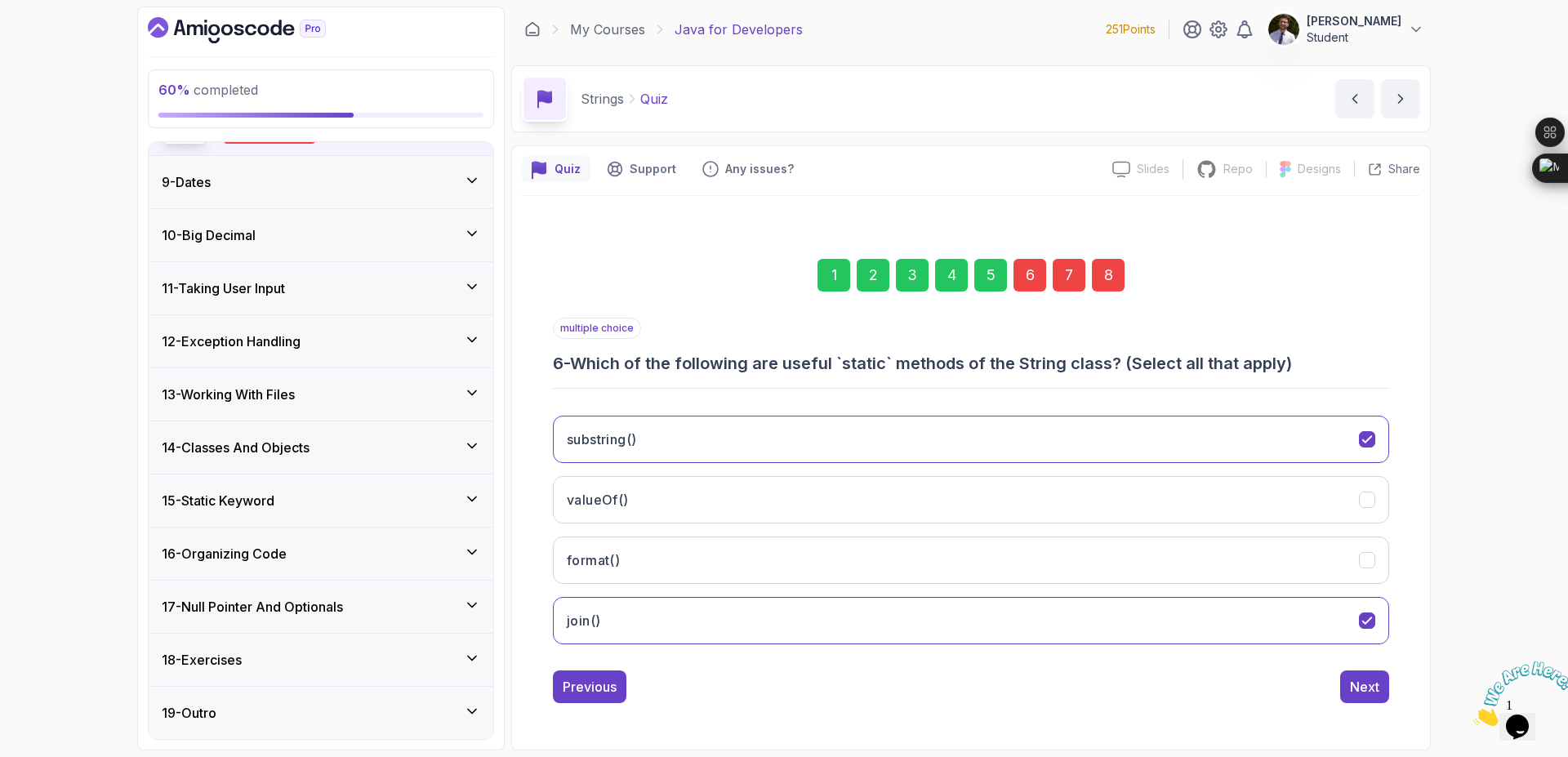
click at [437, 658] on div "18 - Exercises" at bounding box center [321, 660] width 318 height 20
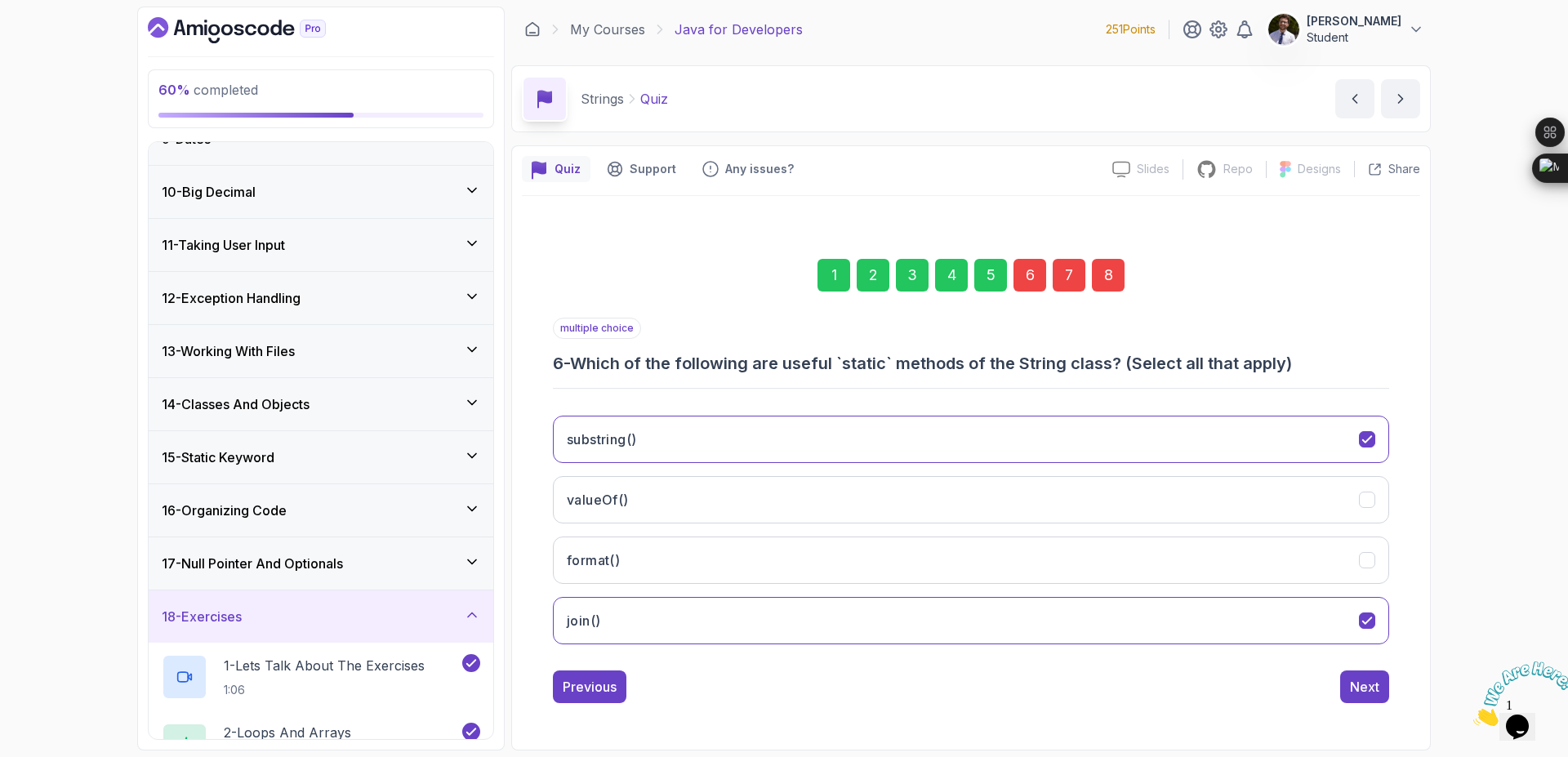
scroll to position [420, 0]
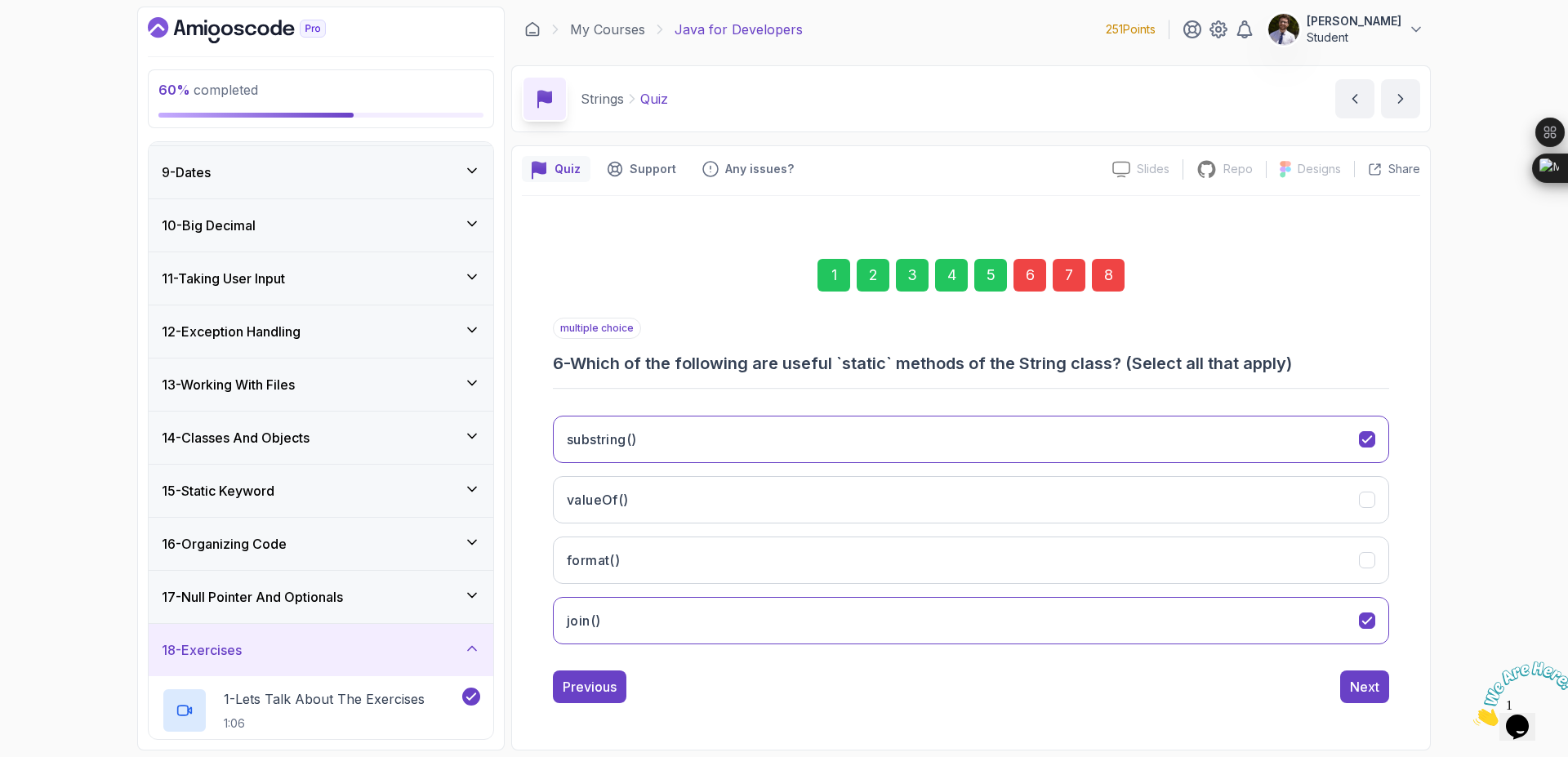
click at [1073, 274] on div "7" at bounding box center [1068, 274] width 32 height 32
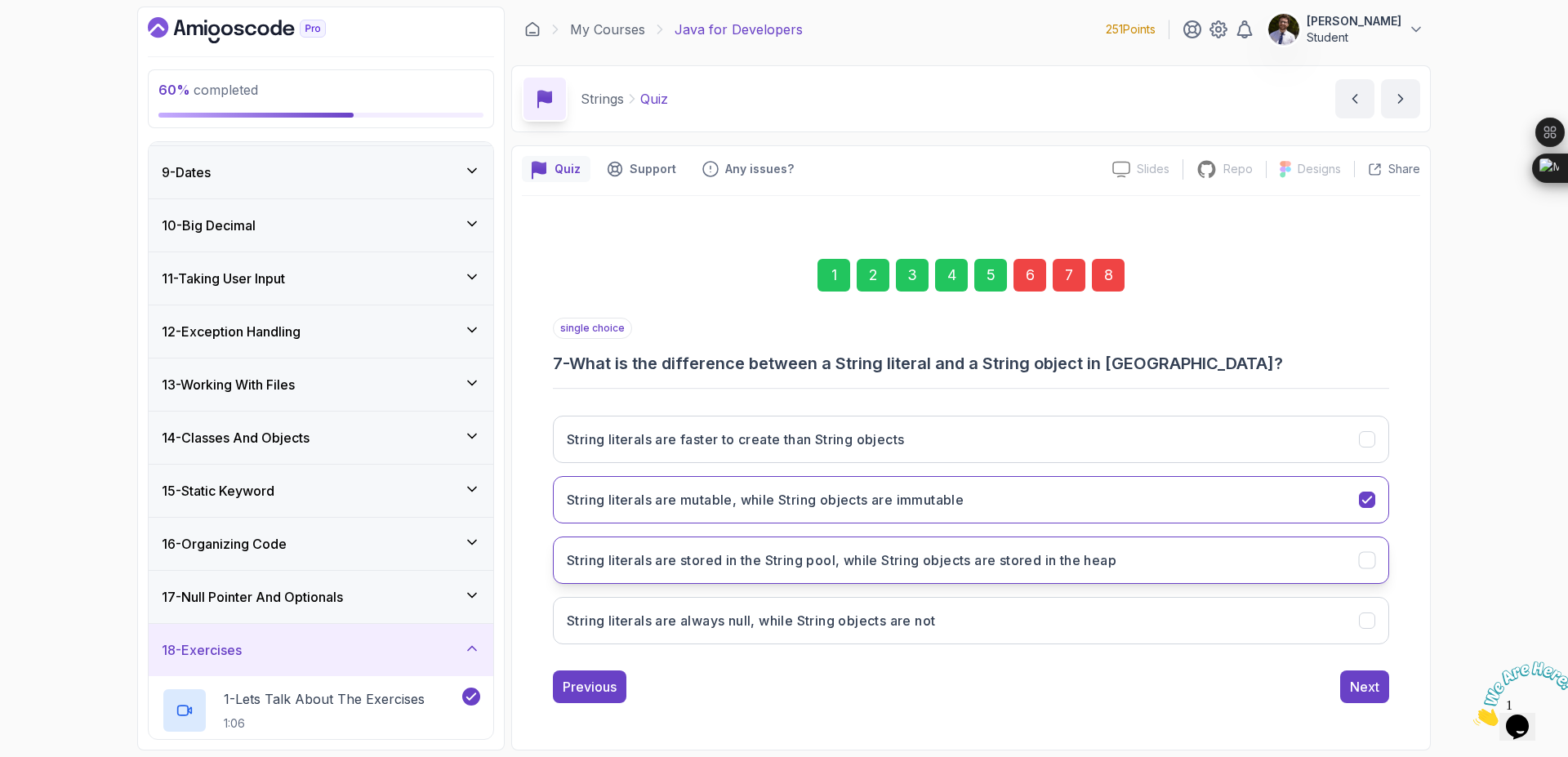
click at [1031, 562] on h3 "String literals are stored in the String pool, while String objects are stored …" at bounding box center [841, 560] width 549 height 20
click at [1111, 274] on div "8" at bounding box center [1107, 274] width 32 height 32
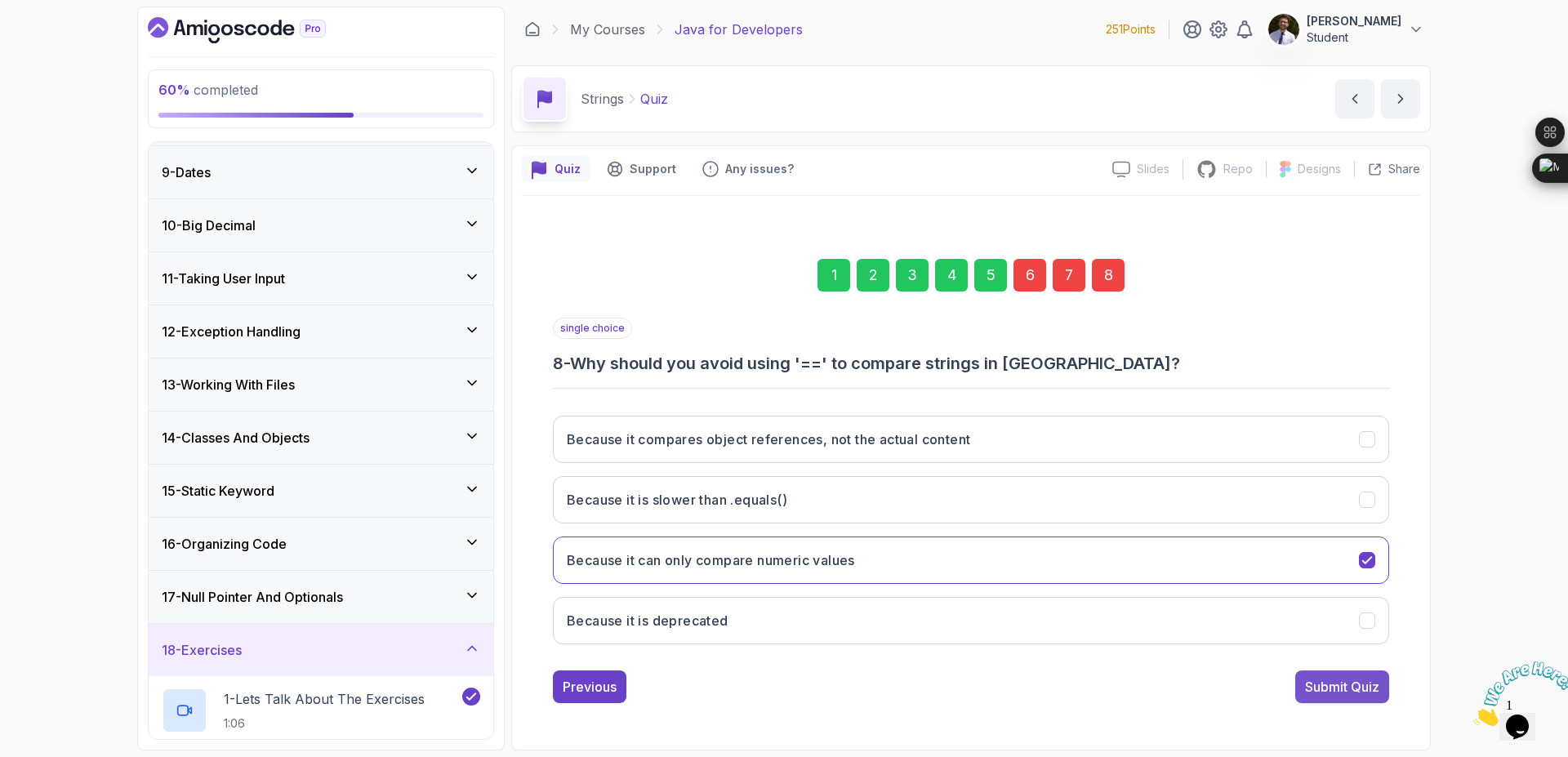
click at [1339, 682] on div "Submit Quiz" at bounding box center [1342, 687] width 75 height 20
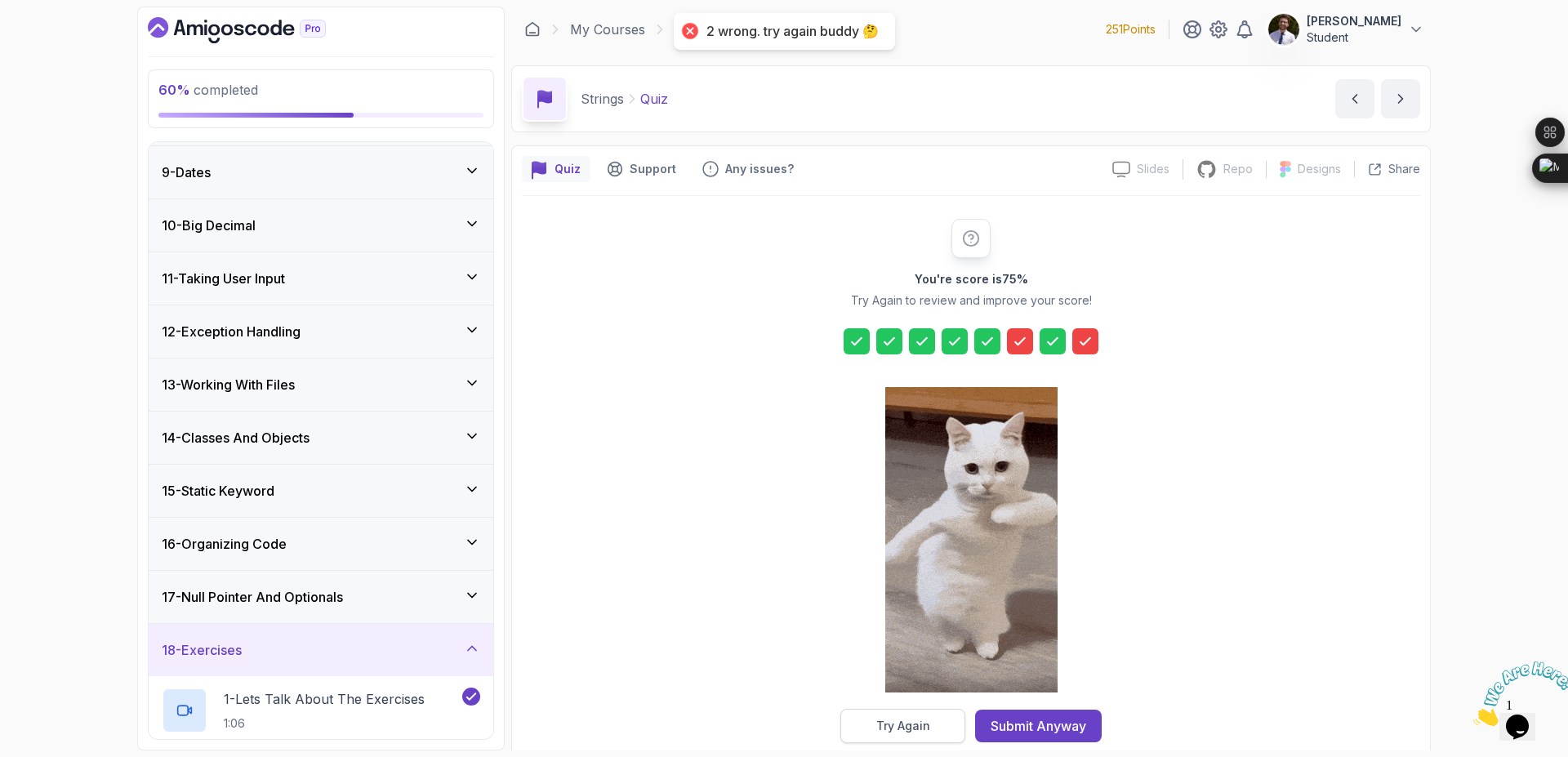
click at [908, 725] on div "Try Again" at bounding box center [903, 726] width 54 height 17
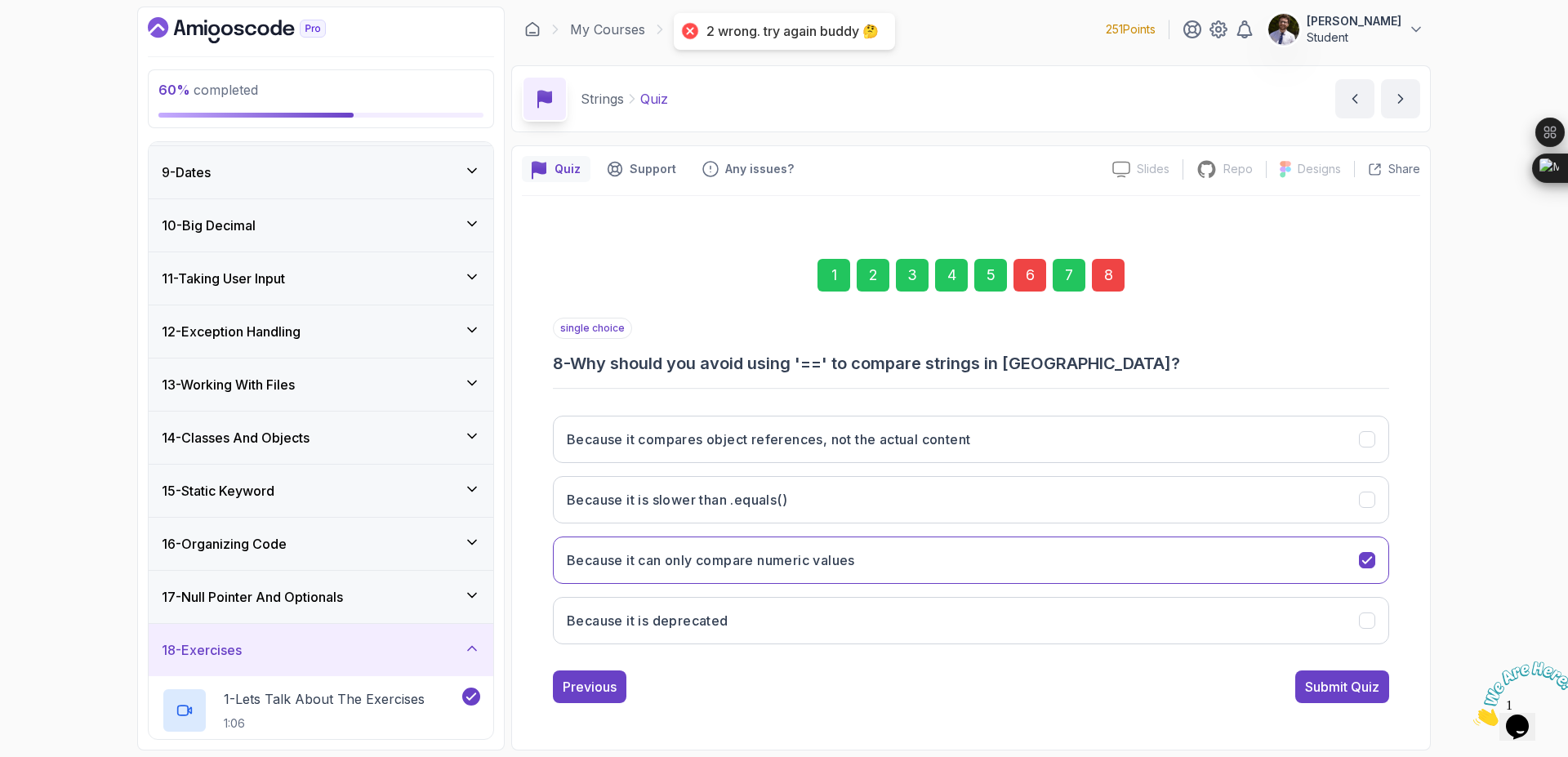
click at [1076, 272] on div "7" at bounding box center [1068, 274] width 32 height 32
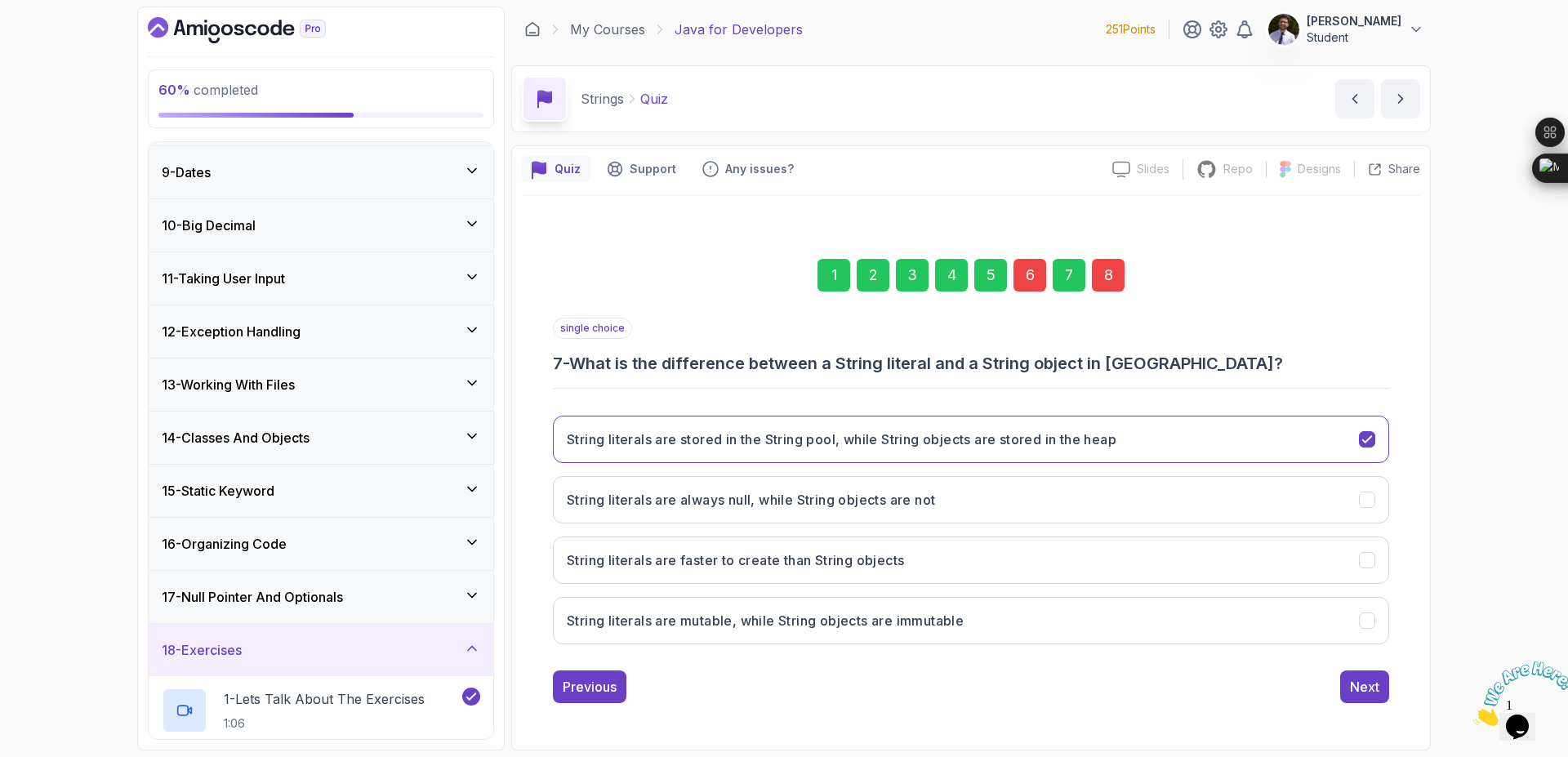
click at [1120, 283] on div "8" at bounding box center [1107, 274] width 32 height 32
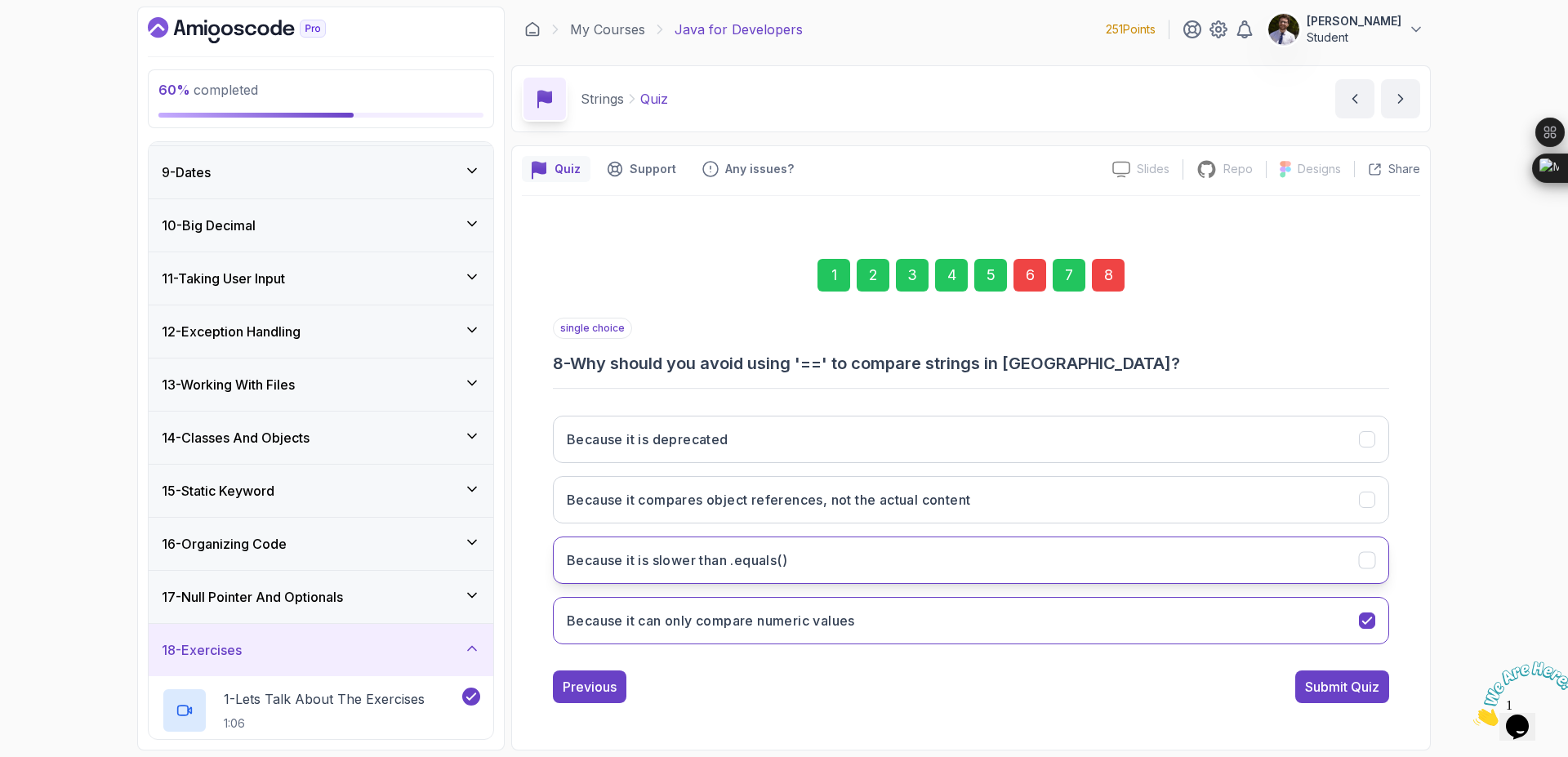
click at [897, 549] on button "Because it is slower than .equals()" at bounding box center [970, 560] width 836 height 47
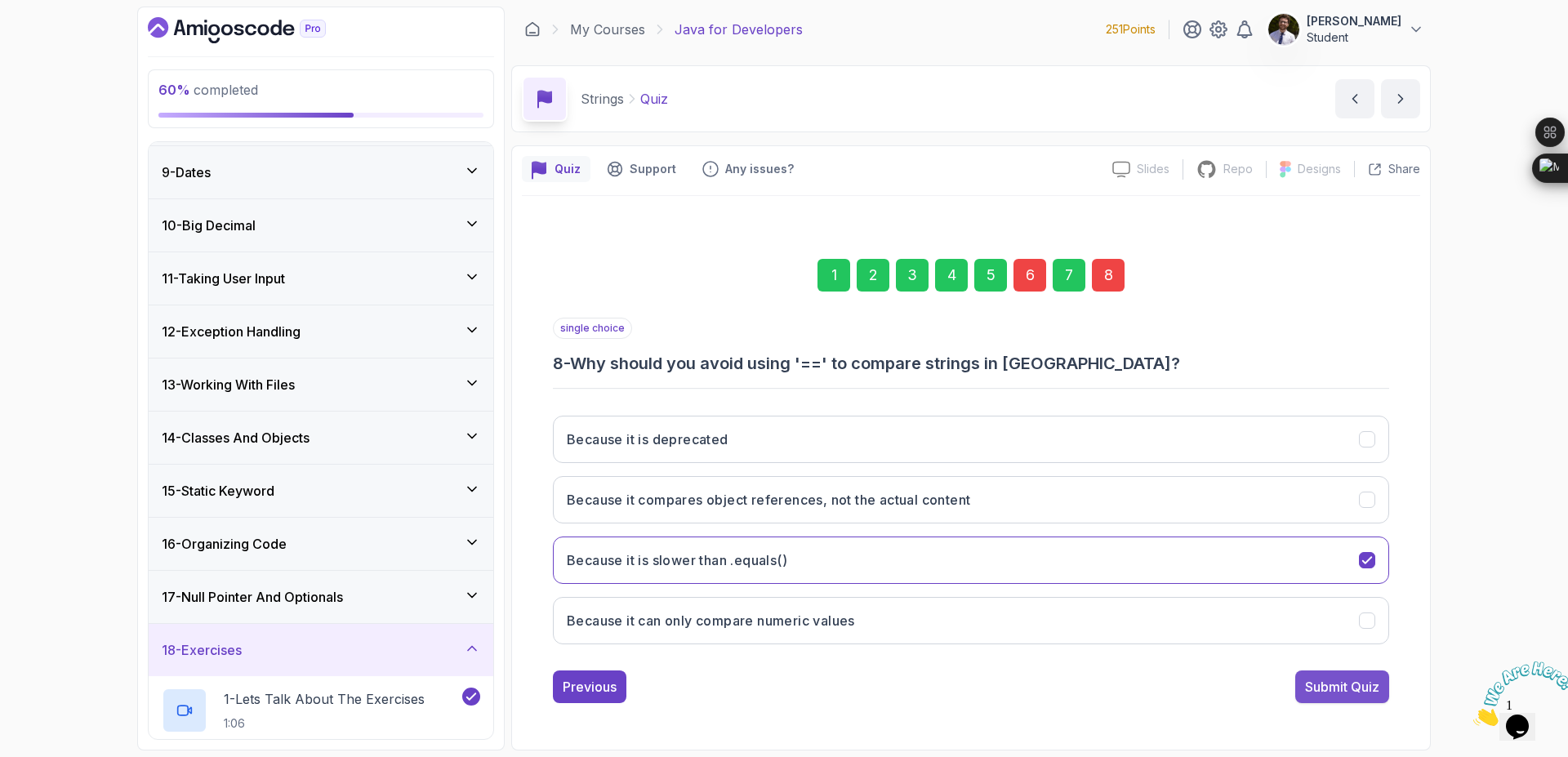
click at [1367, 692] on div "Submit Quiz" at bounding box center [1342, 687] width 75 height 20
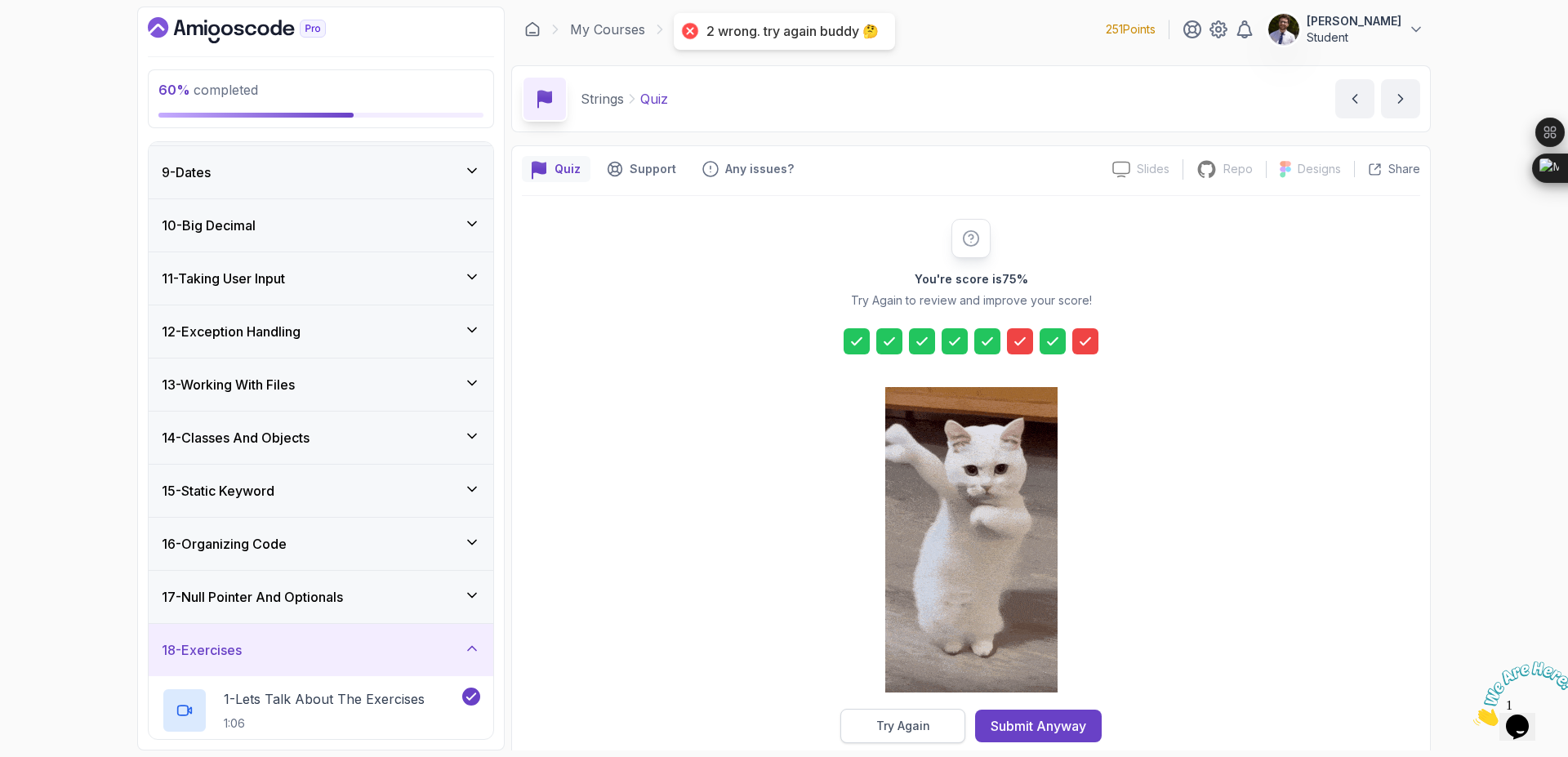
click at [930, 726] on button "Try Again" at bounding box center [903, 725] width 125 height 34
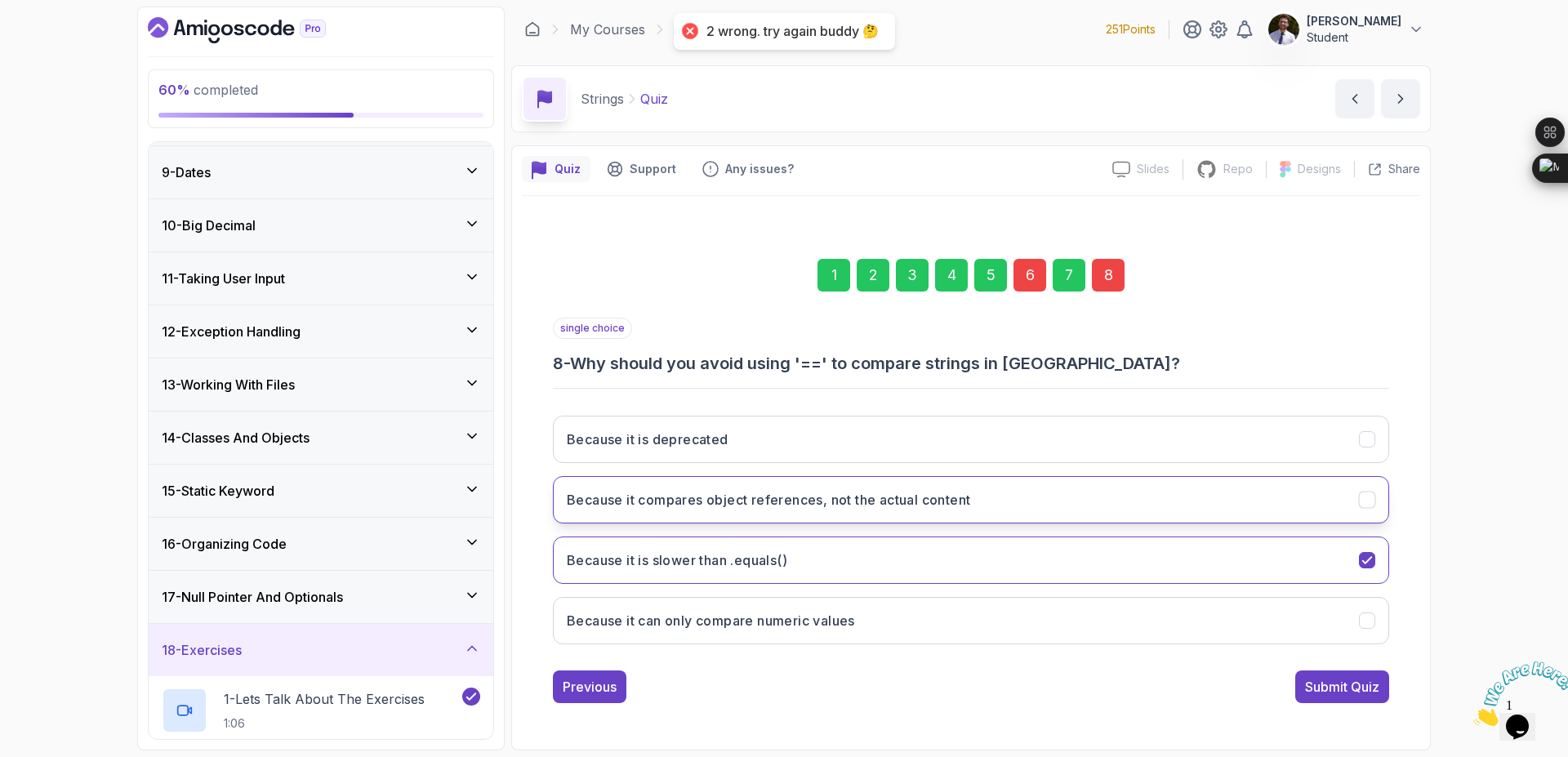
click at [1161, 503] on button "Because it compares object references, not the actual content" at bounding box center [970, 499] width 836 height 47
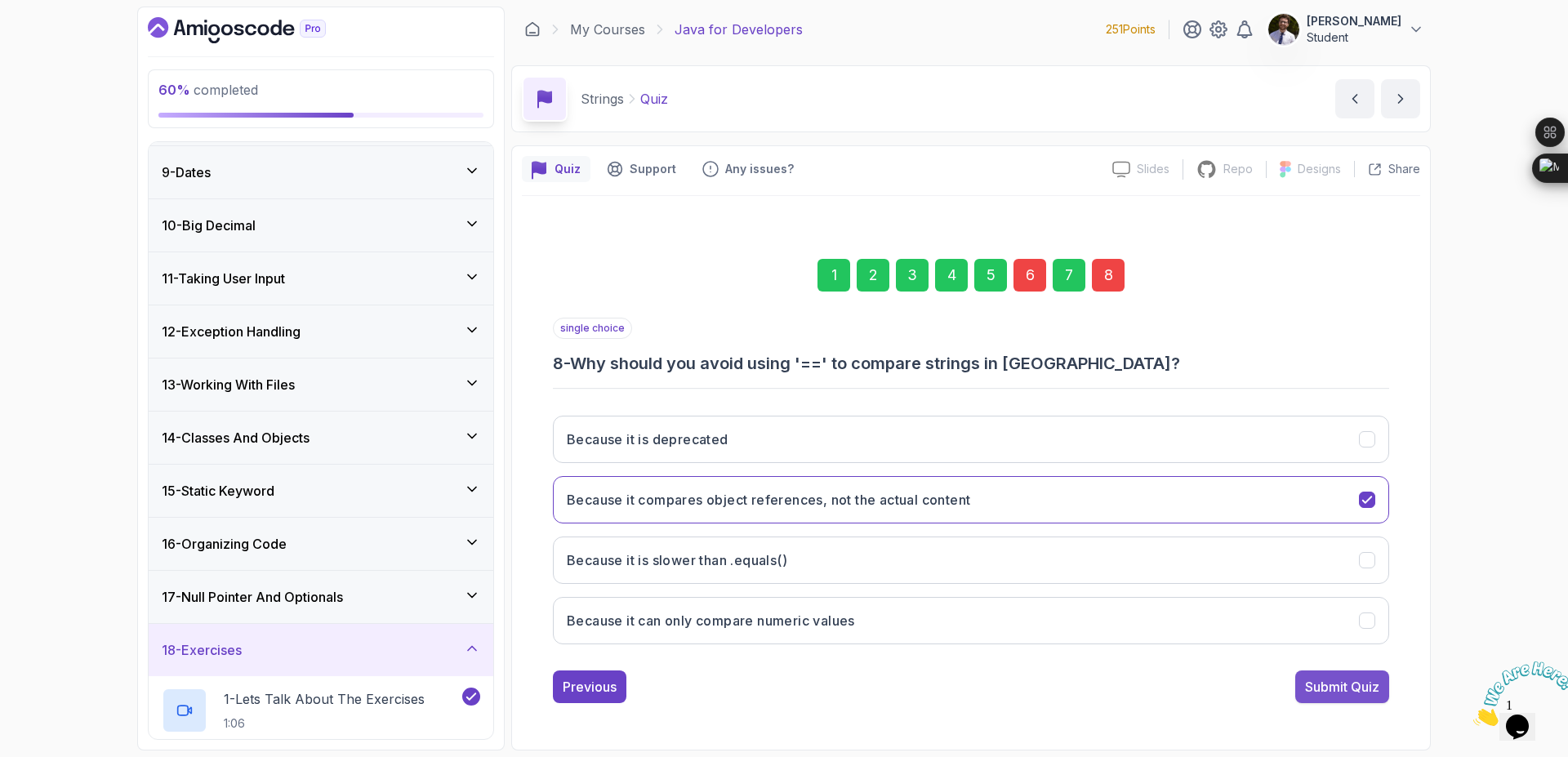
click at [1305, 689] on div "Submit Quiz" at bounding box center [1342, 687] width 75 height 20
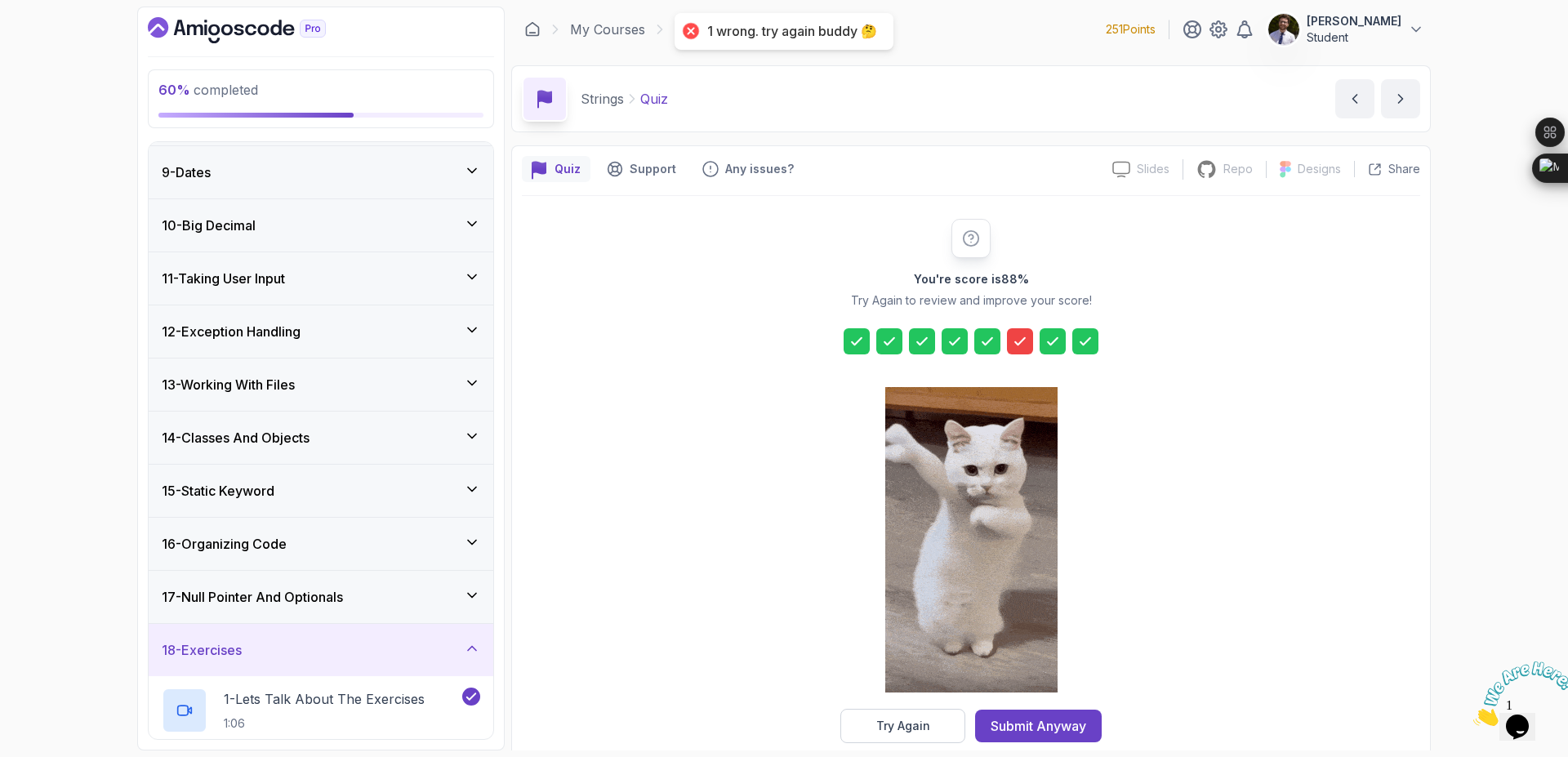
click at [922, 731] on div "Try Again" at bounding box center [903, 726] width 54 height 17
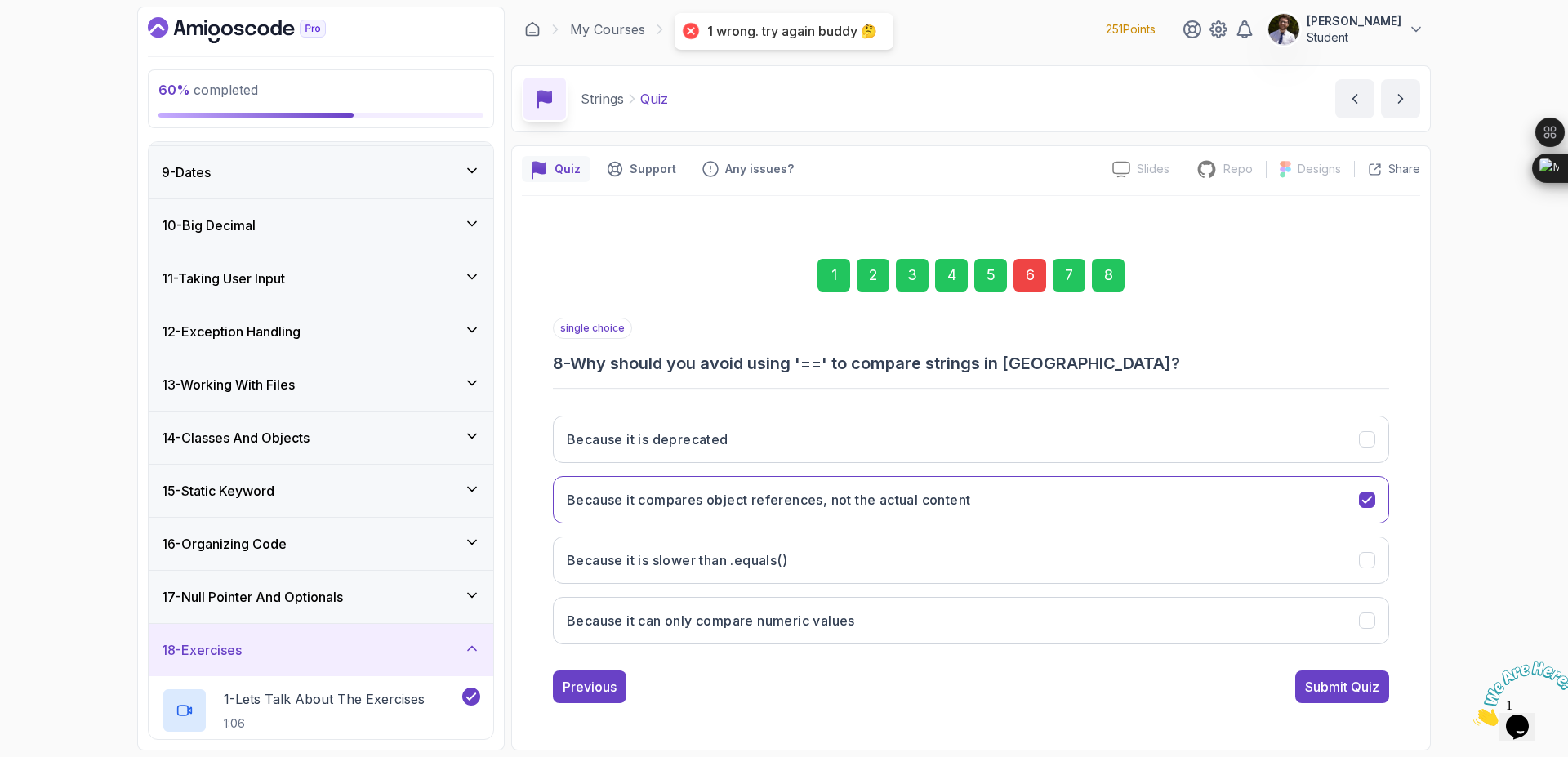
click at [1024, 280] on div "6" at bounding box center [1029, 274] width 32 height 32
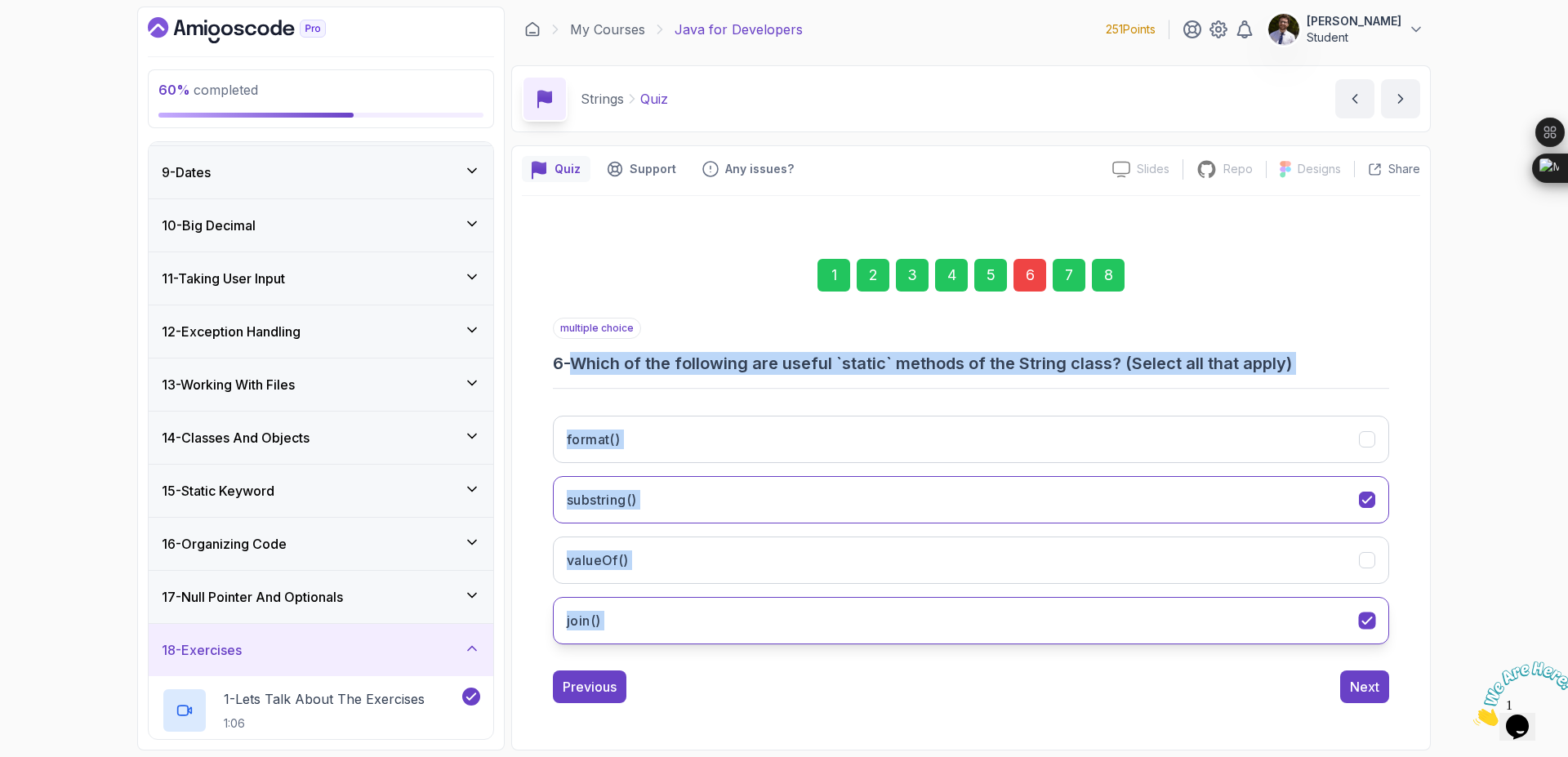
drag, startPoint x: 578, startPoint y: 362, endPoint x: 1302, endPoint y: 624, distance: 769.9
click at [1302, 624] on div "multiple choice 6 - Which of the following are useful `static` methods of the S…" at bounding box center [970, 488] width 836 height 340
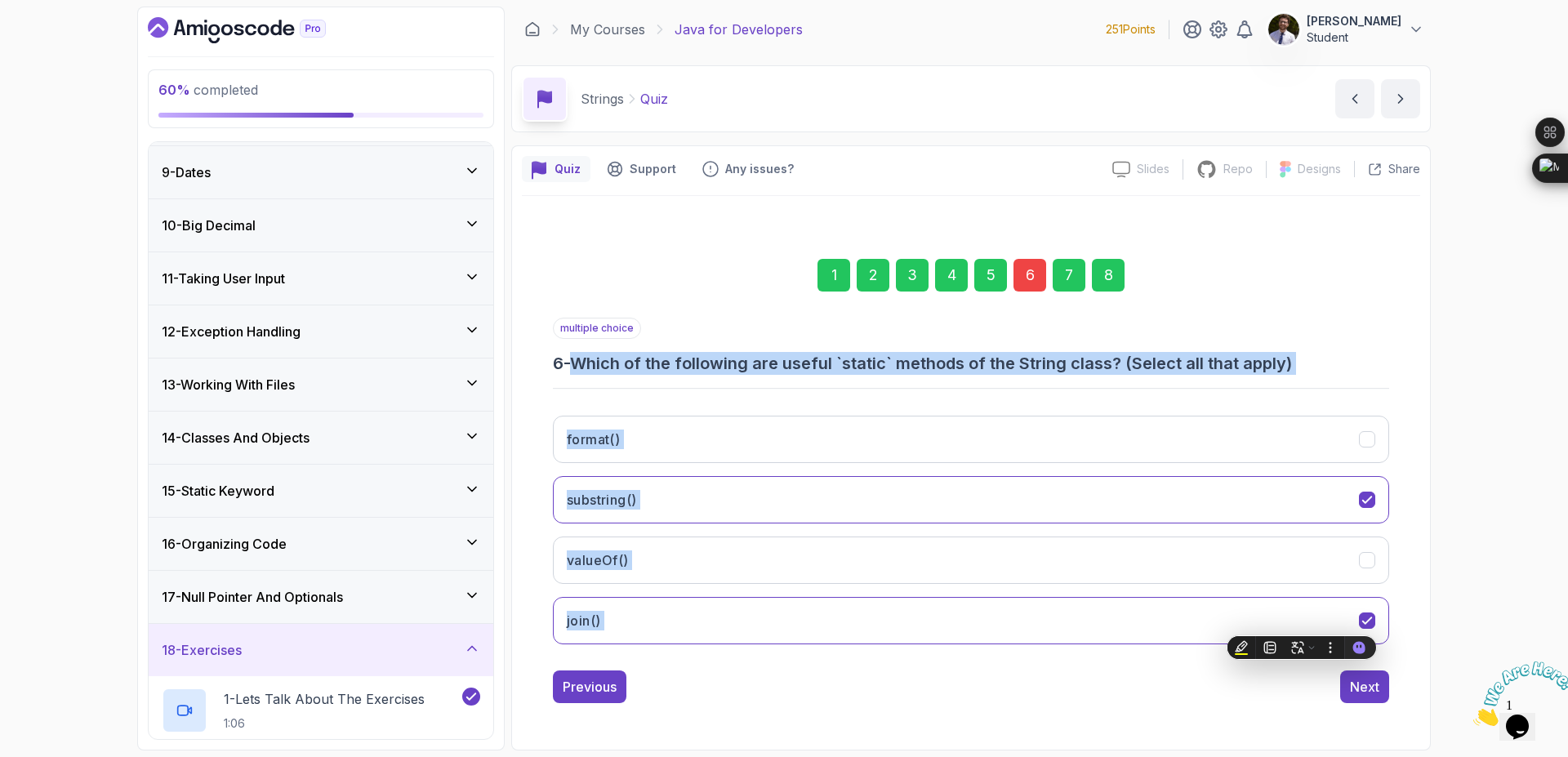
copy div "Which of the following are useful `static` methods of the String class? (Select…"
click at [1361, 447] on icon "format()" at bounding box center [1367, 439] width 16 height 16
click at [1356, 512] on button "substring()" at bounding box center [970, 499] width 836 height 47
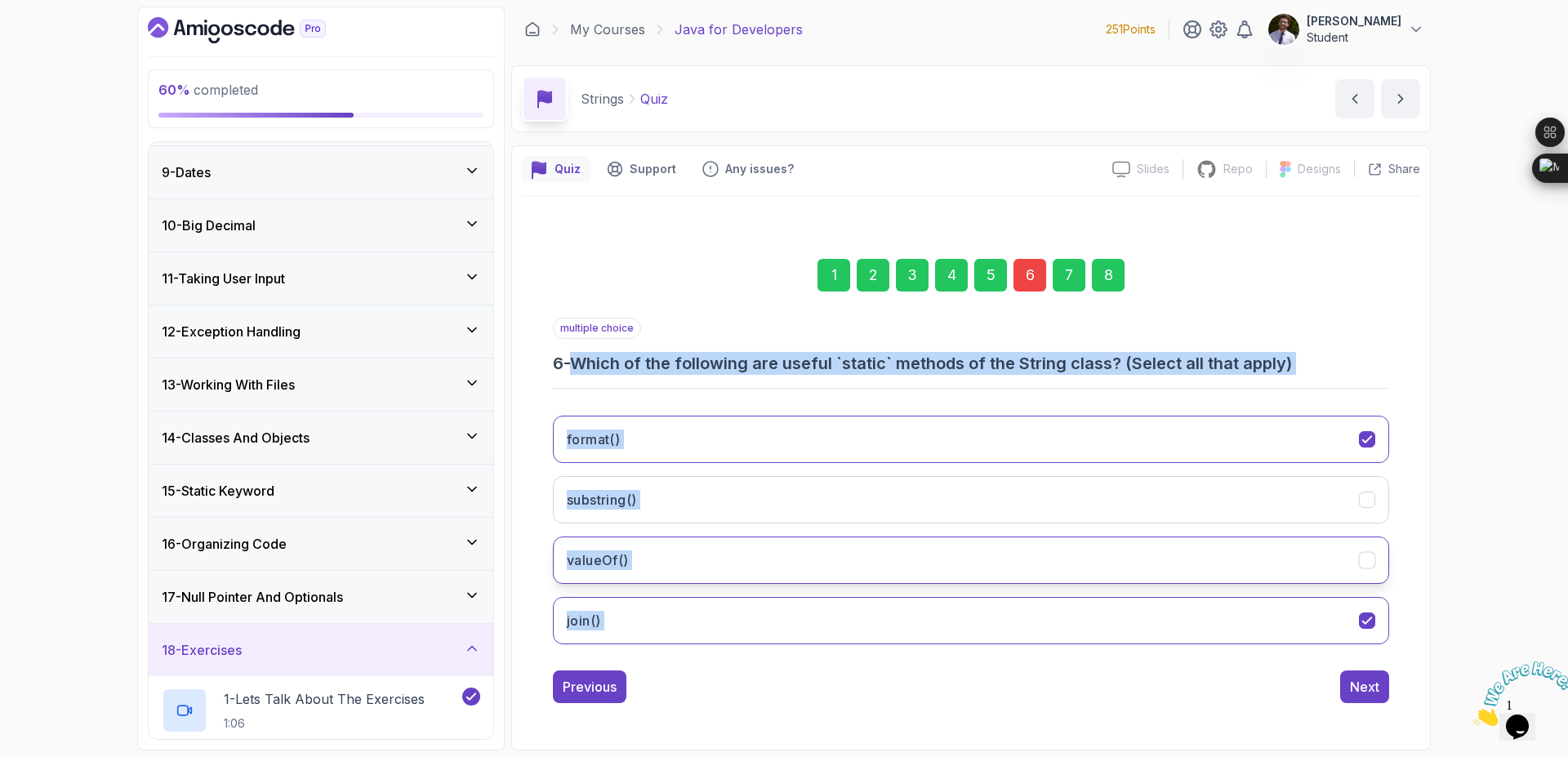
click at [1366, 568] on icon "valueOf()" at bounding box center [1367, 560] width 16 height 16
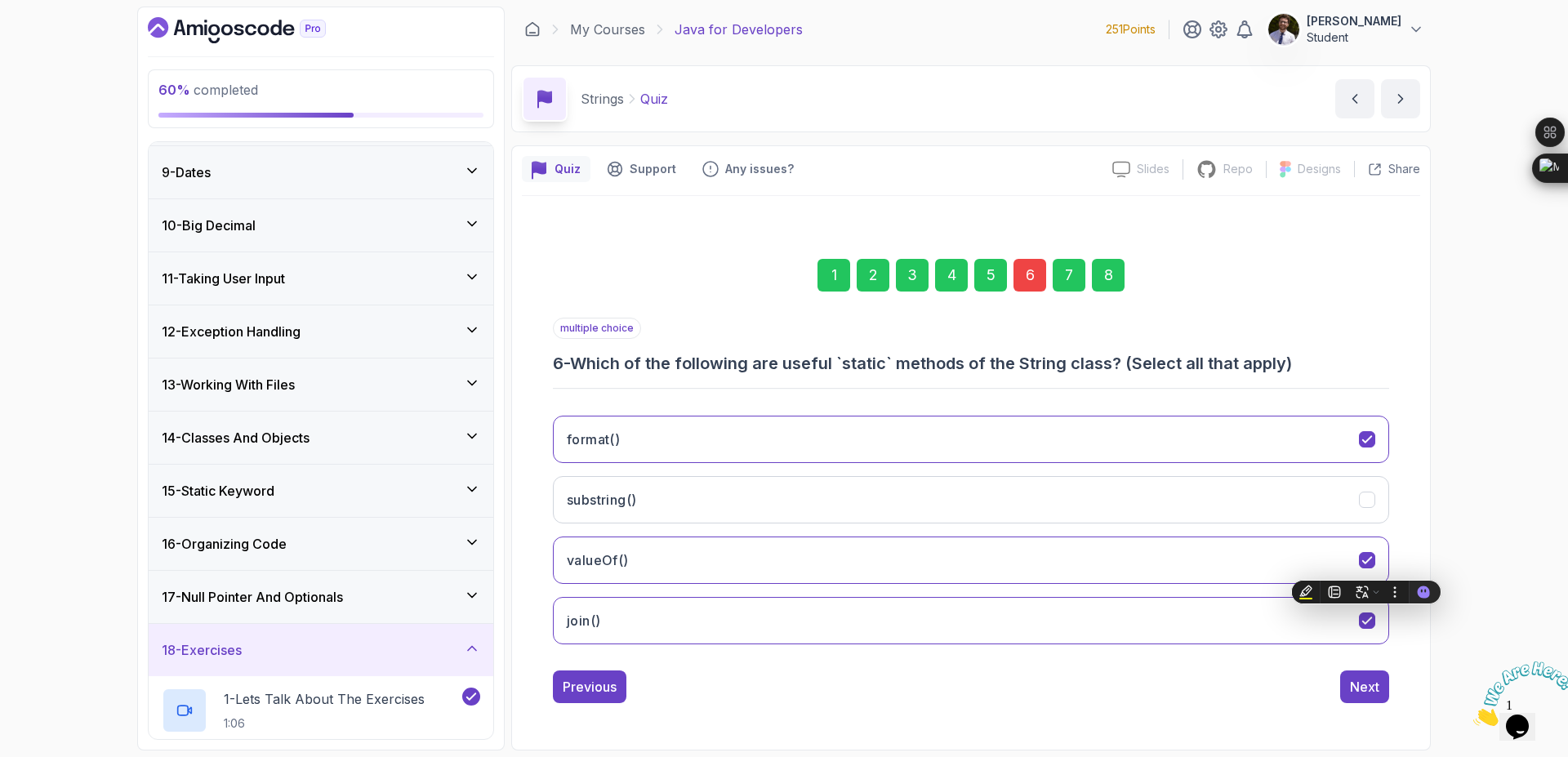
click at [1111, 280] on div "8" at bounding box center [1107, 274] width 32 height 32
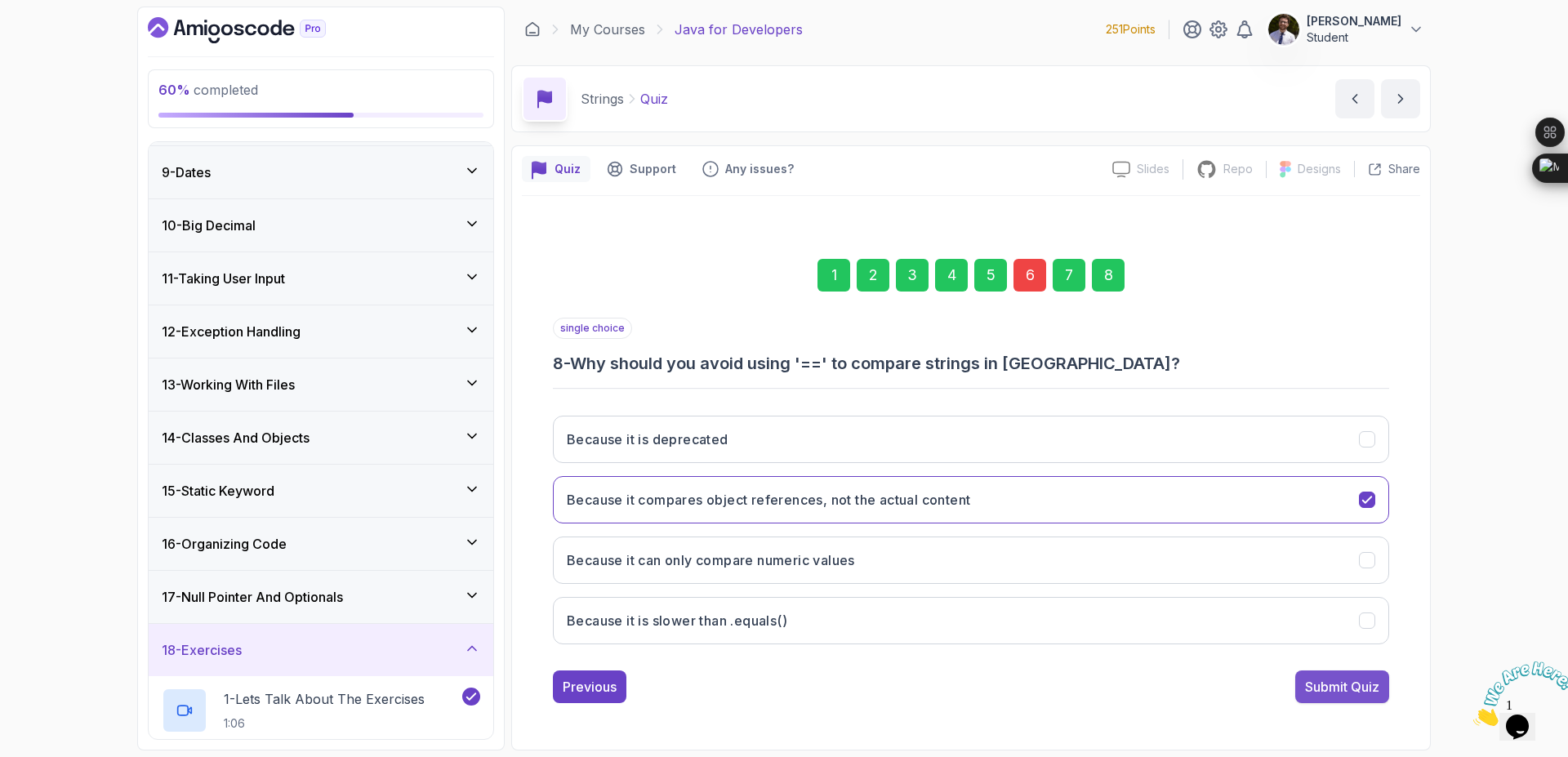
click at [1355, 680] on div "Submit Quiz" at bounding box center [1342, 687] width 75 height 20
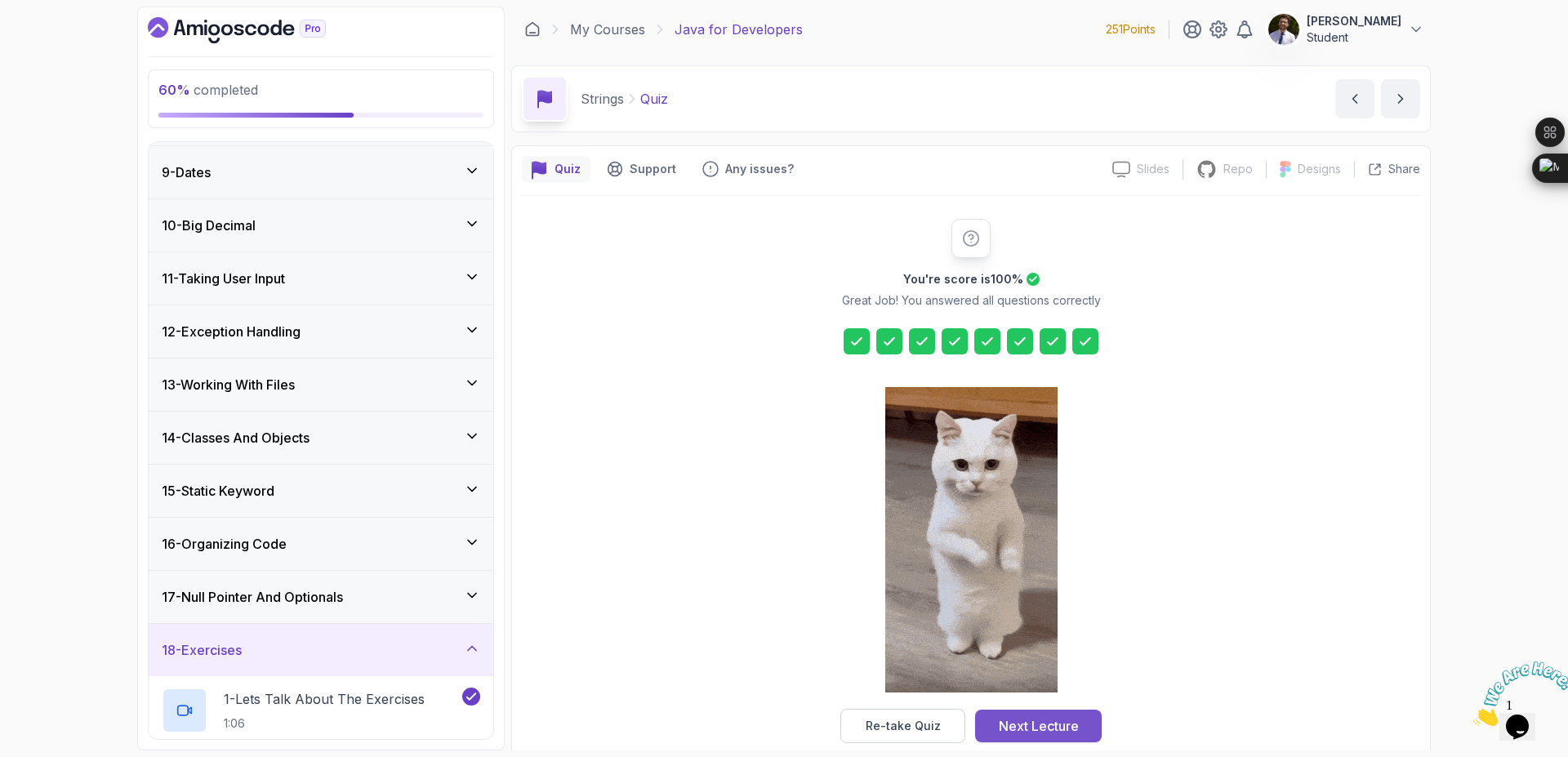
click at [1033, 733] on div "Next Lecture" at bounding box center [1038, 726] width 80 height 20
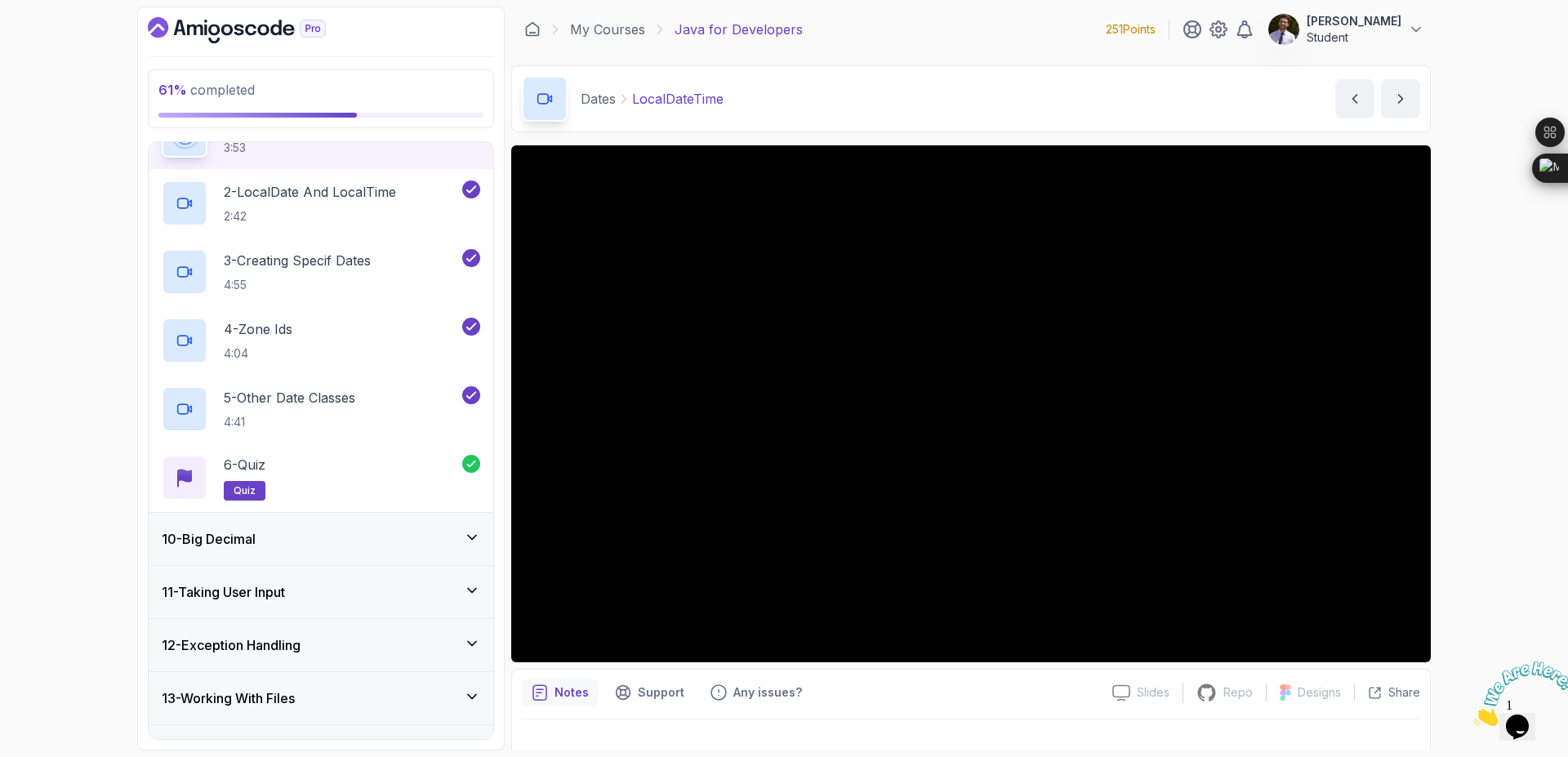
click at [419, 594] on div "11 - Taking User Input" at bounding box center [321, 593] width 318 height 20
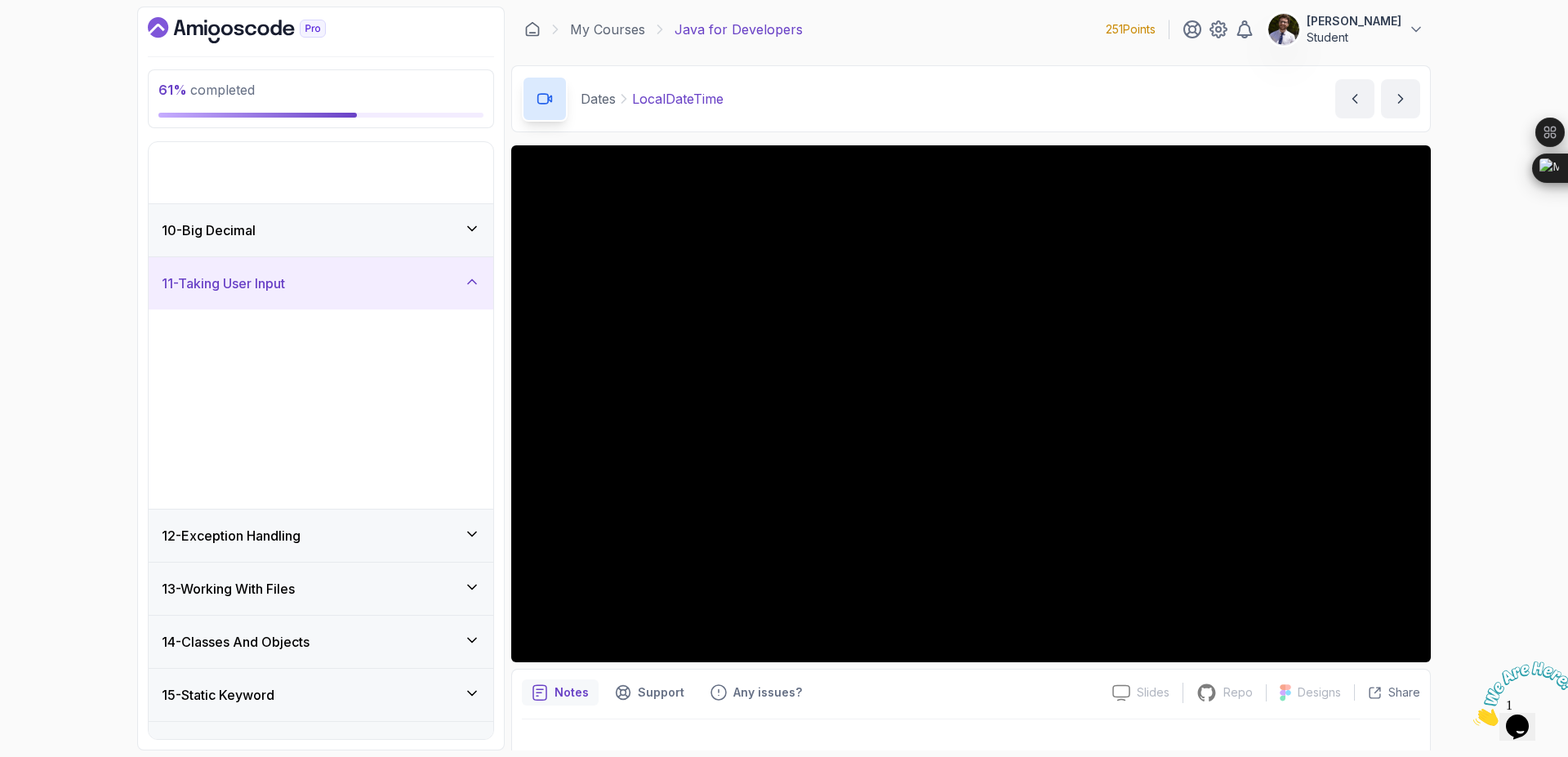
scroll to position [412, 0]
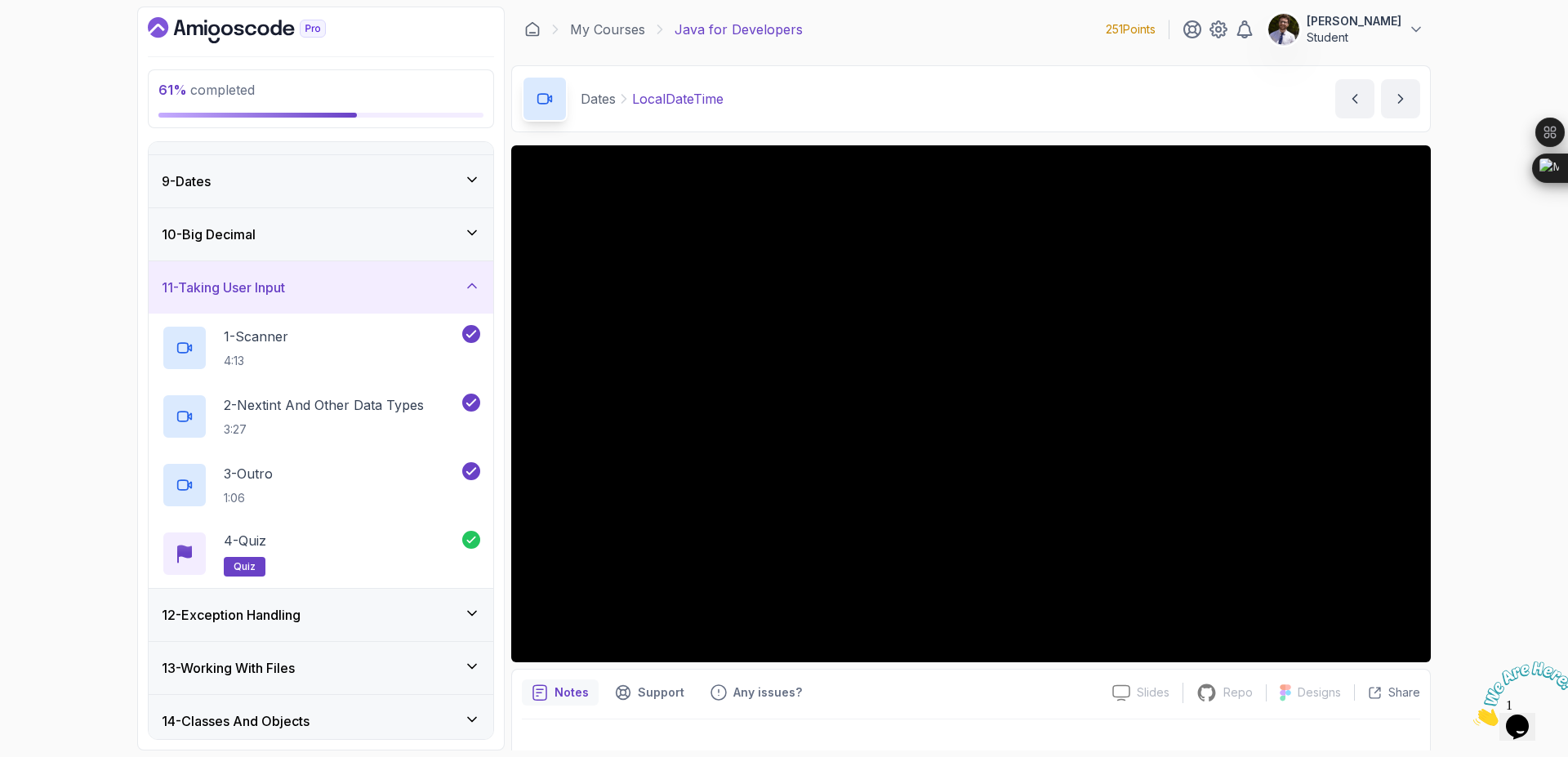
click at [449, 616] on div "12 - Exception Handling" at bounding box center [321, 615] width 318 height 20
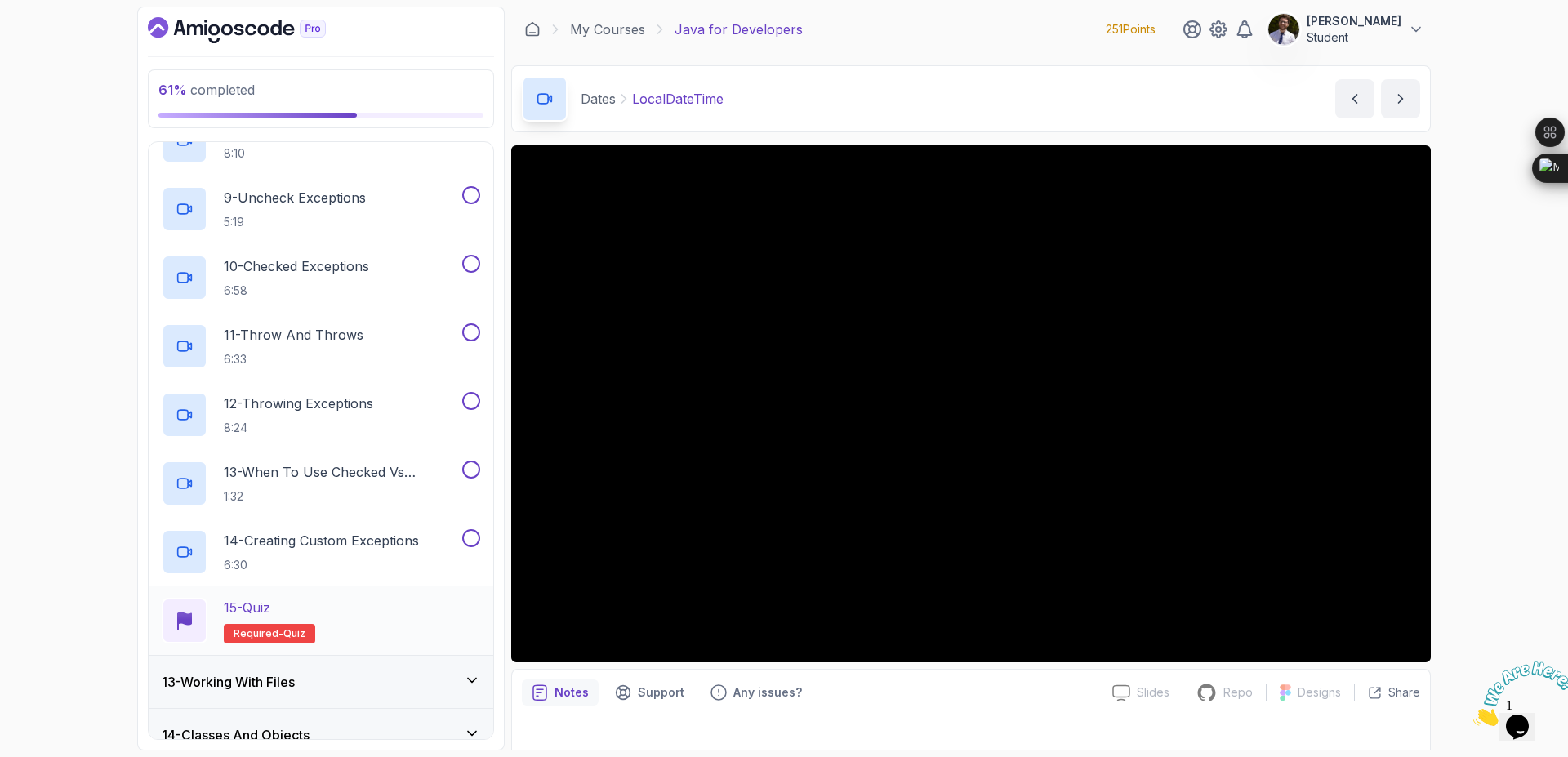
scroll to position [1196, 0]
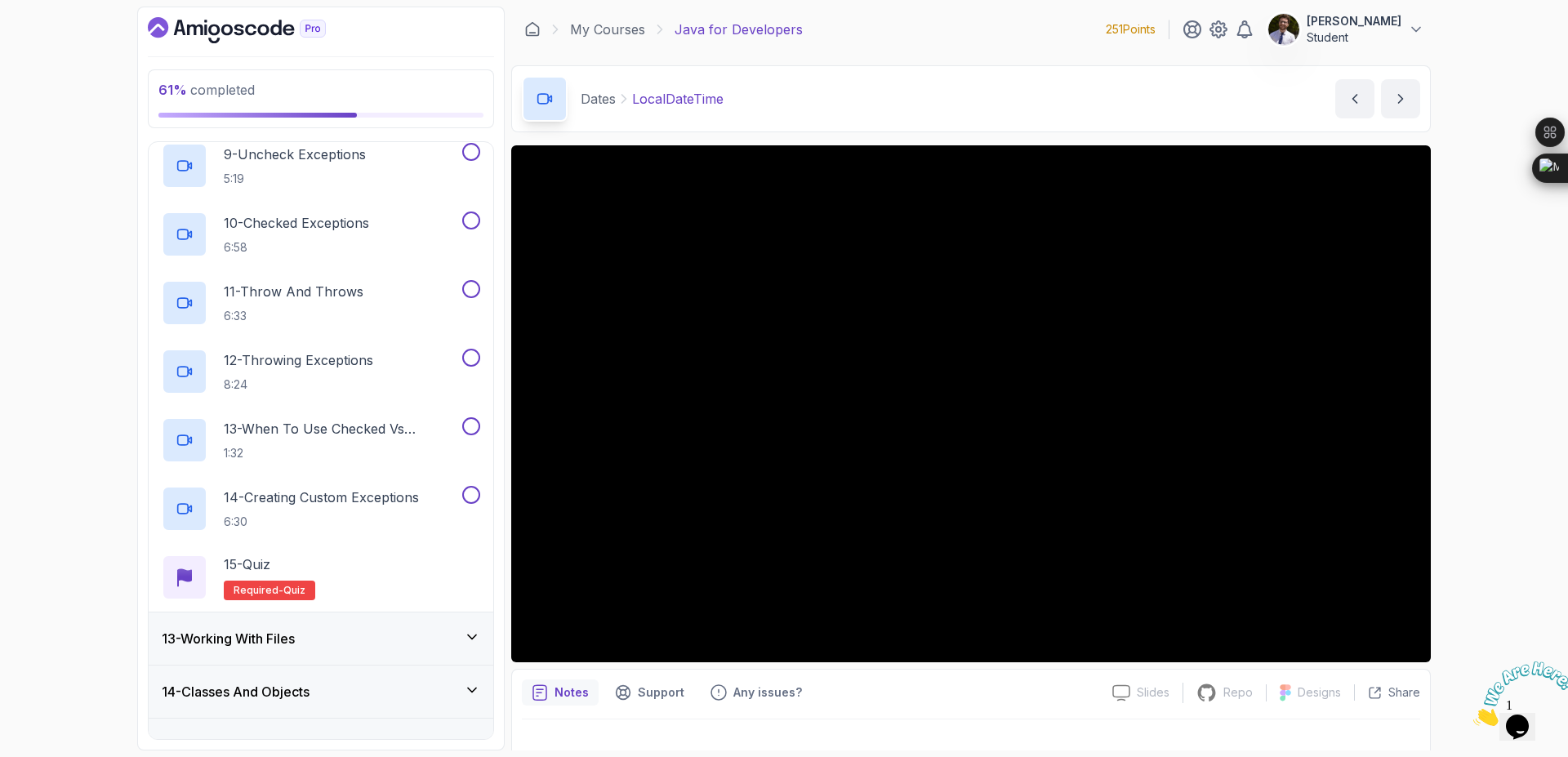
click at [423, 637] on div "13 - Working With Files" at bounding box center [321, 639] width 318 height 20
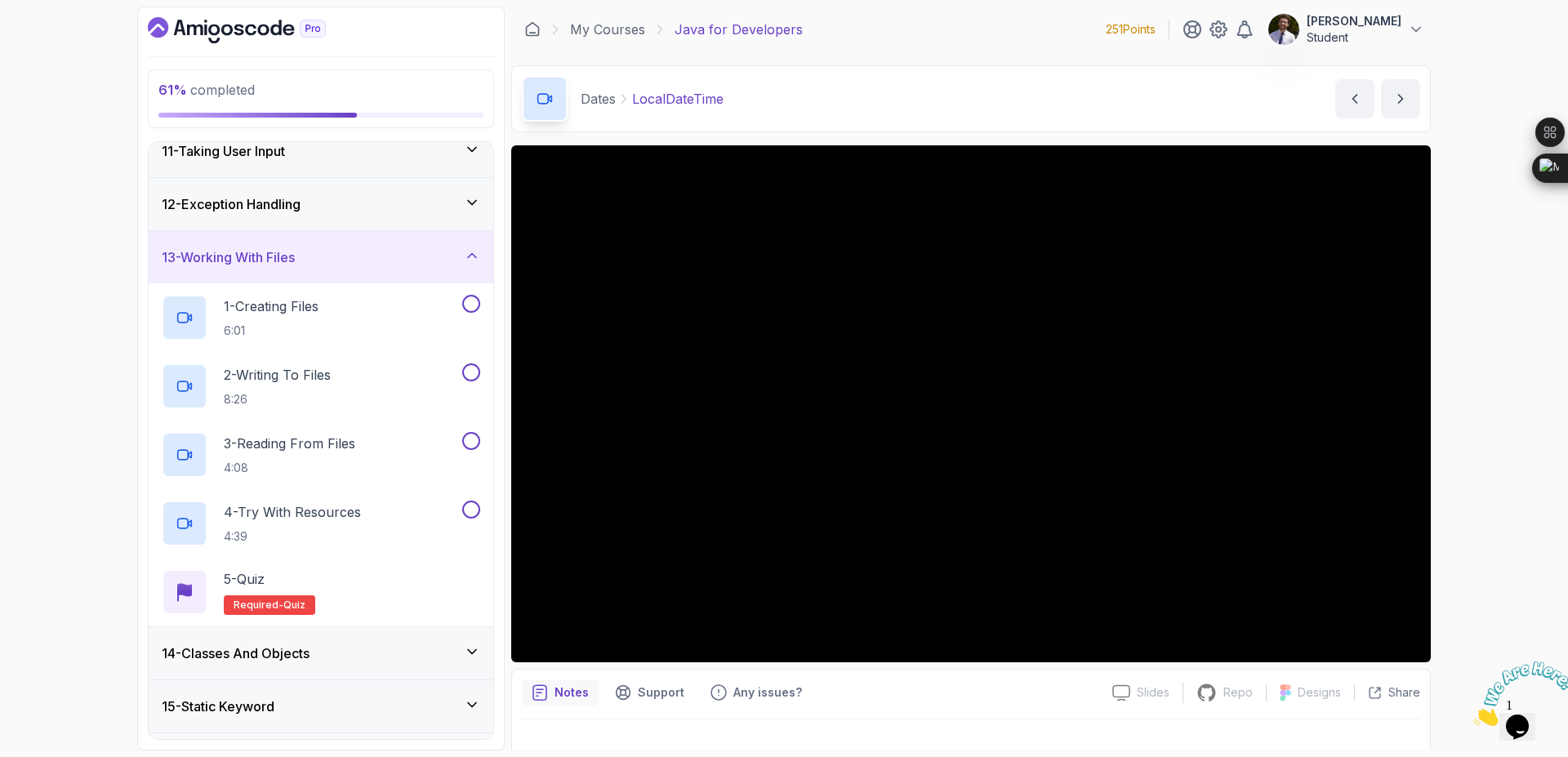
scroll to position [754, 0]
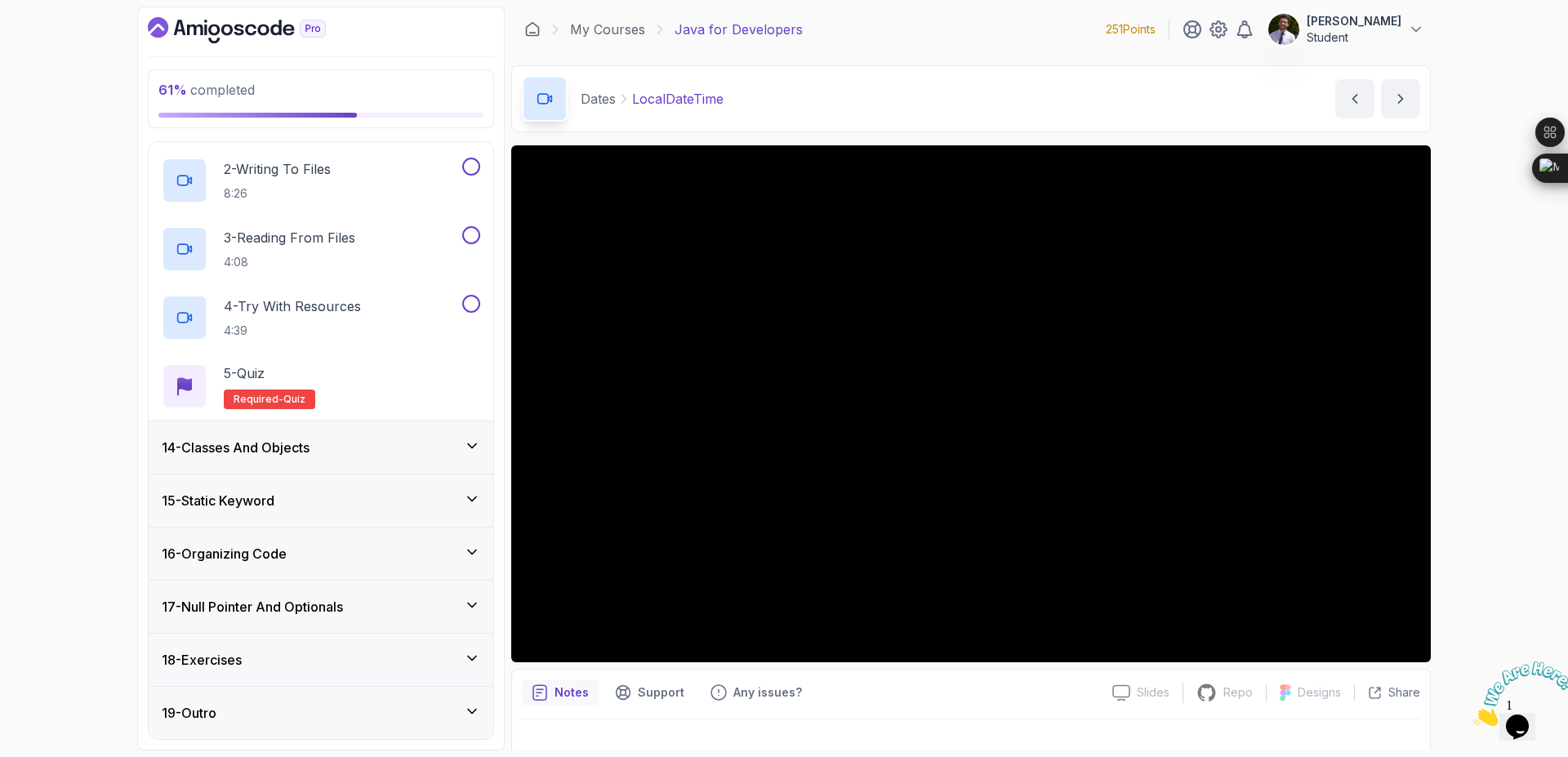
click at [410, 507] on div "15 - Static Keyword" at bounding box center [321, 501] width 318 height 20
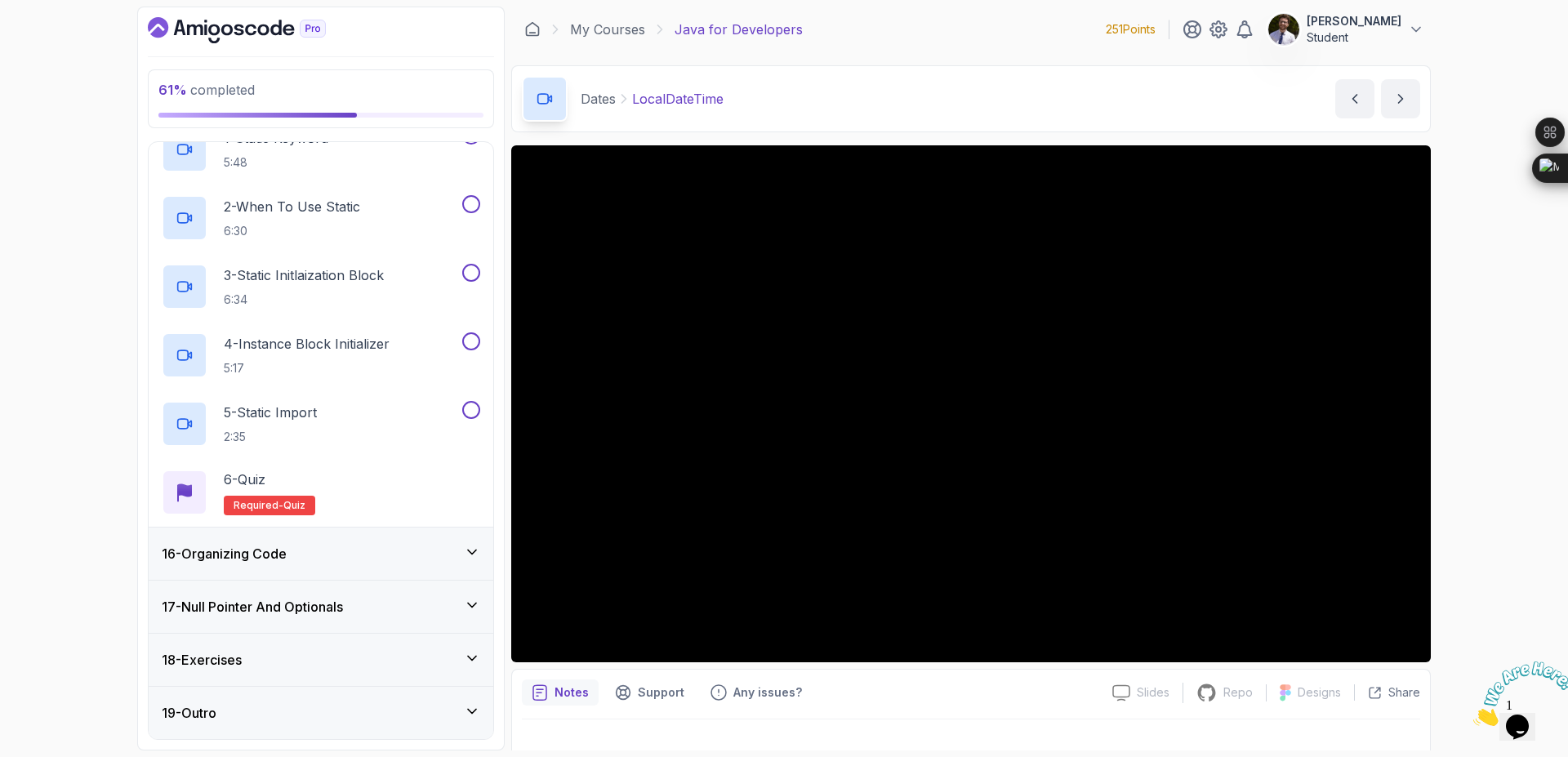
click at [399, 553] on div "16 - Organizing Code" at bounding box center [321, 554] width 318 height 20
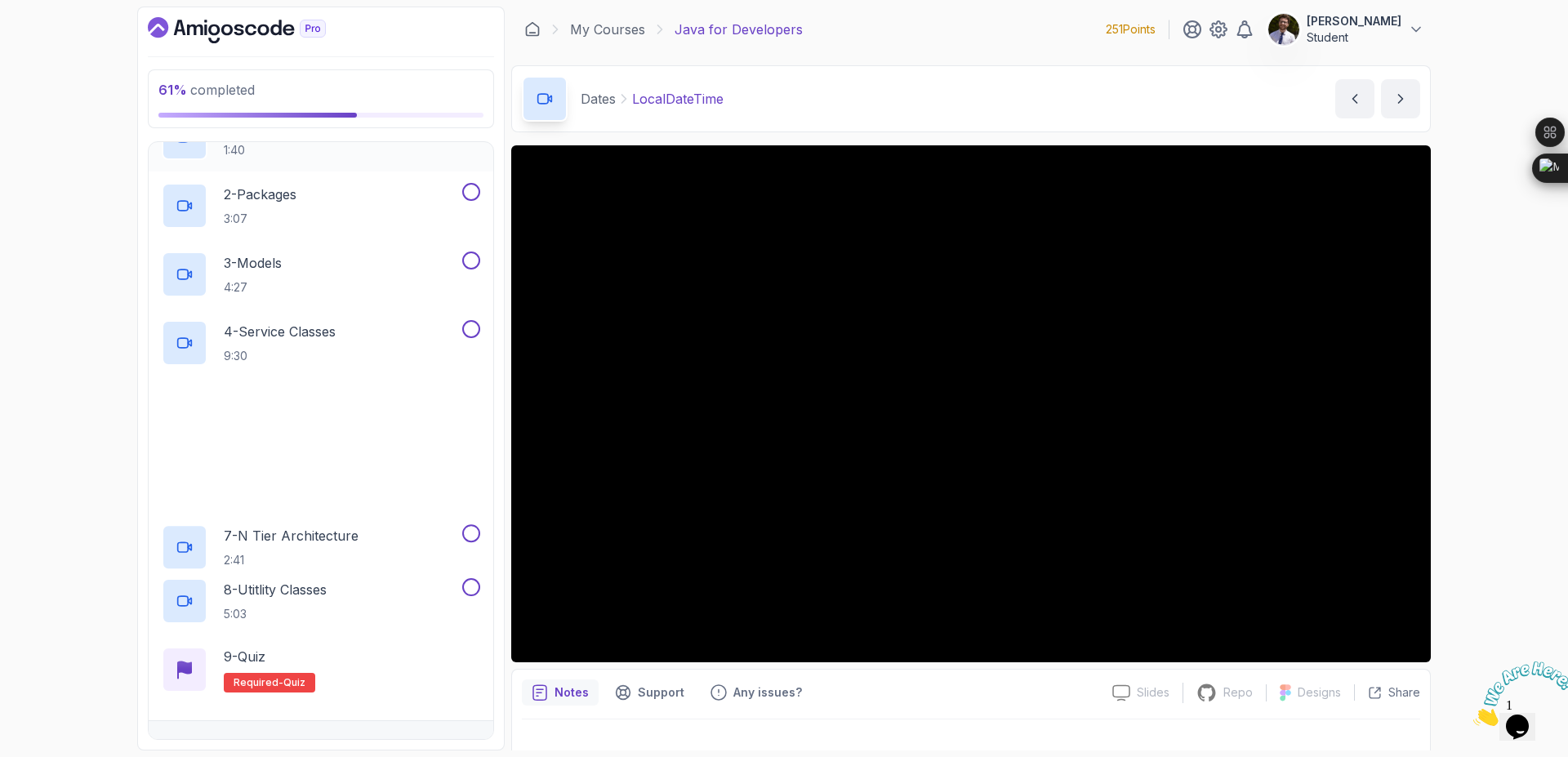
scroll to position [902, 0]
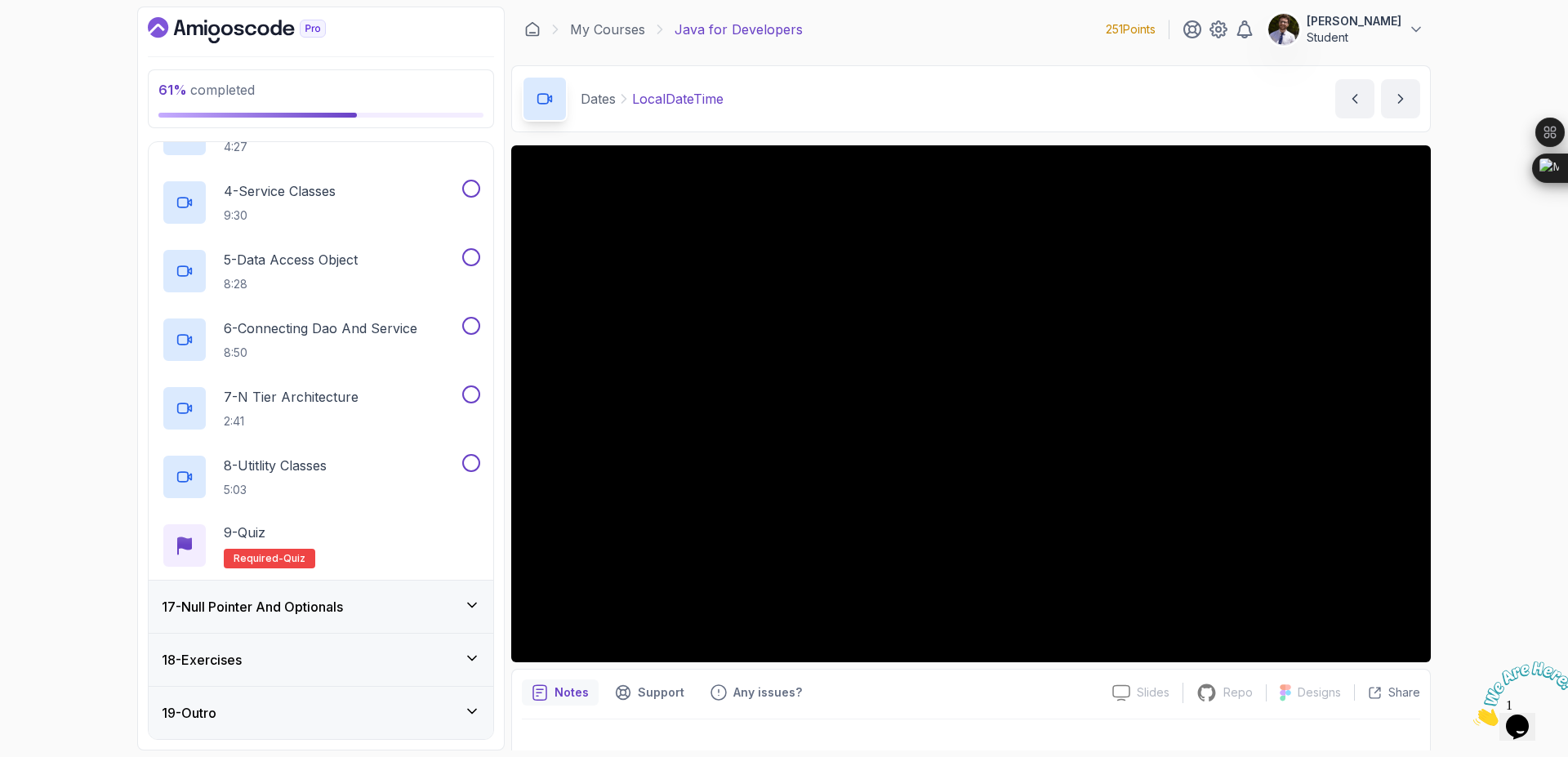
click at [343, 615] on h3 "17 - Null Pointer And Optionals" at bounding box center [252, 607] width 181 height 20
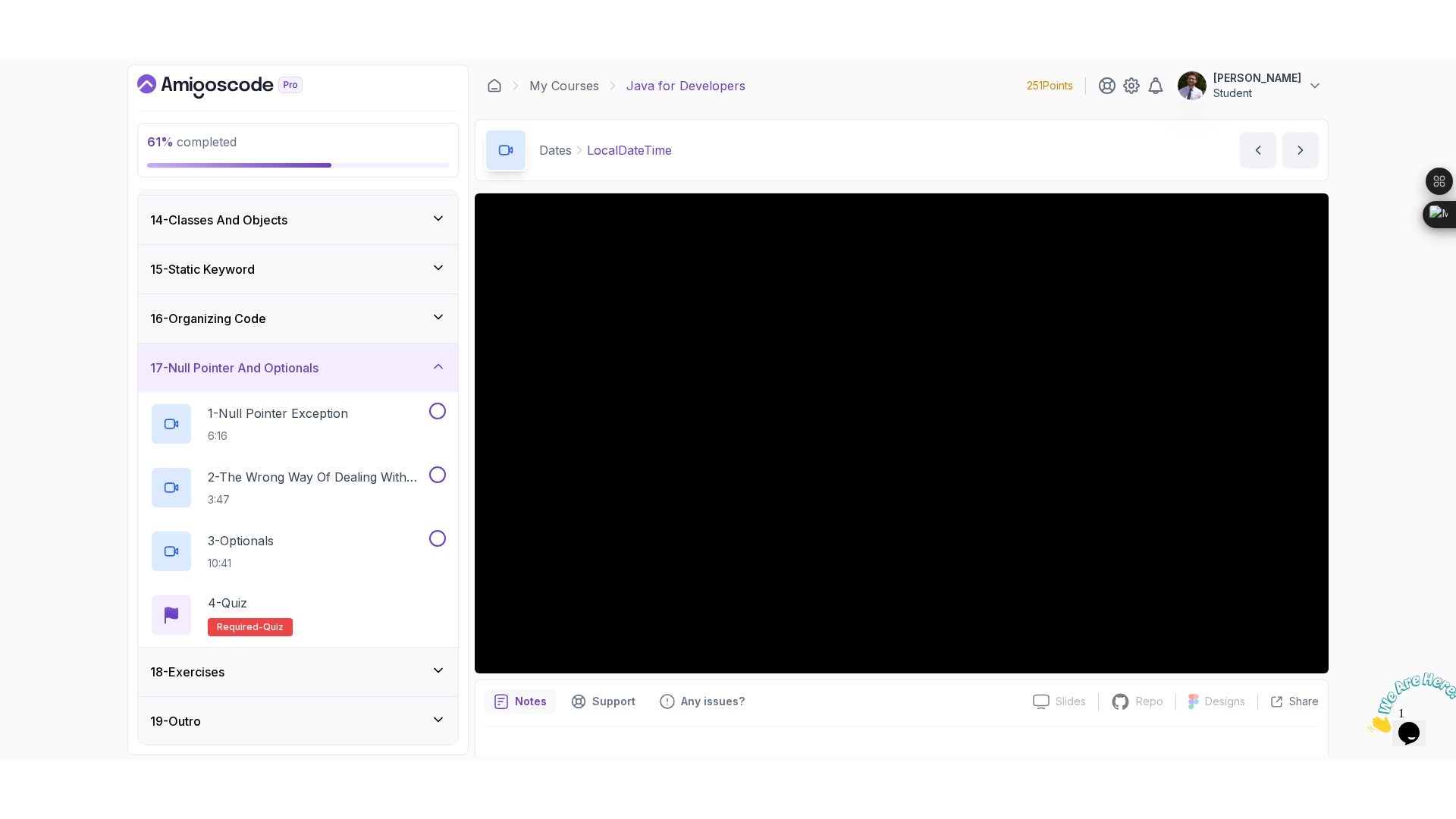
scroll to position [637, 0]
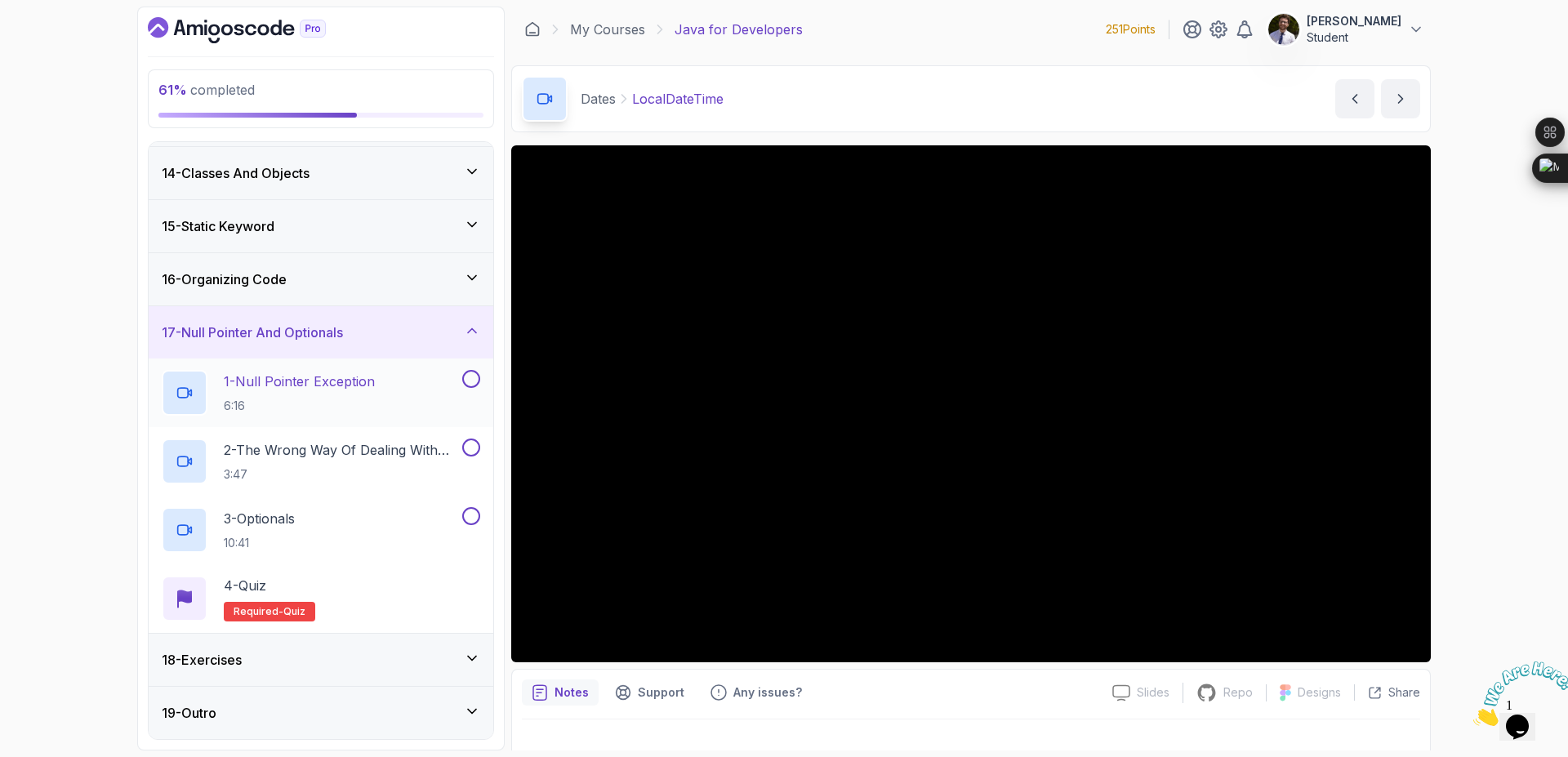
click at [326, 386] on p "1 - Null Pointer Exception" at bounding box center [299, 381] width 151 height 20
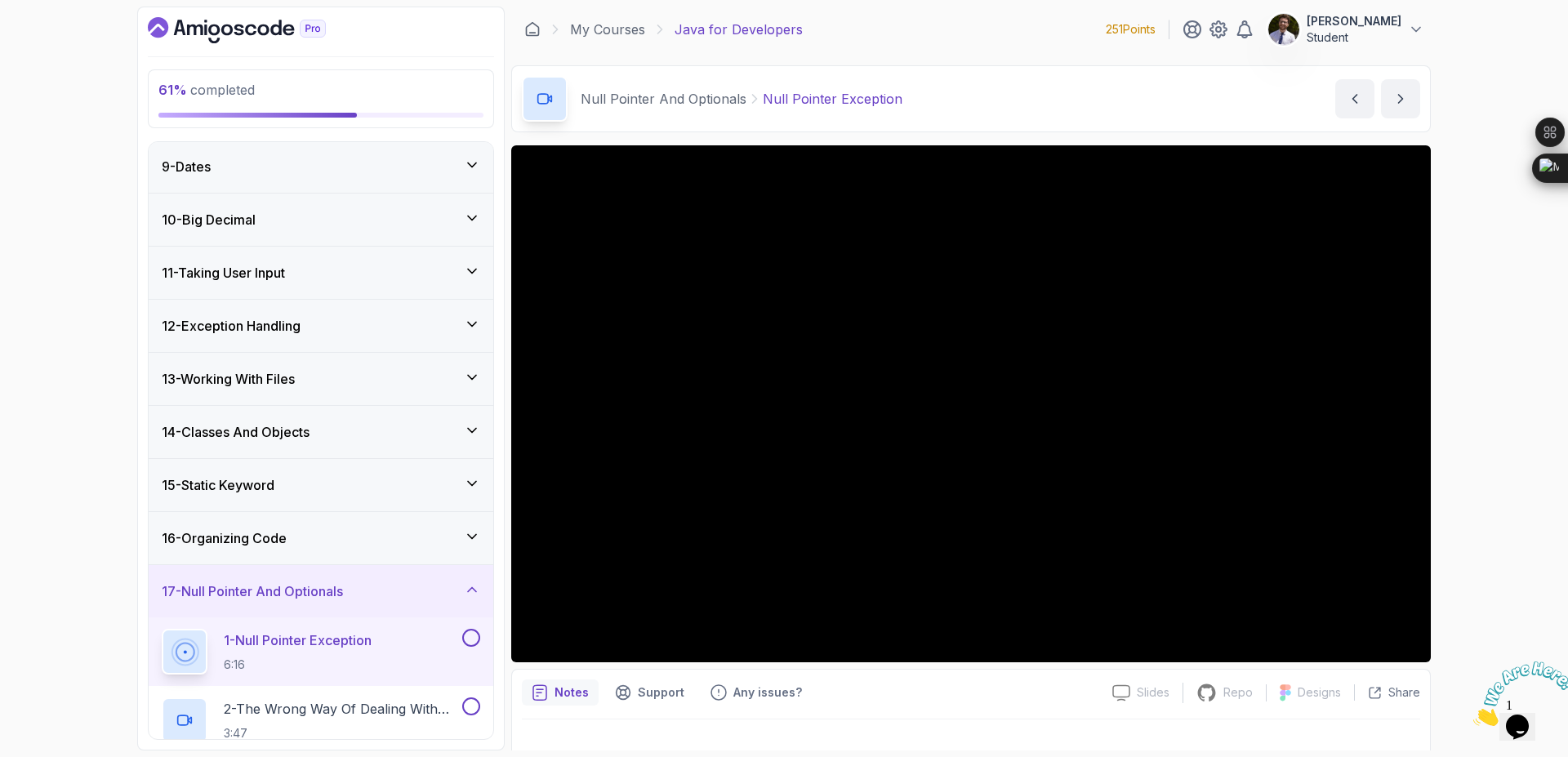
scroll to position [391, 0]
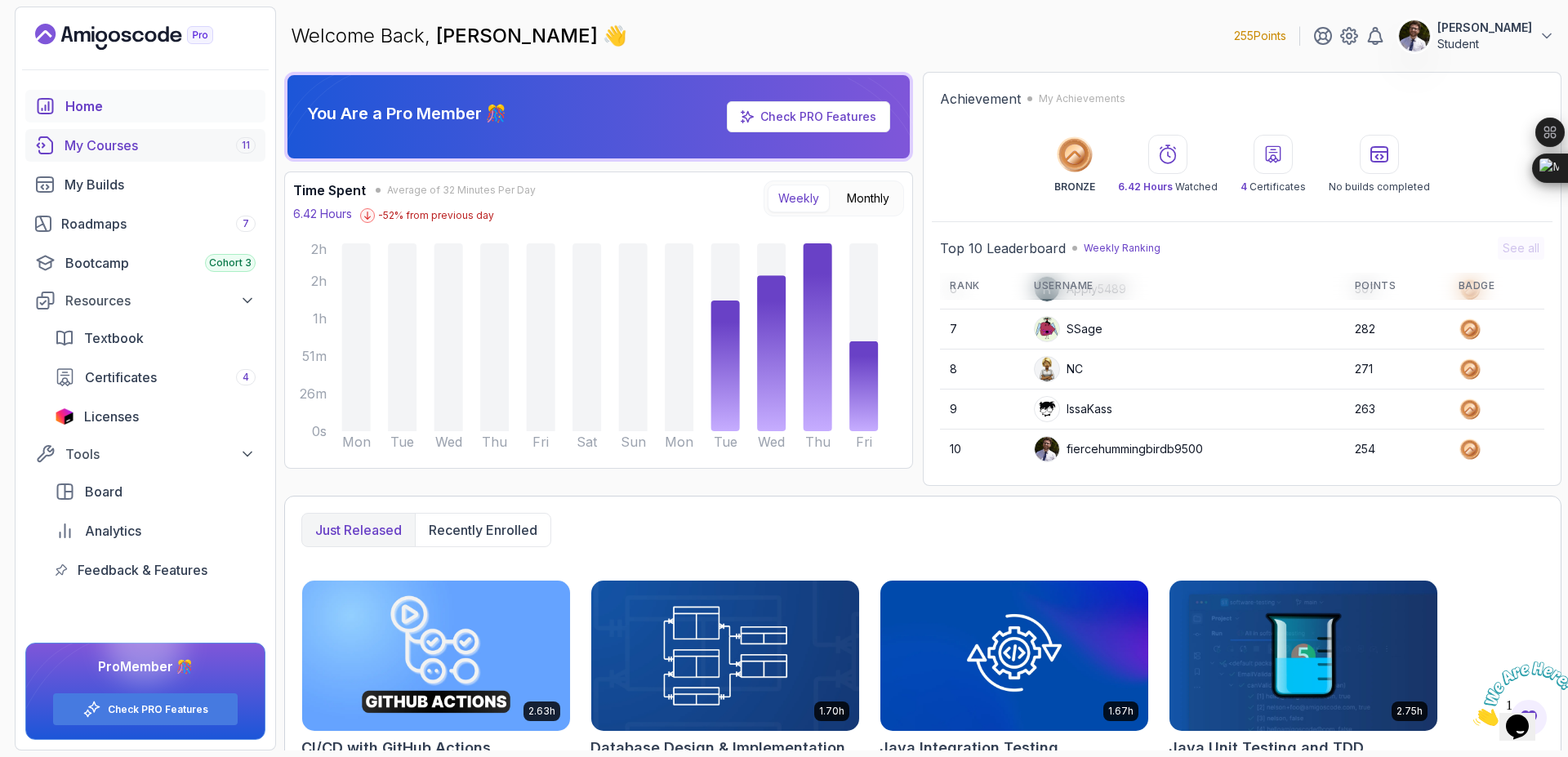
click at [194, 147] on div "My Courses 11" at bounding box center [160, 146] width 191 height 20
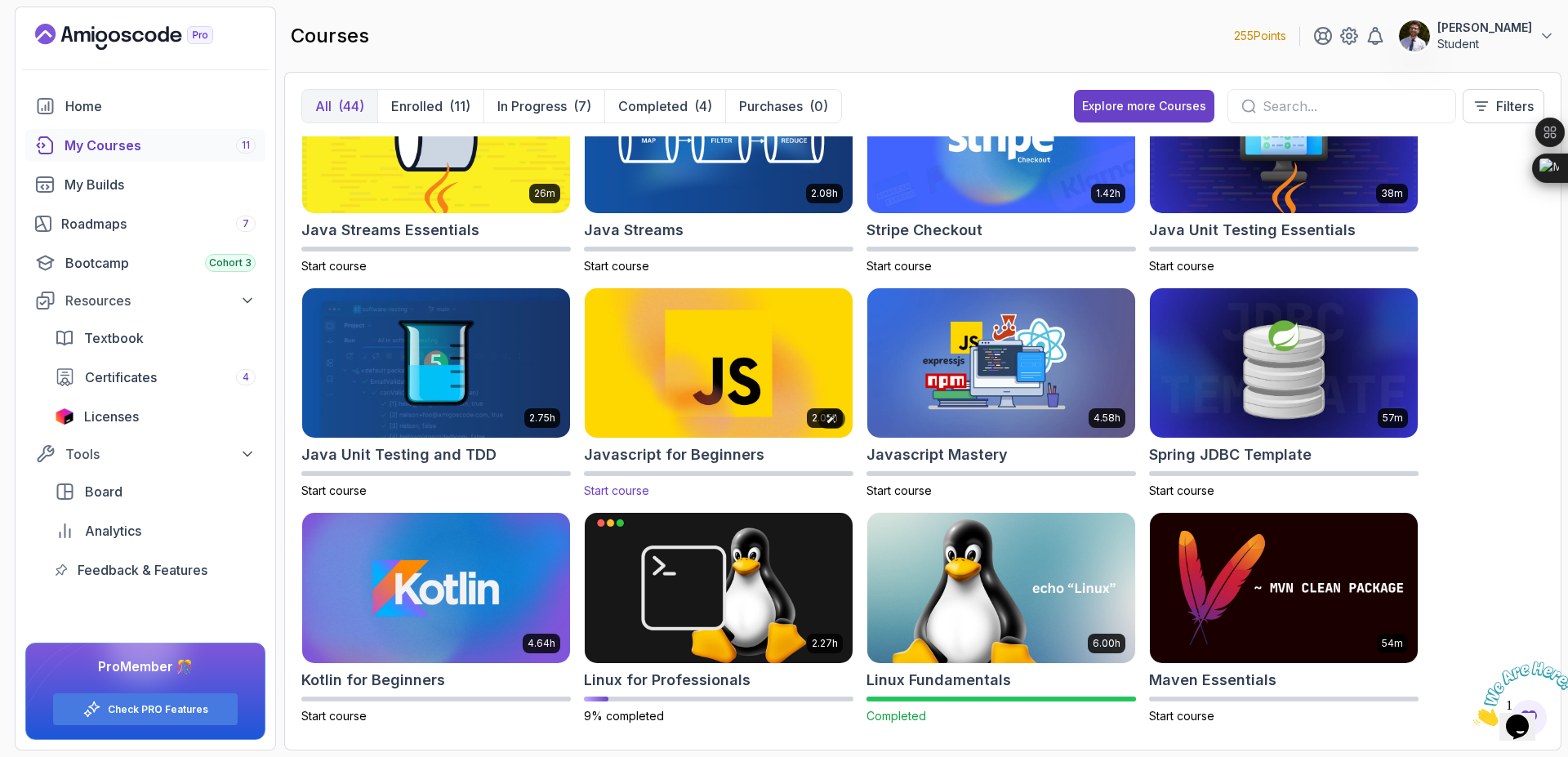
scroll to position [1004, 0]
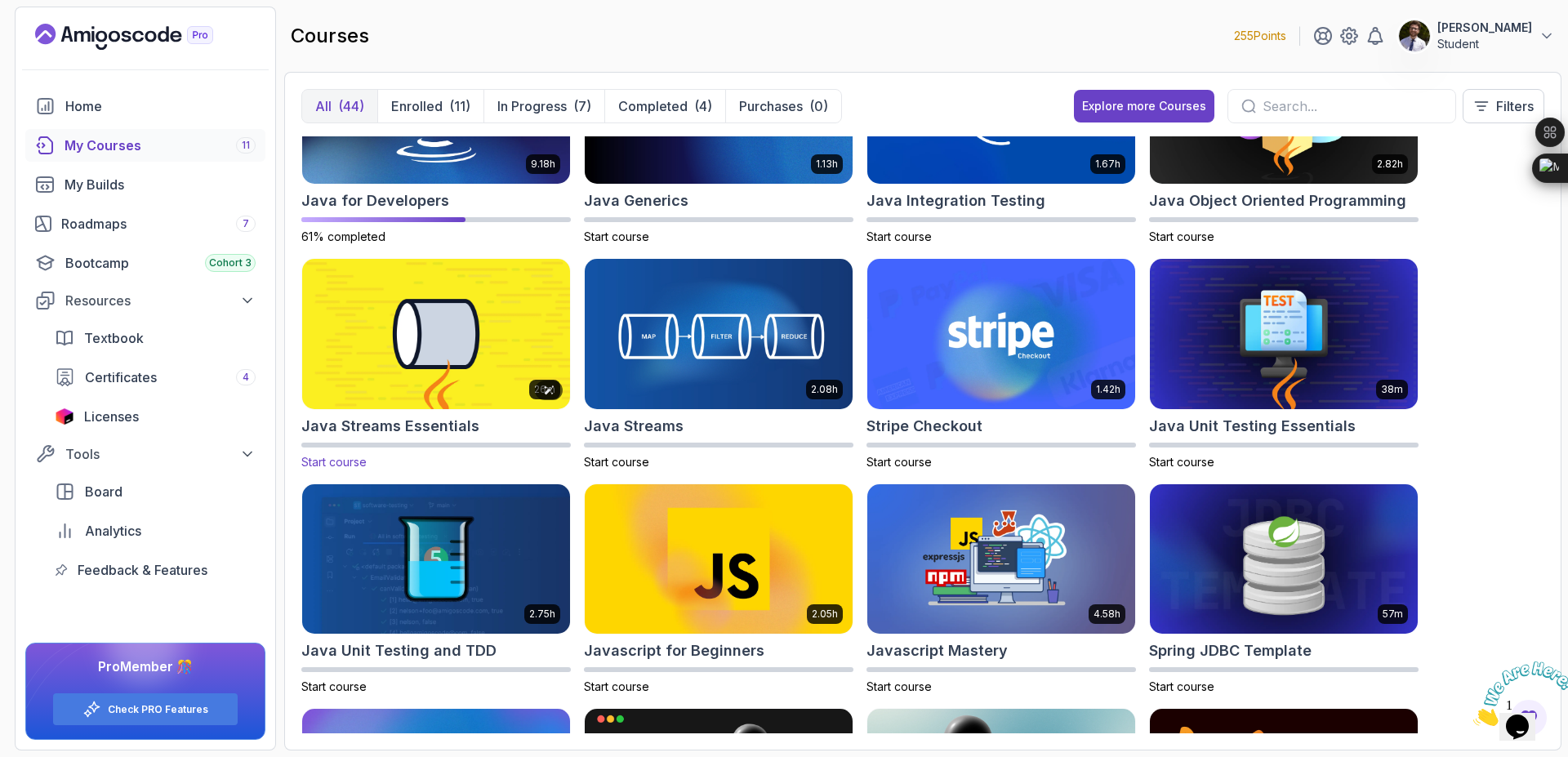
click at [414, 323] on img at bounding box center [436, 334] width 281 height 158
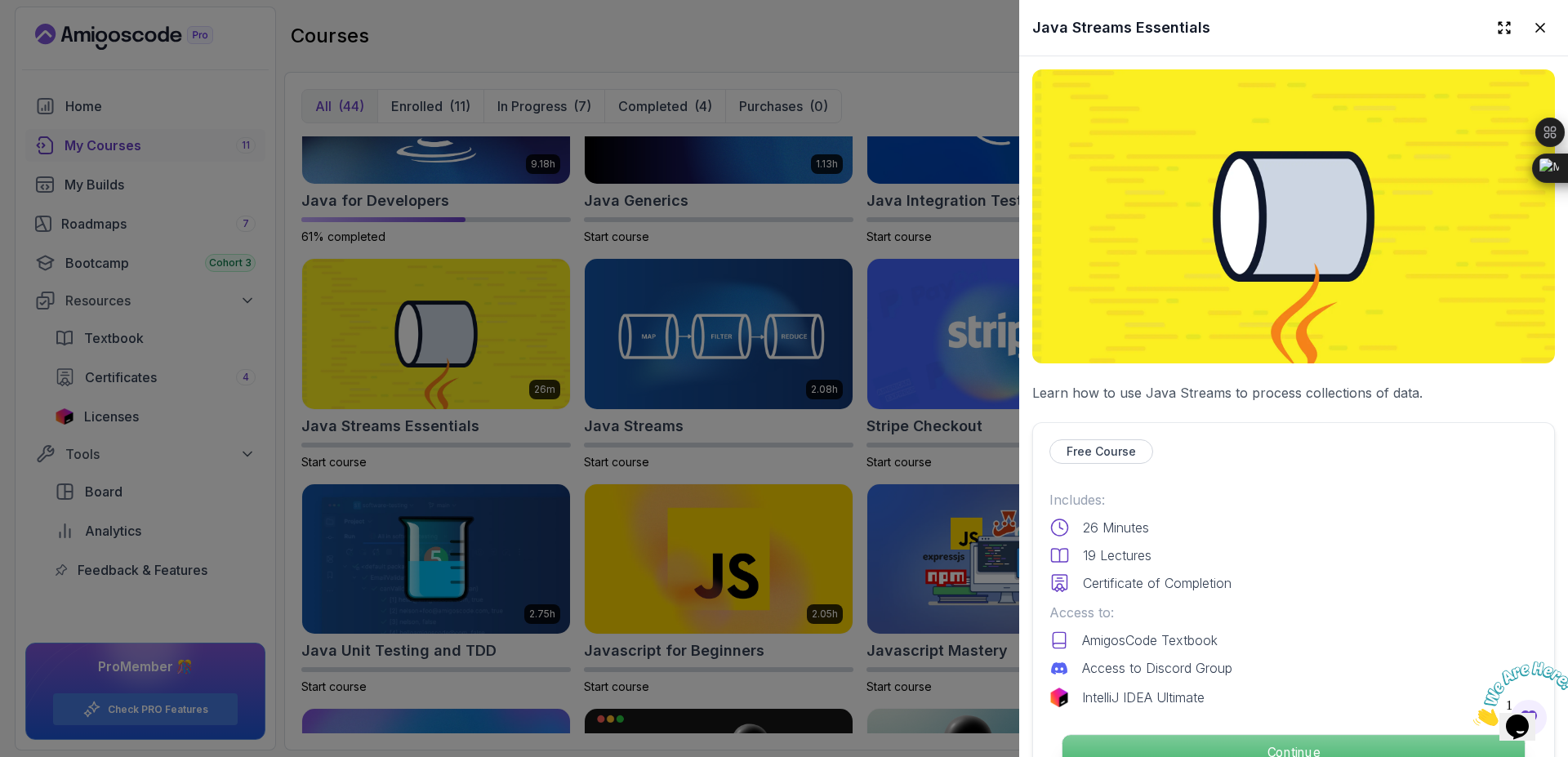
click at [1129, 735] on p "Continue" at bounding box center [1294, 752] width 462 height 34
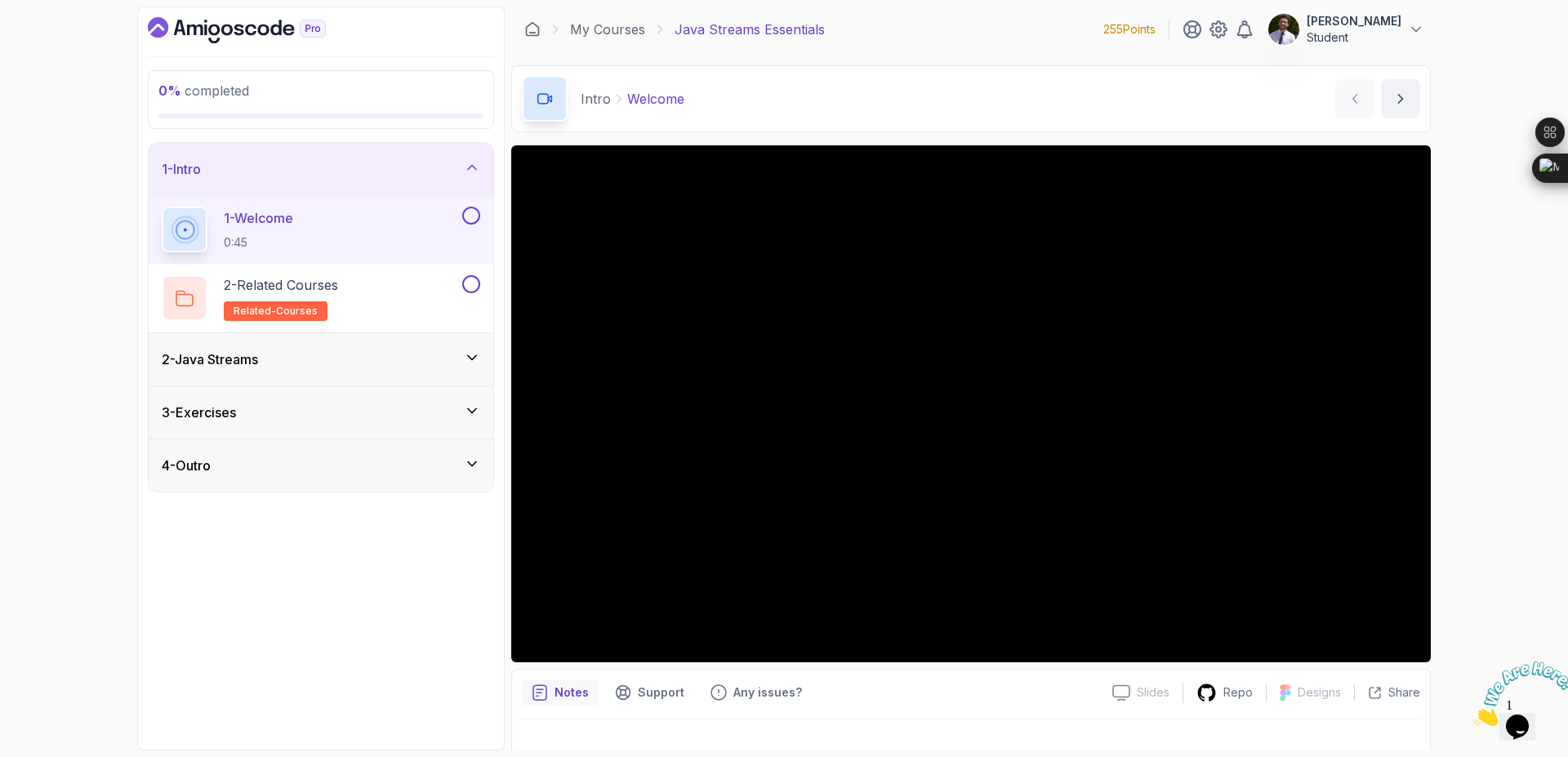
click at [469, 216] on button at bounding box center [472, 216] width 18 height 18
click at [363, 293] on div "2 - Related Courses related-courses" at bounding box center [310, 298] width 298 height 46
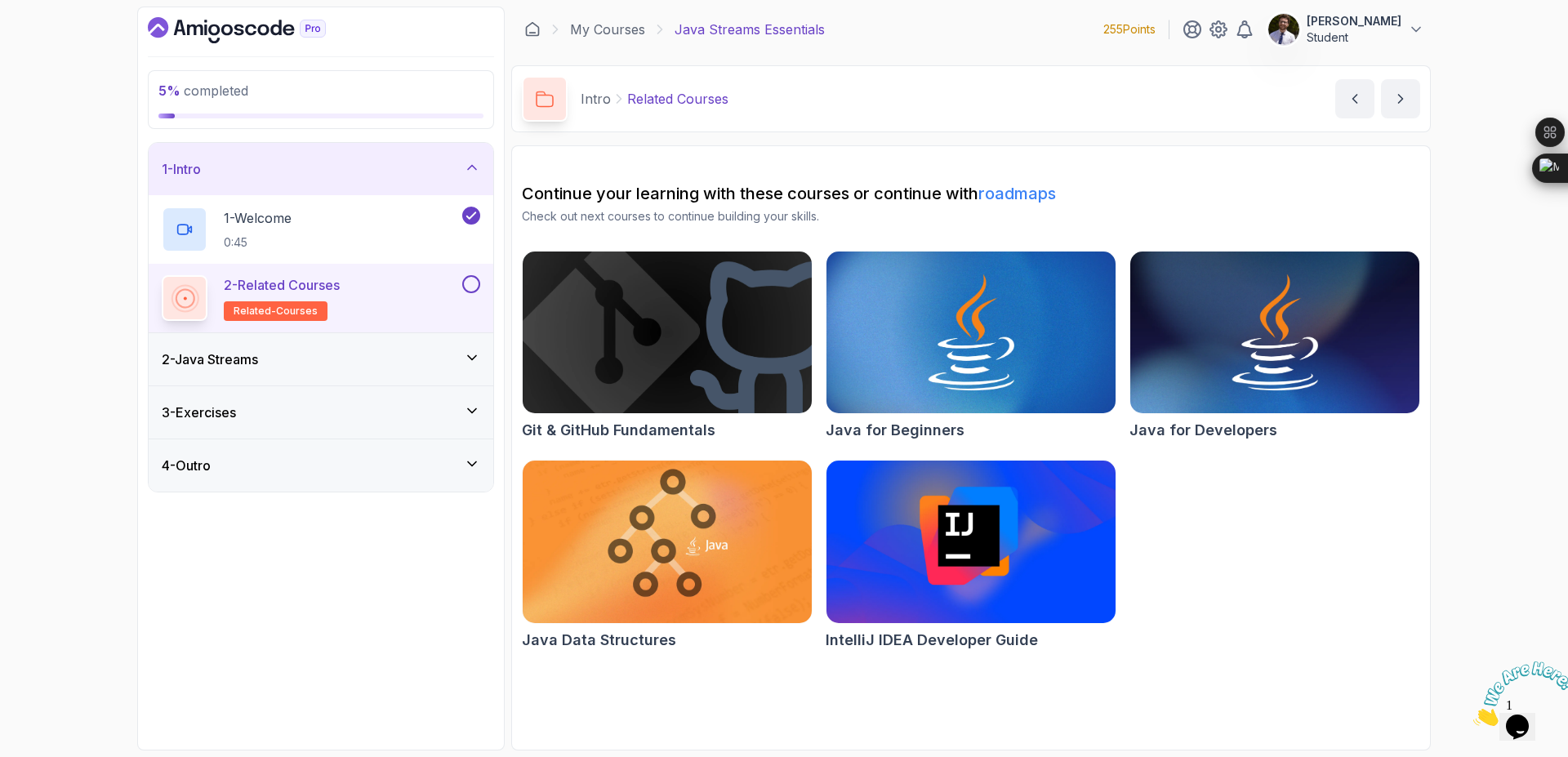
click at [472, 288] on button at bounding box center [472, 284] width 18 height 18
click at [481, 350] on div "2 - Java Streams" at bounding box center [321, 359] width 345 height 52
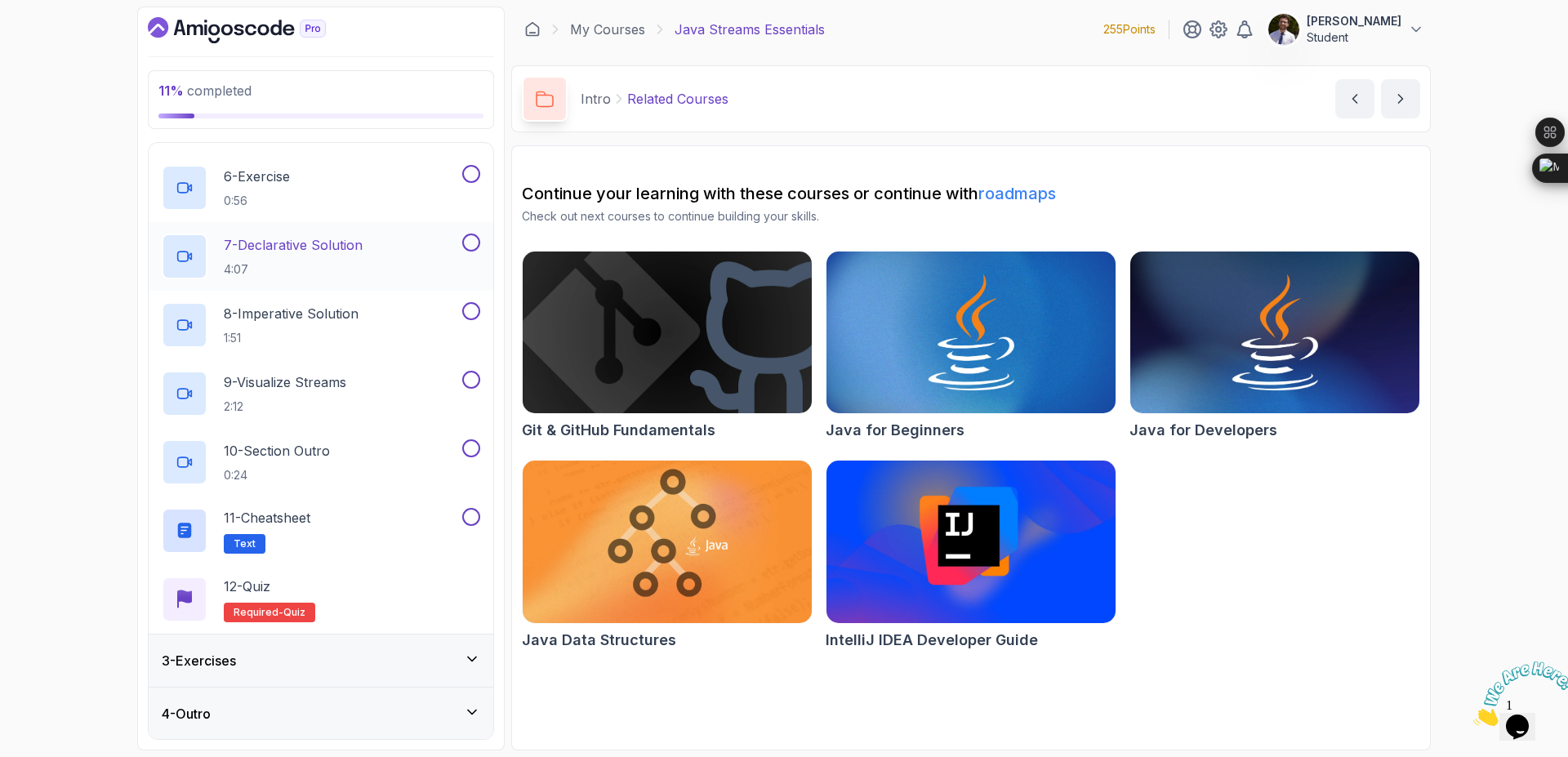
scroll to position [439, 0]
click at [359, 658] on div "3 - Exercises" at bounding box center [321, 660] width 318 height 20
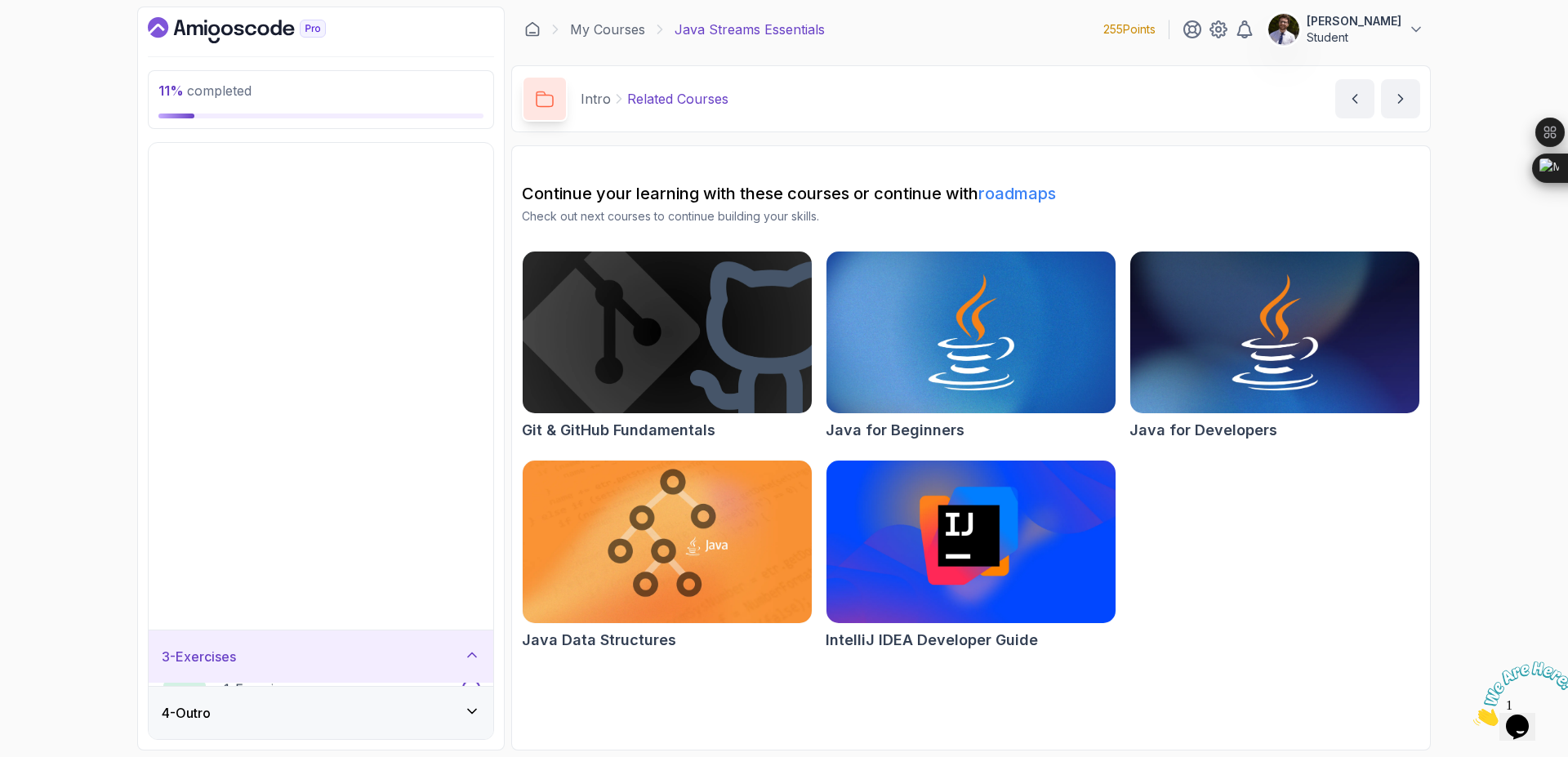
scroll to position [0, 0]
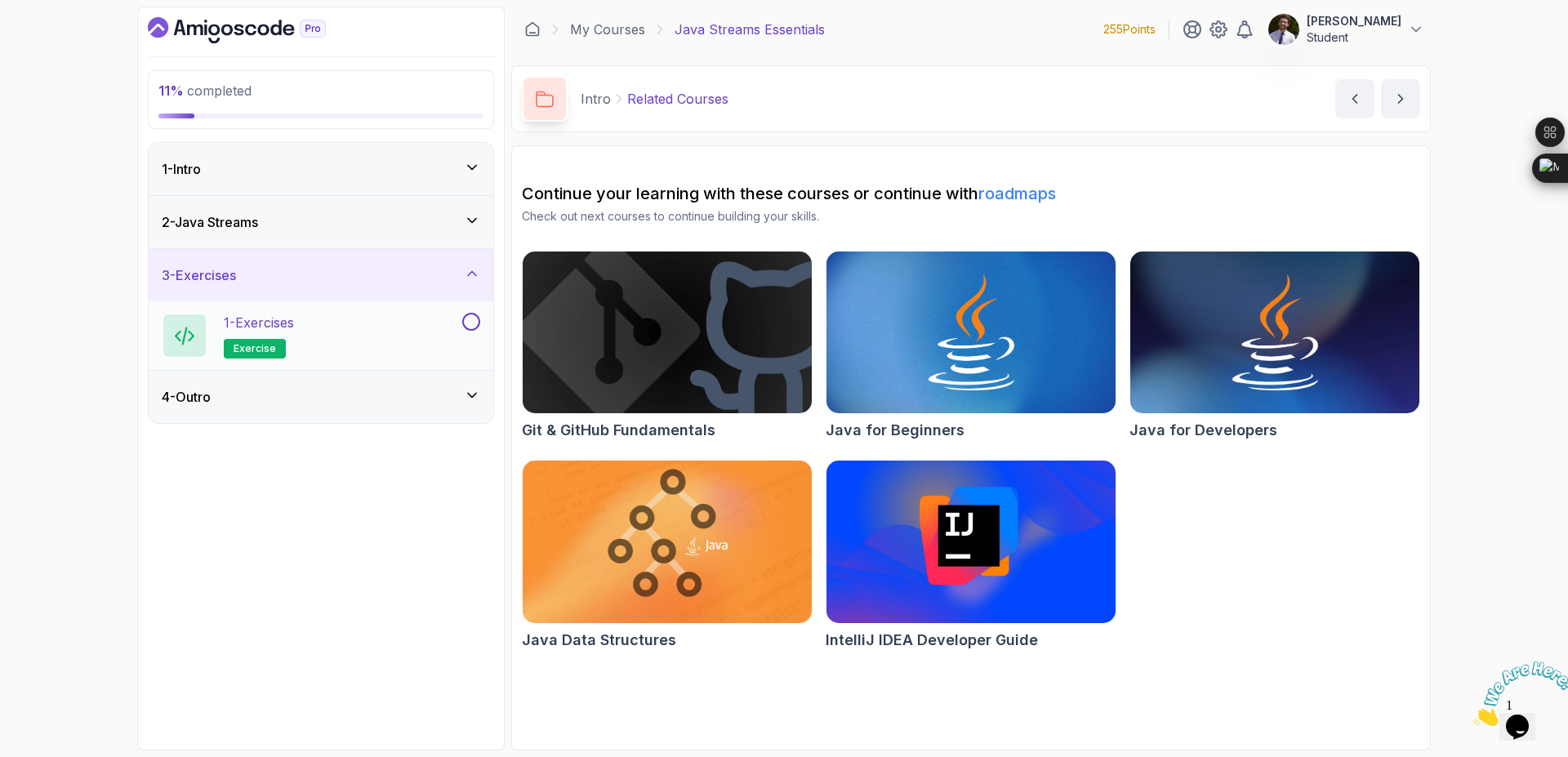
click at [372, 353] on div "1 - Exercises exercise" at bounding box center [310, 335] width 298 height 46
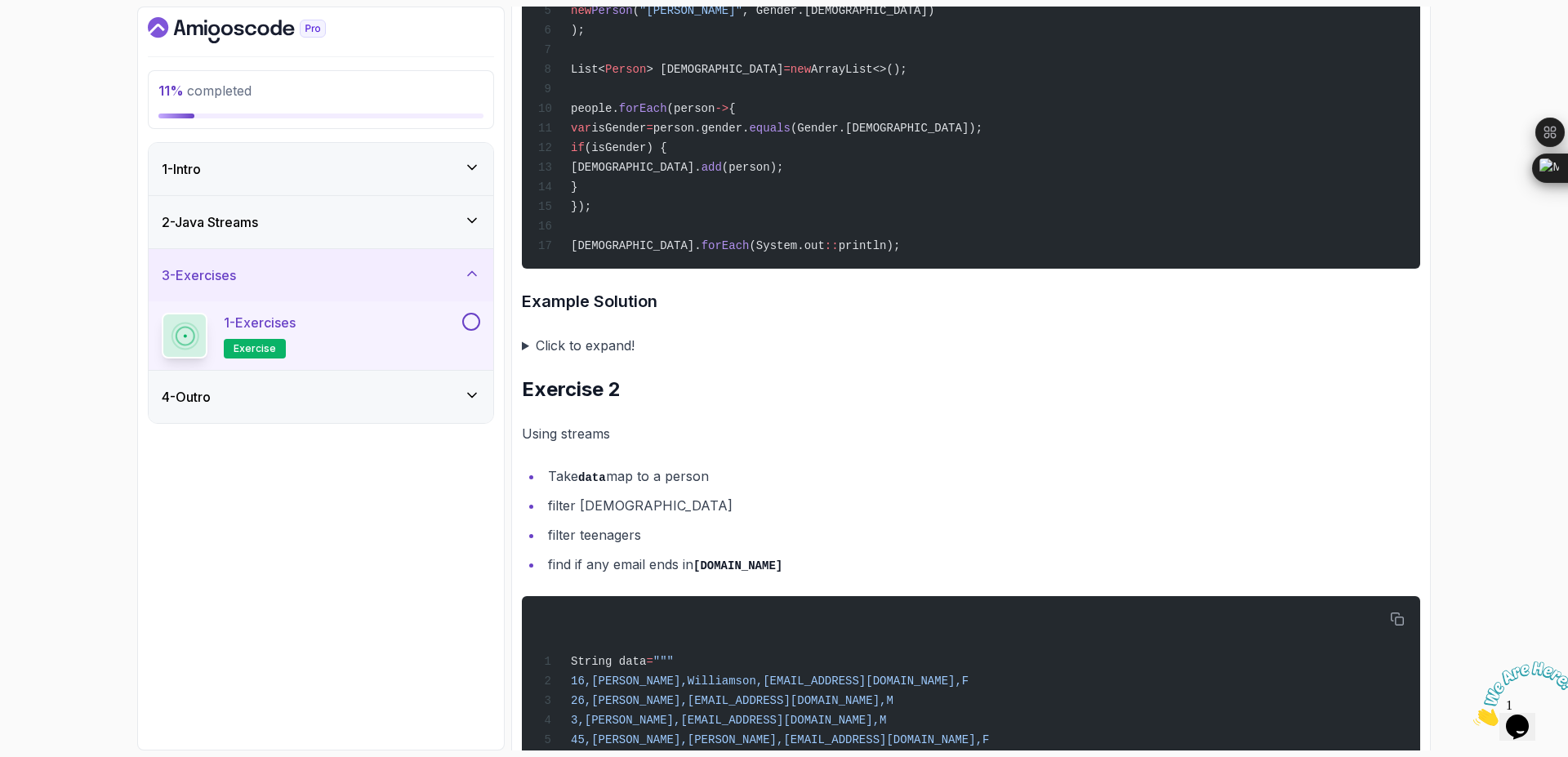
scroll to position [784, 0]
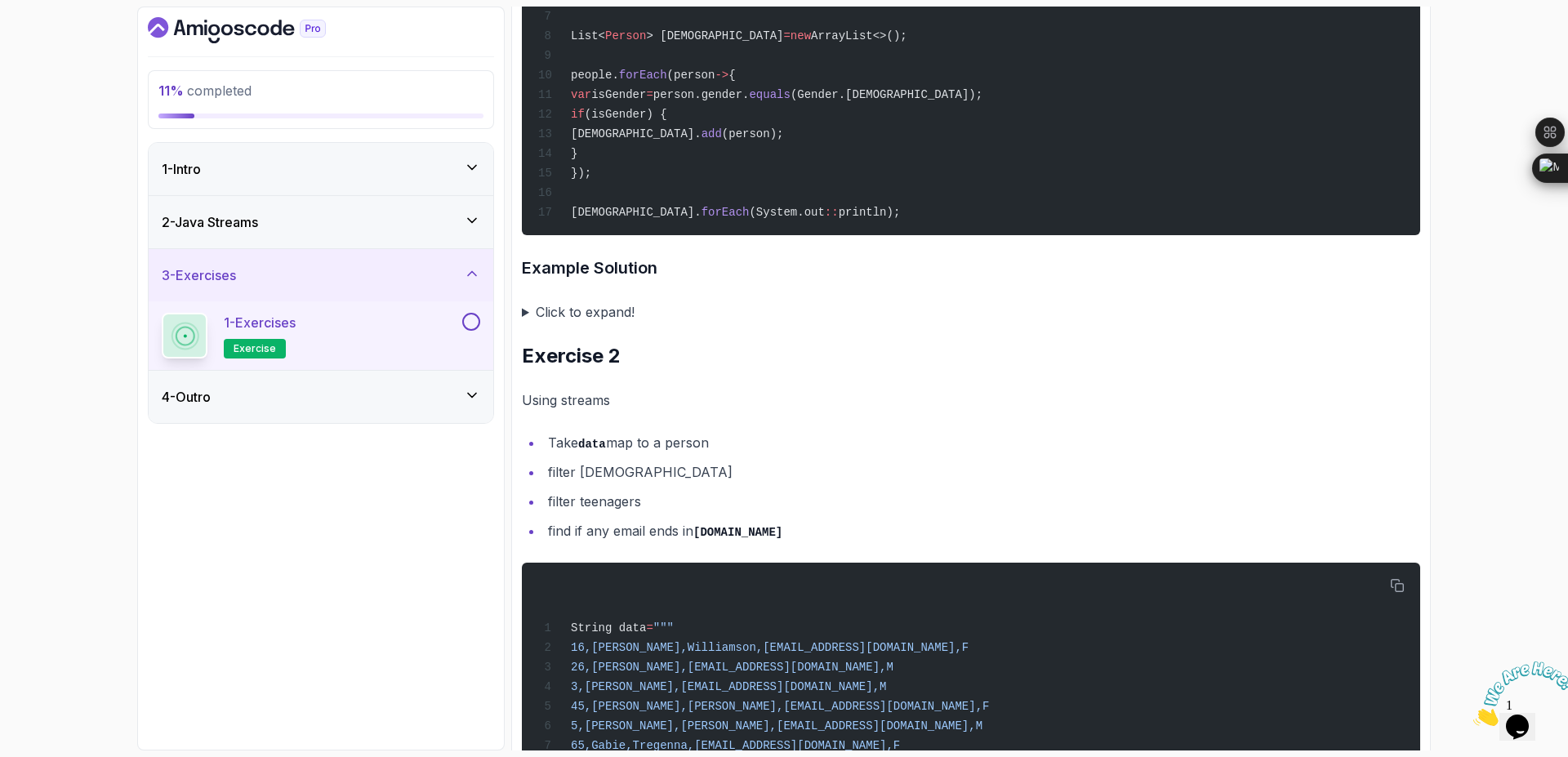
click at [559, 307] on summary "Click to expand!" at bounding box center [971, 313] width 898 height 23
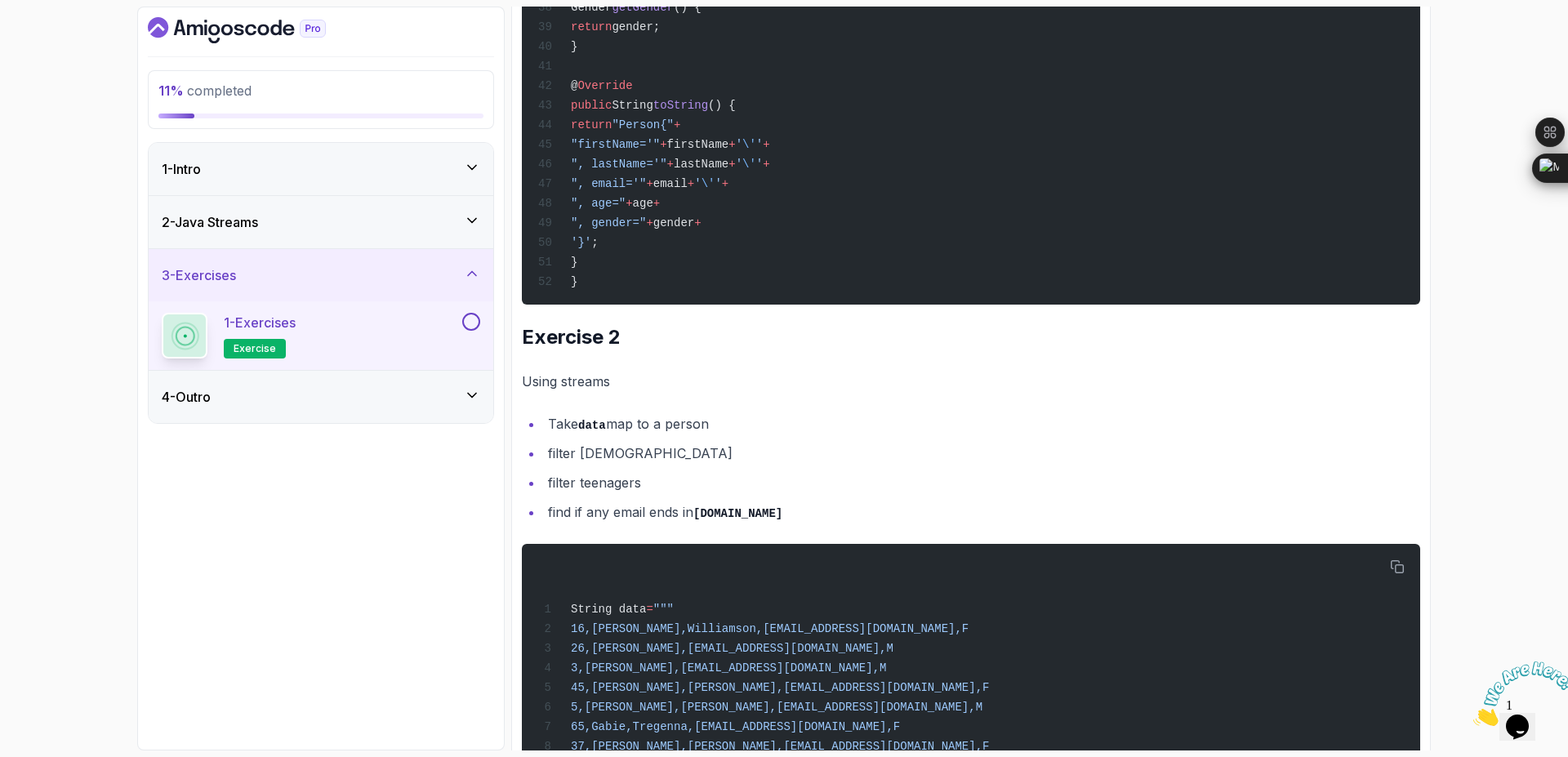
scroll to position [1961, 0]
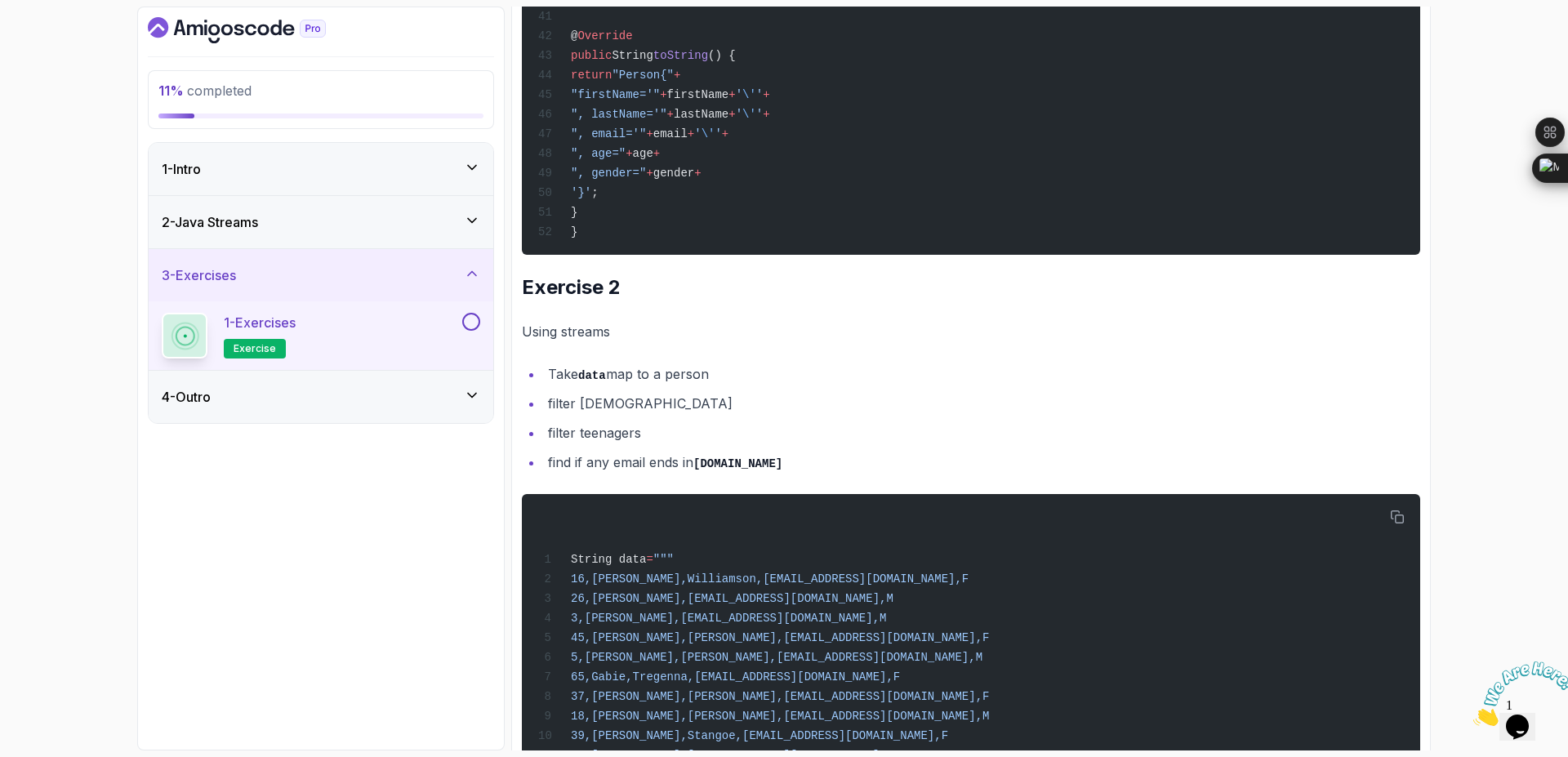
click at [441, 221] on div "2 - Java Streams" at bounding box center [321, 222] width 318 height 20
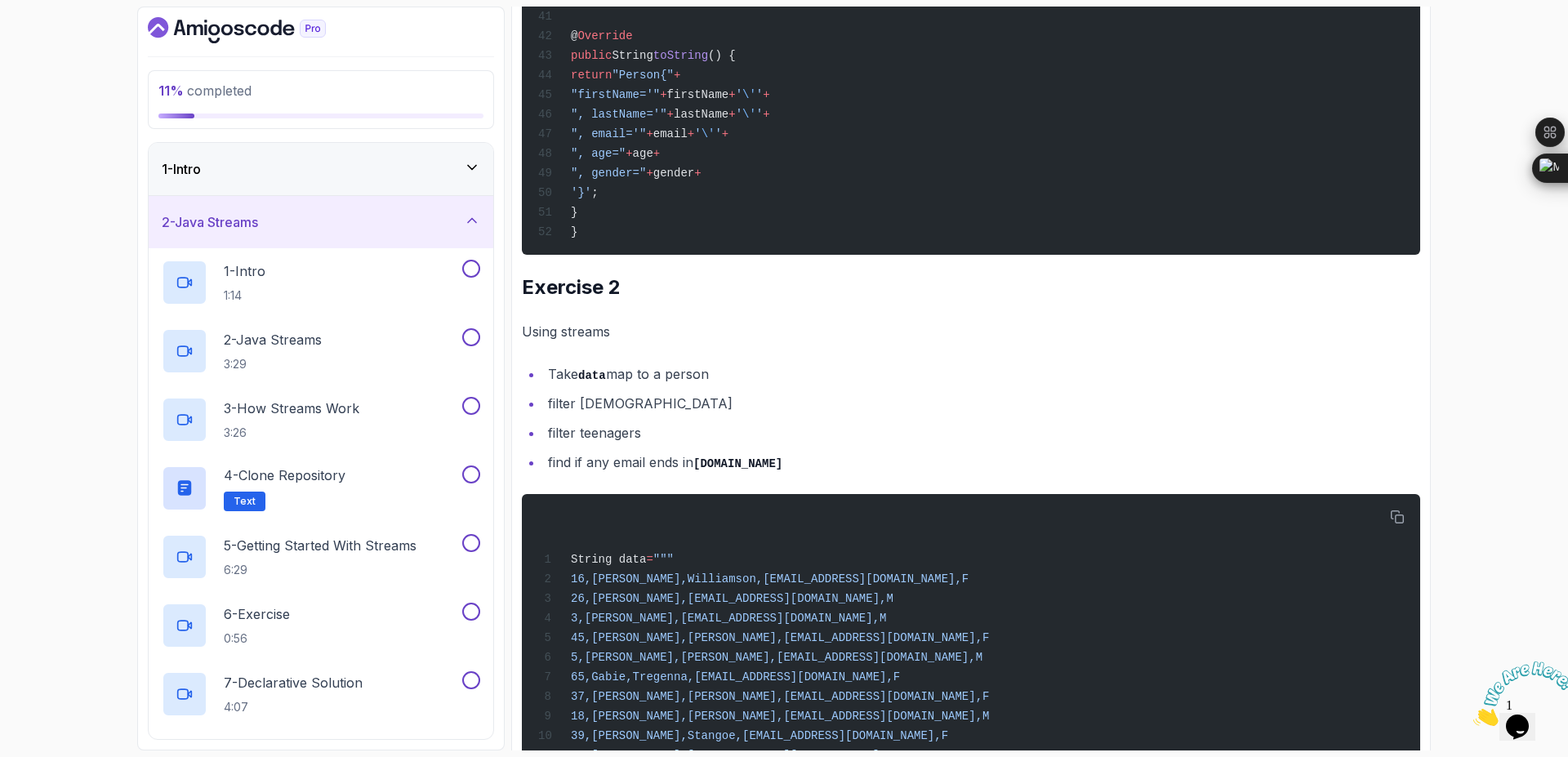
click at [472, 236] on div "2 - Java Streams" at bounding box center [321, 221] width 345 height 52
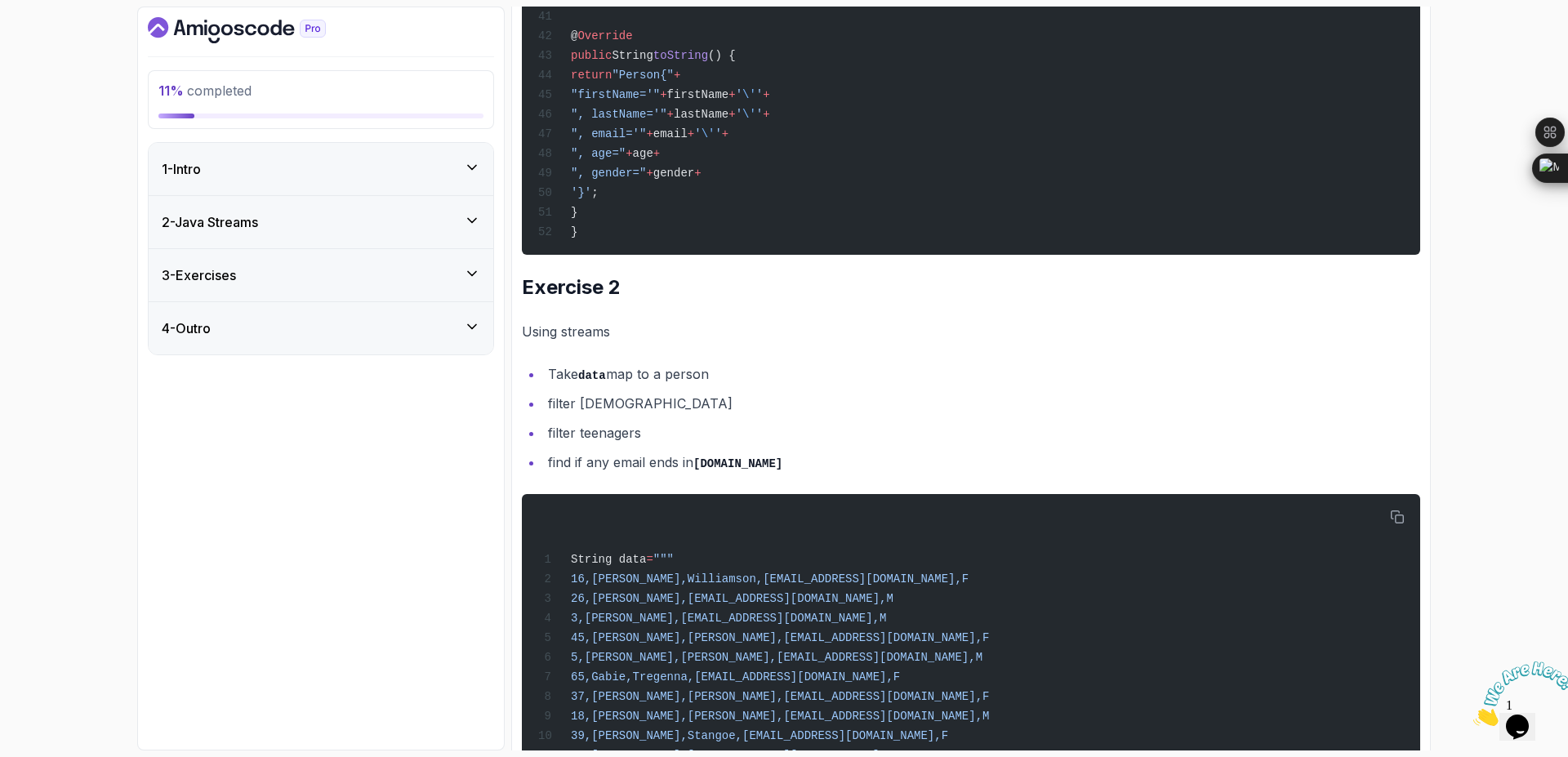
click at [468, 279] on icon at bounding box center [472, 274] width 17 height 17
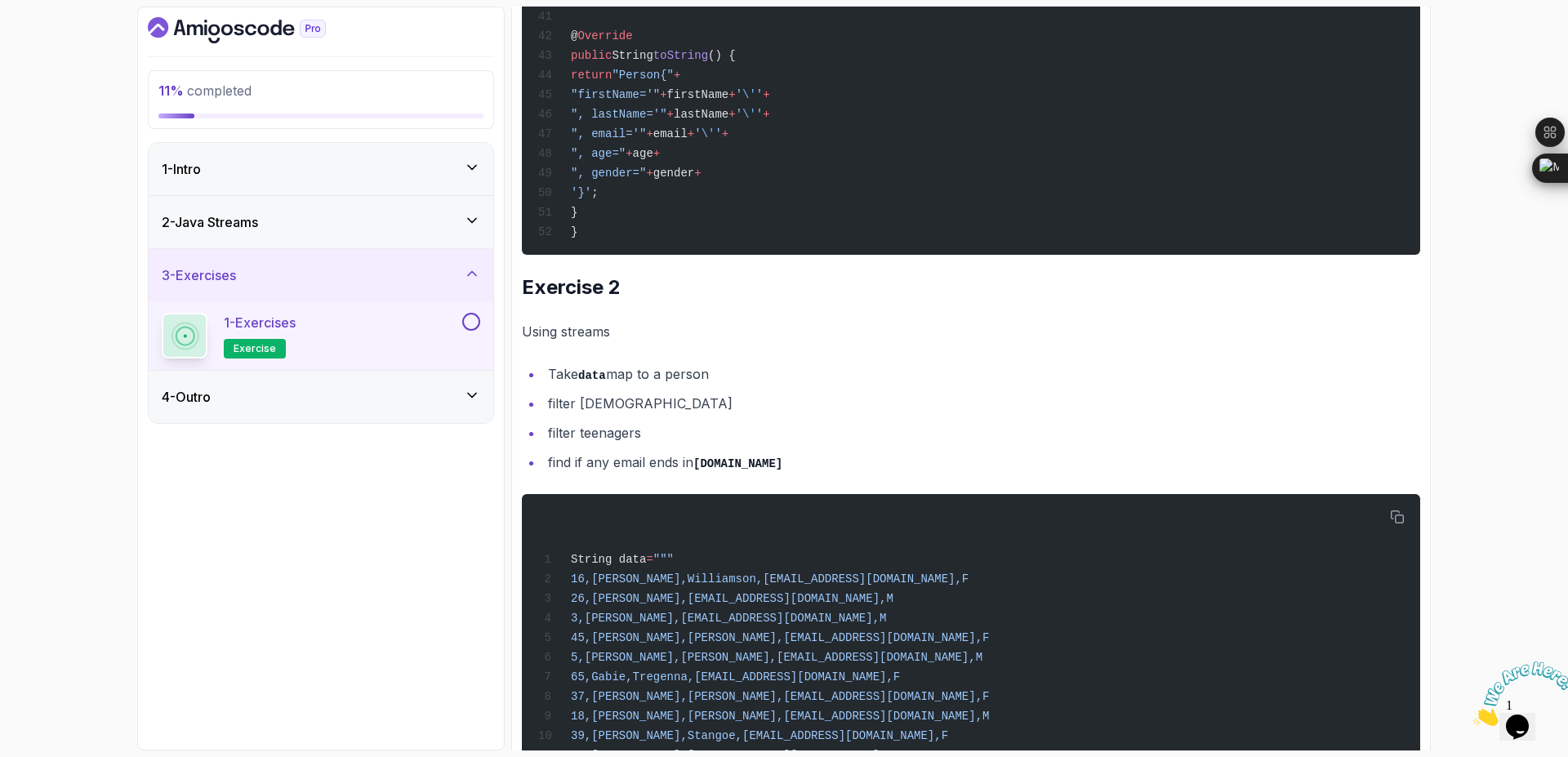
click at [468, 282] on div "3 - Exercises" at bounding box center [321, 275] width 318 height 20
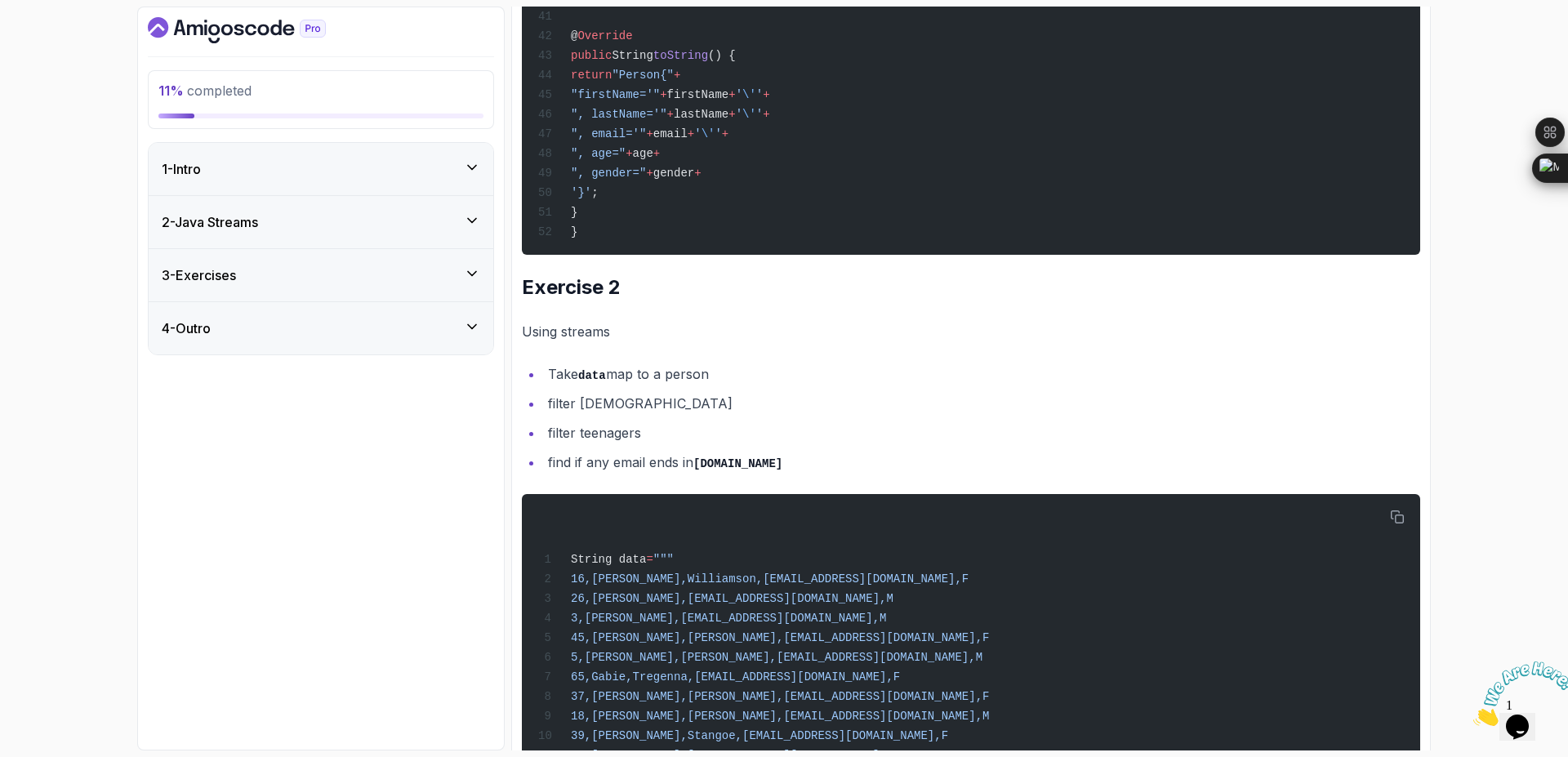
click at [468, 318] on icon at bounding box center [472, 327] width 17 height 17
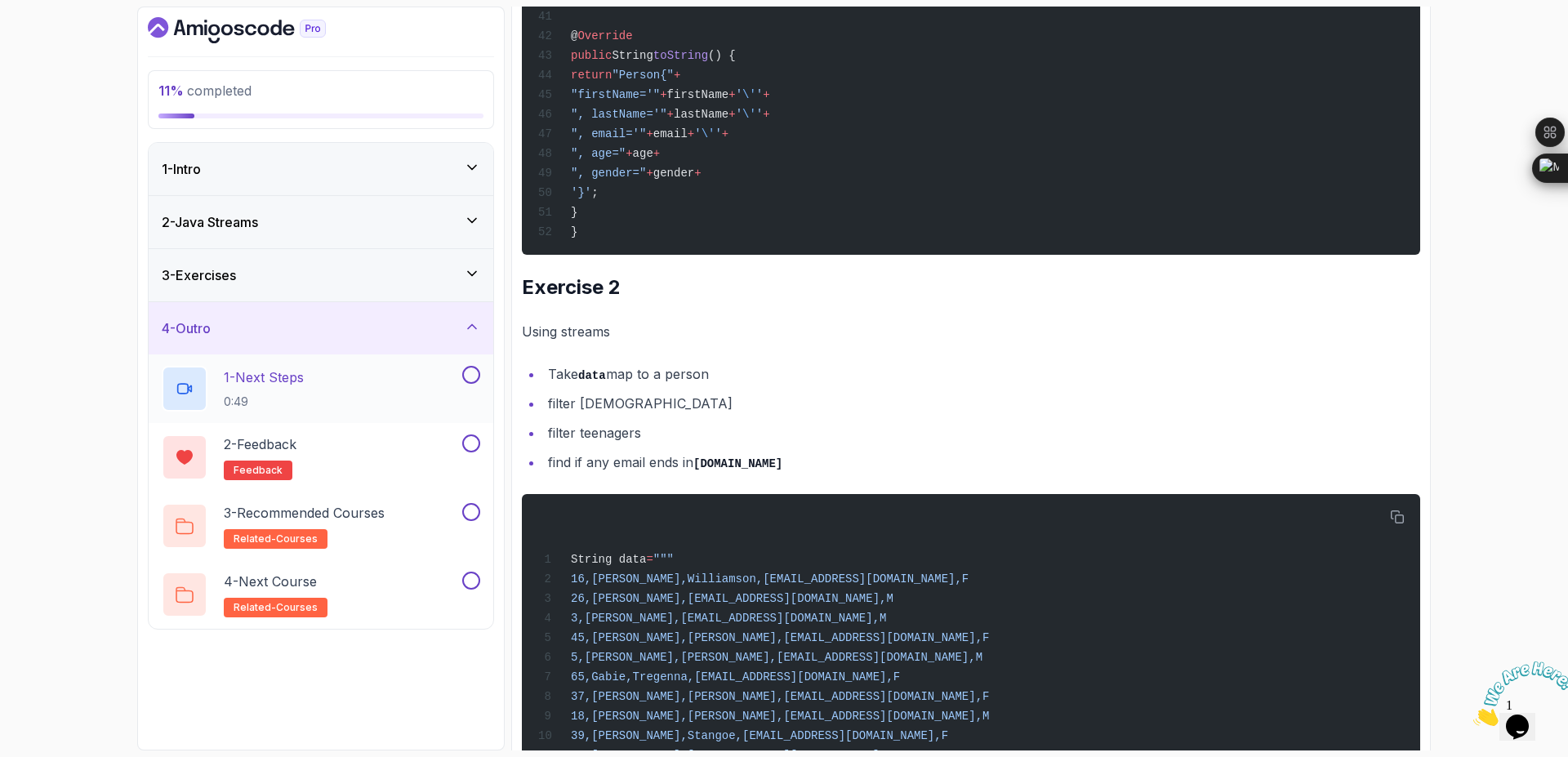
click at [472, 372] on button at bounding box center [472, 375] width 18 height 18
click at [471, 437] on button at bounding box center [472, 444] width 18 height 18
click at [391, 499] on div "3 - Recommended Courses related-courses" at bounding box center [321, 526] width 345 height 69
click at [371, 519] on p "3 - Recommended Courses" at bounding box center [304, 513] width 161 height 20
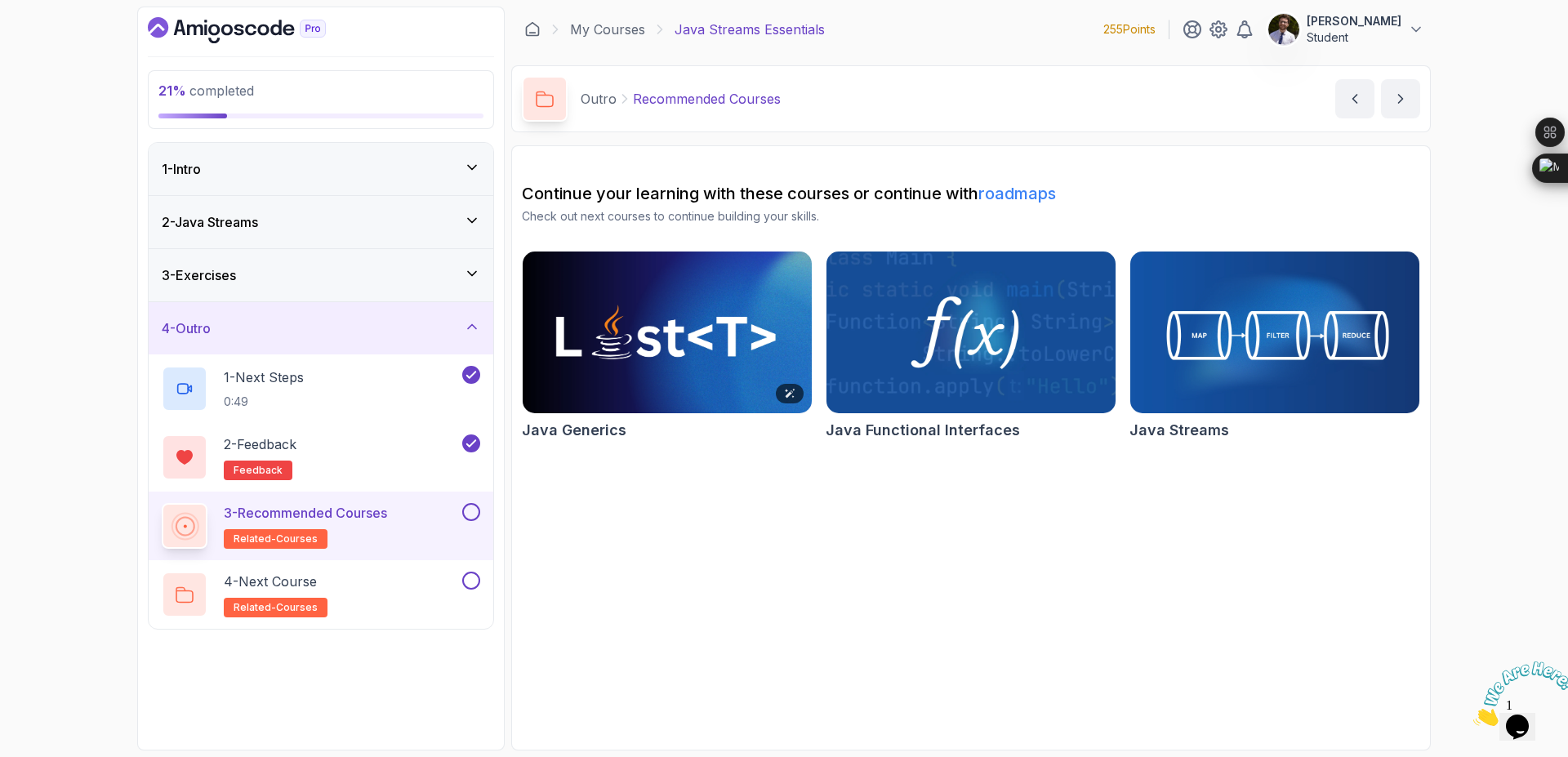
click at [677, 355] on img at bounding box center [667, 332] width 304 height 170
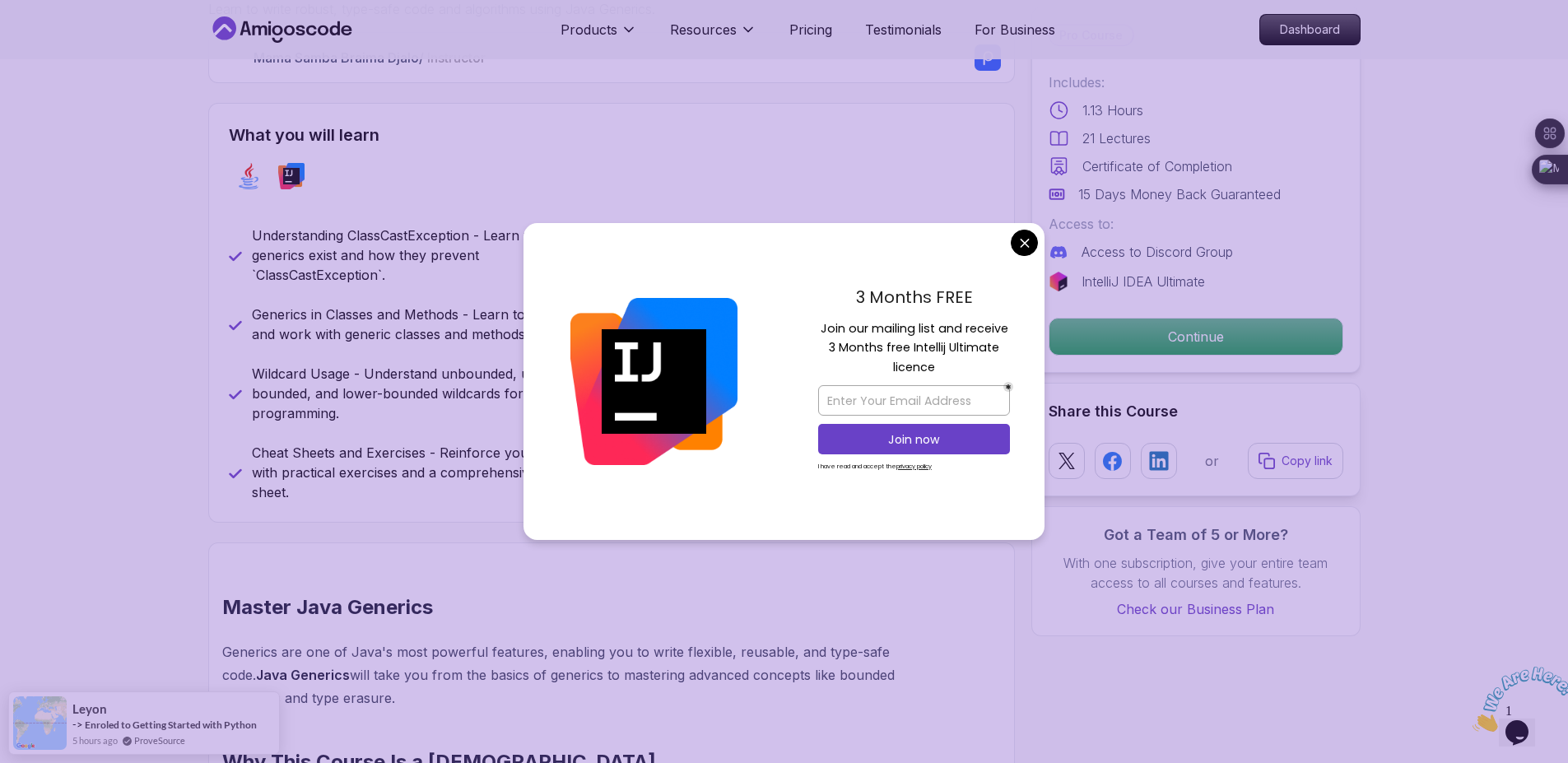
scroll to position [494, 0]
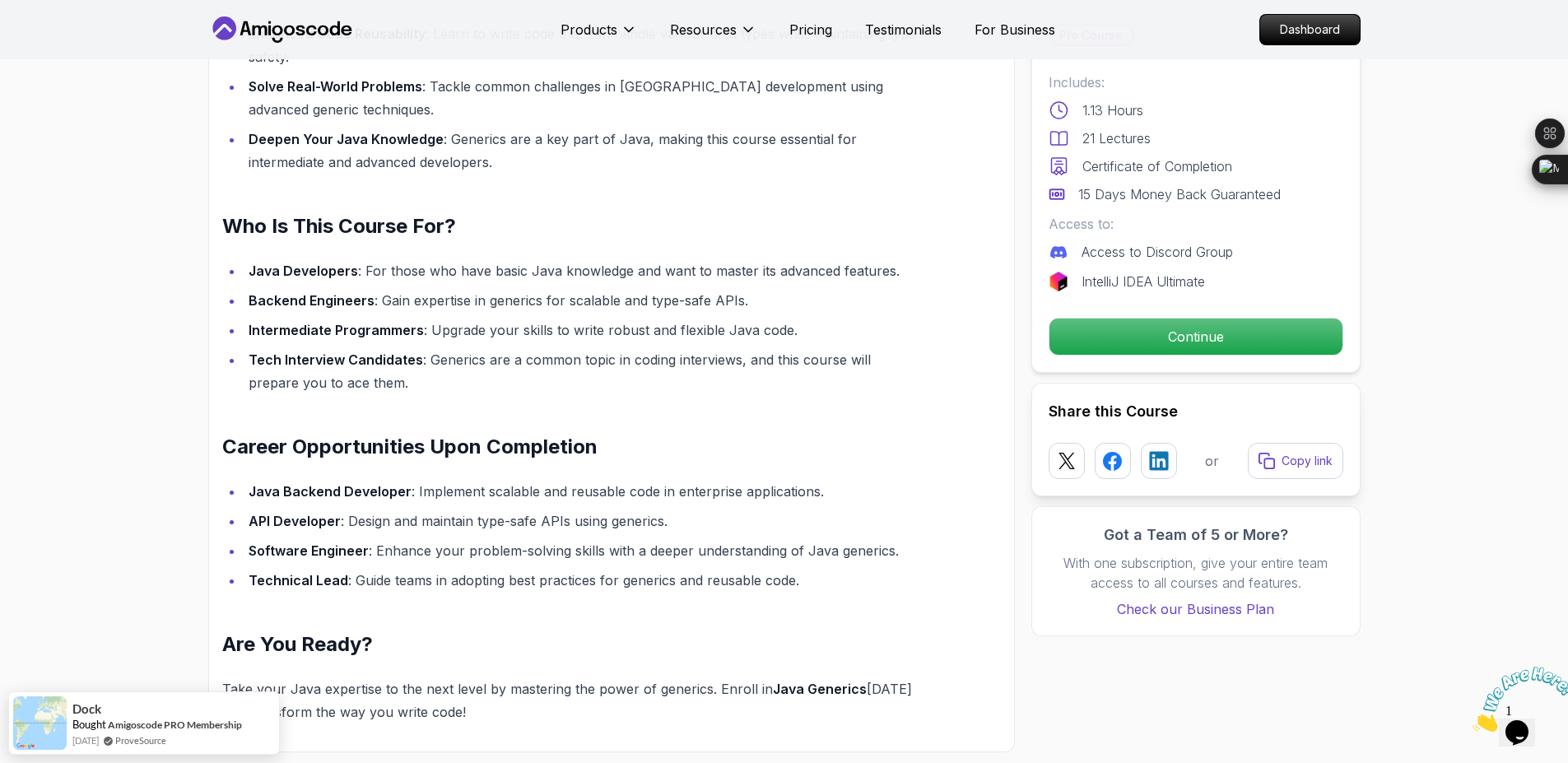
scroll to position [1483, 0]
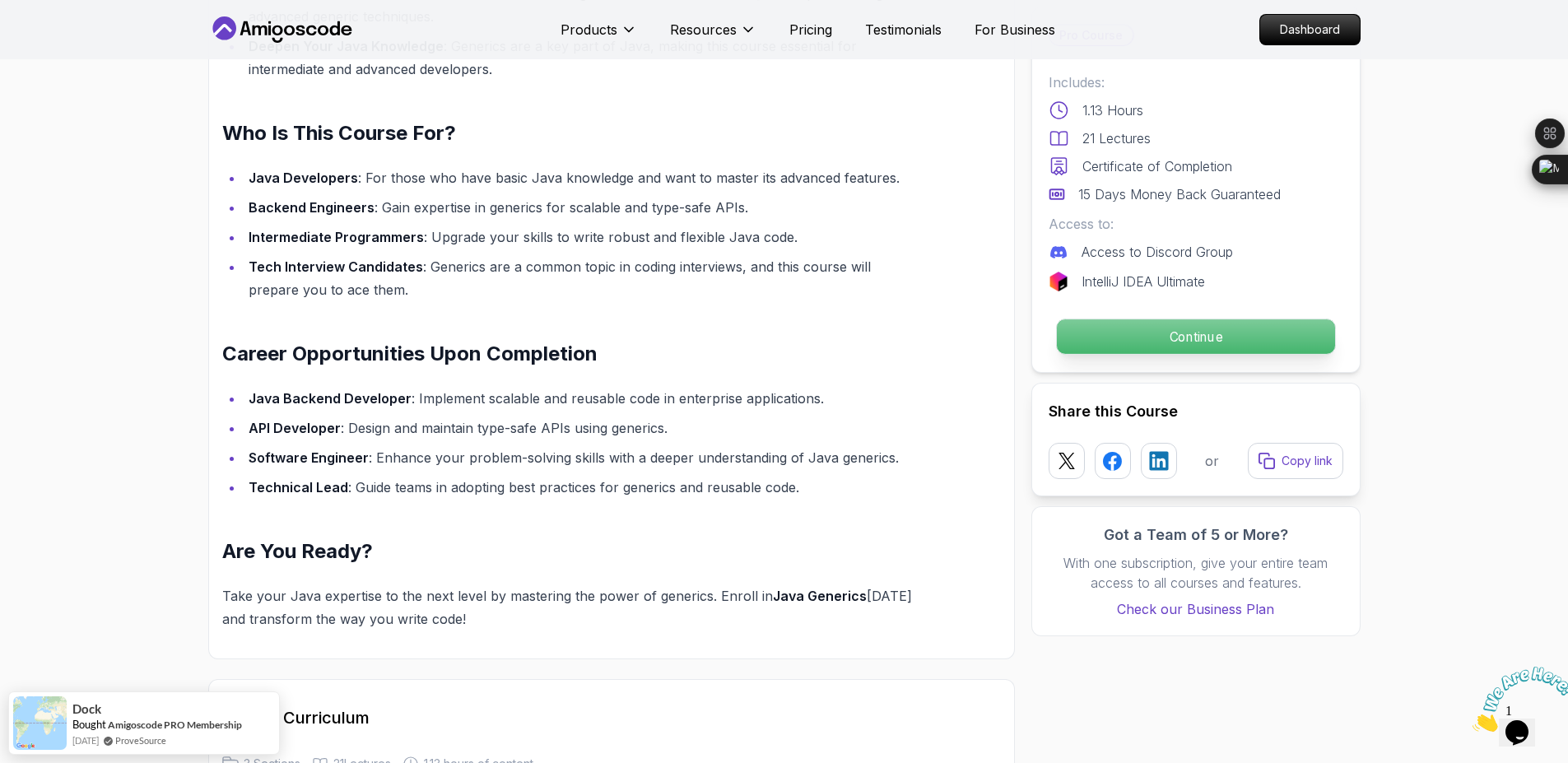
click at [1203, 341] on p "Continue" at bounding box center [1195, 336] width 278 height 34
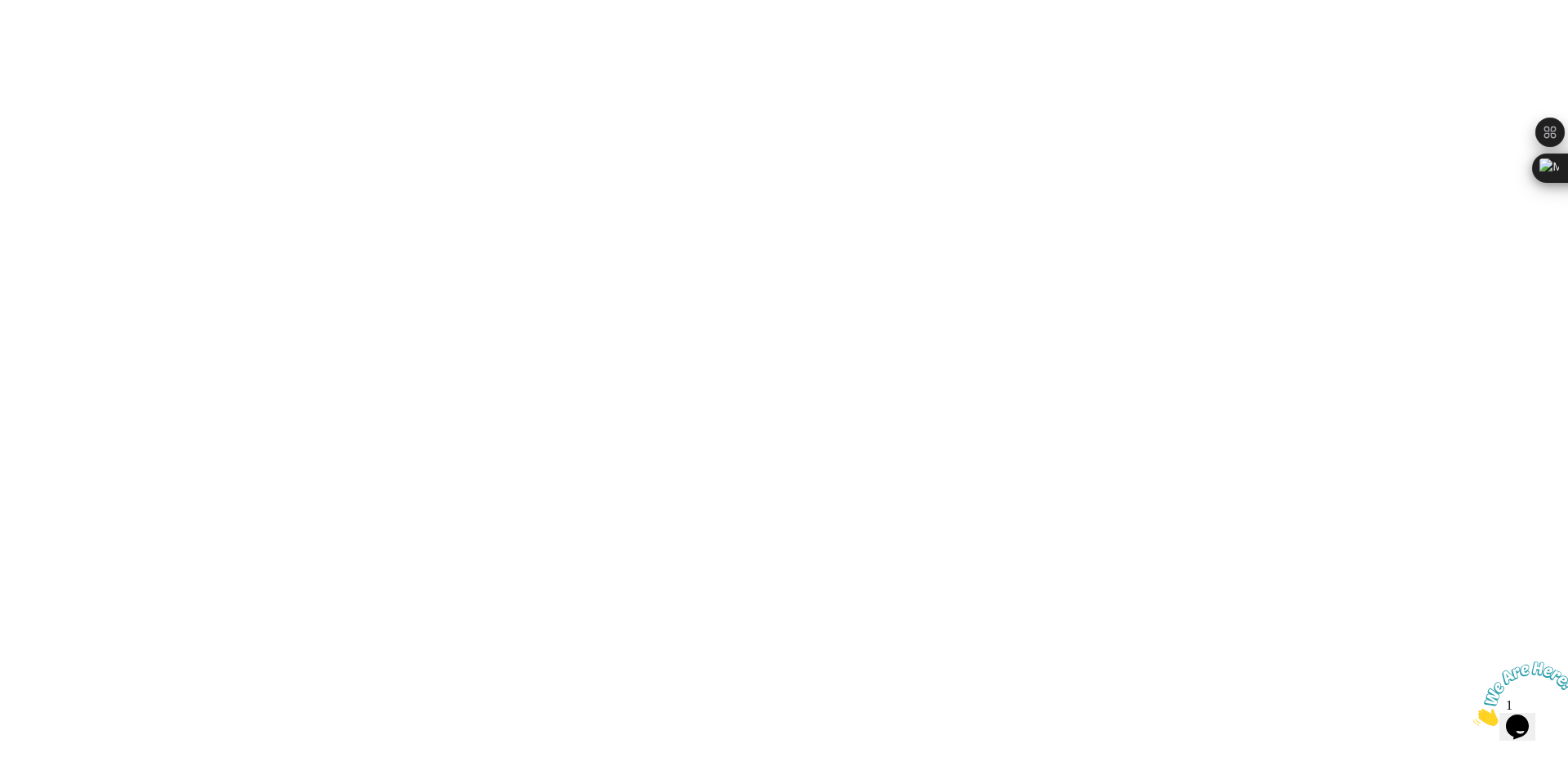
click at [1175, 0] on html at bounding box center [784, 0] width 1568 height 0
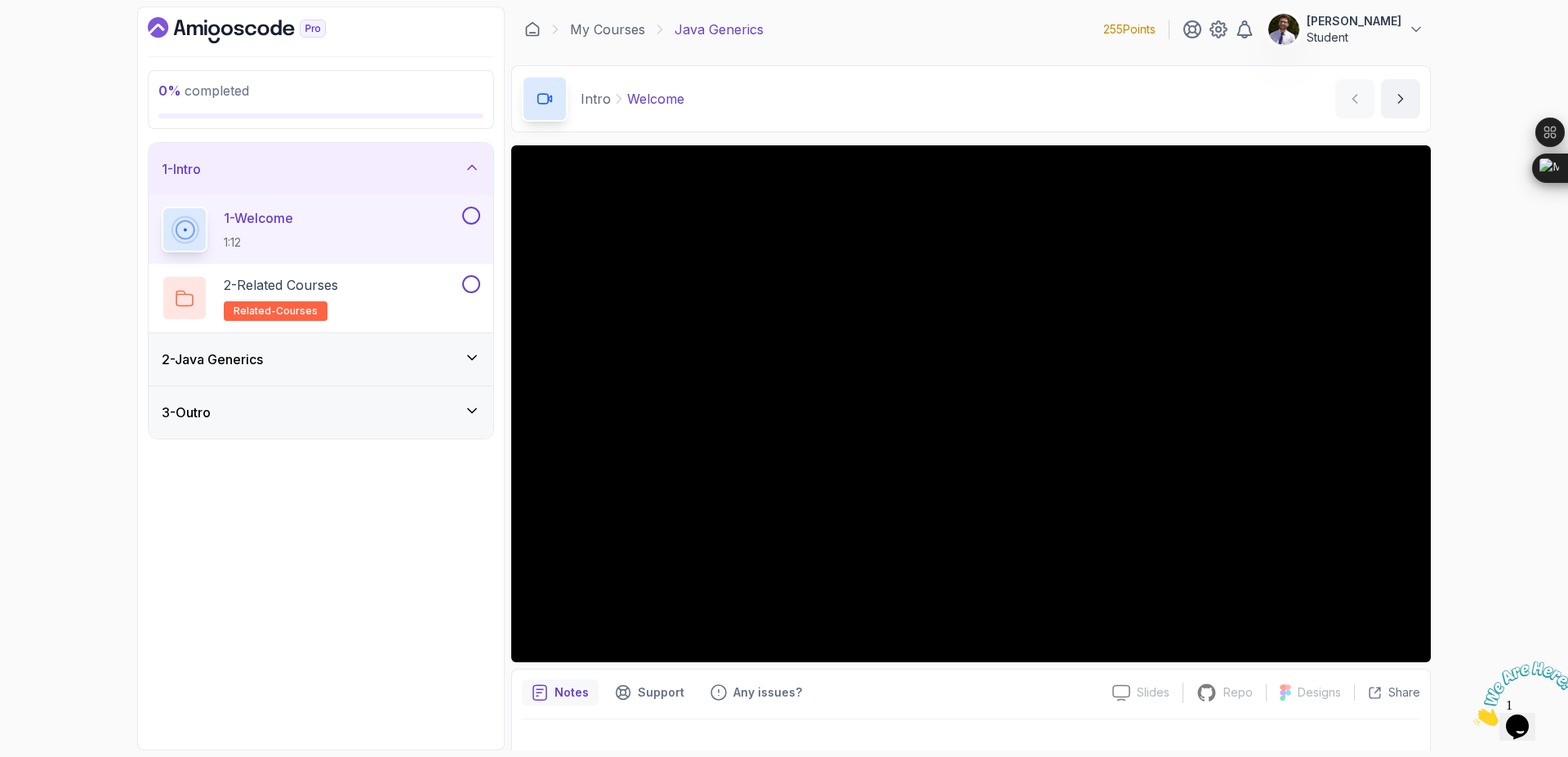
click at [473, 208] on button at bounding box center [472, 216] width 18 height 18
click at [419, 288] on div "2 - Related Courses related-courses" at bounding box center [310, 298] width 298 height 46
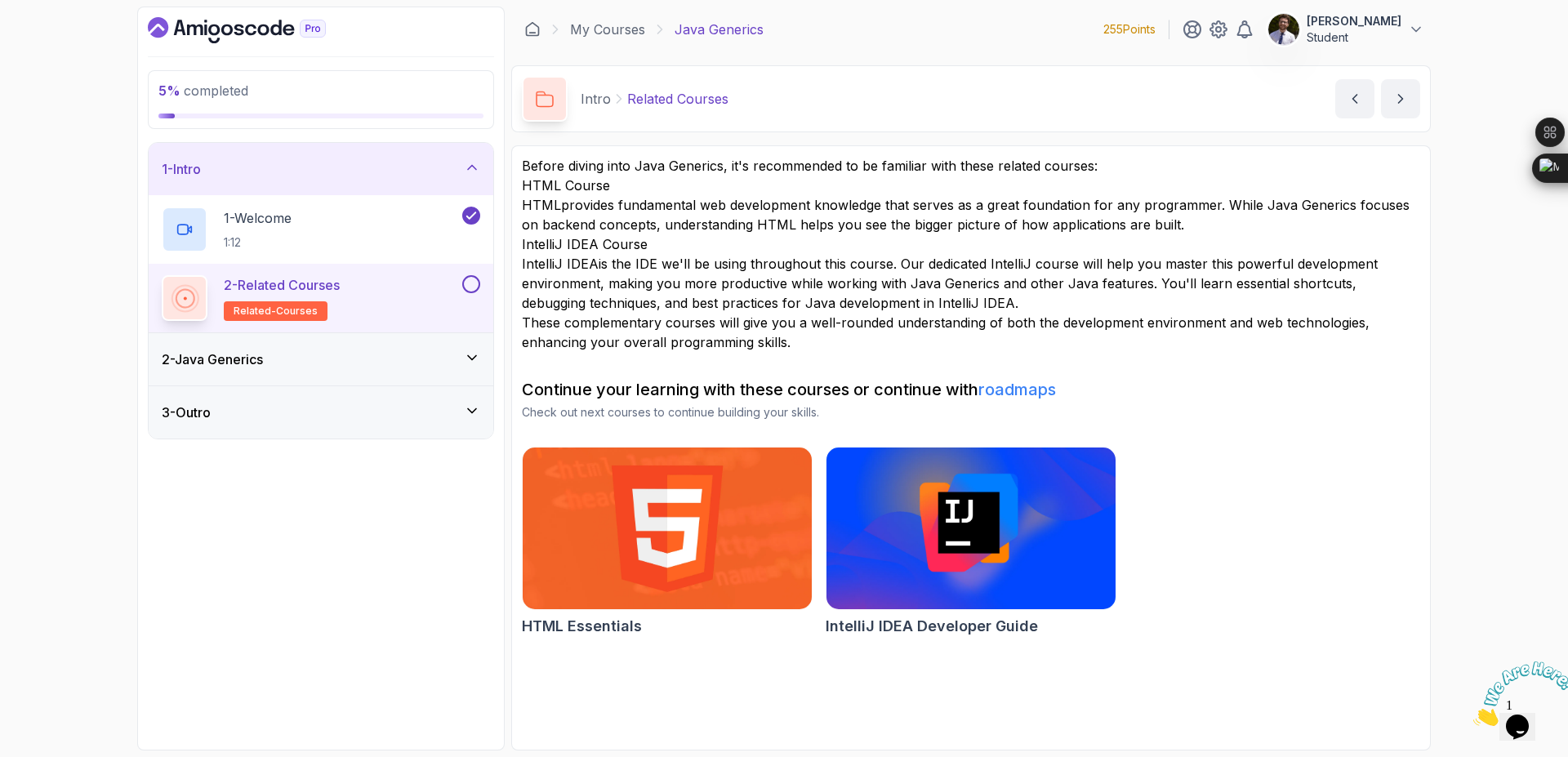
click at [472, 286] on button at bounding box center [472, 284] width 18 height 18
click at [459, 353] on div "2 - Java Generics" at bounding box center [321, 360] width 318 height 20
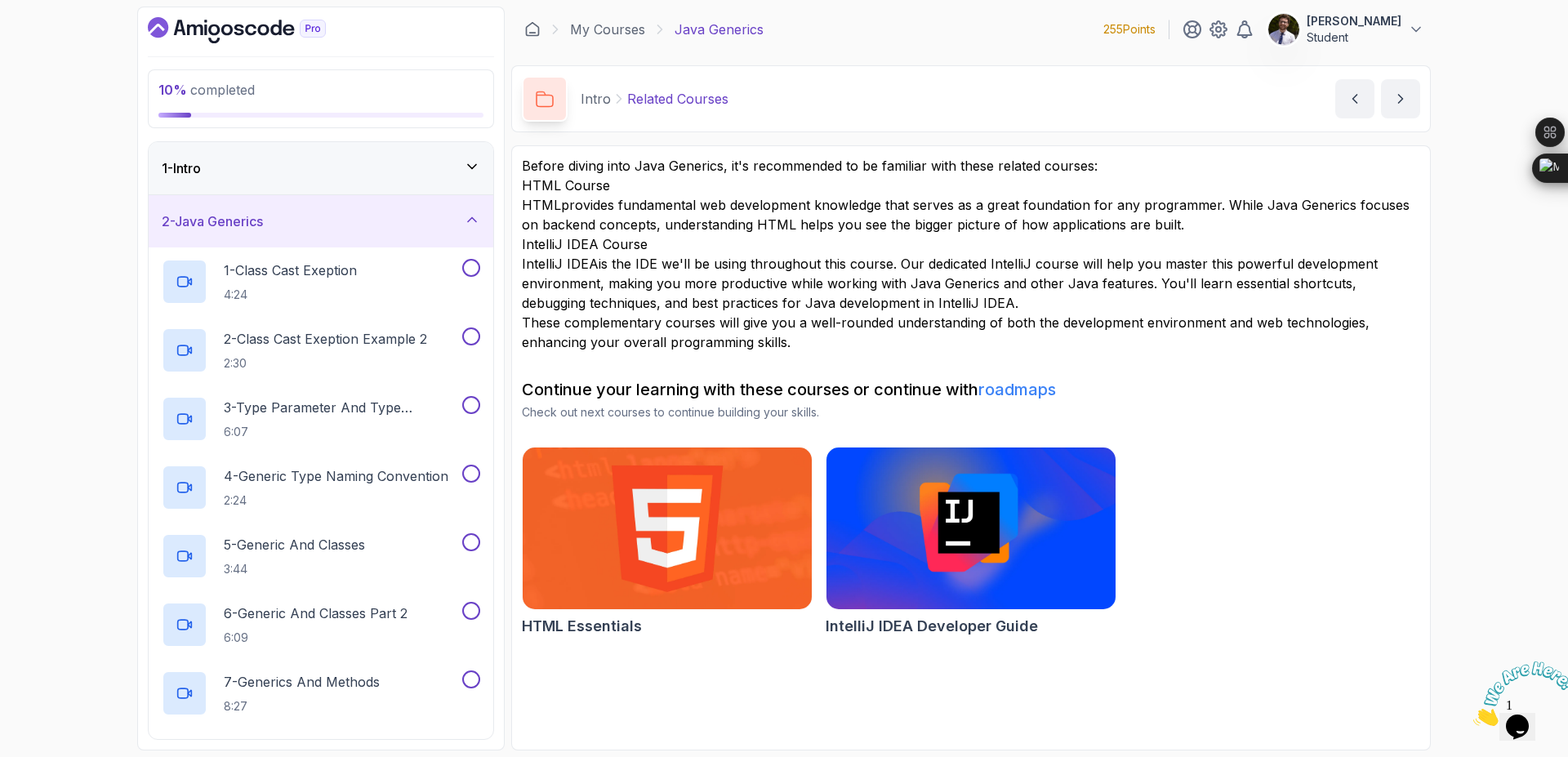
click at [452, 231] on div "2 - Java Generics" at bounding box center [321, 221] width 318 height 20
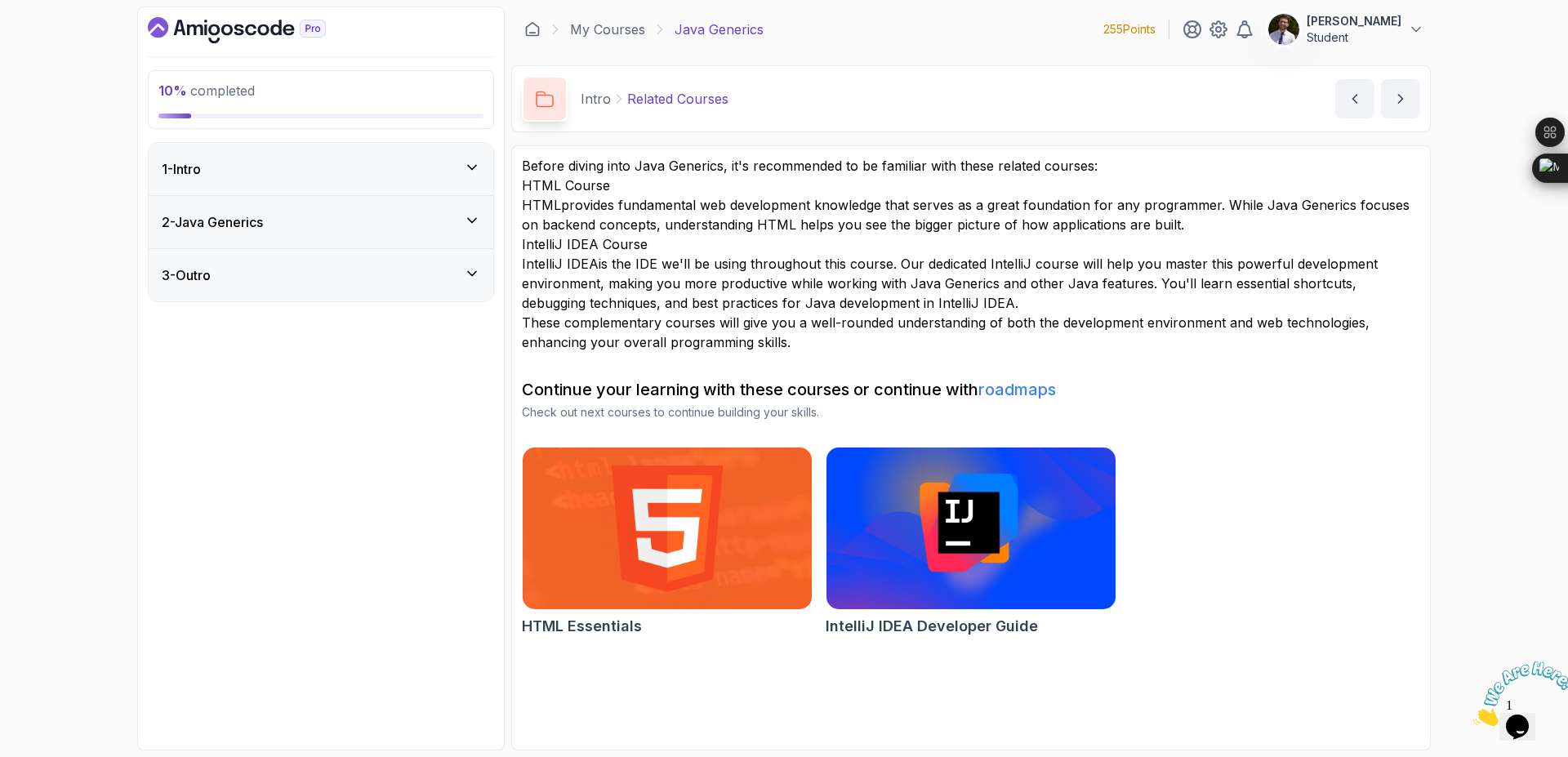
click at [450, 301] on div "3 - Outro" at bounding box center [321, 275] width 345 height 52
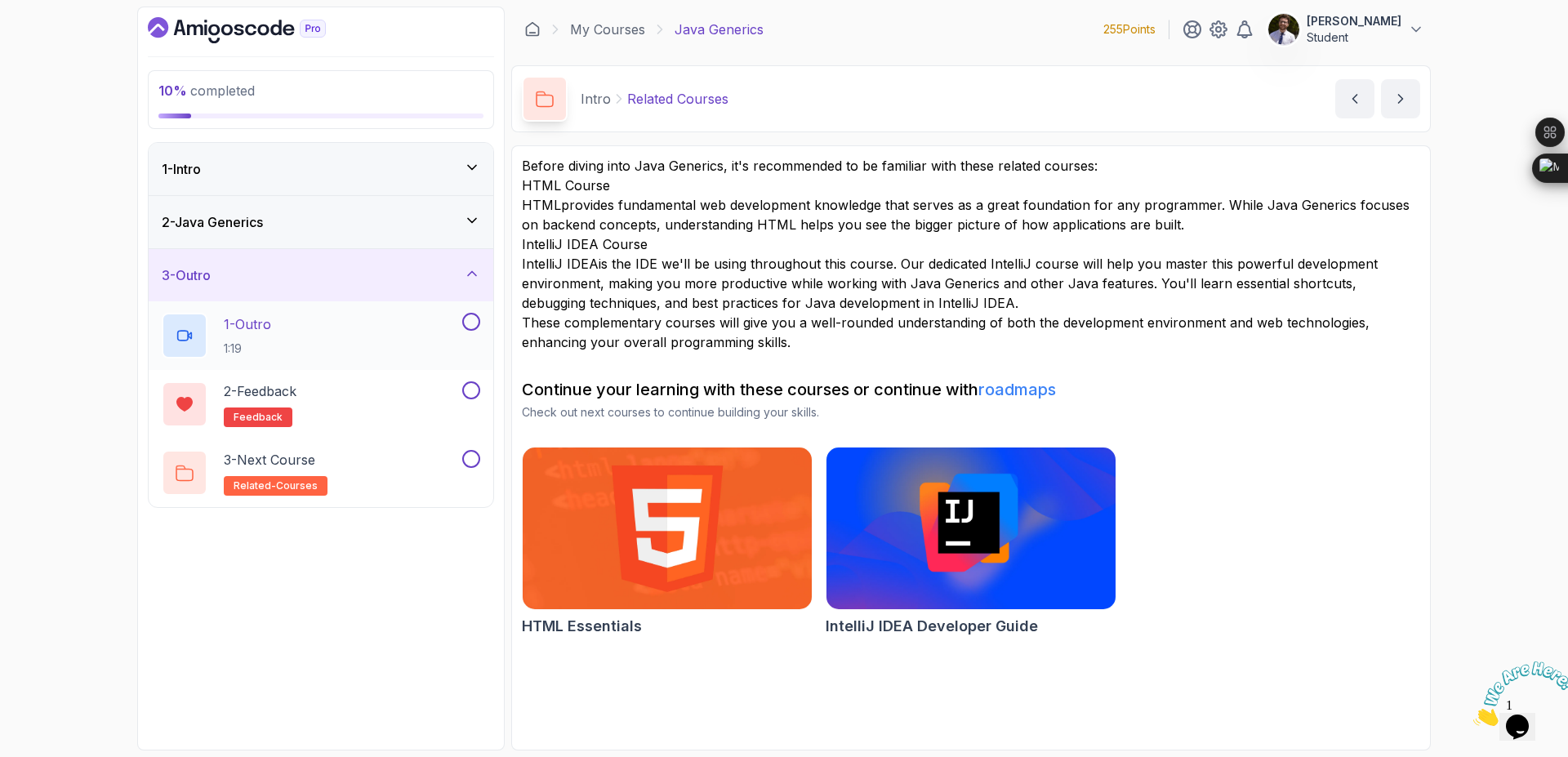
click at [462, 329] on div at bounding box center [470, 322] width 22 height 18
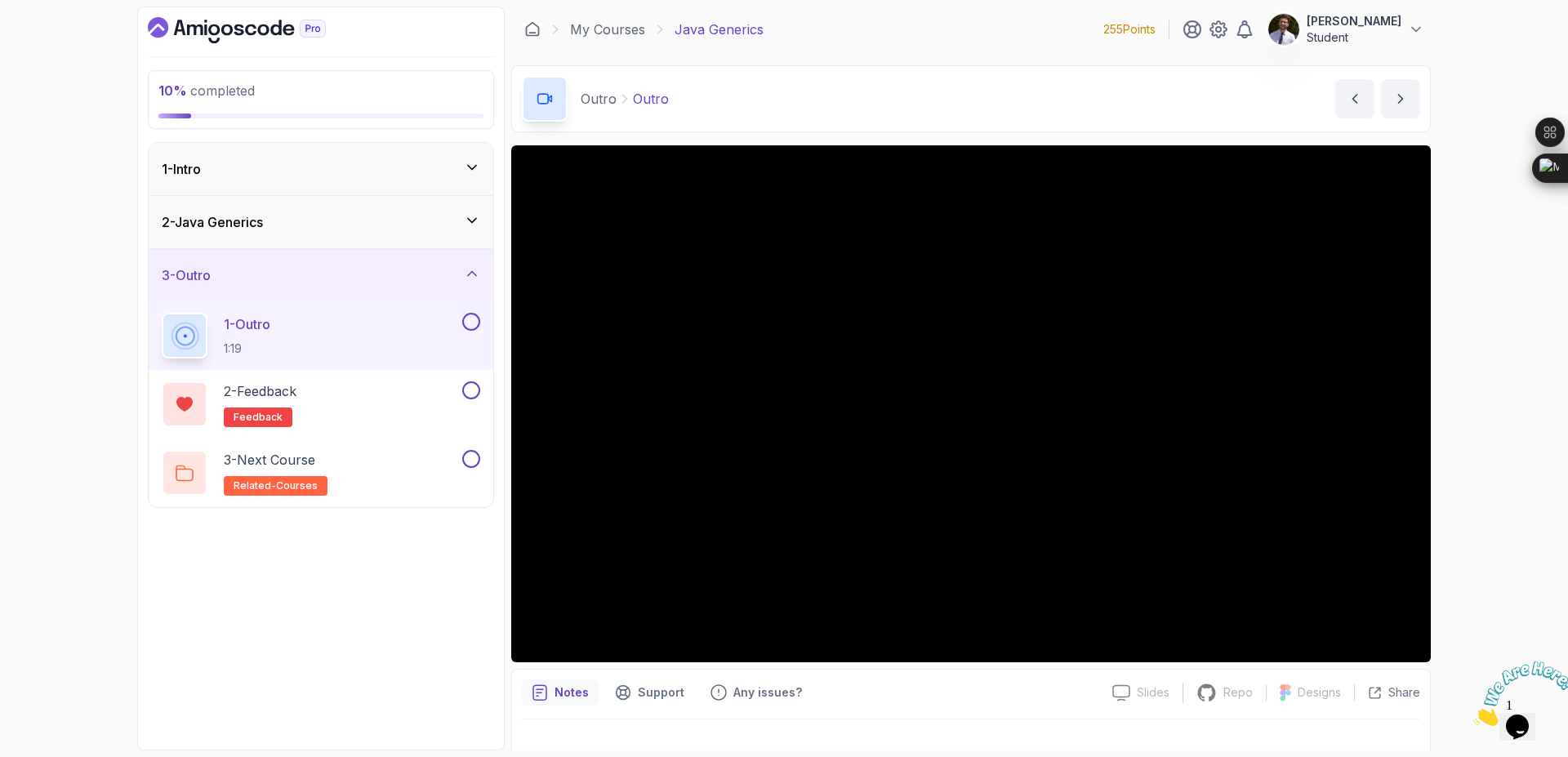
click at [472, 323] on button at bounding box center [472, 322] width 18 height 18
click at [470, 388] on button at bounding box center [472, 391] width 18 height 18
click at [364, 476] on div "3 - Next Course related-courses" at bounding box center [310, 473] width 298 height 46
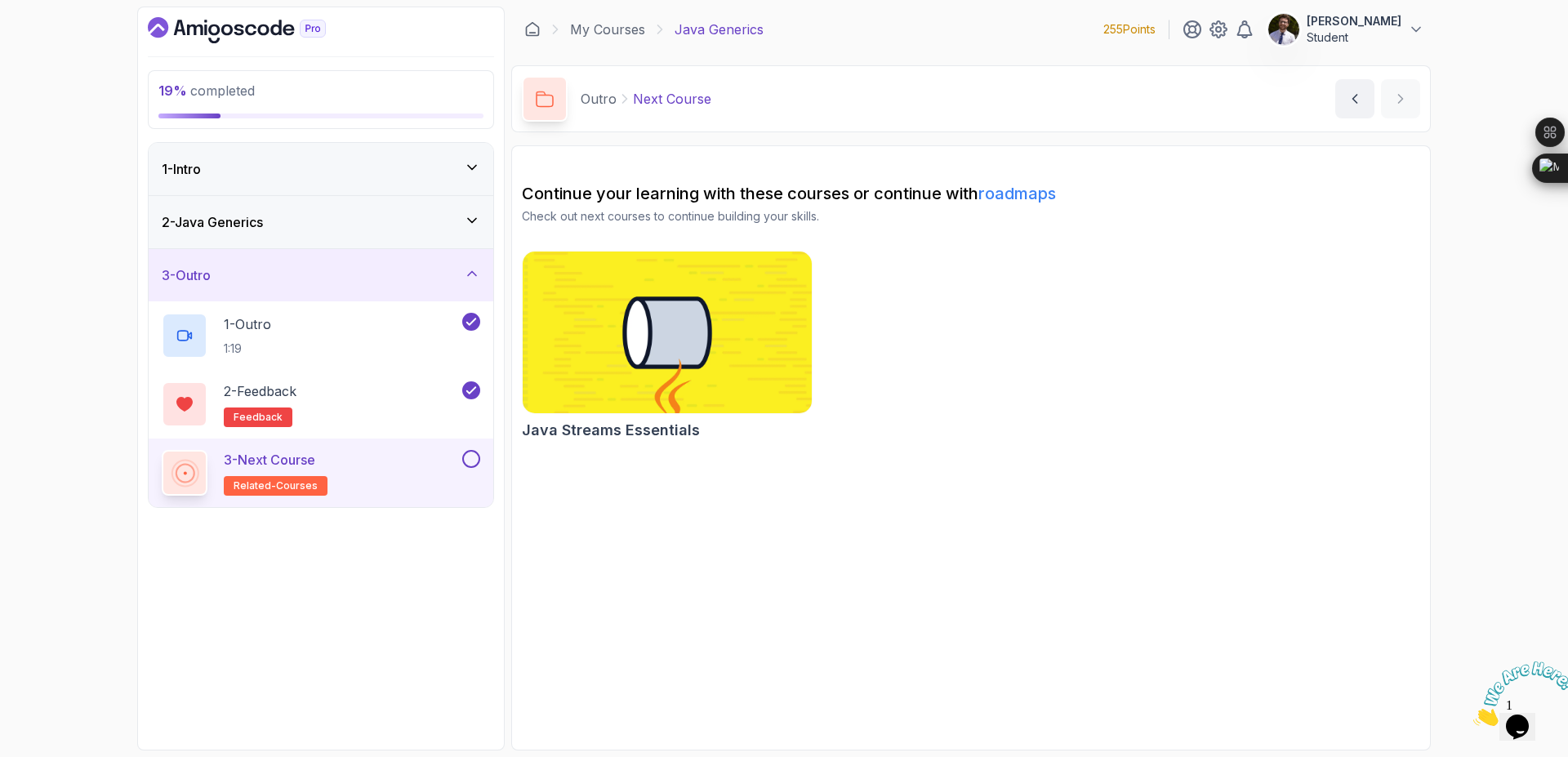
click at [473, 463] on button at bounding box center [472, 459] width 18 height 18
click at [475, 273] on icon at bounding box center [472, 274] width 17 height 17
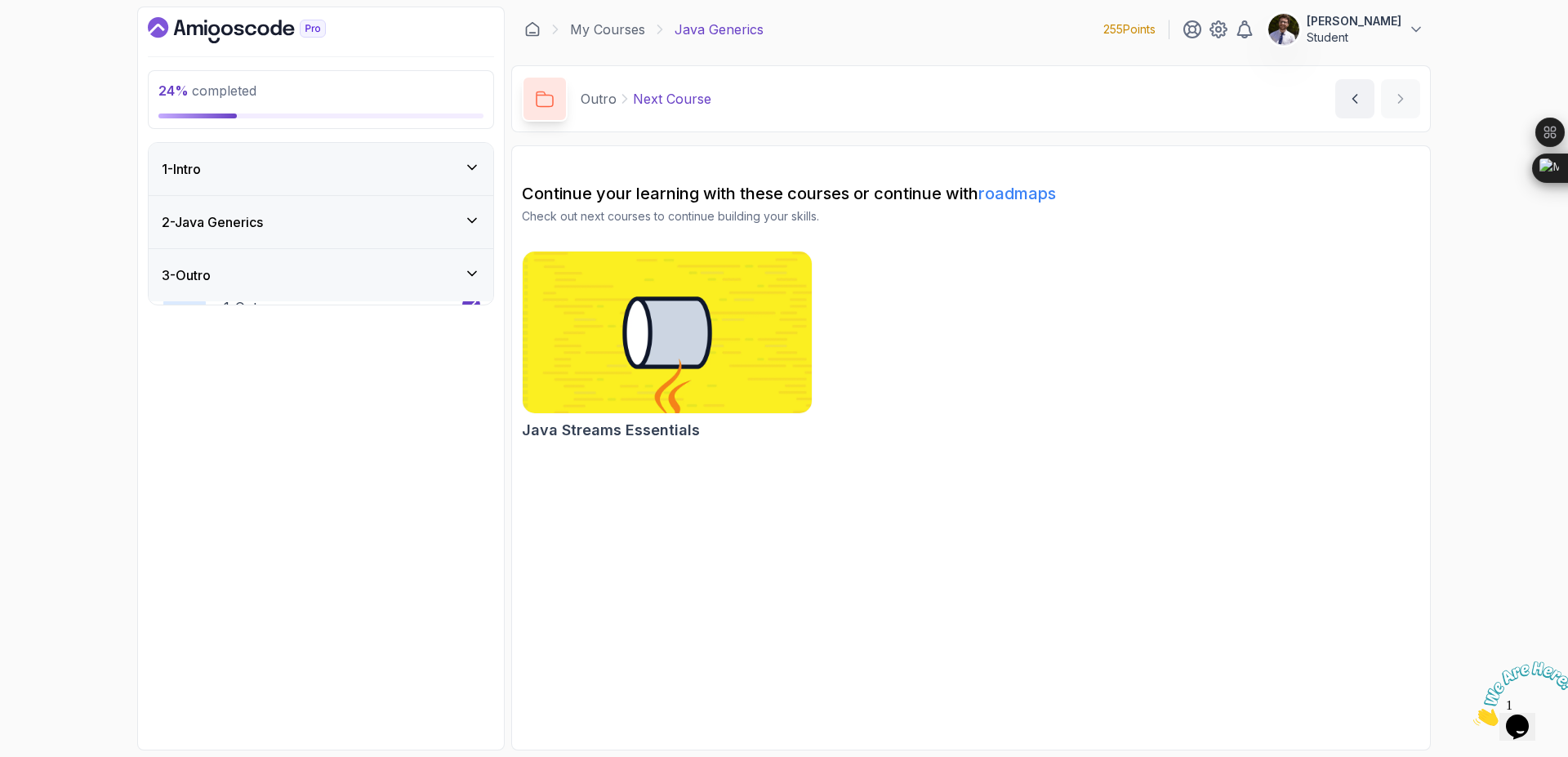
click at [469, 231] on div "2 - Java Generics" at bounding box center [321, 222] width 318 height 20
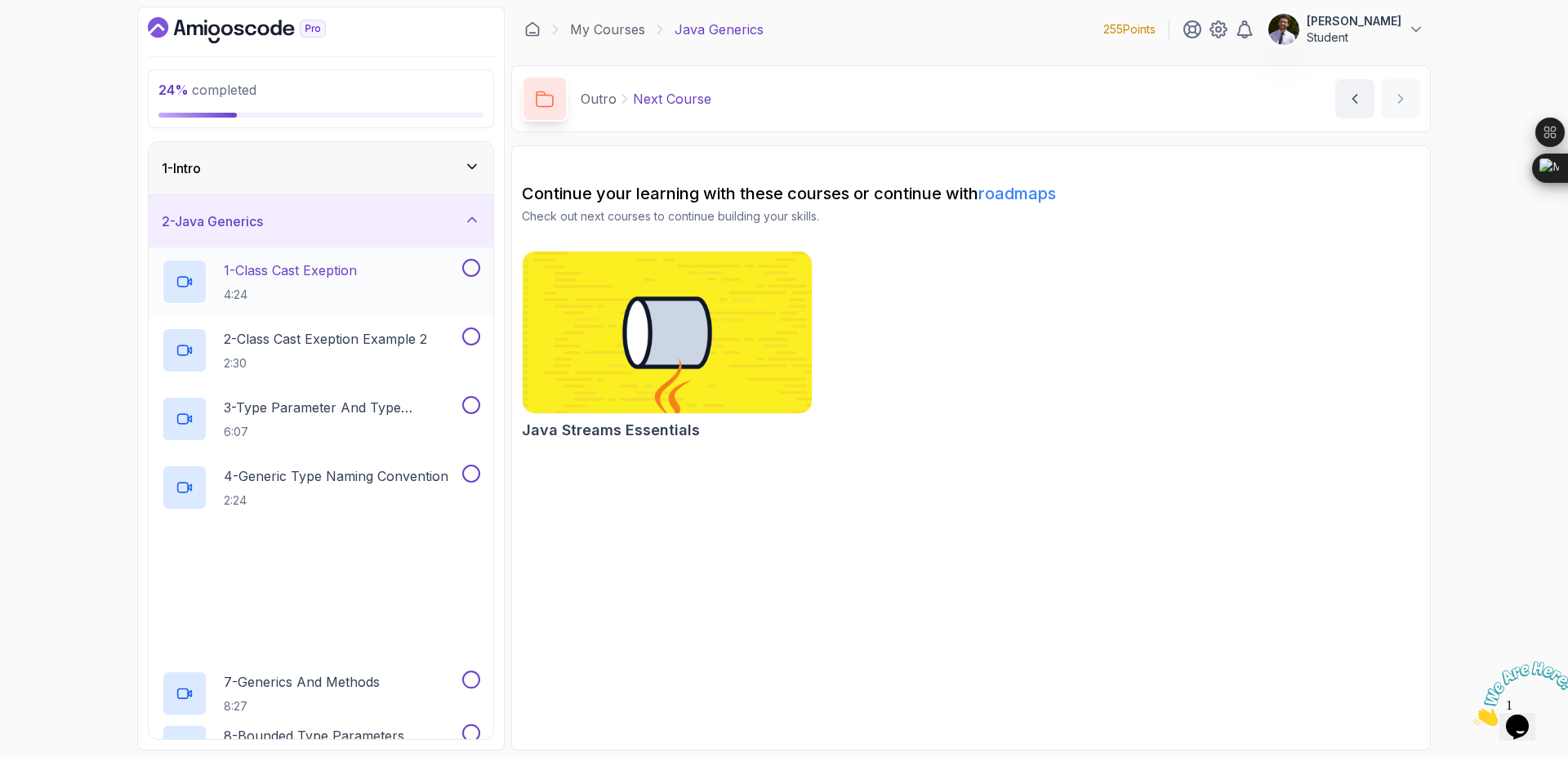
click at [336, 282] on h2 "1 - Class Cast Exeption 4:24" at bounding box center [290, 281] width 133 height 42
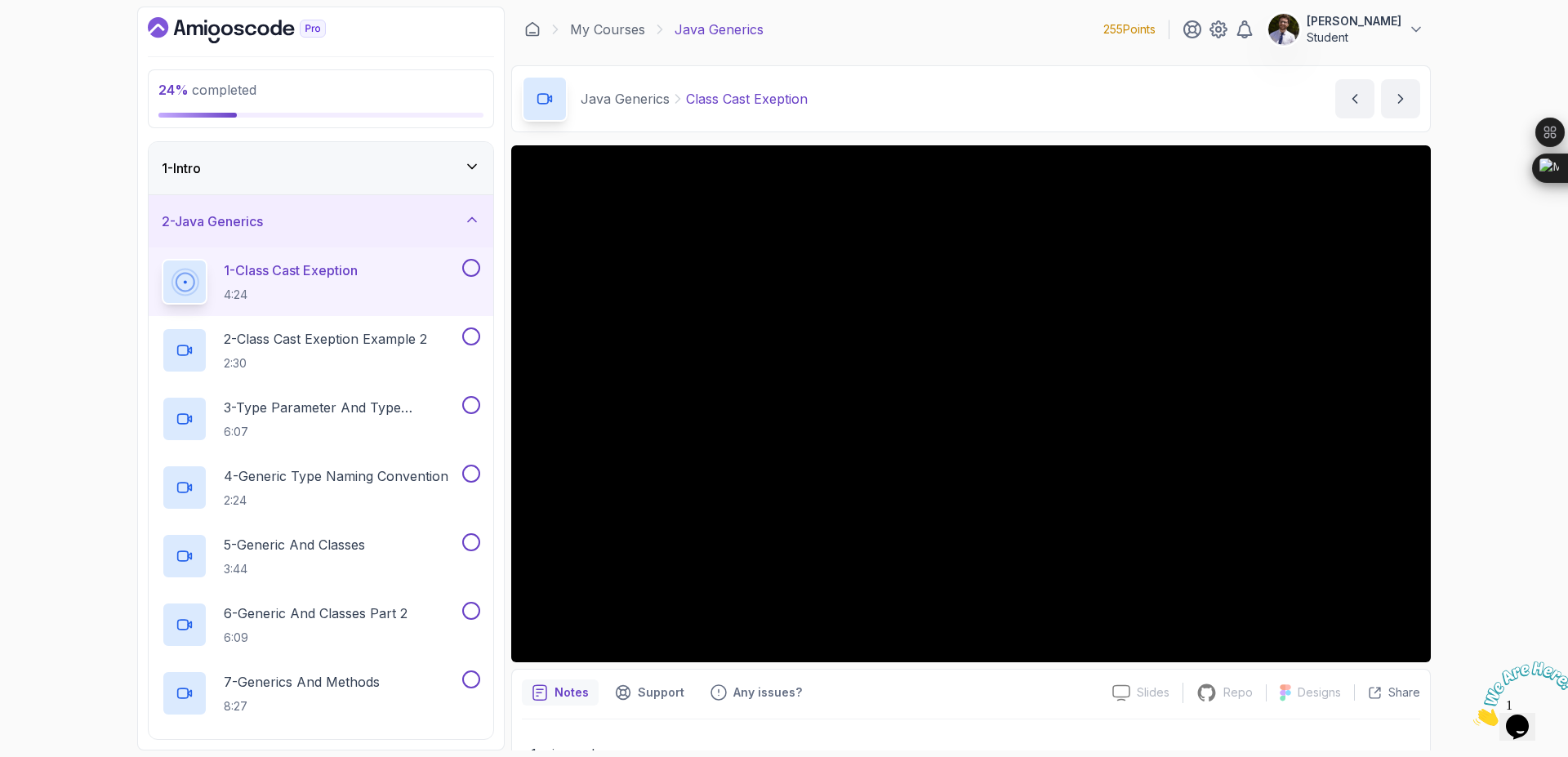
click at [1473, 715] on icon "Close" at bounding box center [1473, 721] width 0 height 14
drag, startPoint x: 1567, startPoint y: 512, endPoint x: 1567, endPoint y: 442, distance: 70.0
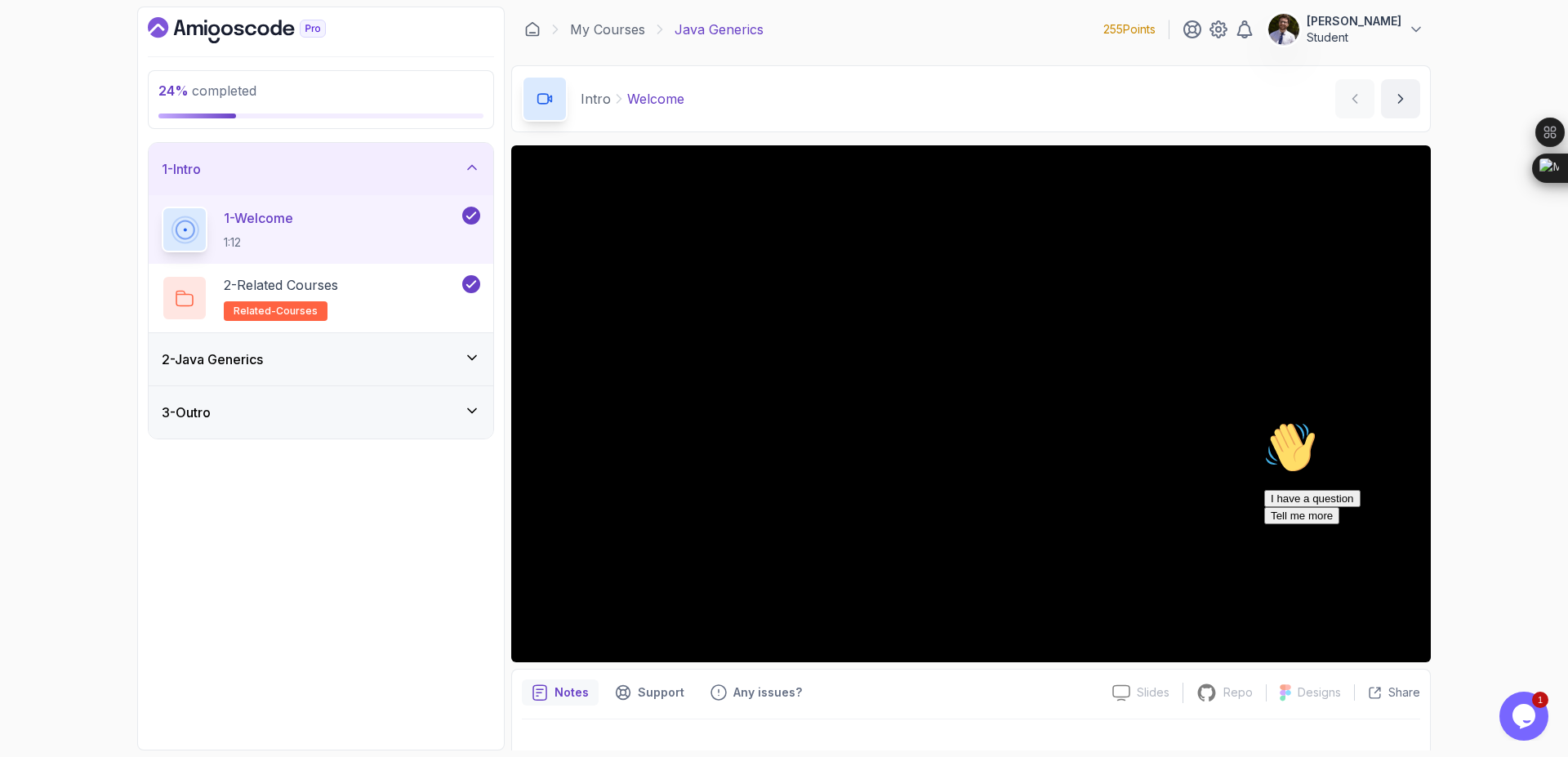
click at [476, 167] on icon at bounding box center [472, 167] width 17 height 17
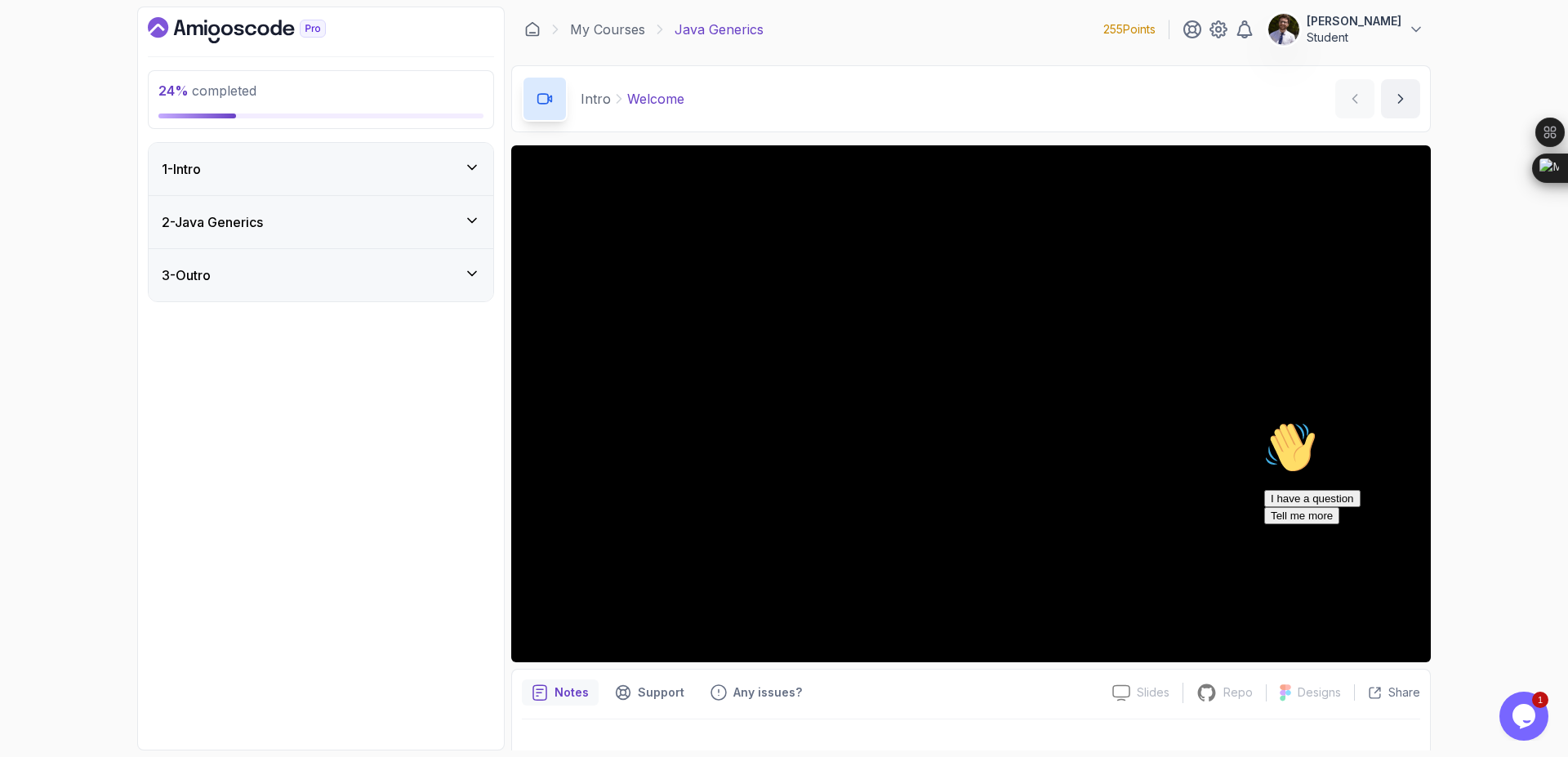
click at [462, 226] on div "2 - Java Generics" at bounding box center [321, 222] width 318 height 20
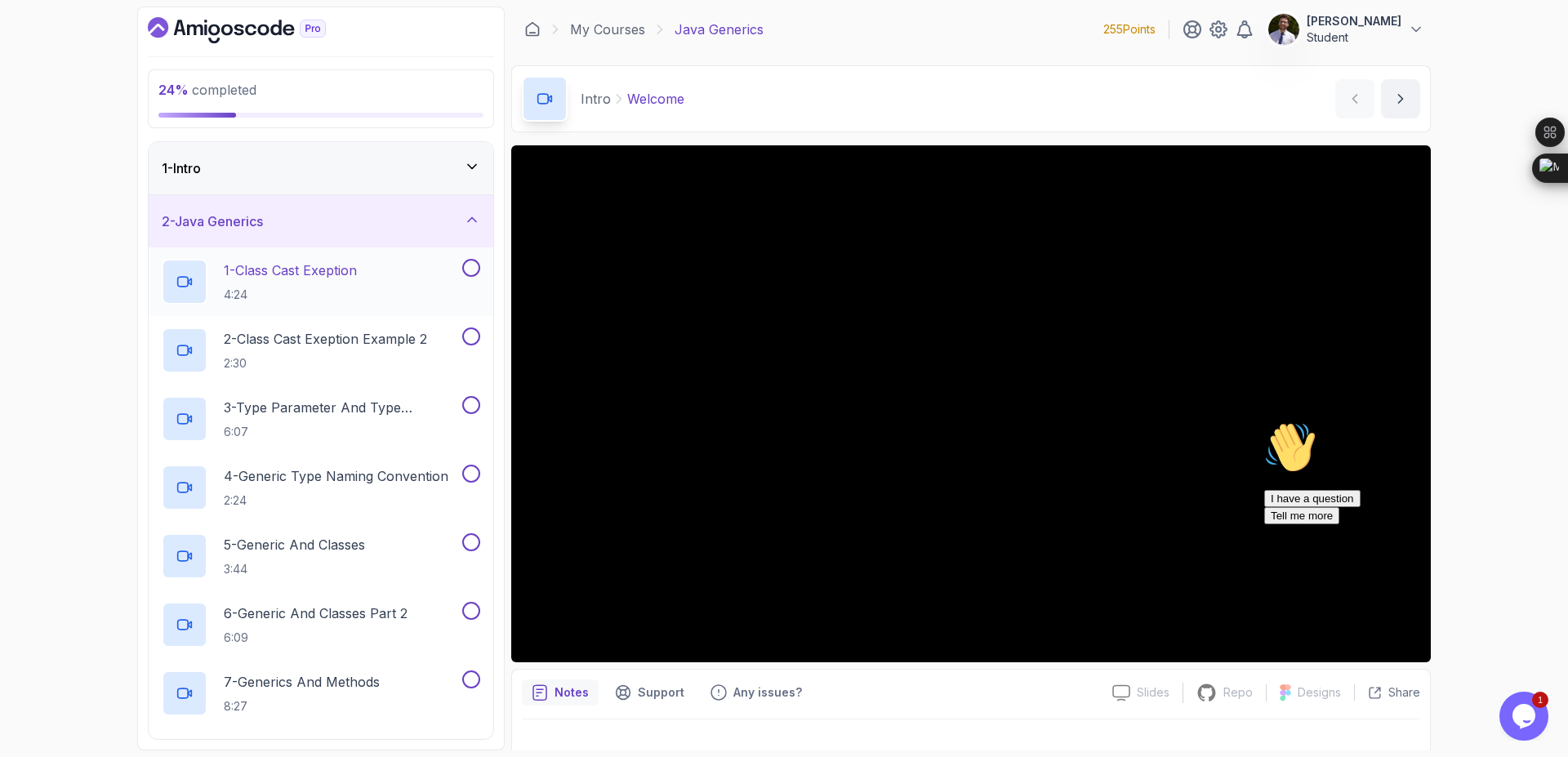
click at [352, 279] on p "1 - Class Cast Exeption" at bounding box center [290, 270] width 133 height 20
click at [1264, 421] on icon "Chat attention grabber" at bounding box center [1264, 421] width 0 height 0
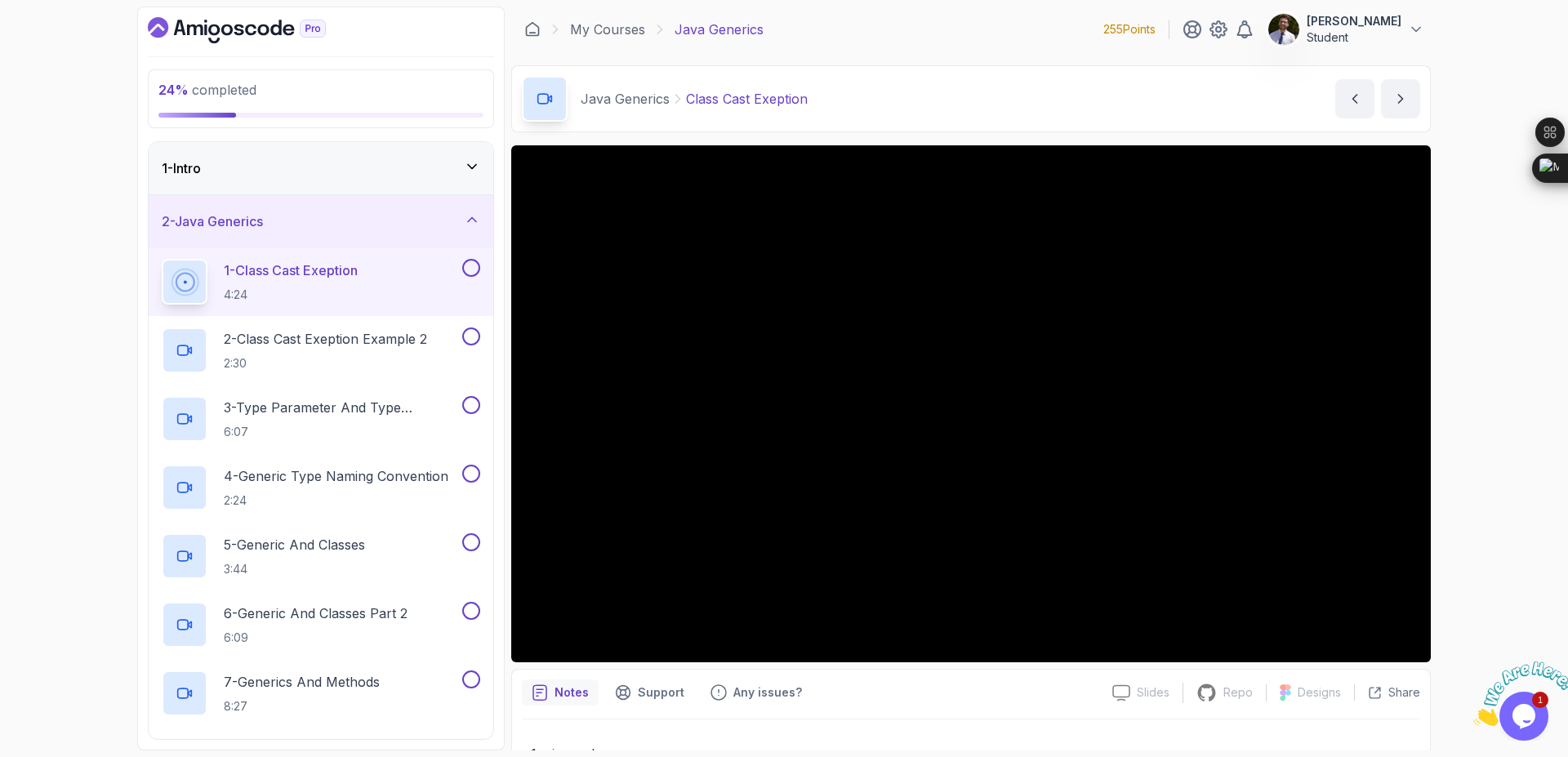
click at [472, 274] on button at bounding box center [472, 268] width 18 height 18
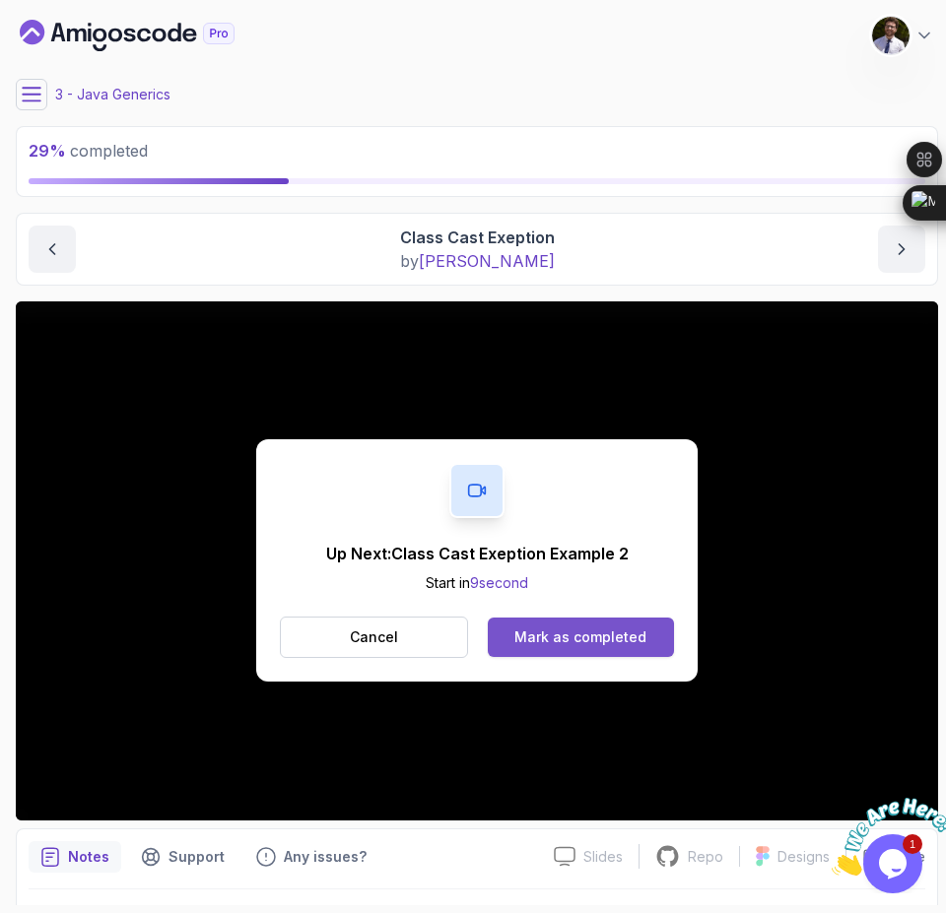
click at [547, 626] on button "Mark as completed" at bounding box center [581, 637] width 186 height 39
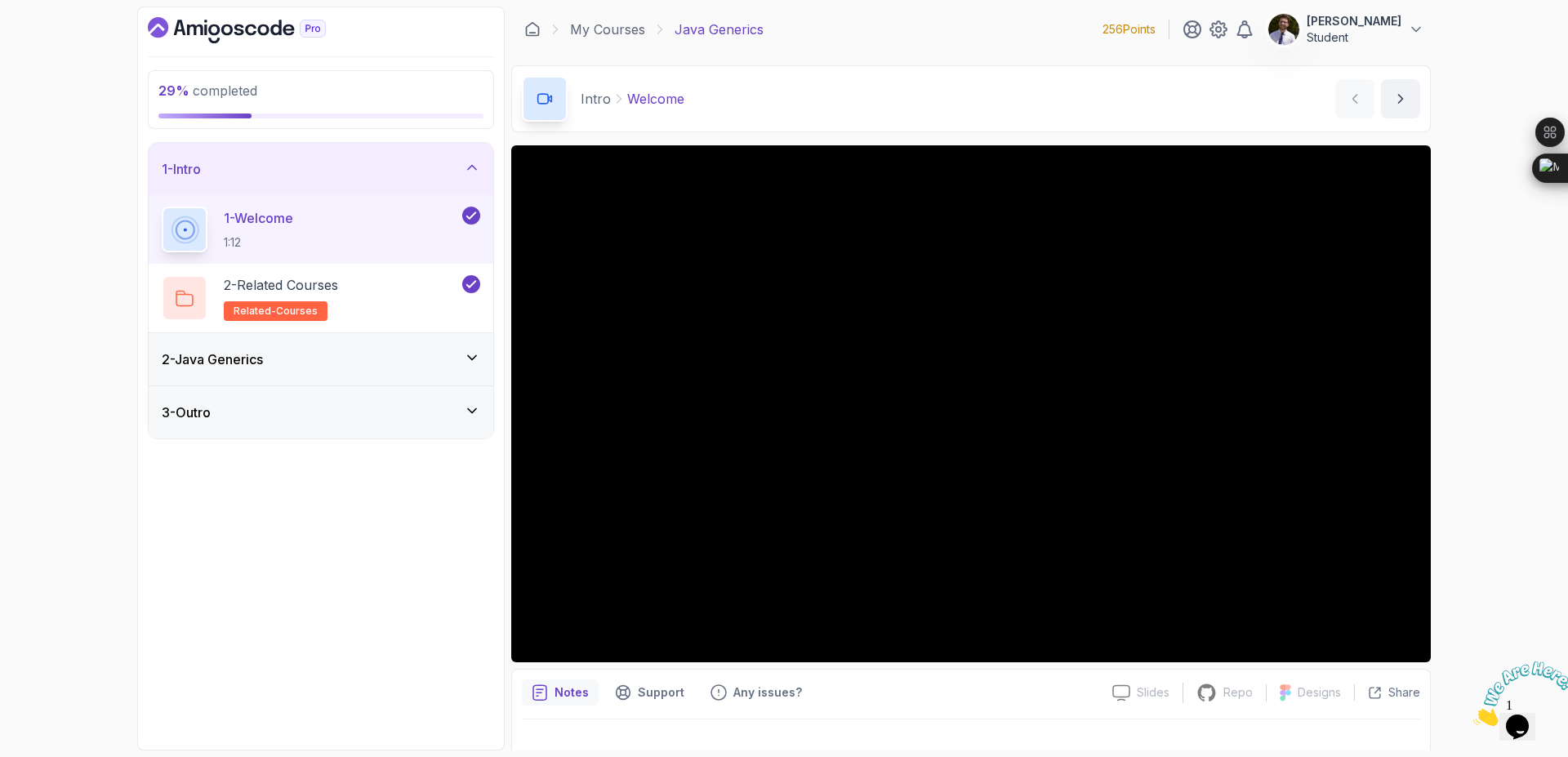
click at [461, 167] on div "1 - Intro" at bounding box center [321, 169] width 318 height 20
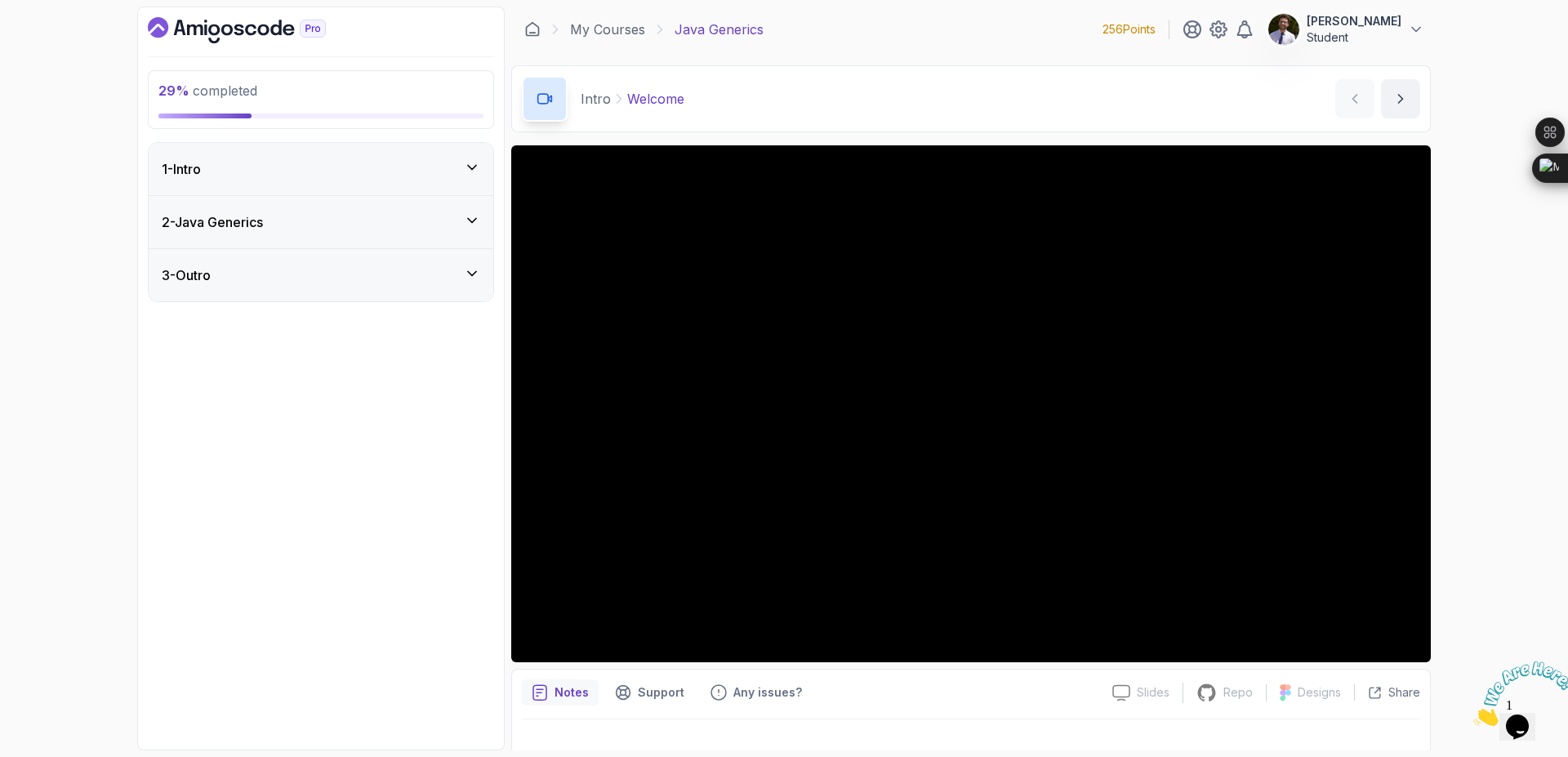
click at [463, 216] on div "2 - Java Generics" at bounding box center [321, 222] width 318 height 20
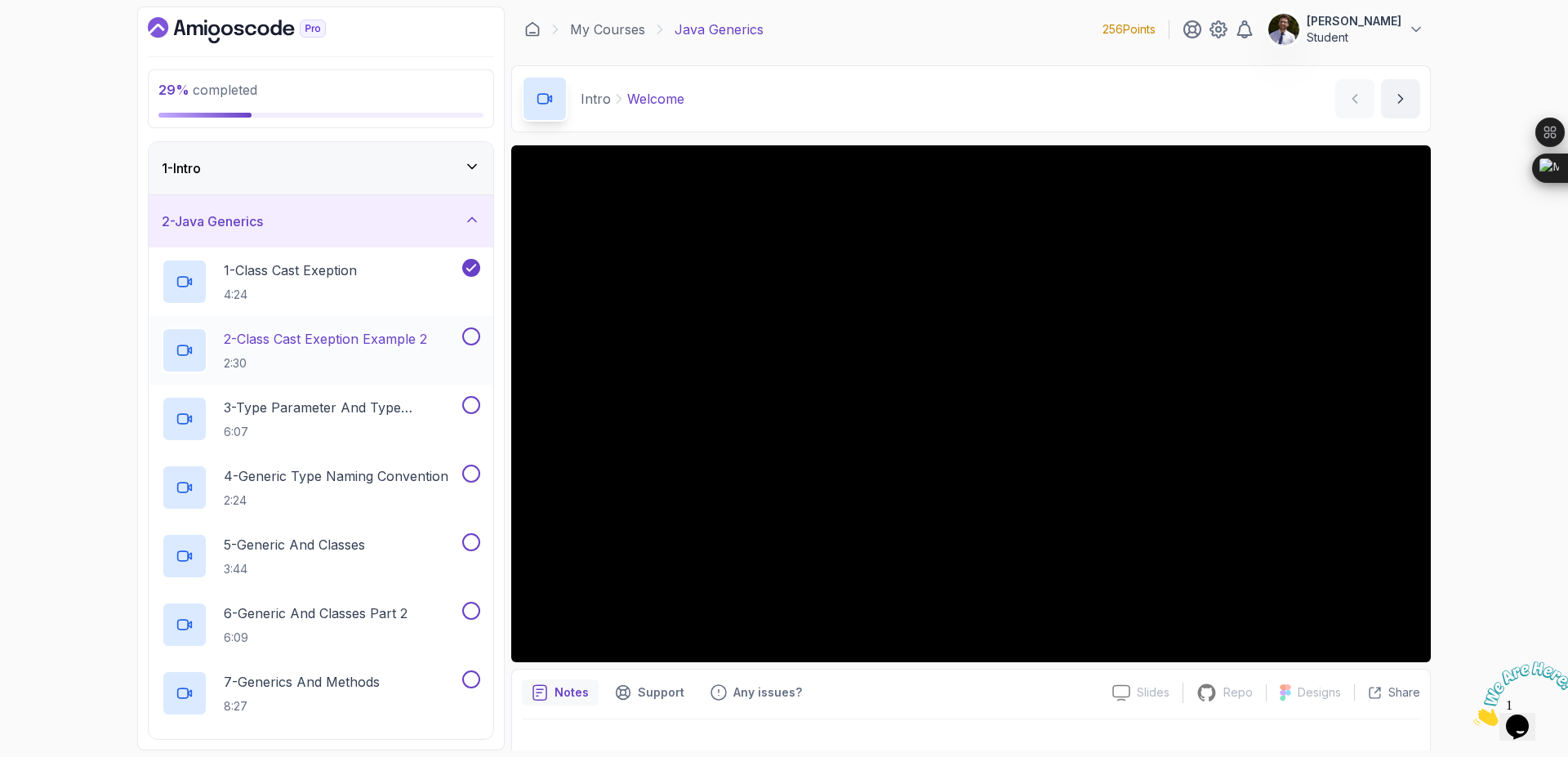
click at [356, 336] on p "2 - Class Cast Exeption Example 2" at bounding box center [325, 339] width 203 height 20
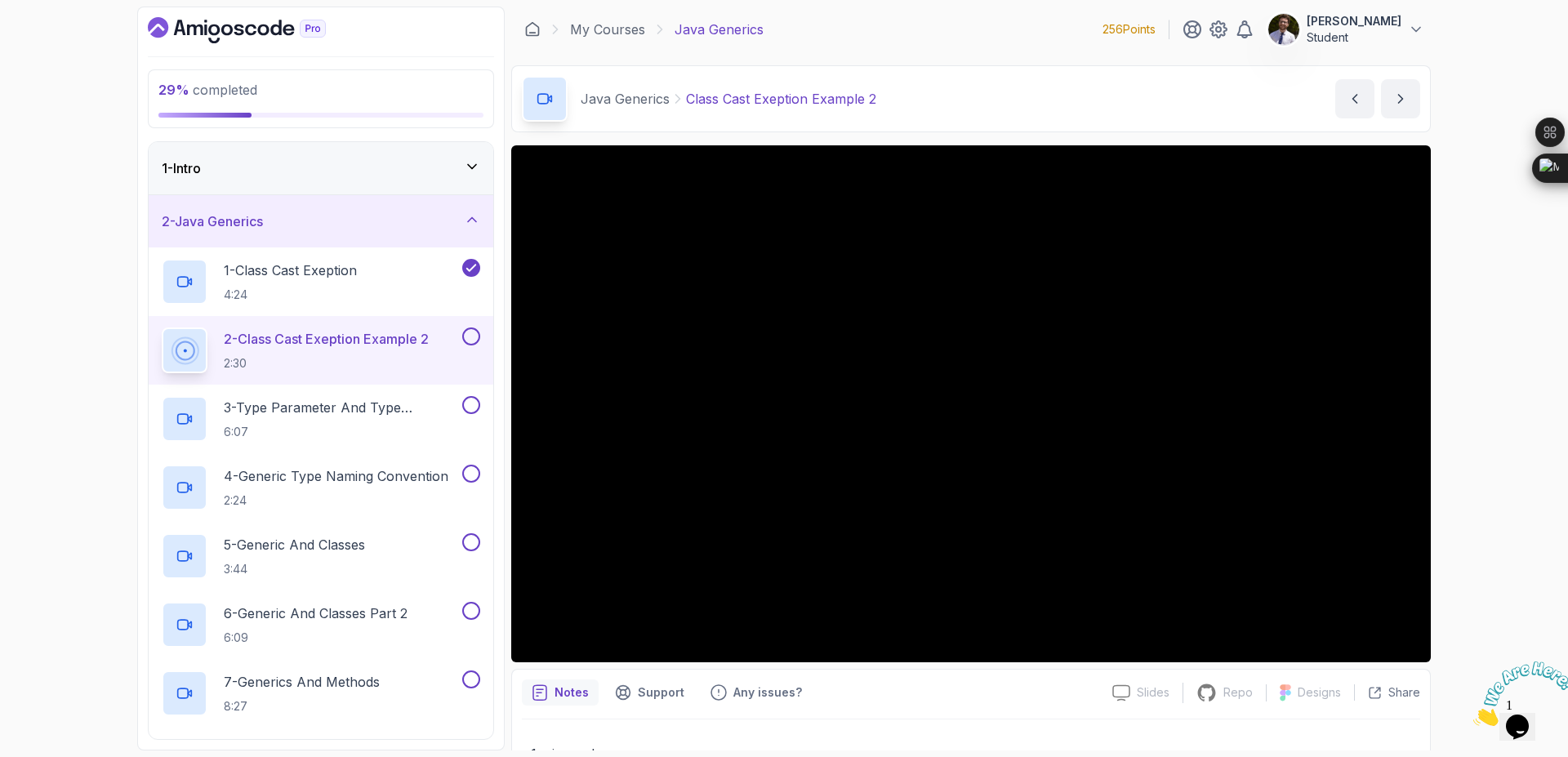
click at [472, 334] on button at bounding box center [472, 337] width 18 height 18
click at [366, 420] on h2 "3 - Type Parameter And Type Argument 6:07" at bounding box center [341, 419] width 235 height 42
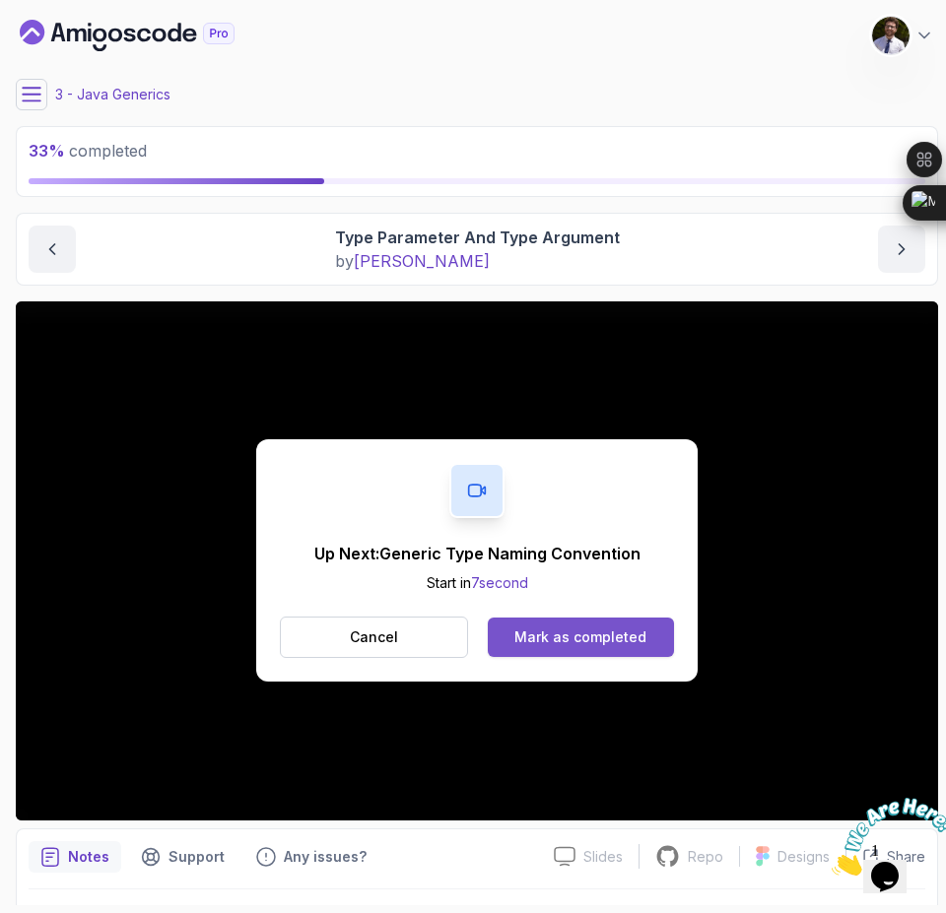
click at [600, 642] on div "Mark as completed" at bounding box center [580, 638] width 132 height 20
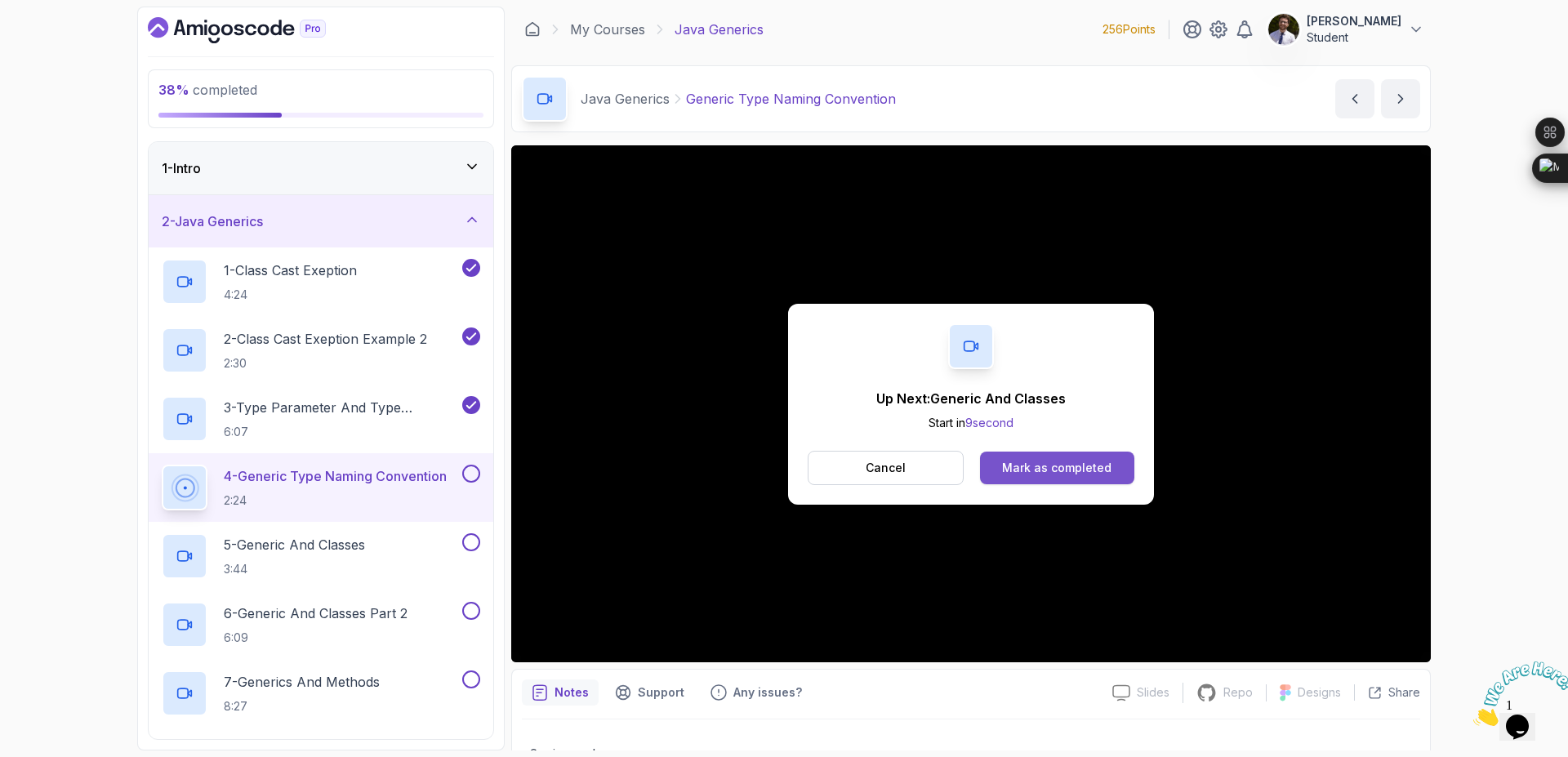
click at [1070, 472] on div "Mark as completed" at bounding box center [1057, 468] width 109 height 17
